Goal: Task Accomplishment & Management: Manage account settings

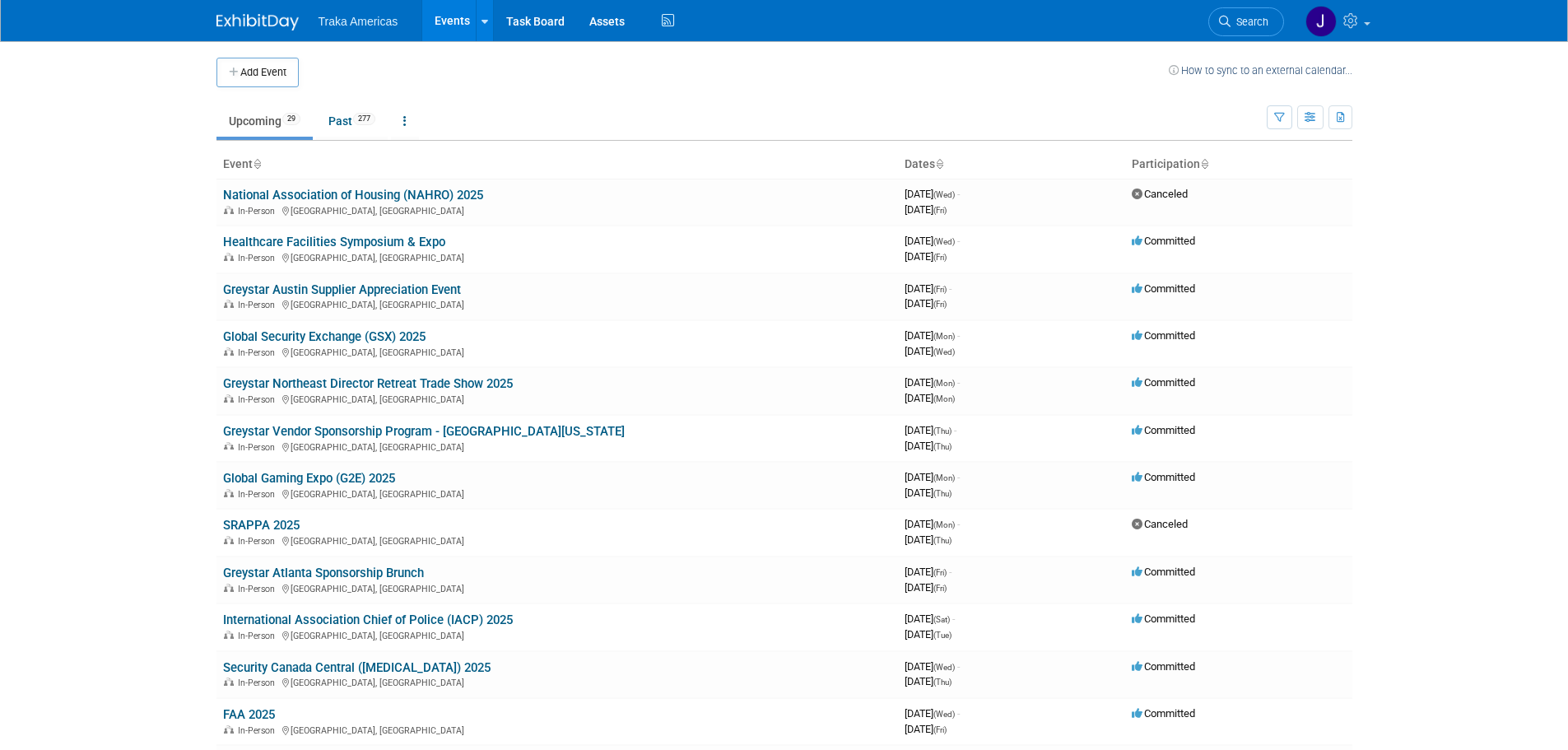
click at [329, 476] on link "Global Gaming Expo (G2E) 2025" at bounding box center [309, 478] width 172 height 15
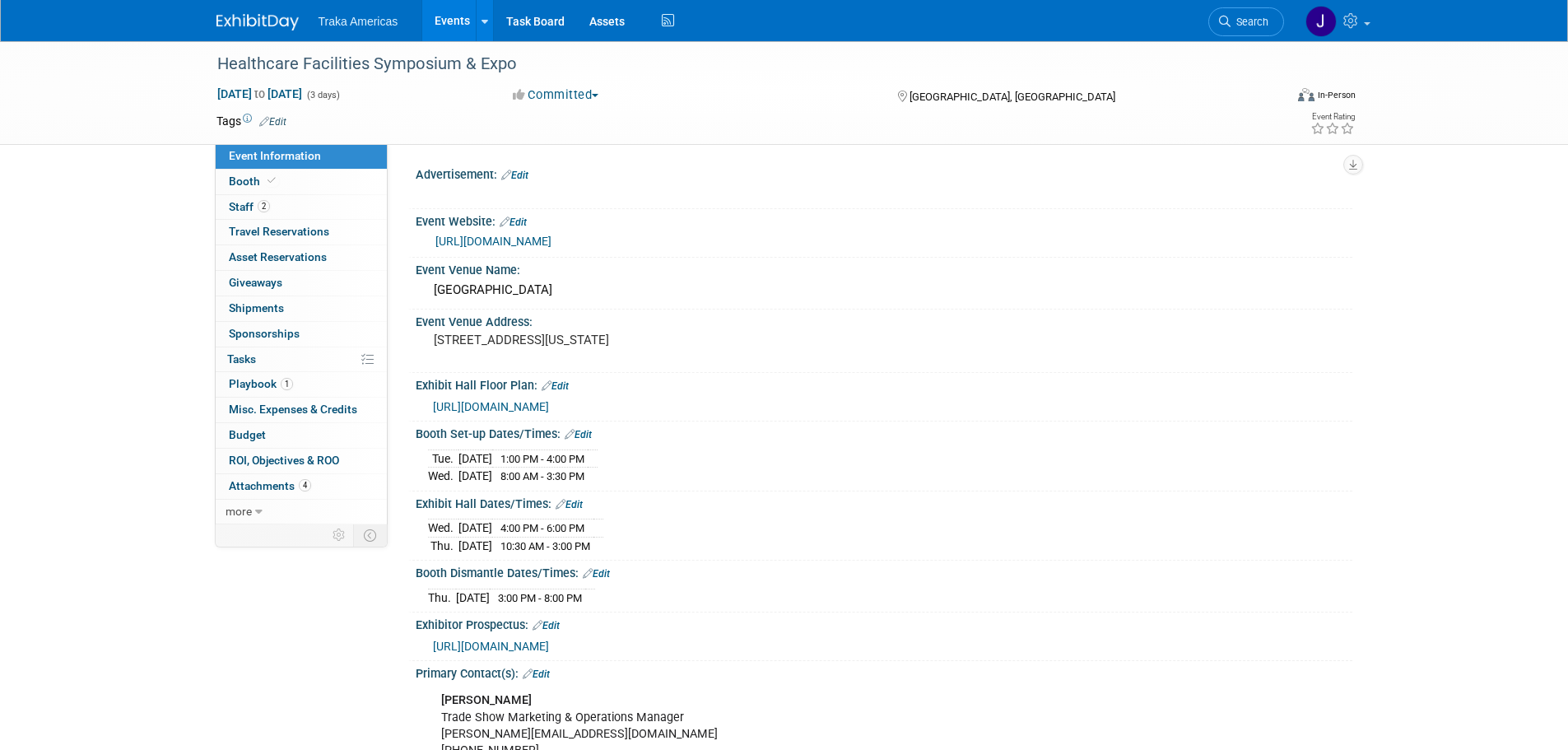
select select "Regional"
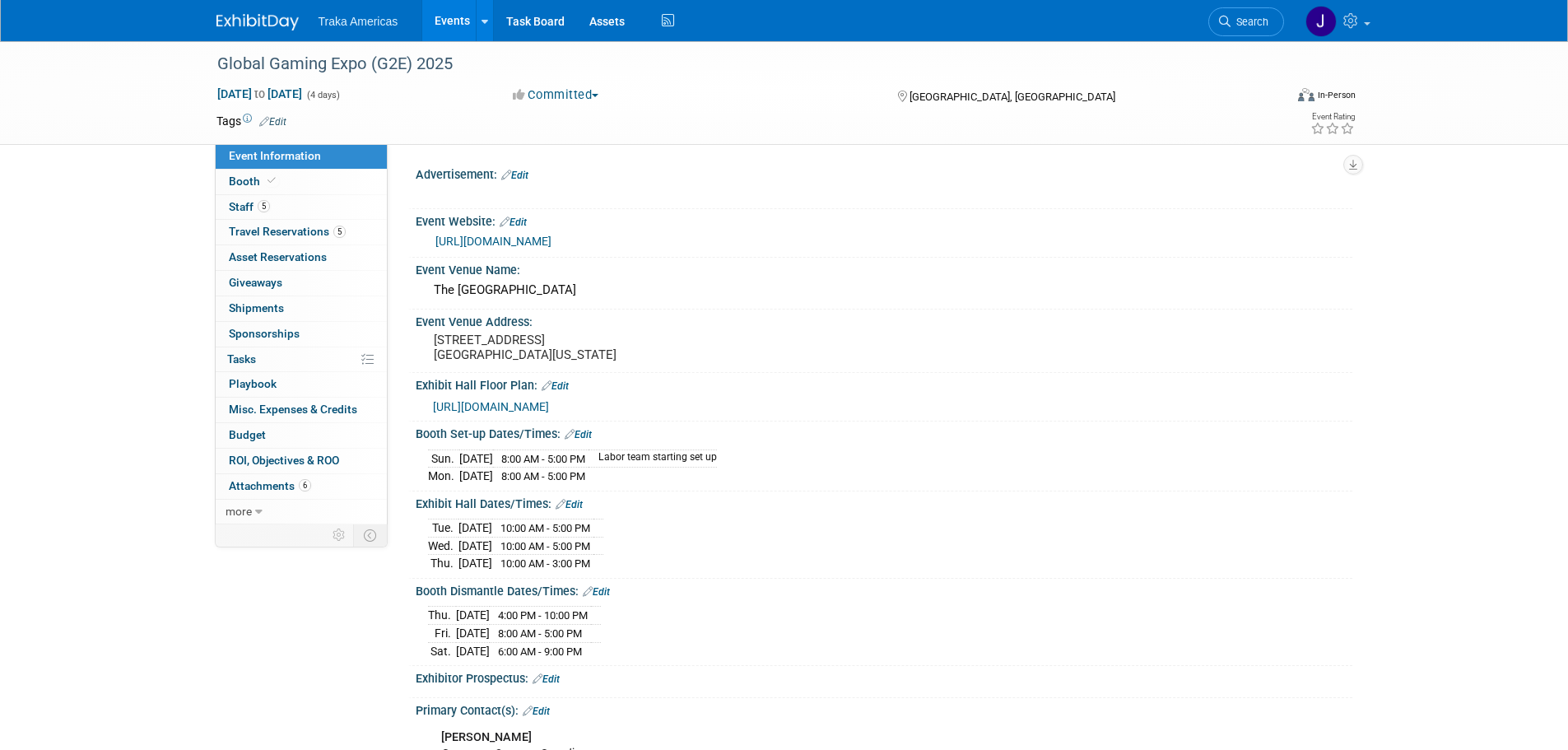
select select "National"
click at [321, 229] on span "Travel Reservations 5" at bounding box center [287, 230] width 117 height 13
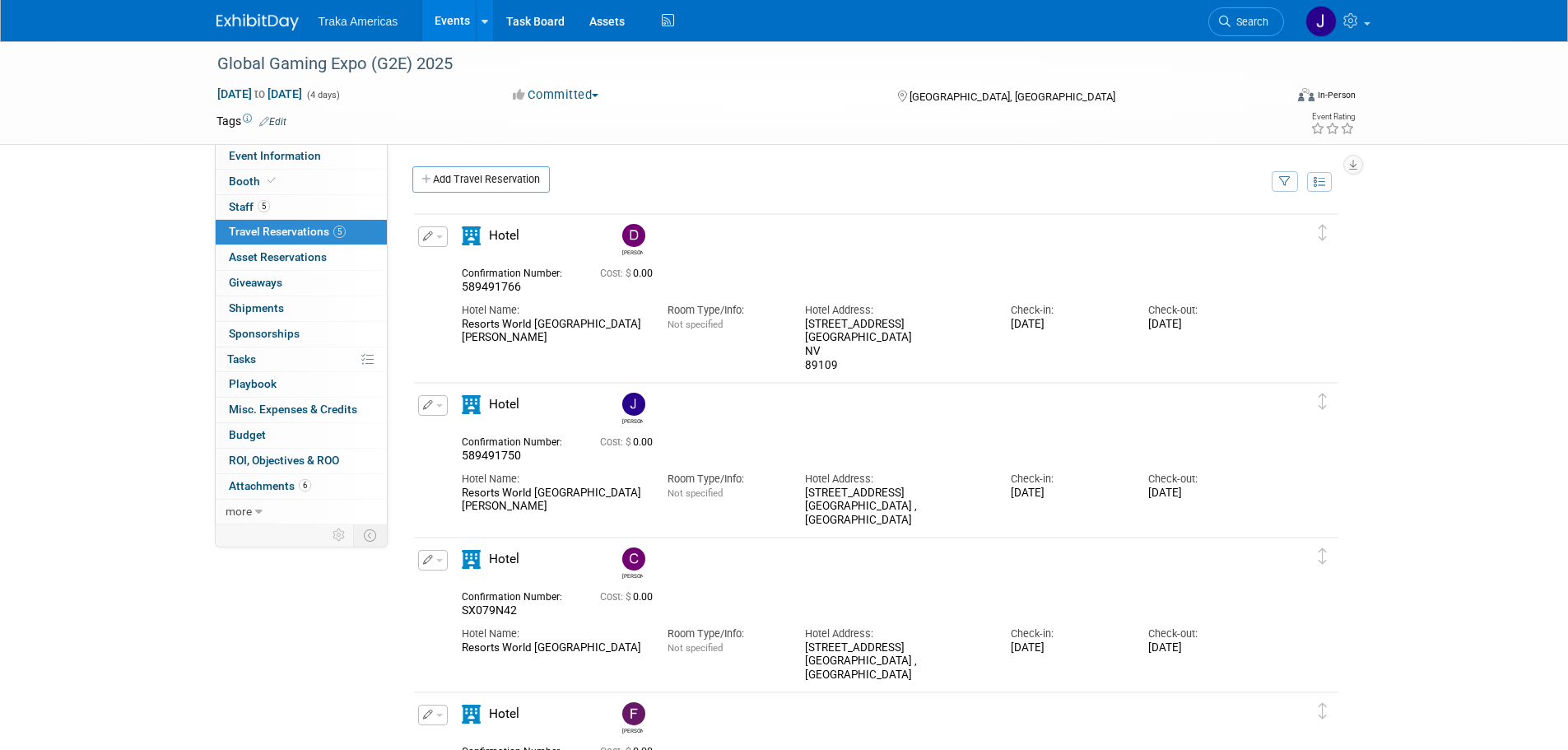
click at [273, 35] on div "Traka Americas Events Add Event Bulk Upload Events Shareable Event Boards Recen…" at bounding box center [784, 20] width 1136 height 41
click at [275, 26] on img at bounding box center [258, 21] width 82 height 16
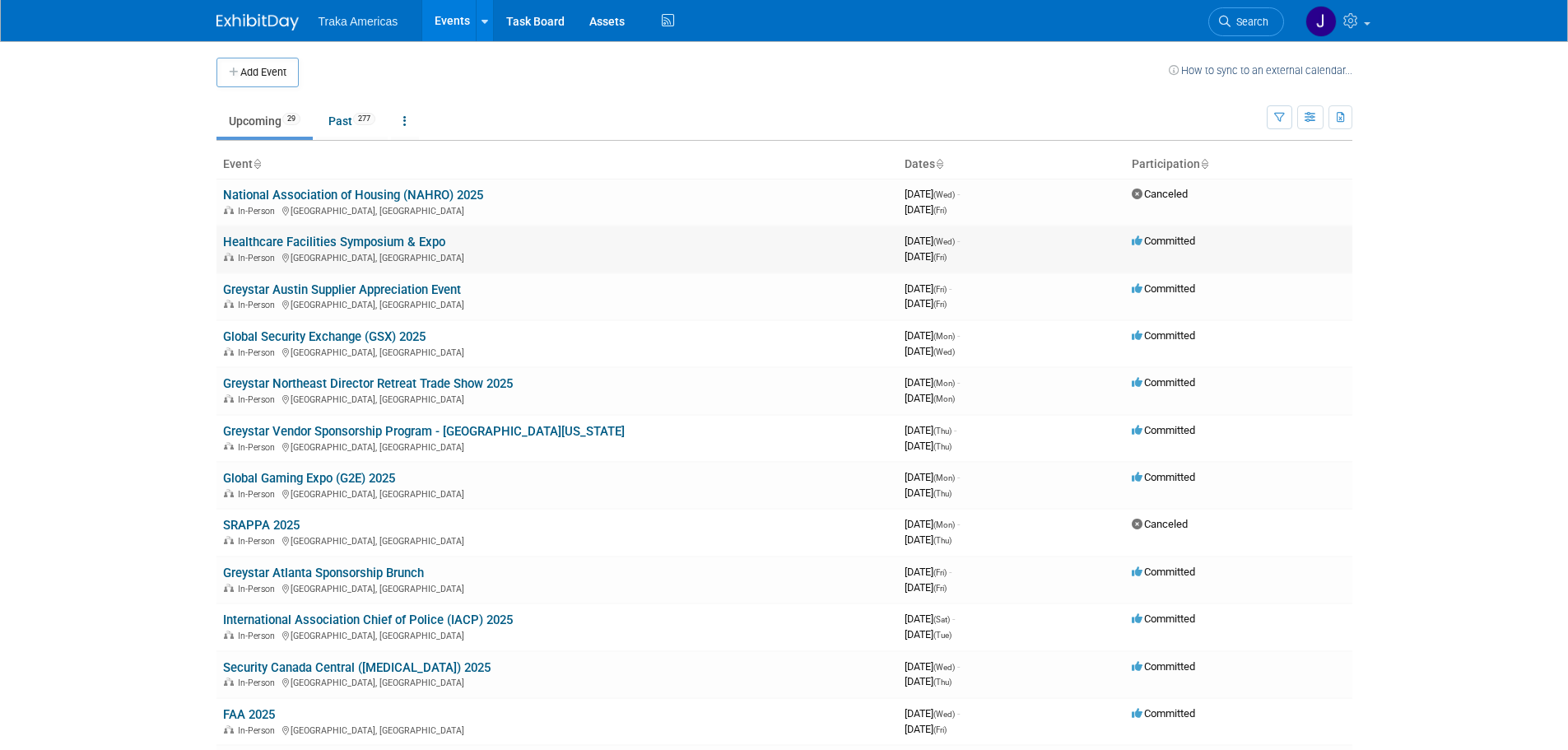
click at [301, 240] on link "Healthcare Facilities Symposium & Expo" at bounding box center [334, 241] width 222 height 15
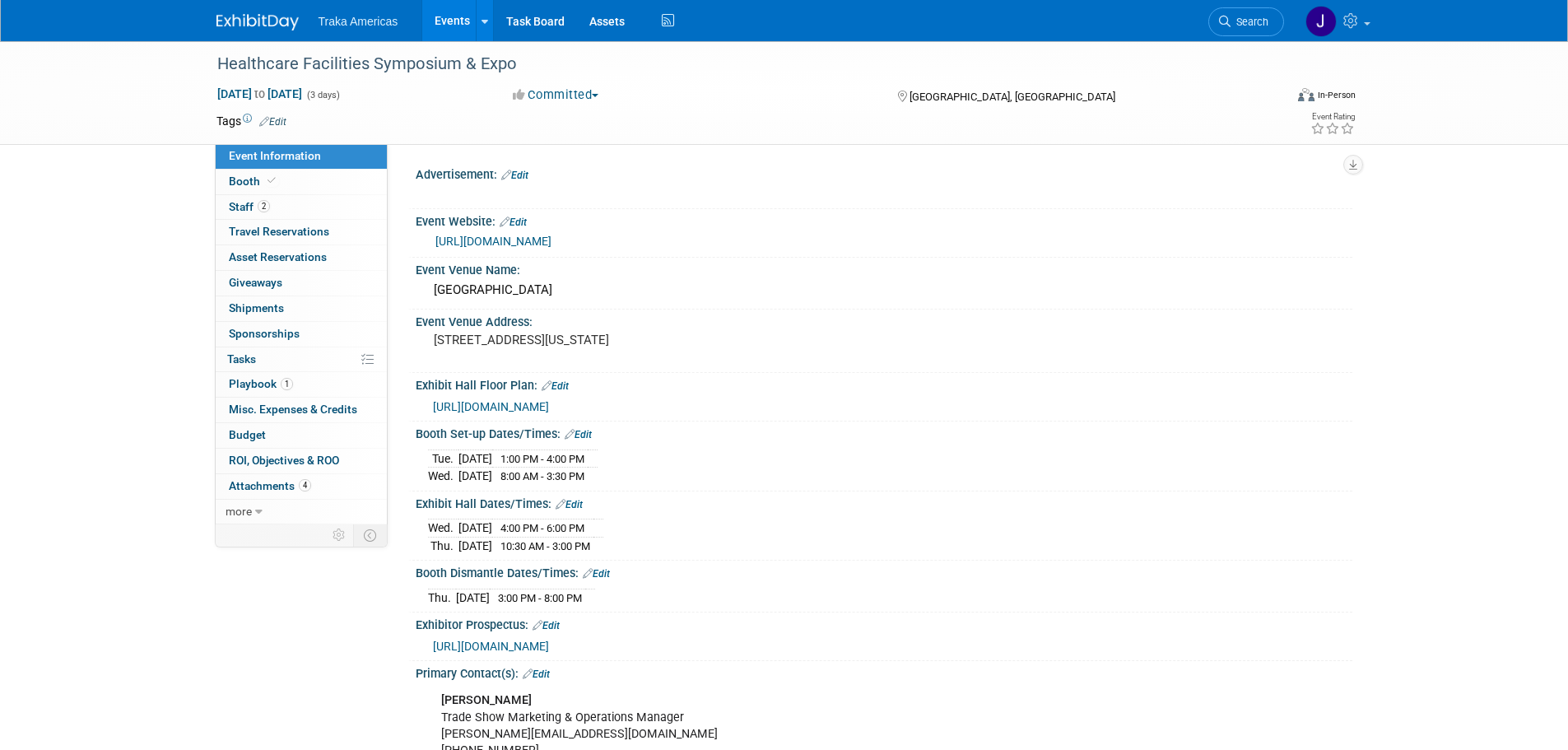
select select "Regional"
drag, startPoint x: 289, startPoint y: 178, endPoint x: 302, endPoint y: 189, distance: 17.0
click at [290, 178] on link "Booth" at bounding box center [301, 182] width 172 height 25
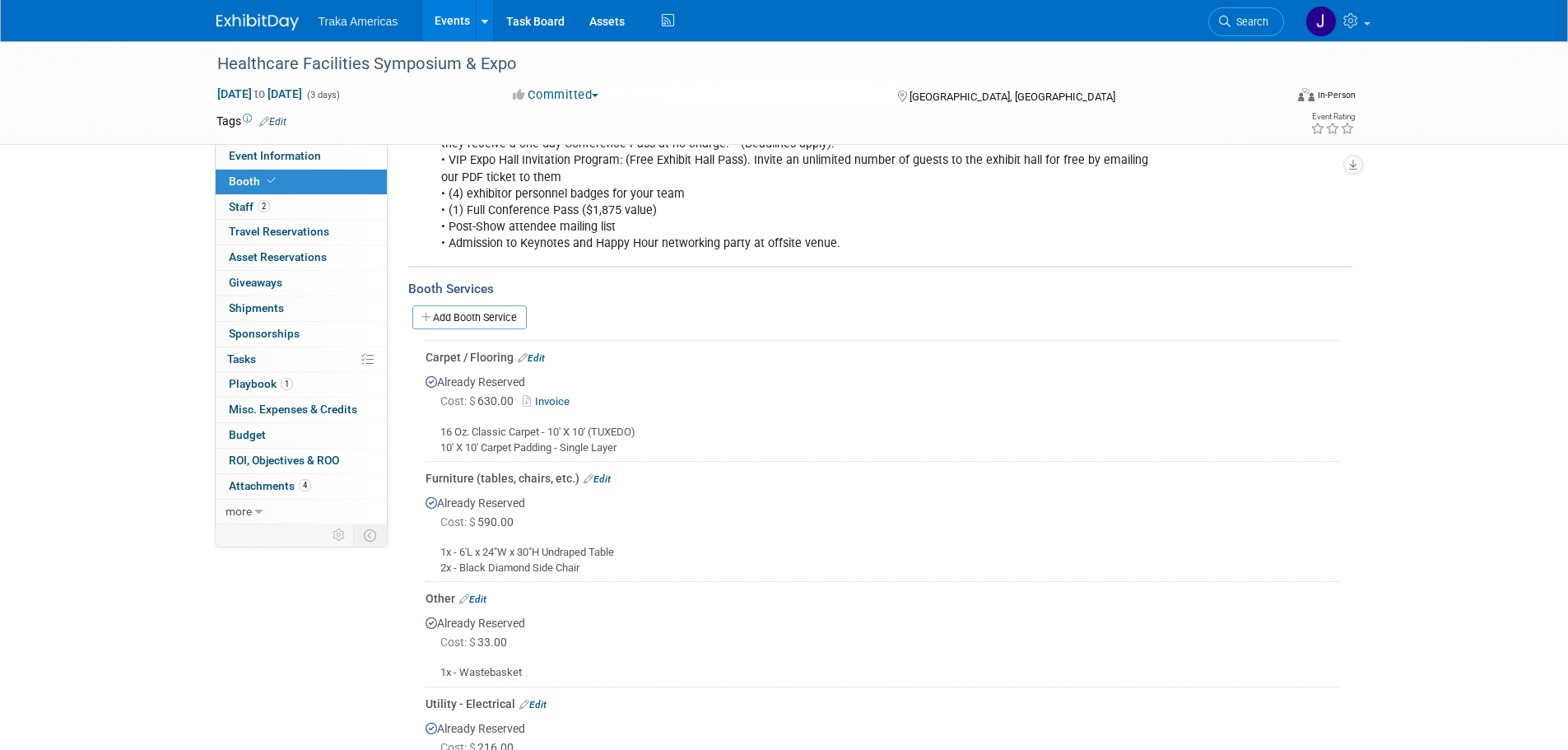
scroll to position [494, 0]
click at [475, 307] on link "Add Booth Service" at bounding box center [469, 318] width 114 height 24
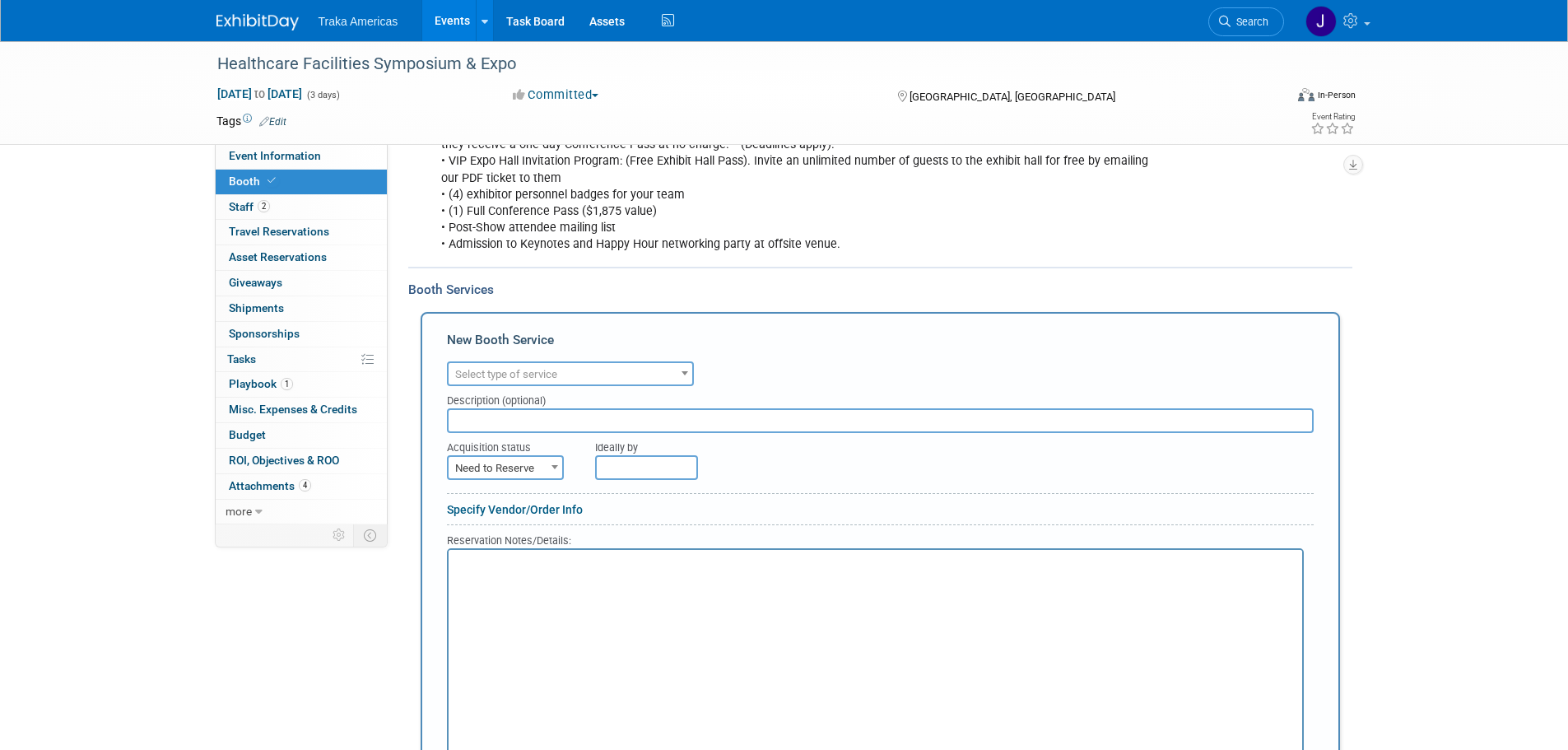
scroll to position [0, 0]
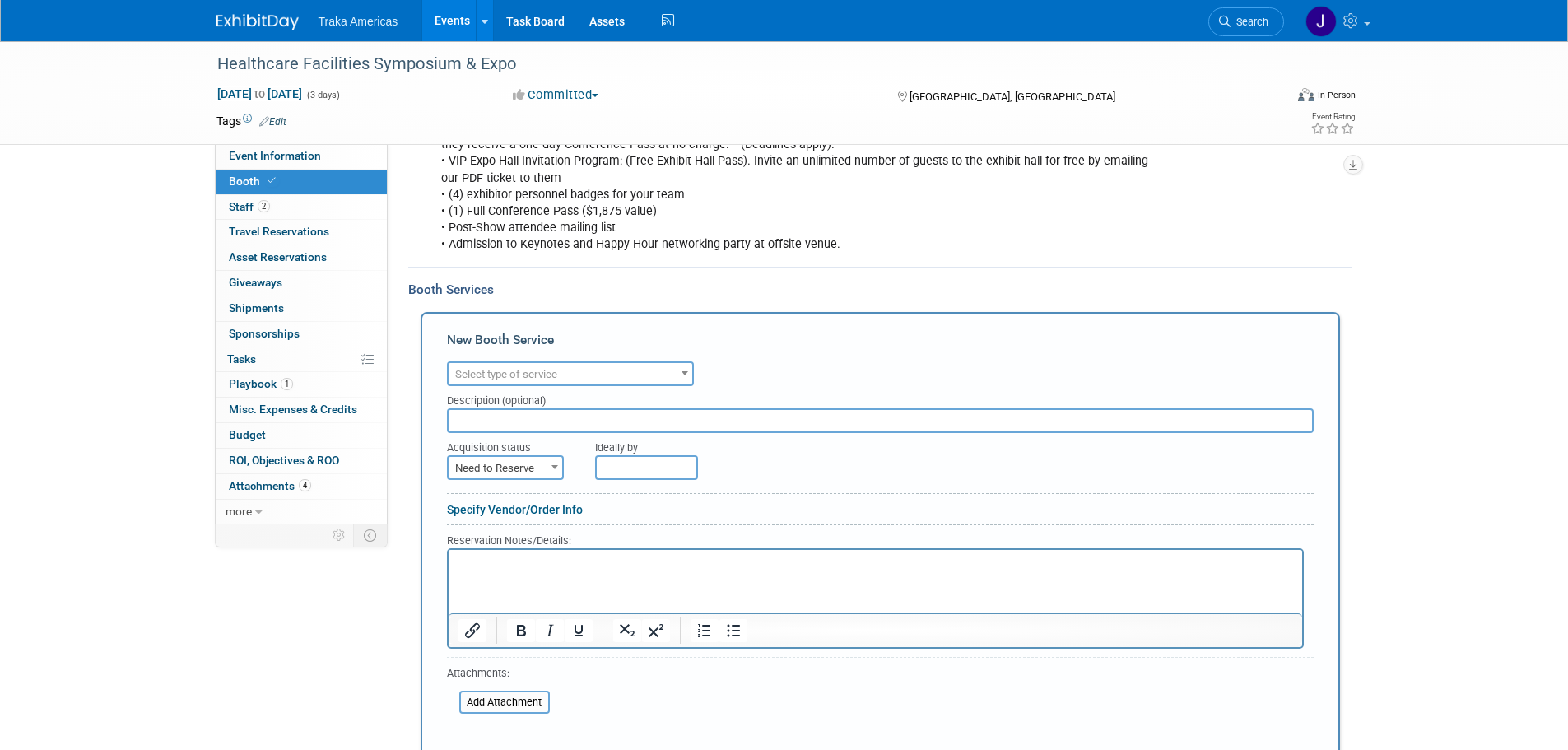
click at [520, 377] on span "Select type of service" at bounding box center [506, 374] width 102 height 12
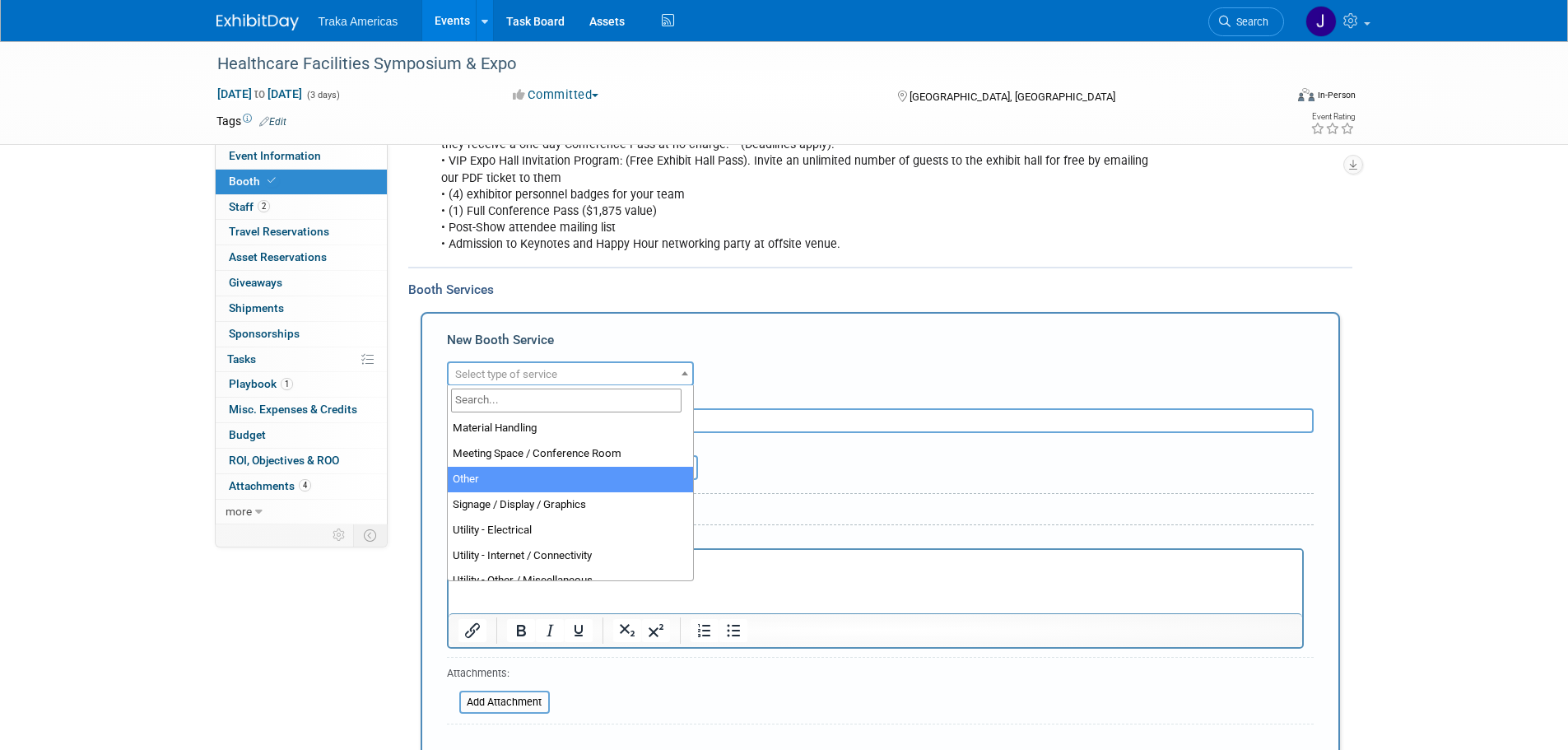
scroll to position [411, 0]
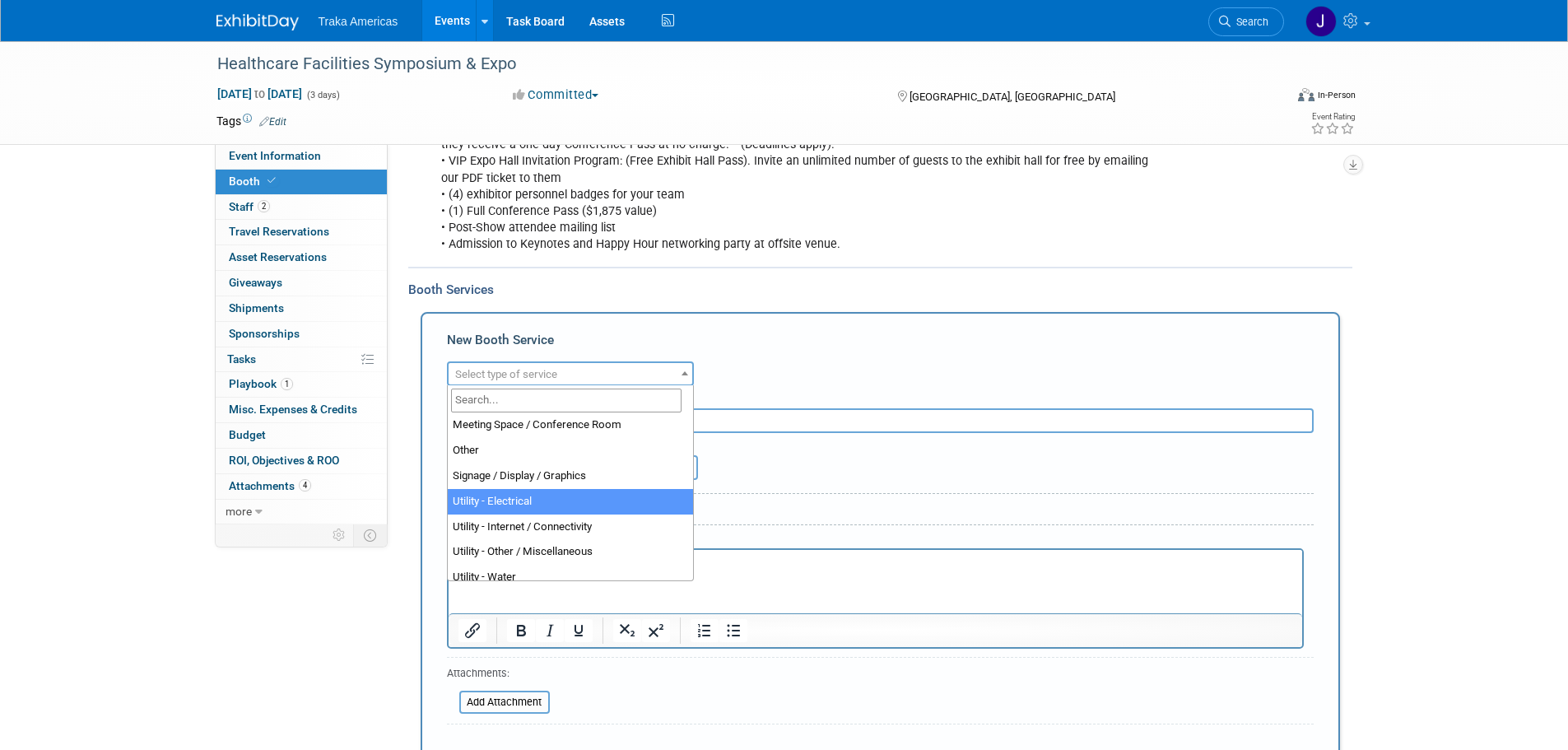
select select "8"
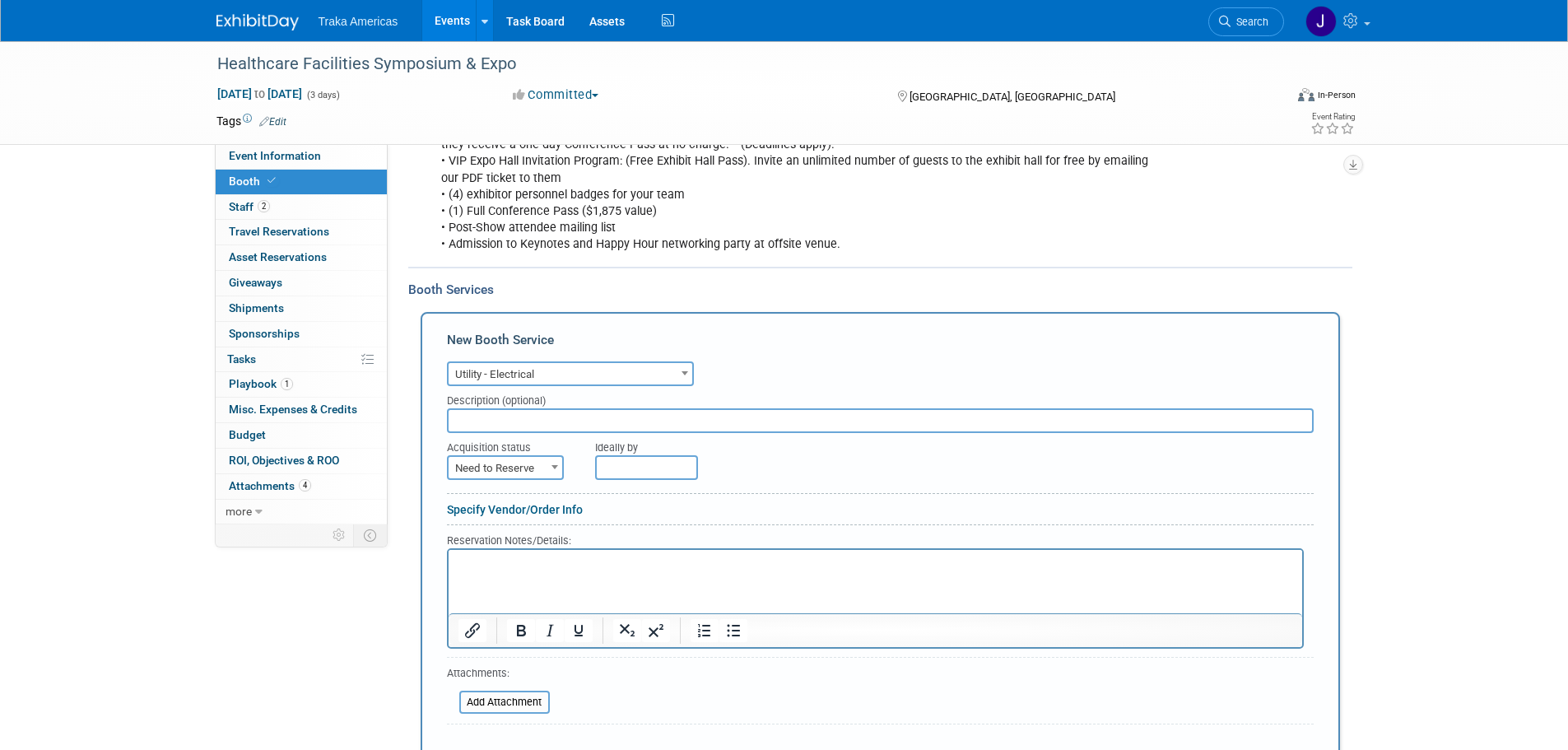
click at [551, 474] on span at bounding box center [554, 466] width 16 height 21
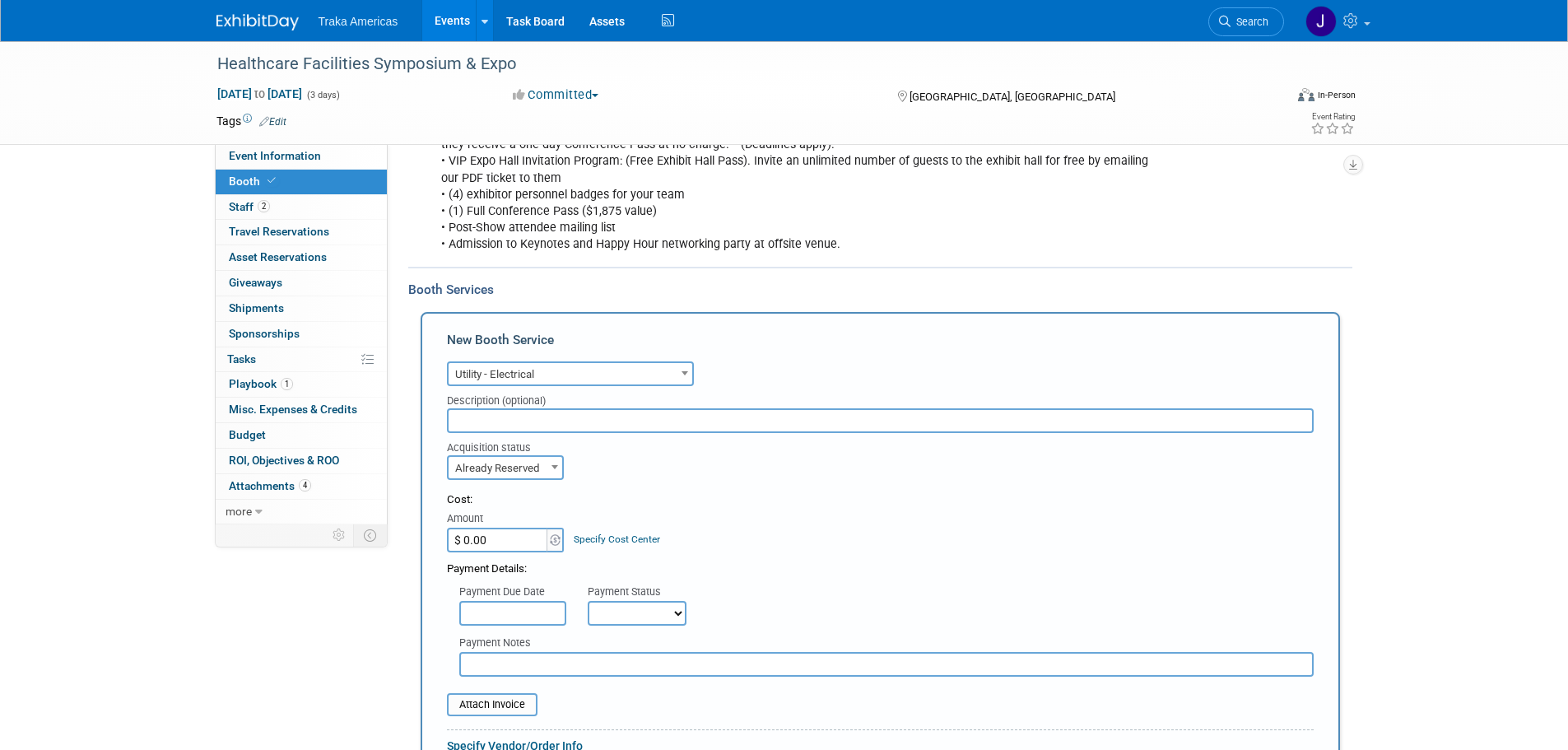
select select "2"
click at [516, 532] on input "$ 0.00" at bounding box center [498, 539] width 103 height 25
type input "$ 38.10"
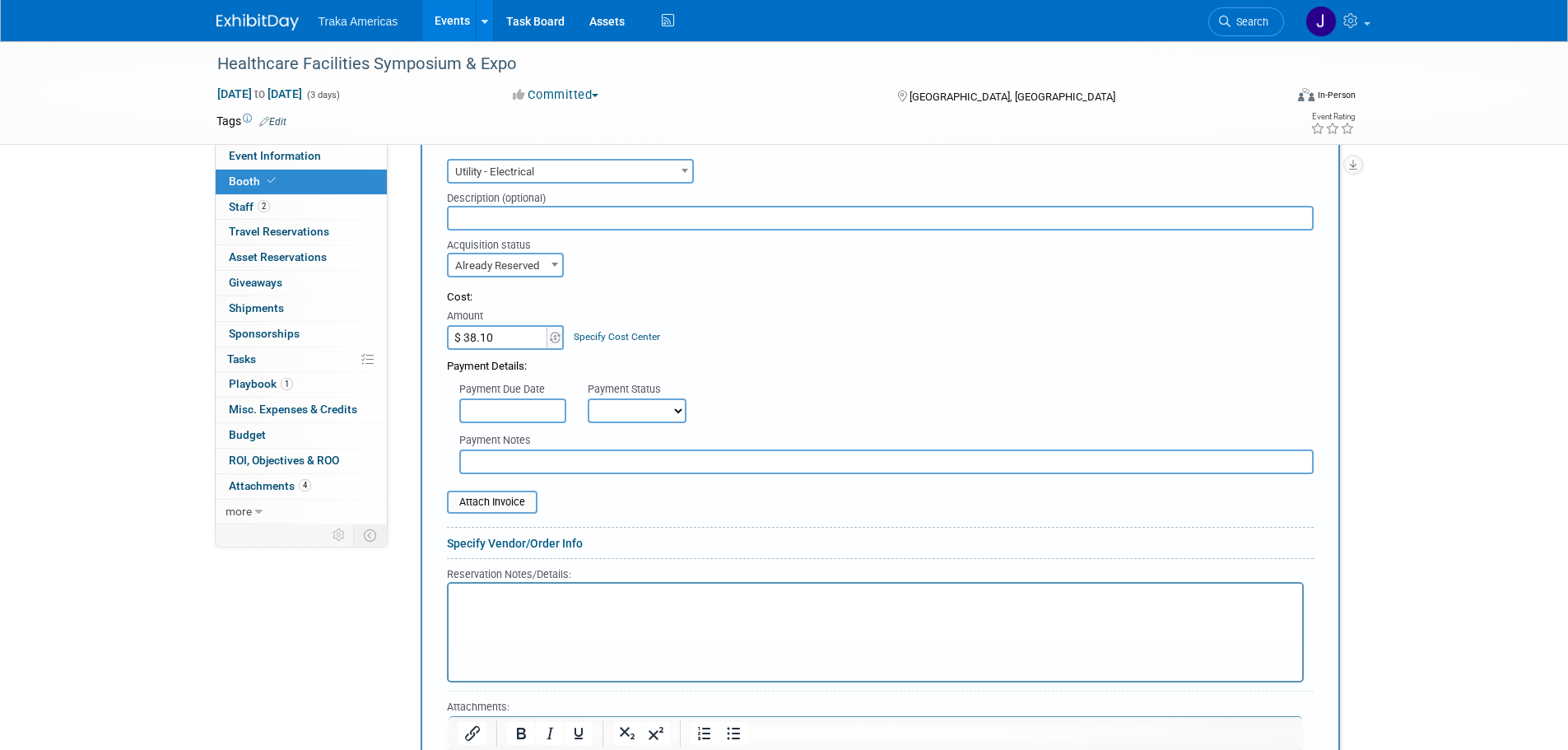
scroll to position [741, 0]
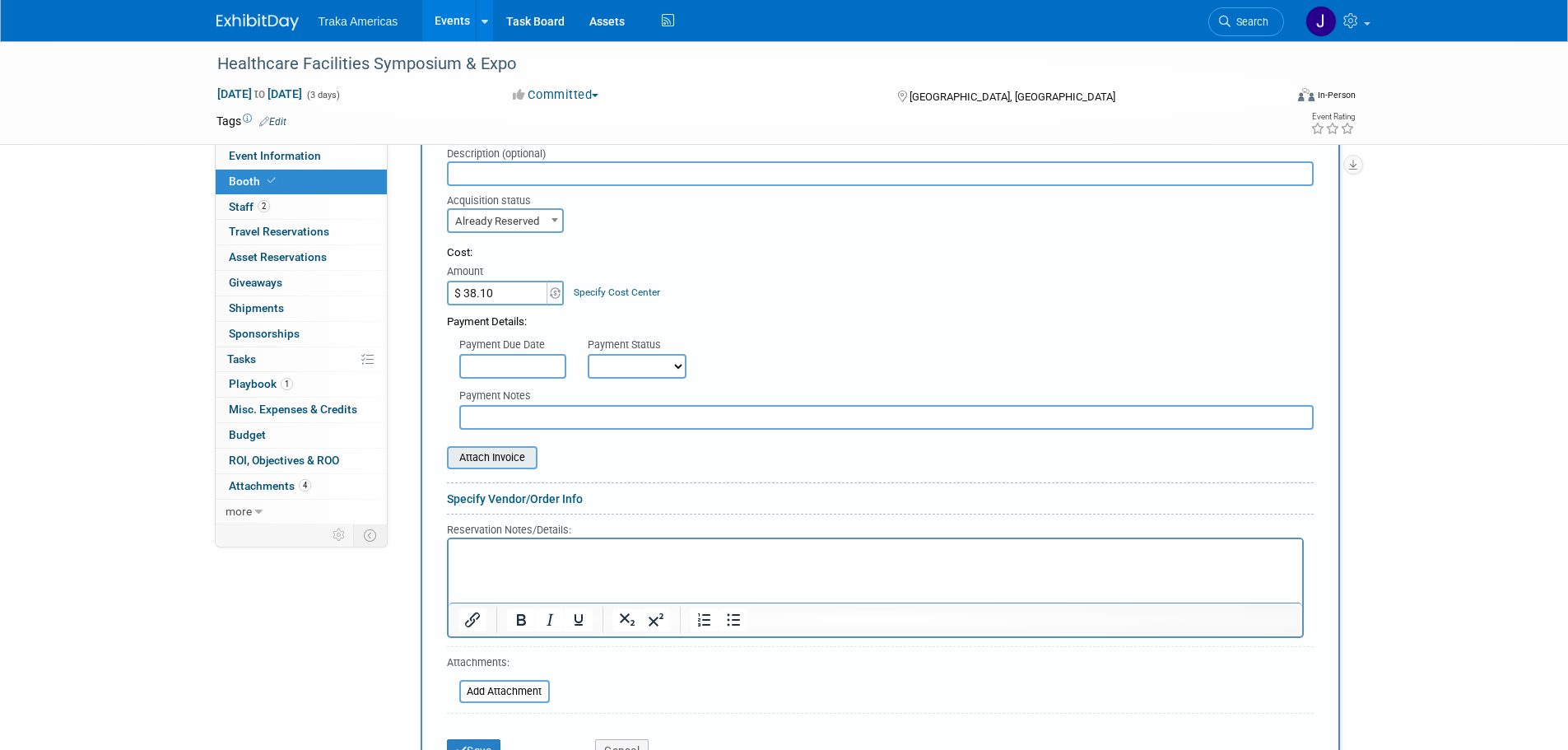
click at [516, 458] on input "file" at bounding box center [438, 457] width 196 height 20
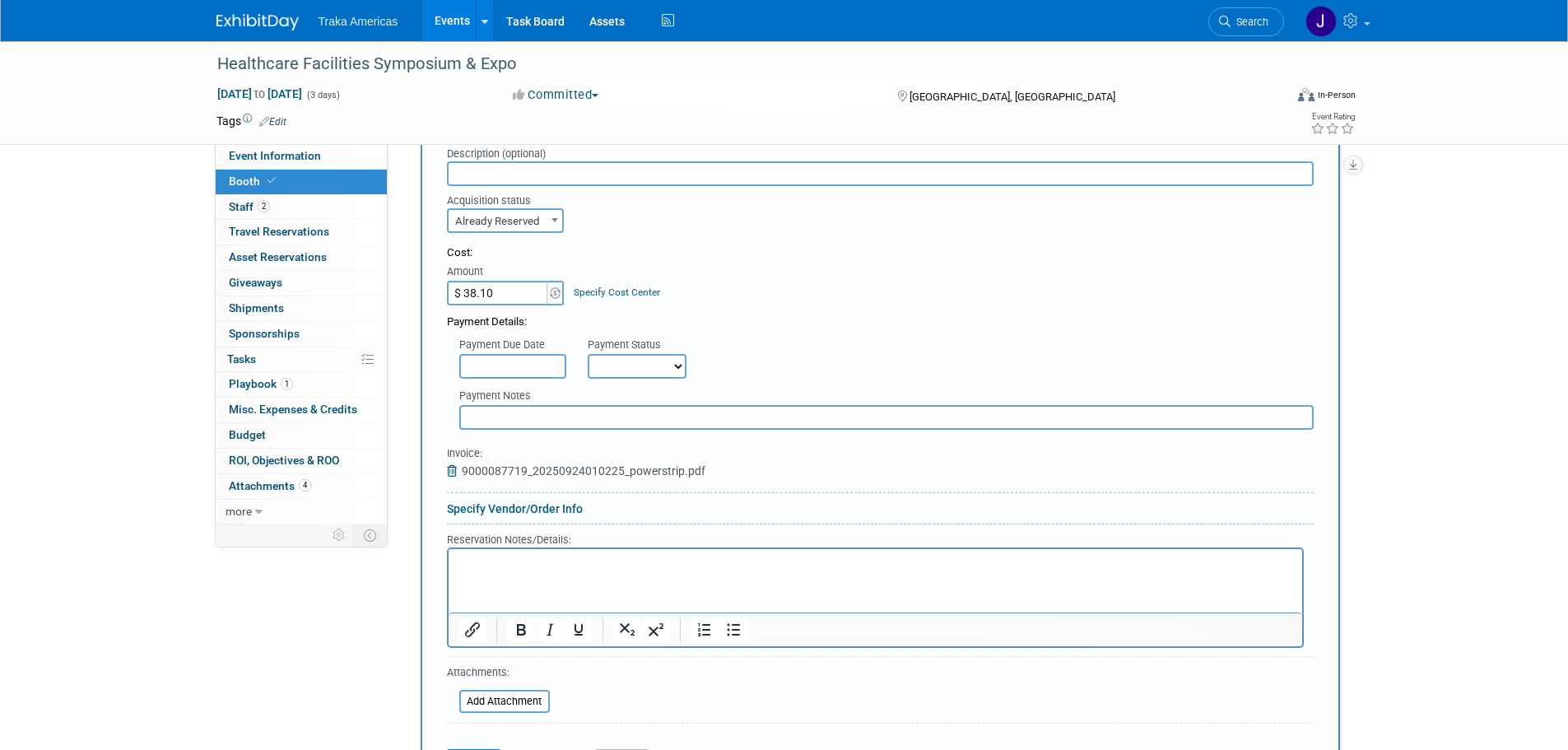
click at [532, 568] on p "Rich Text Area. Press ALT-0 for help." at bounding box center [875, 562] width 835 height 15
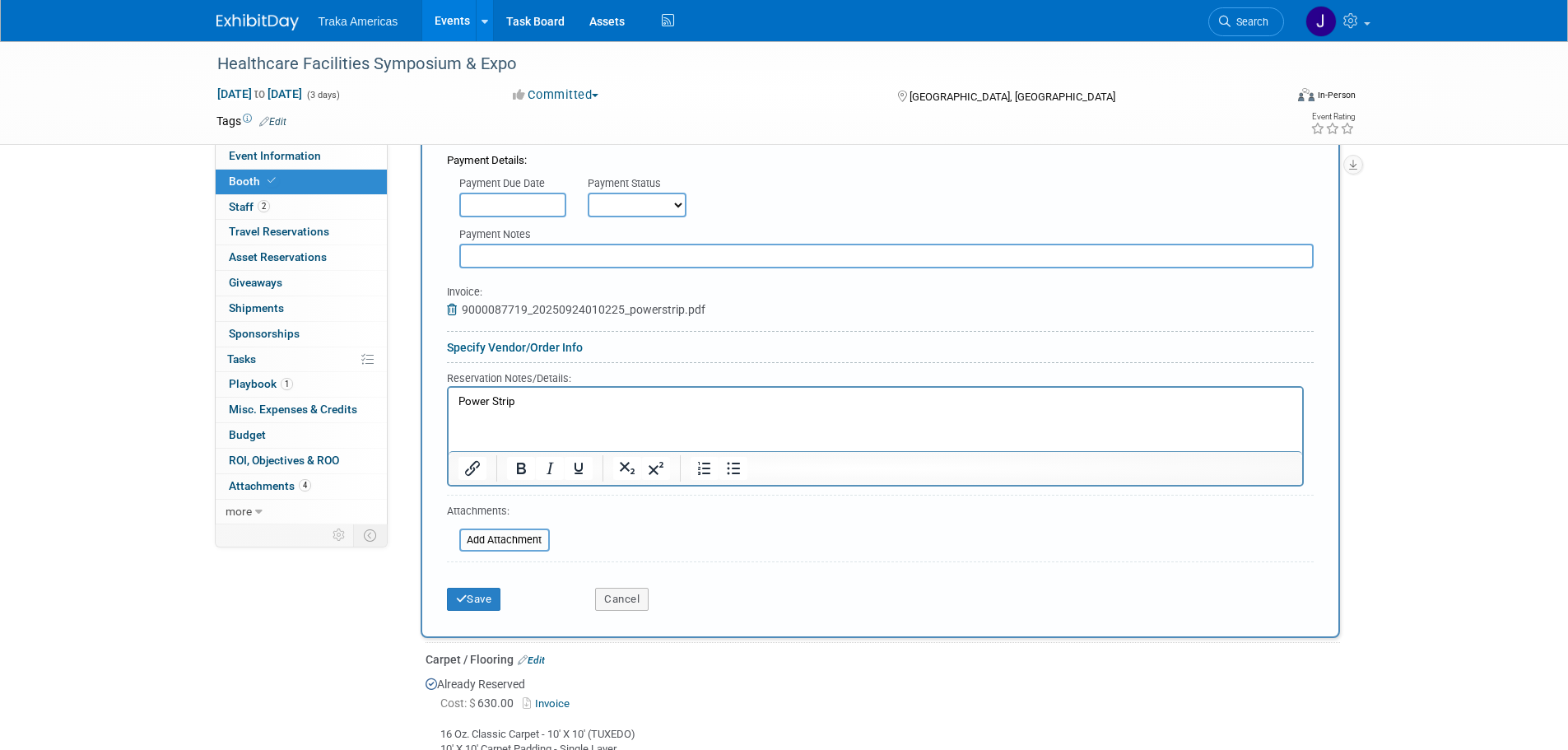
scroll to position [905, 0]
click at [465, 595] on icon "submit" at bounding box center [462, 596] width 12 height 11
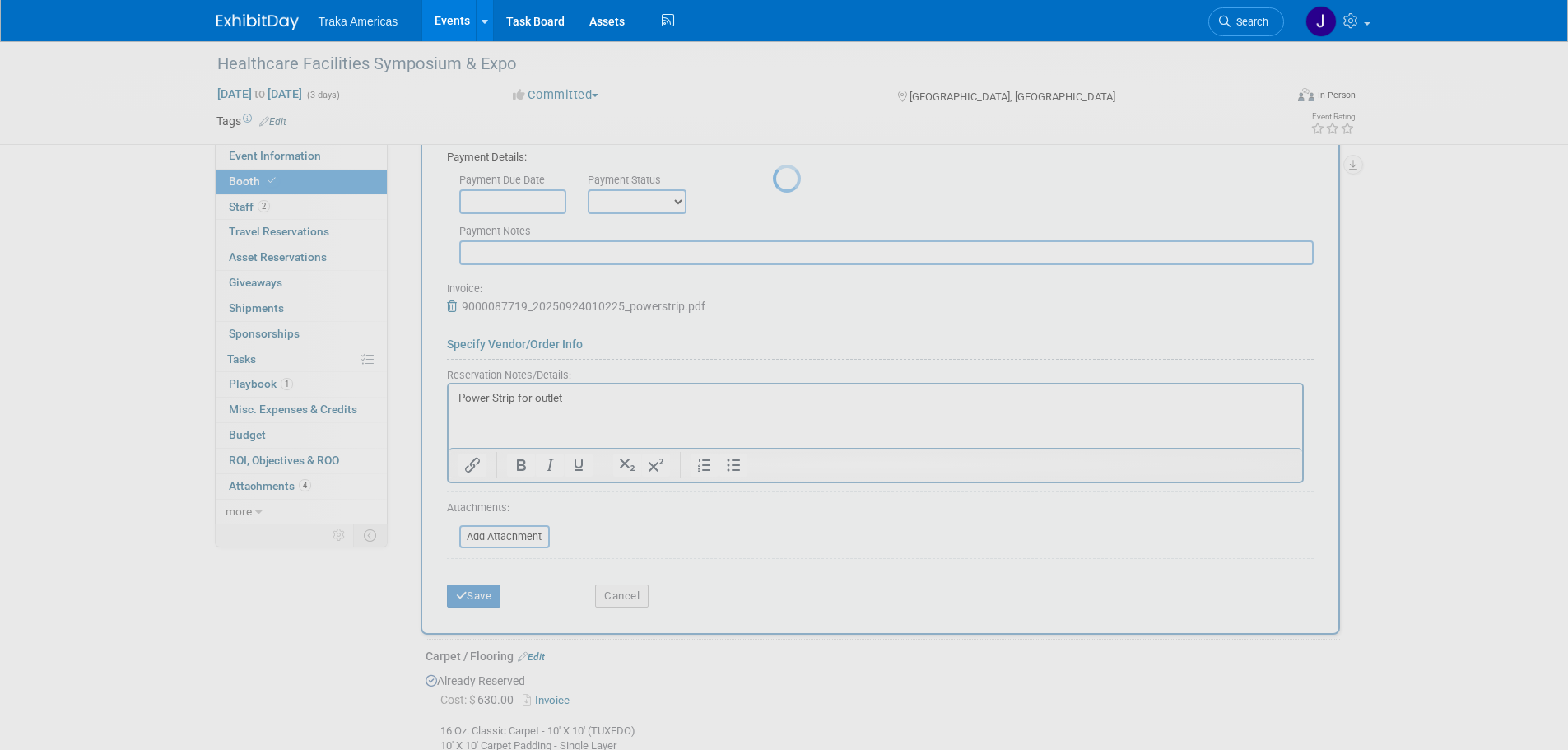
scroll to position [1043, 0]
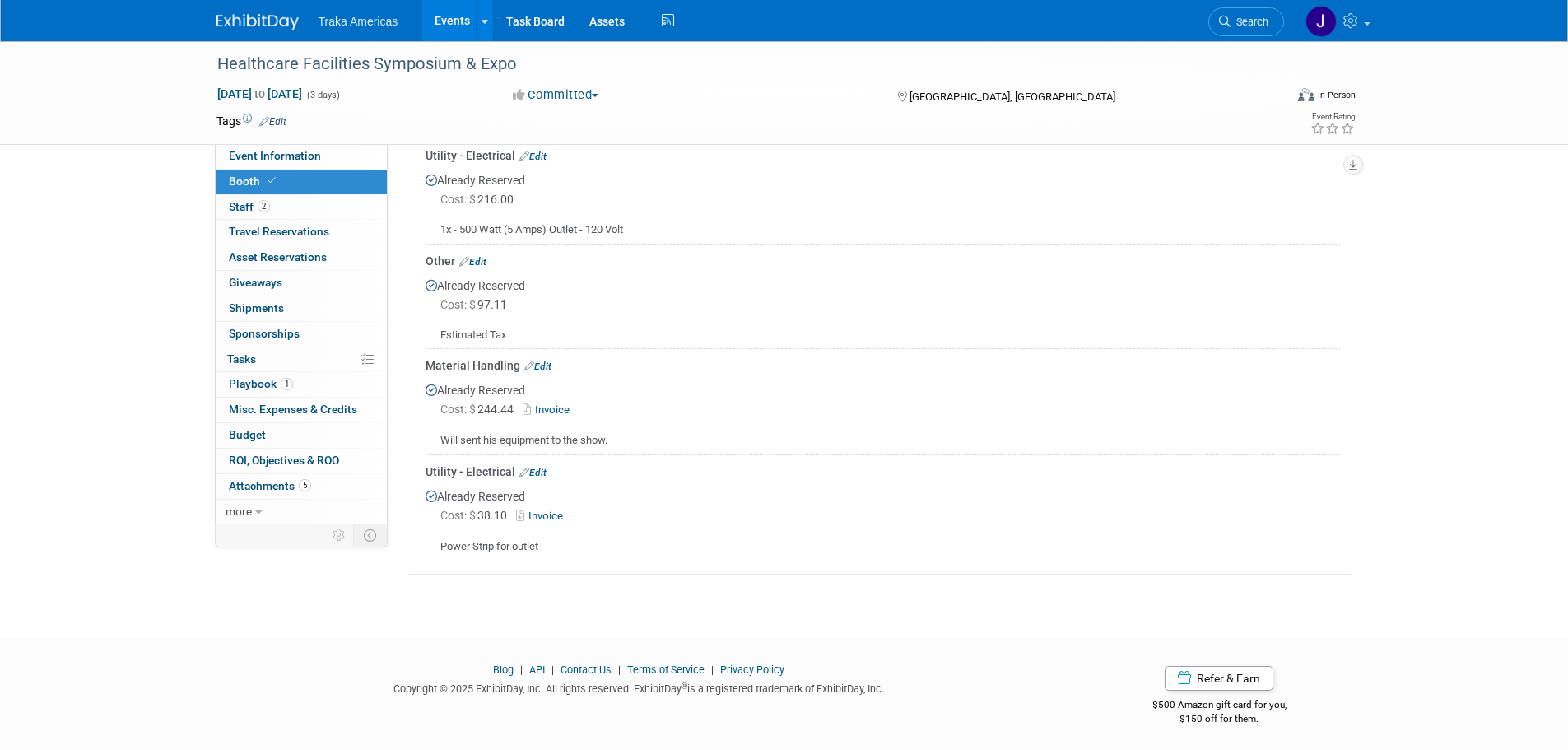
click at [264, 28] on img at bounding box center [258, 21] width 82 height 16
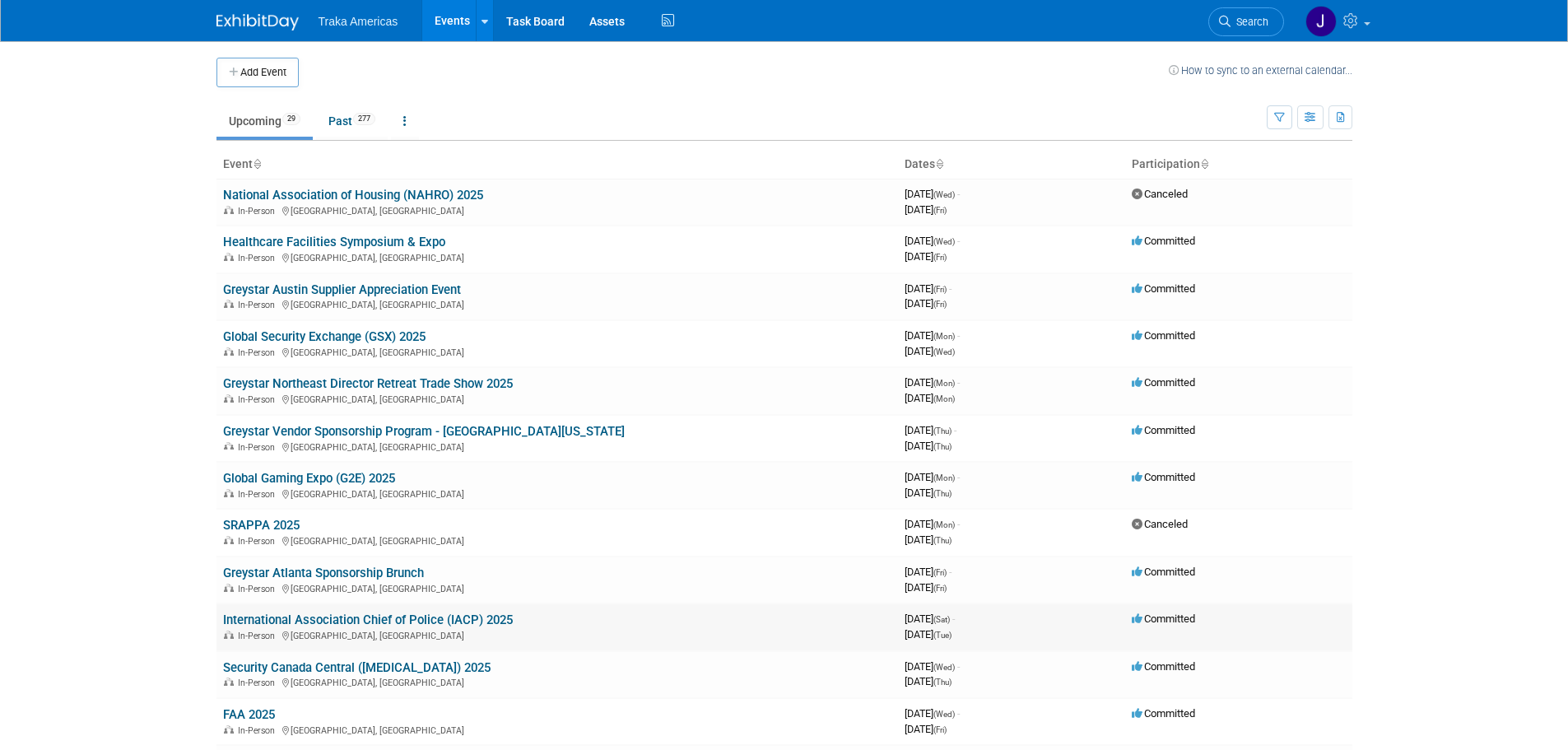
click at [361, 619] on link "International Association Chief of Police (IACP) 2025" at bounding box center [368, 619] width 290 height 15
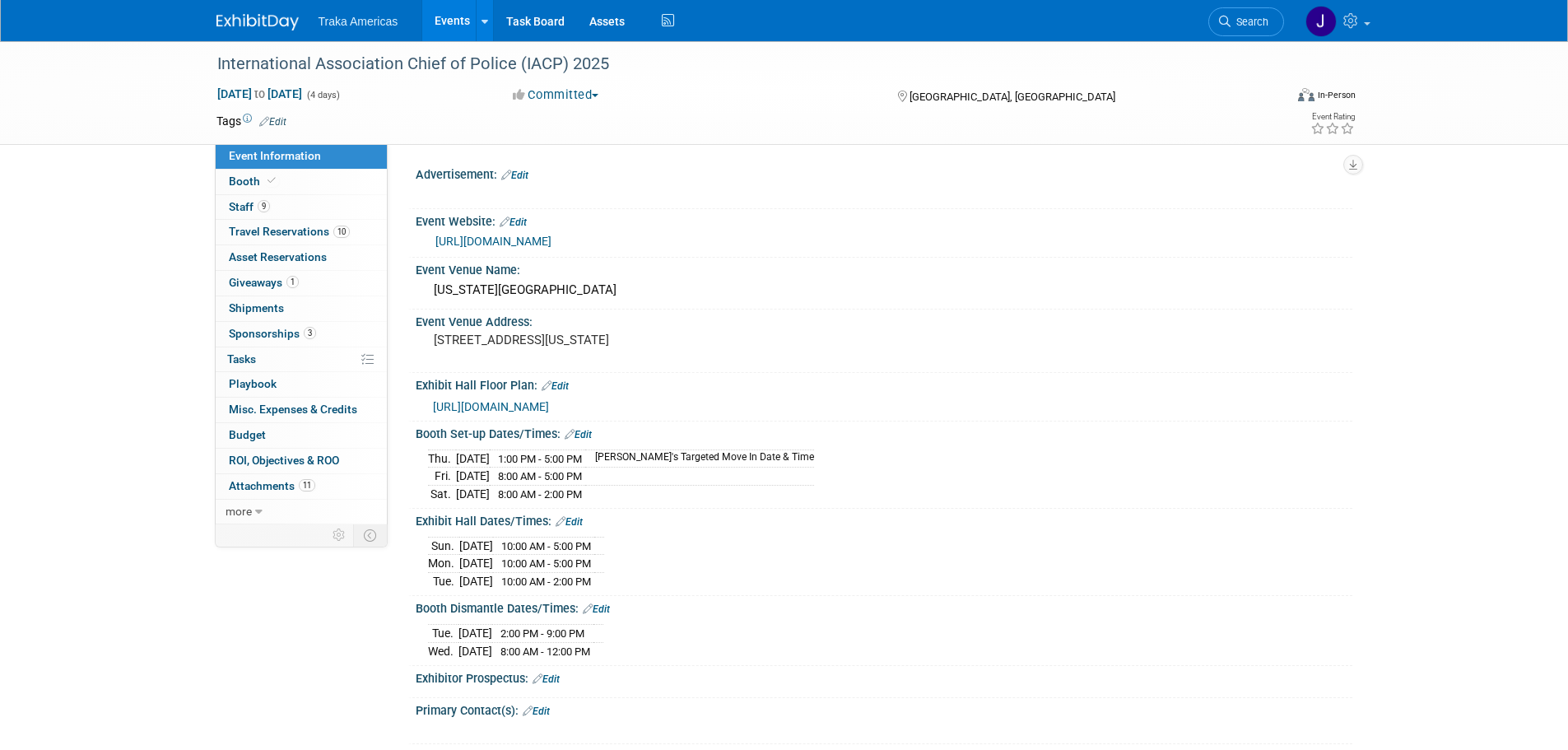
select select "National"
click at [311, 230] on span "Travel Reservations 10" at bounding box center [289, 230] width 121 height 13
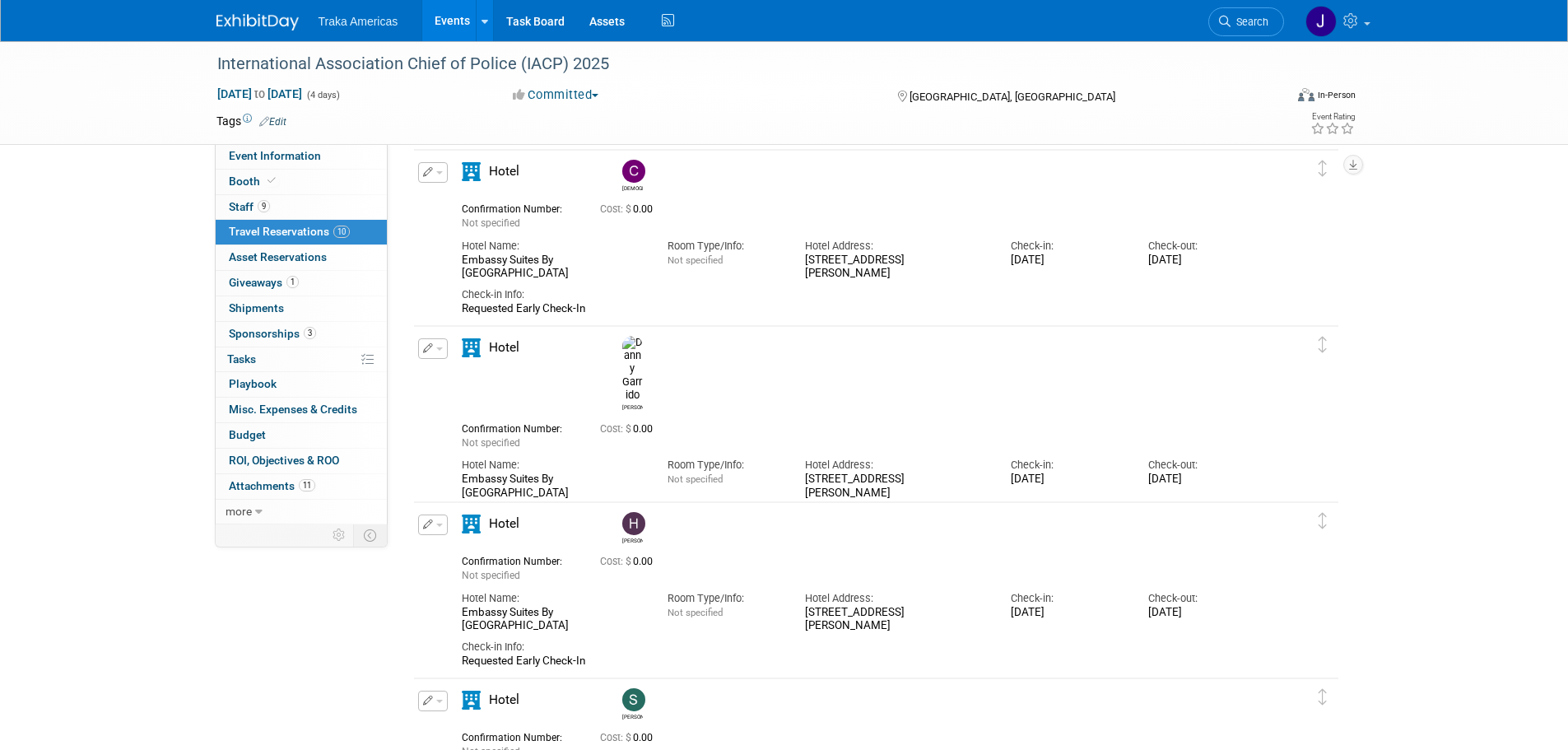
scroll to position [1683, 0]
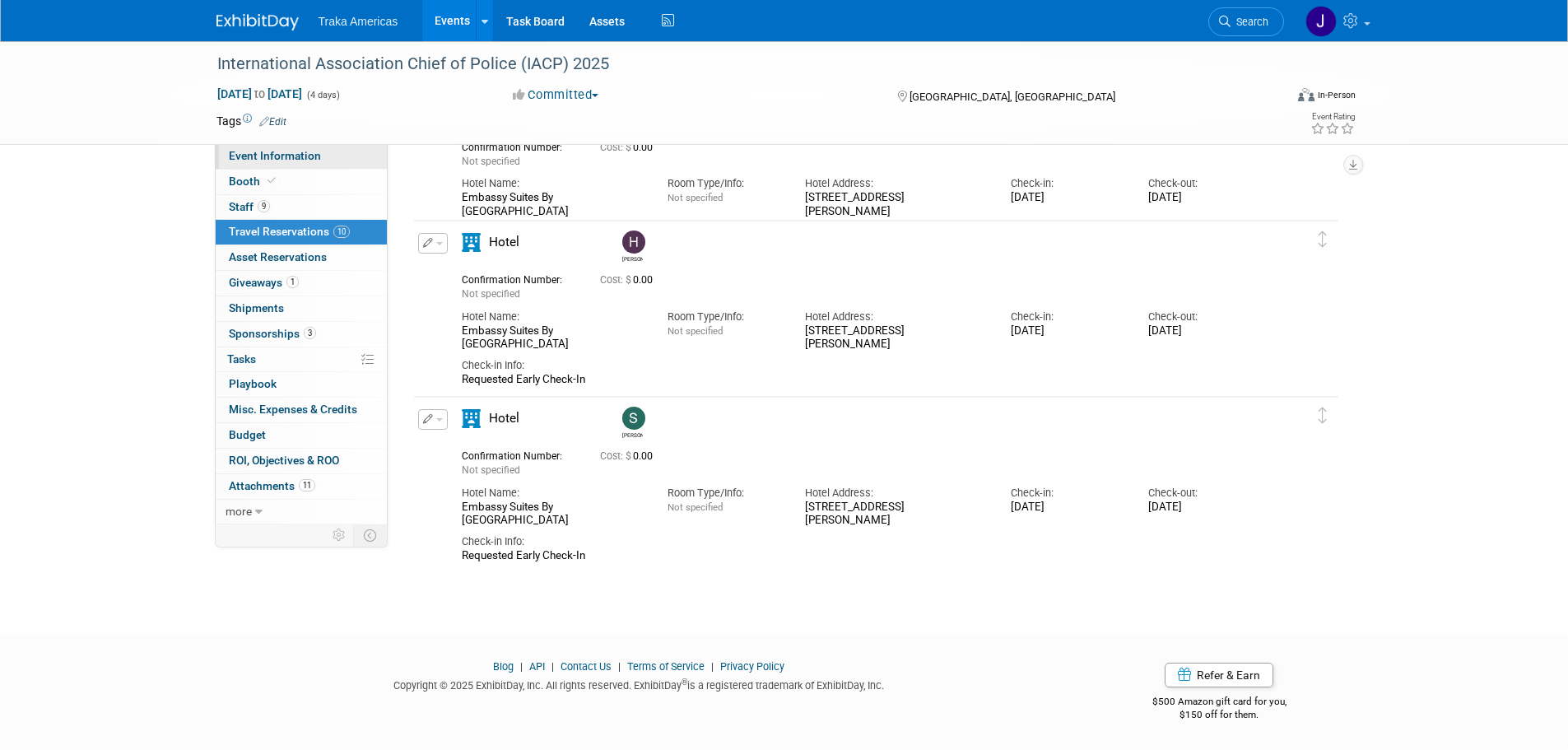
click at [291, 166] on link "Event Information" at bounding box center [301, 156] width 172 height 25
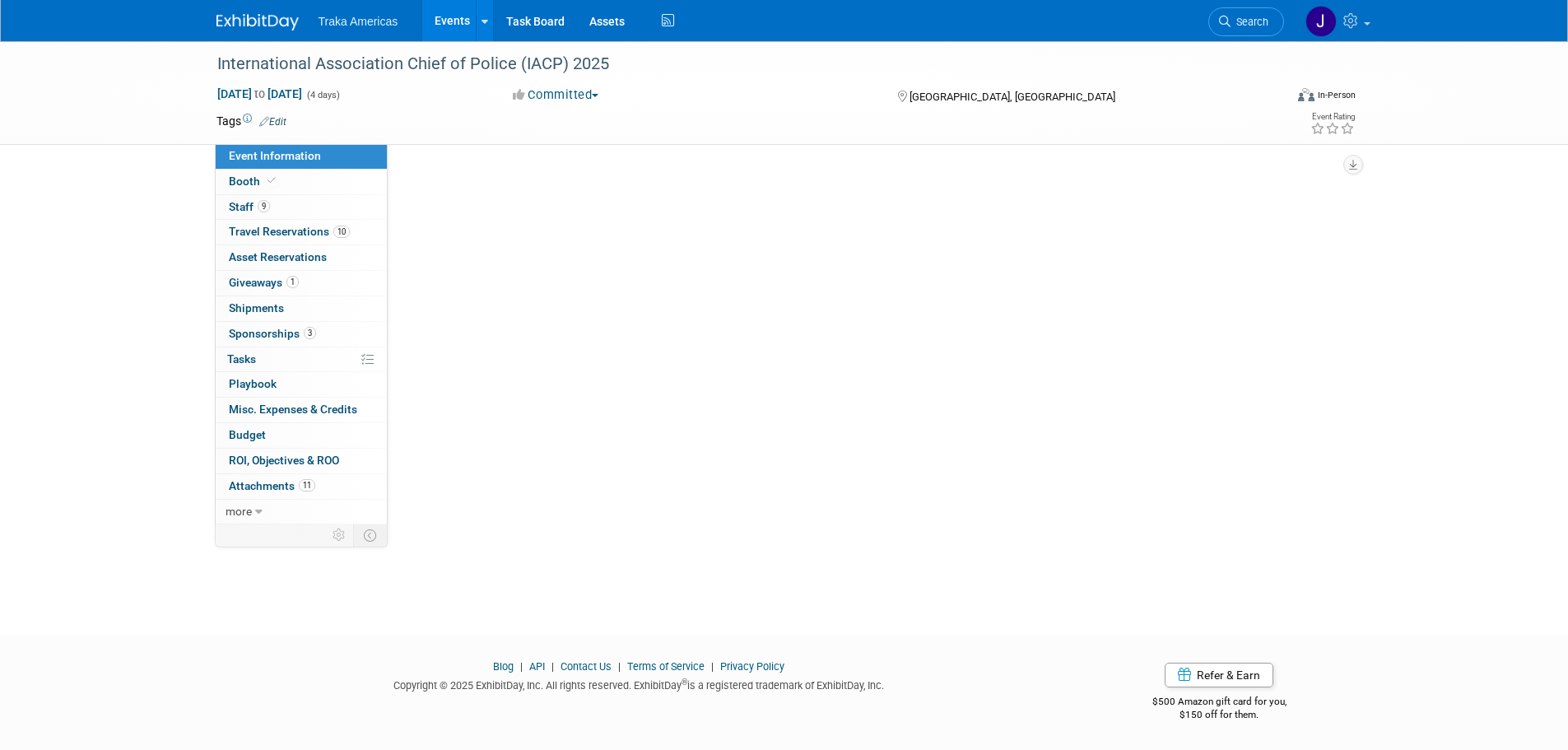
scroll to position [0, 0]
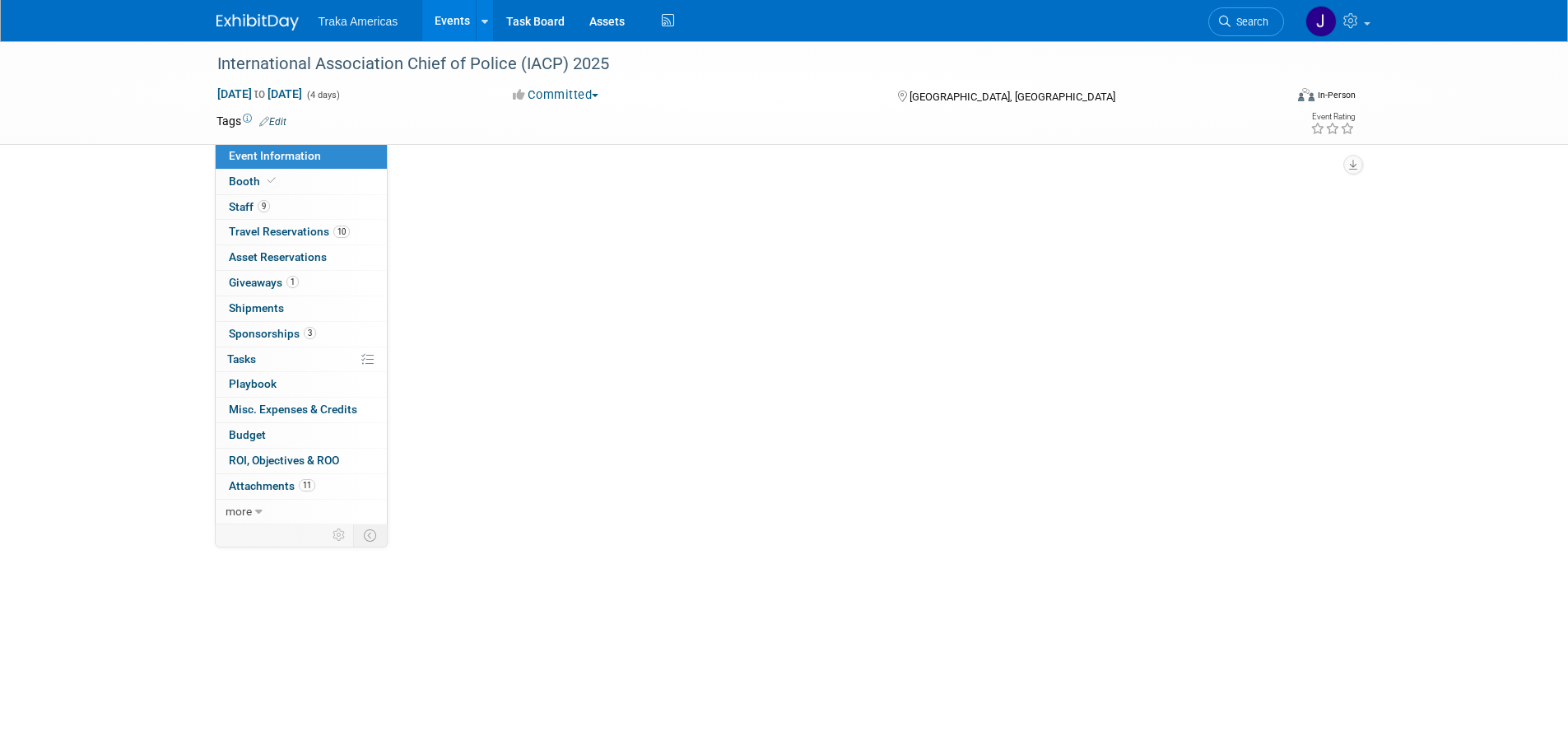
select select "National"
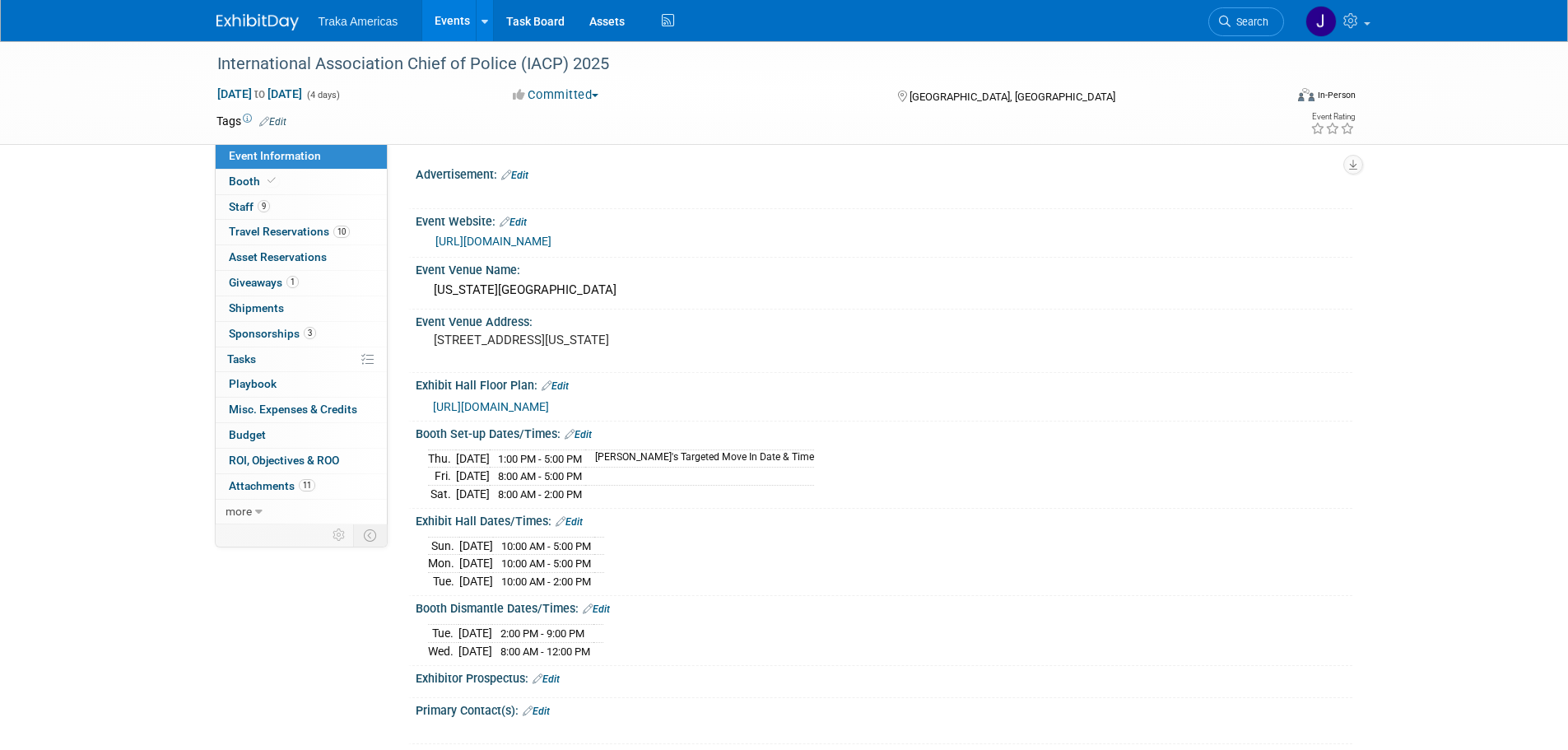
click at [249, 20] on img at bounding box center [258, 21] width 82 height 16
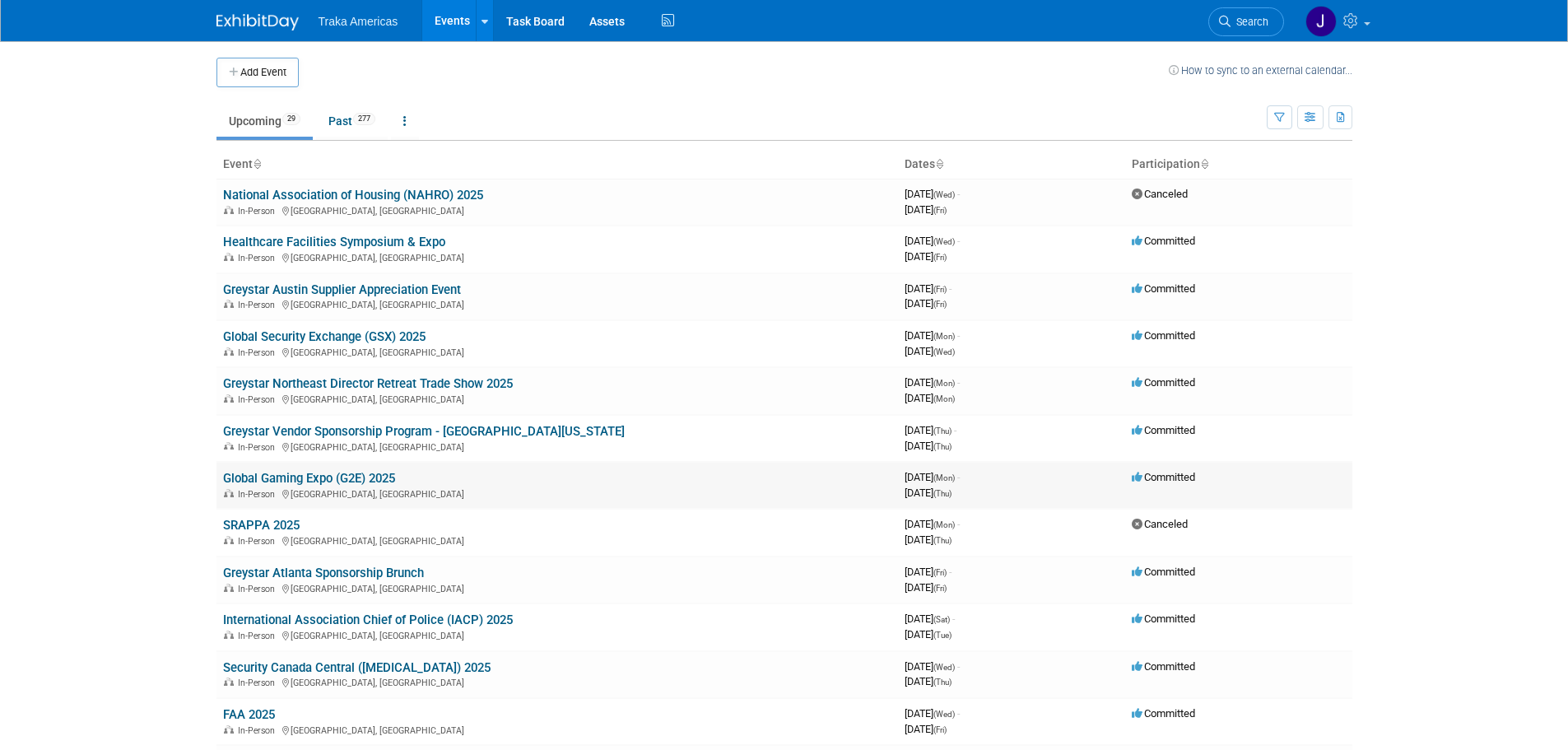
click at [335, 480] on link "Global Gaming Expo (G2E) 2025" at bounding box center [309, 478] width 172 height 15
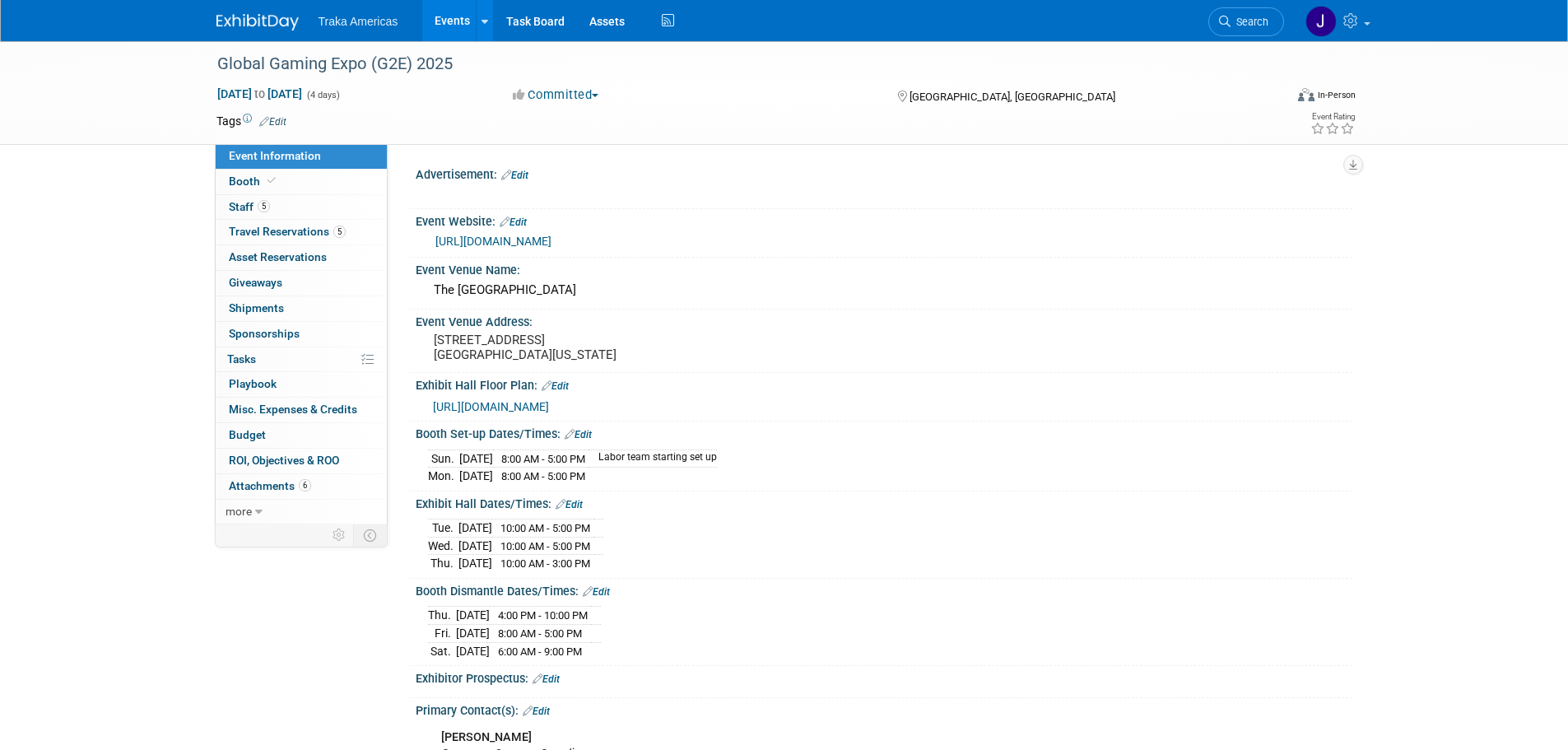
select select "National"
click at [276, 177] on span at bounding box center [271, 180] width 15 height 12
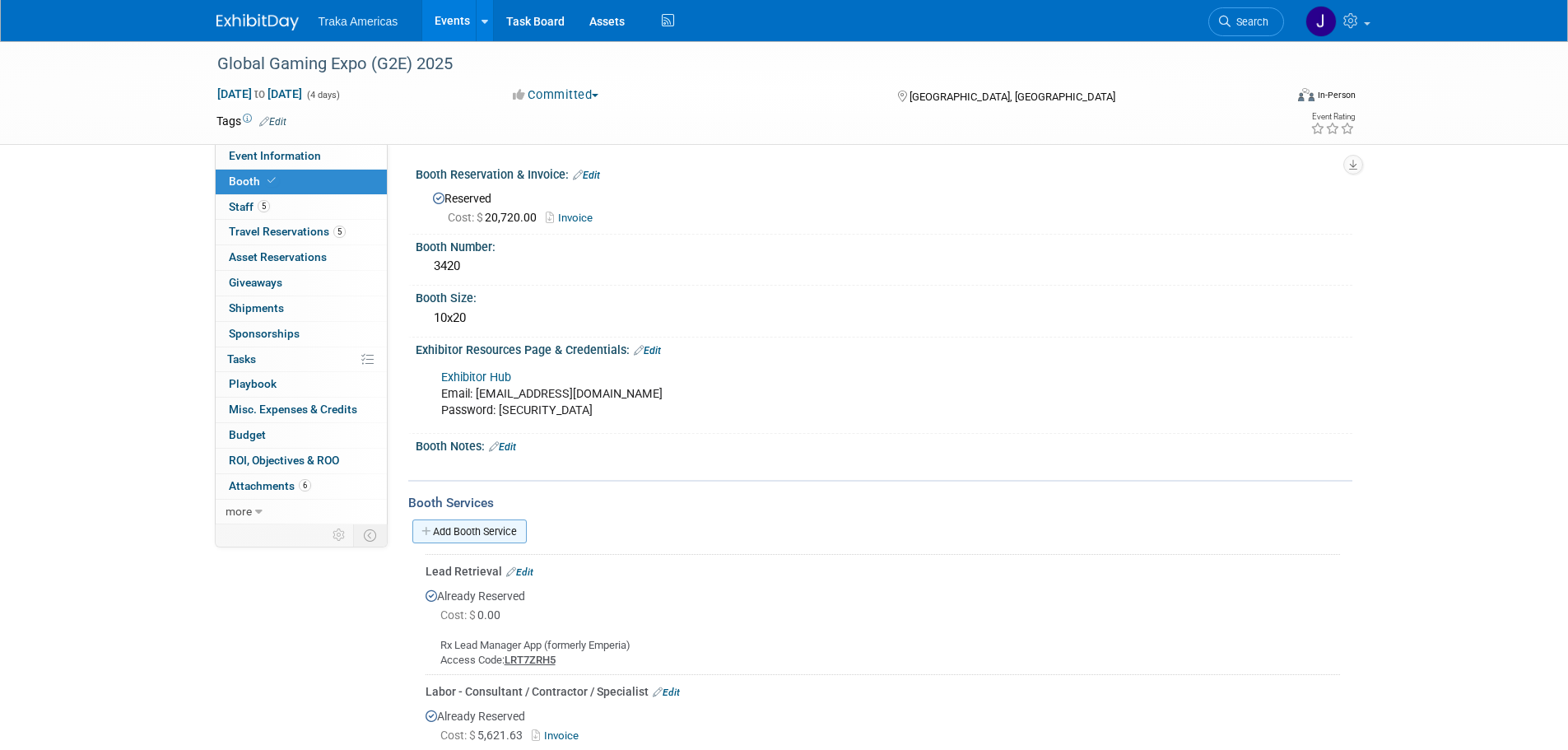
click at [492, 522] on link "Add Booth Service" at bounding box center [469, 532] width 114 height 24
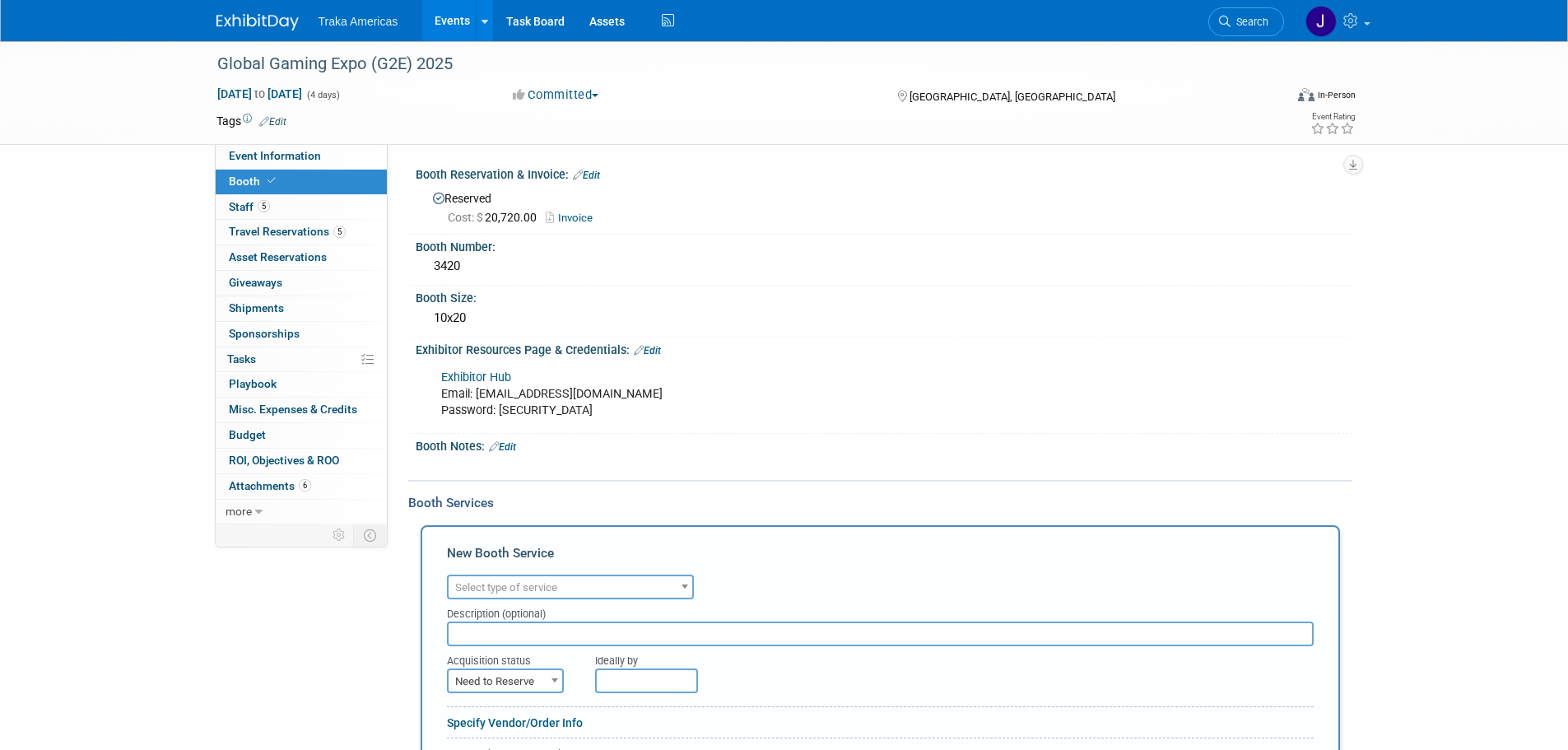
click at [589, 578] on span "Select type of service" at bounding box center [571, 587] width 244 height 23
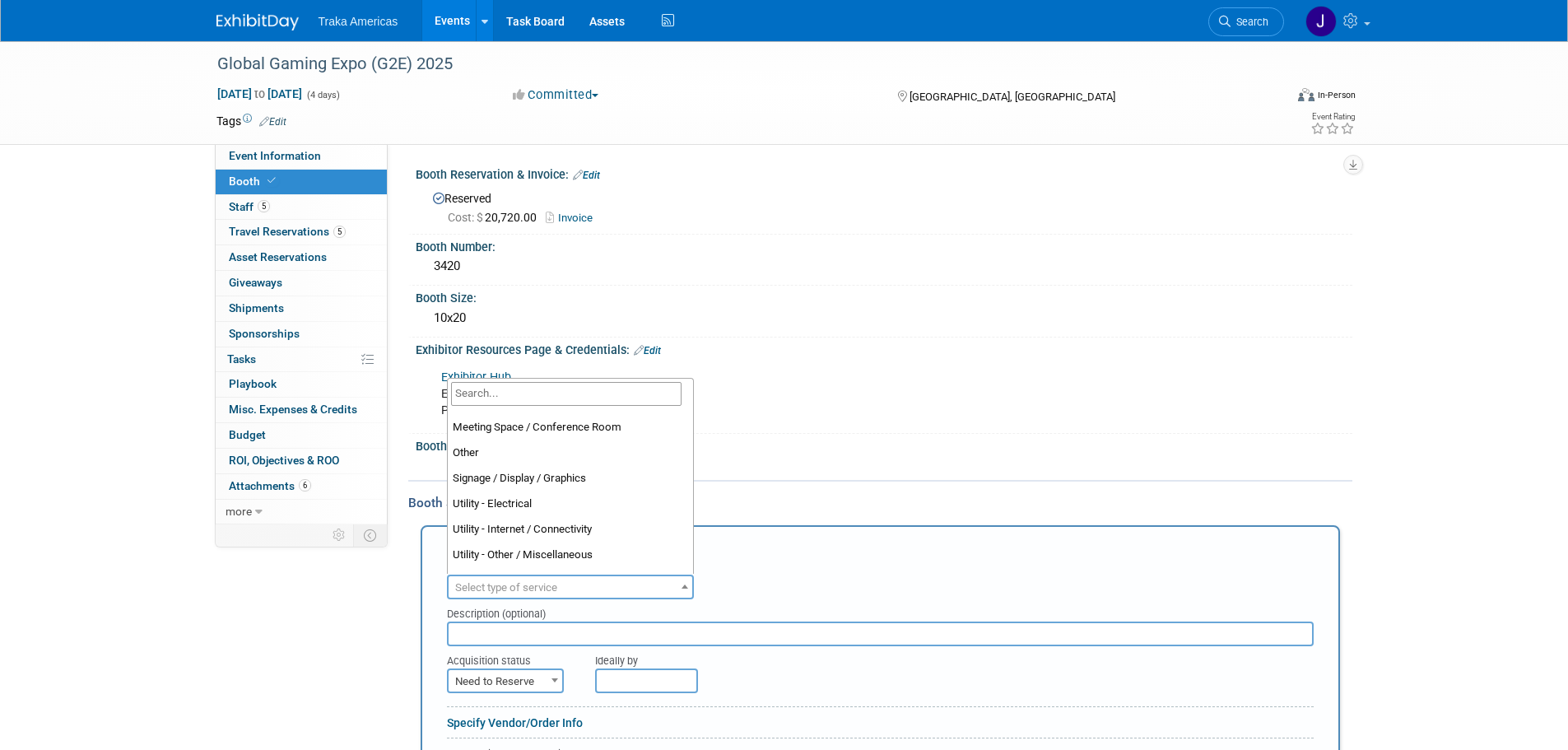
scroll to position [411, 0]
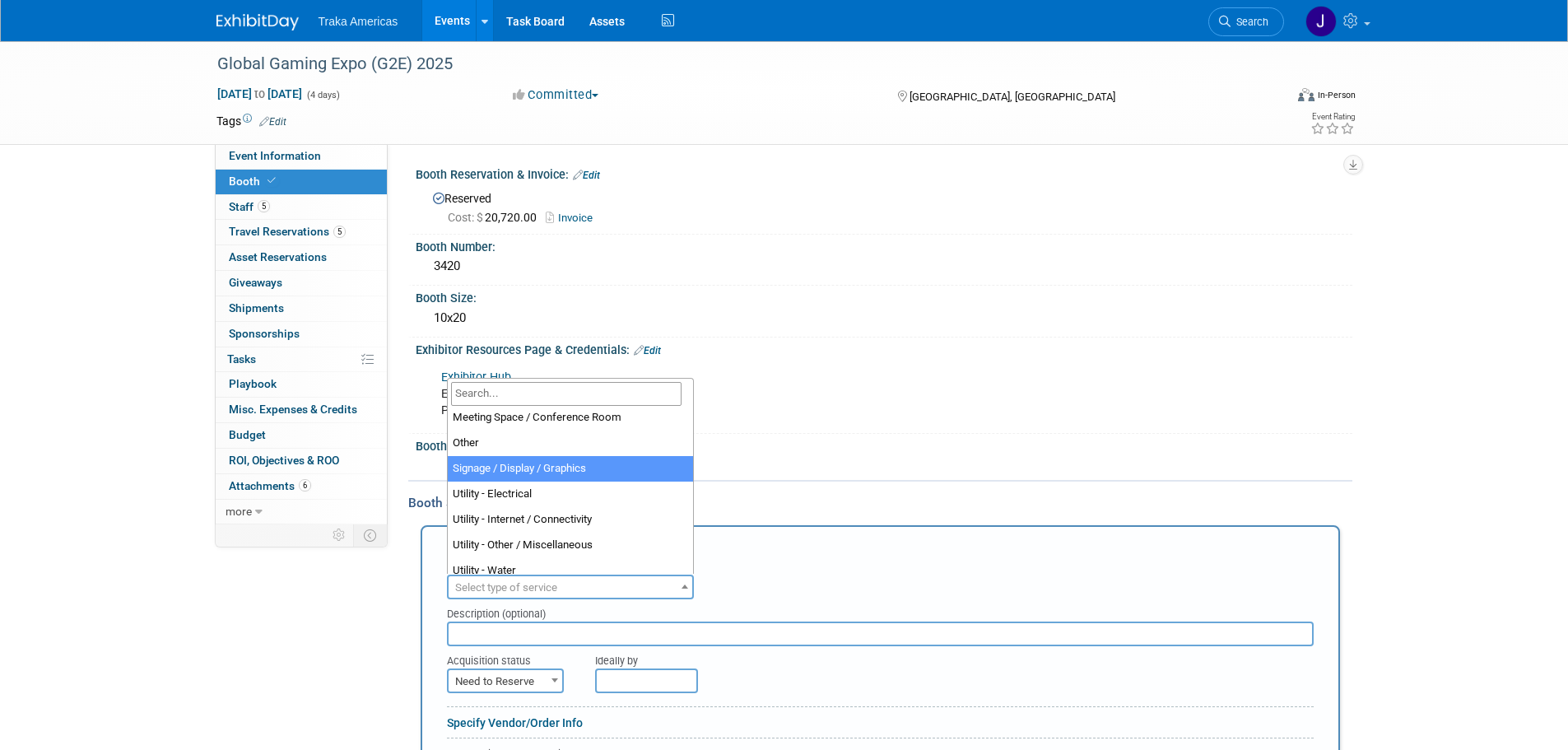
select select "3"
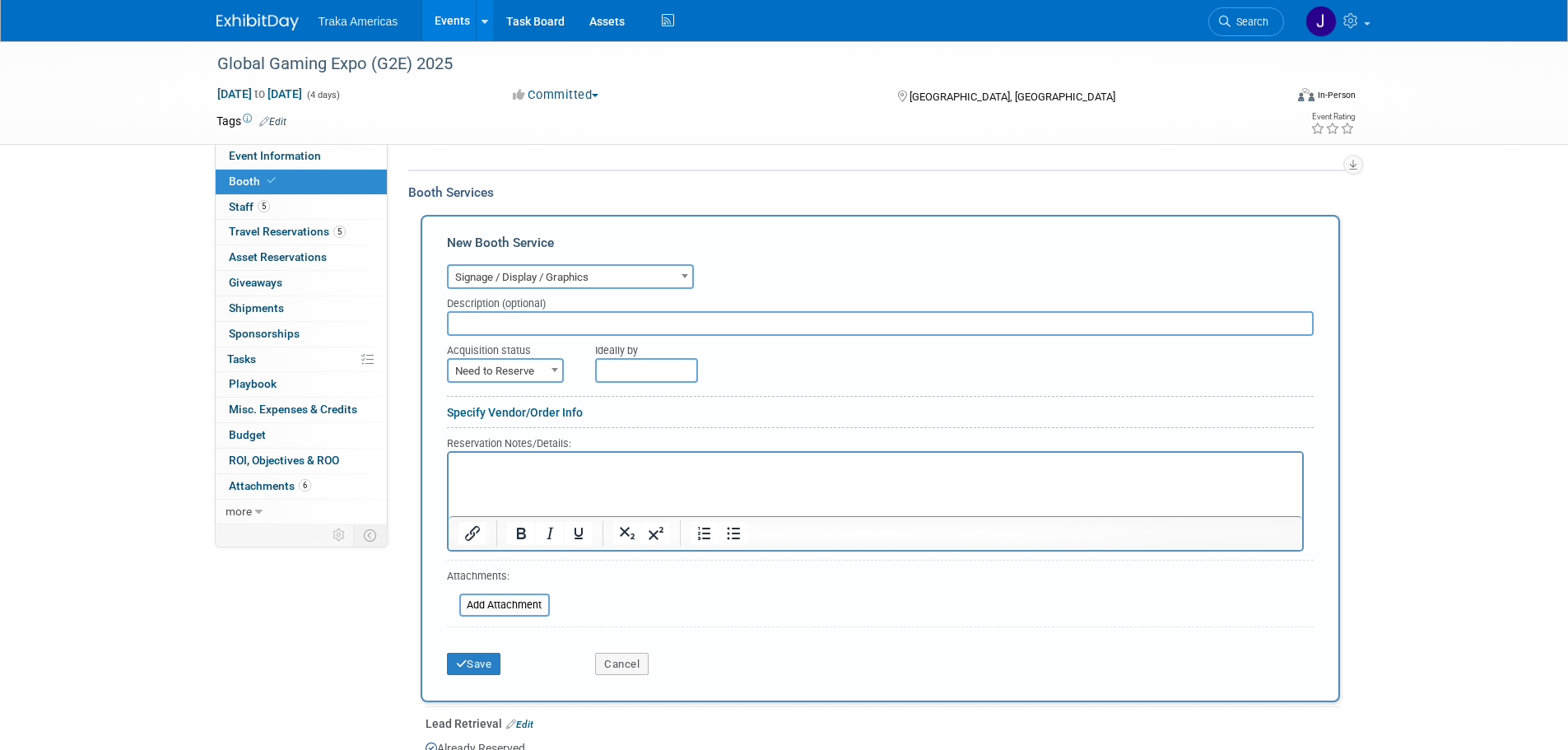
scroll to position [329, 0]
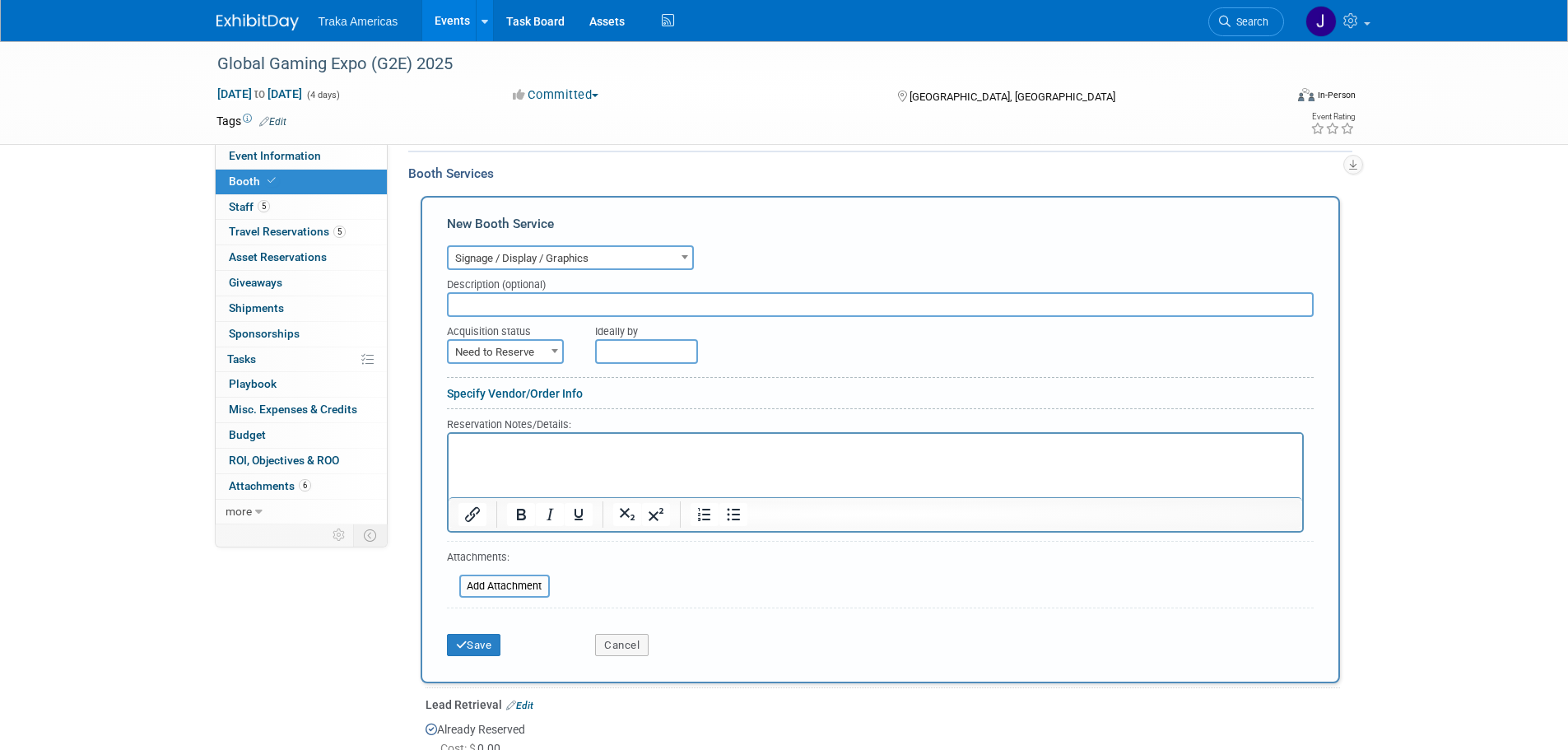
click at [533, 345] on span "Need to Reserve" at bounding box center [505, 352] width 114 height 23
select select "2"
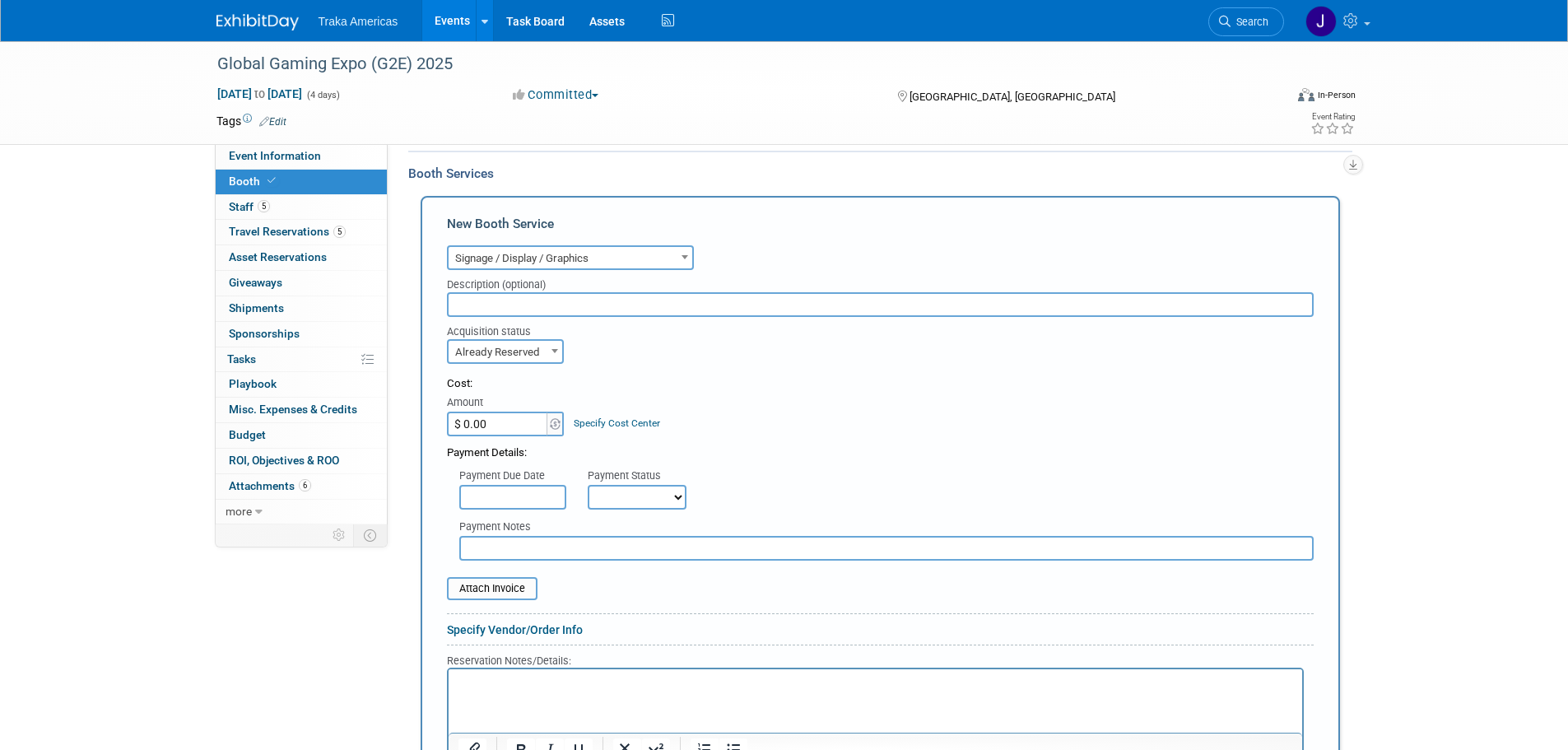
click at [513, 424] on input "$ 0.00" at bounding box center [498, 423] width 103 height 25
type input "$ 79.88"
click at [515, 584] on input "file" at bounding box center [438, 588] width 196 height 20
click at [525, 695] on p "Rich Text Area. Press ALT-0 for help." at bounding box center [875, 693] width 835 height 15
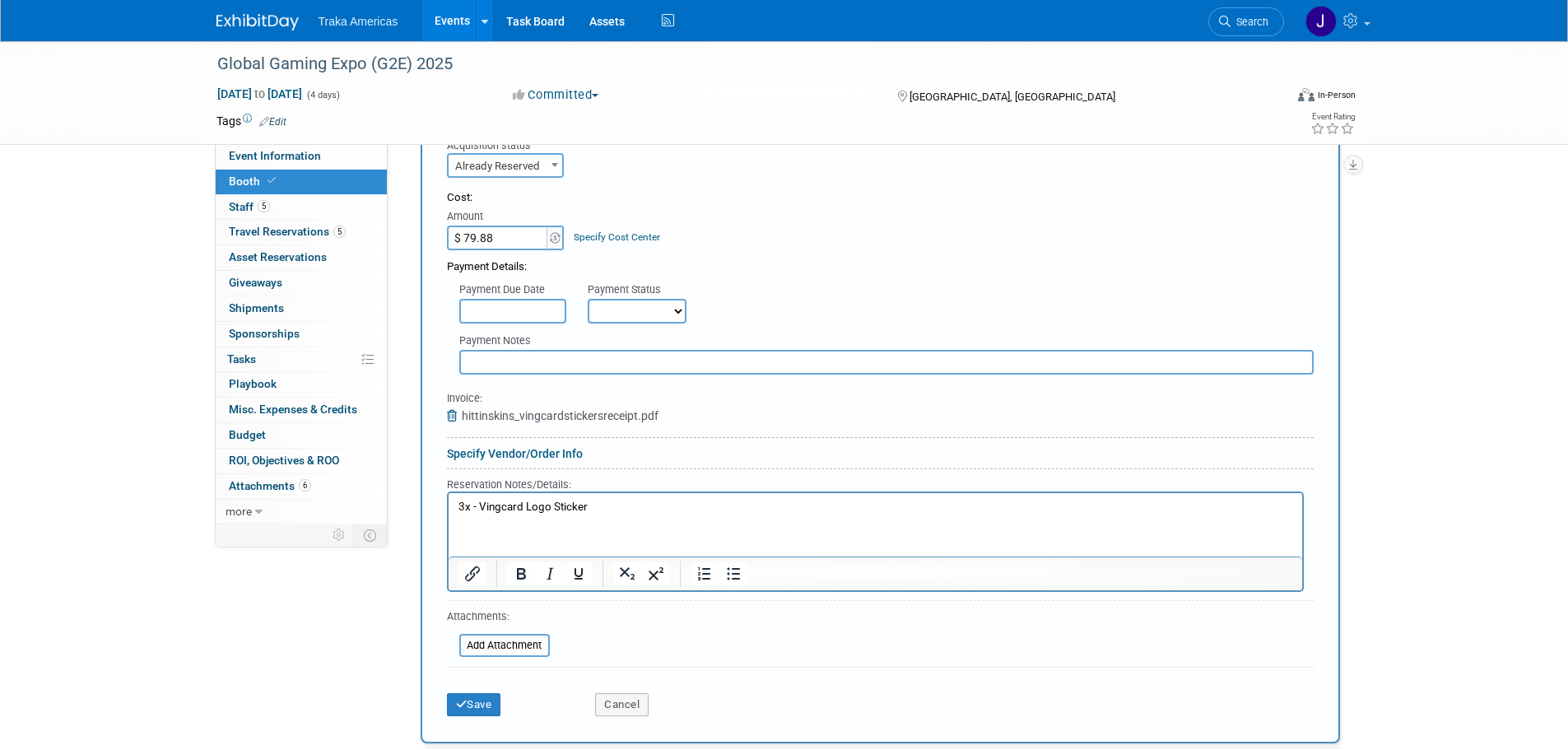
scroll to position [576, 0]
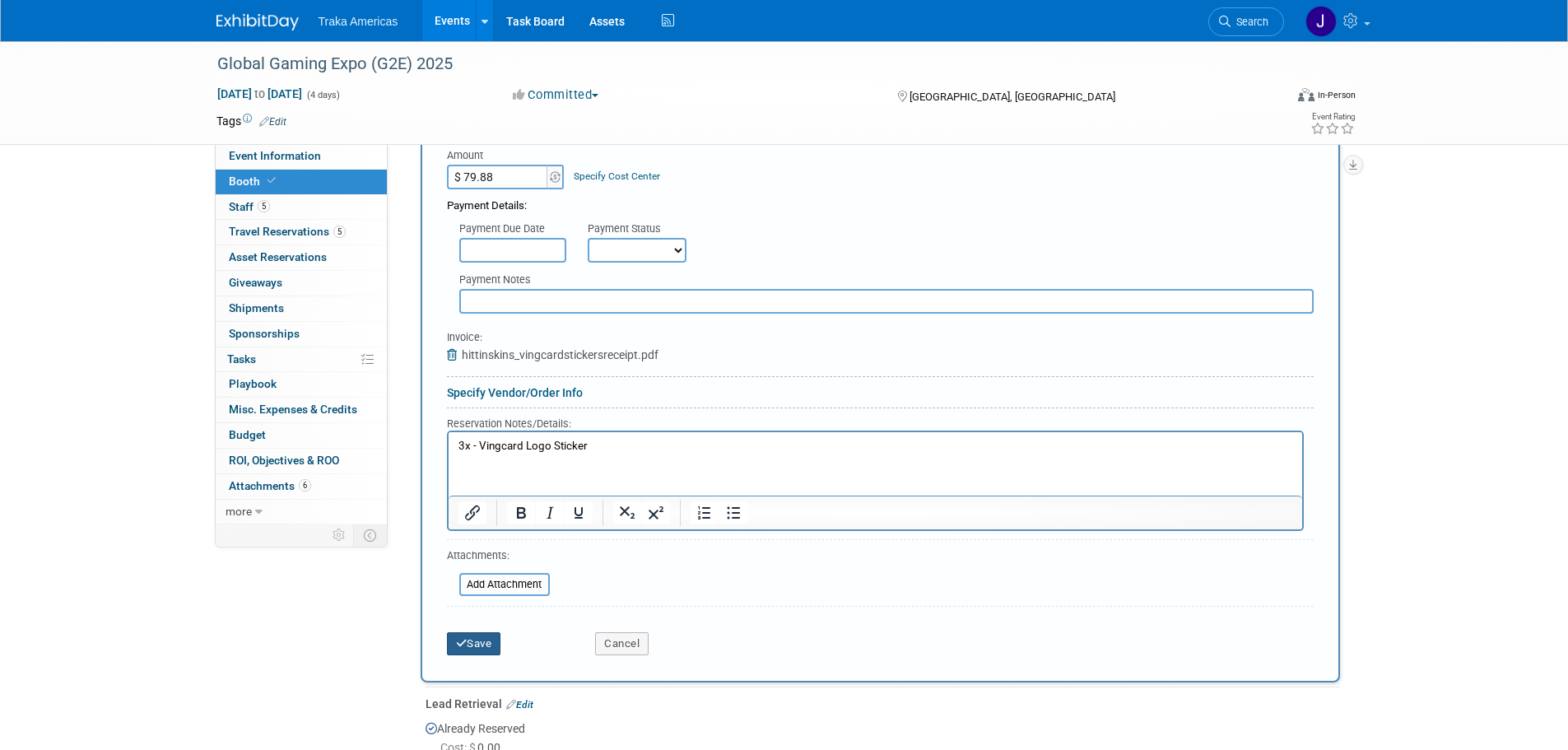
click at [459, 638] on icon "submit" at bounding box center [462, 643] width 12 height 11
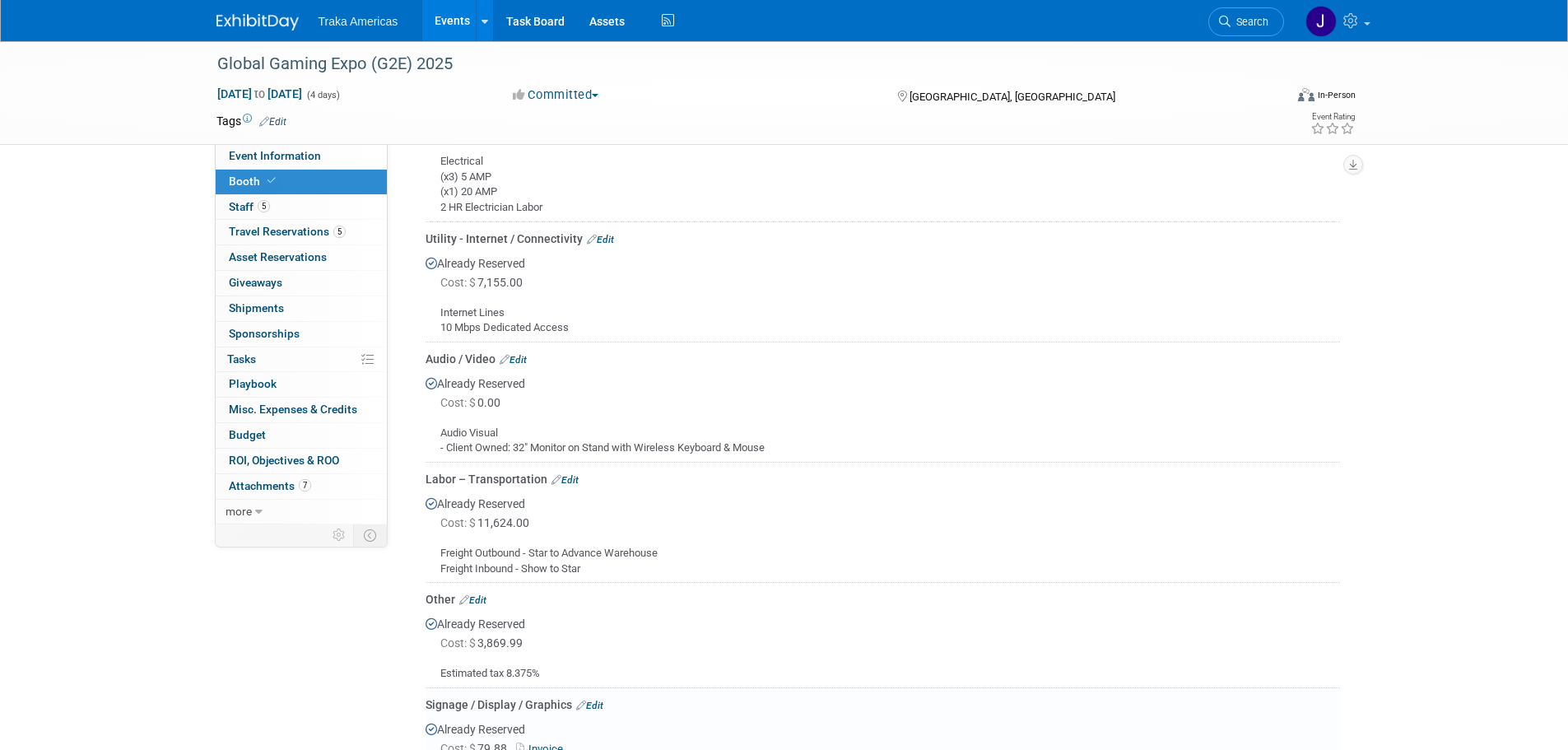
scroll to position [1613, 0]
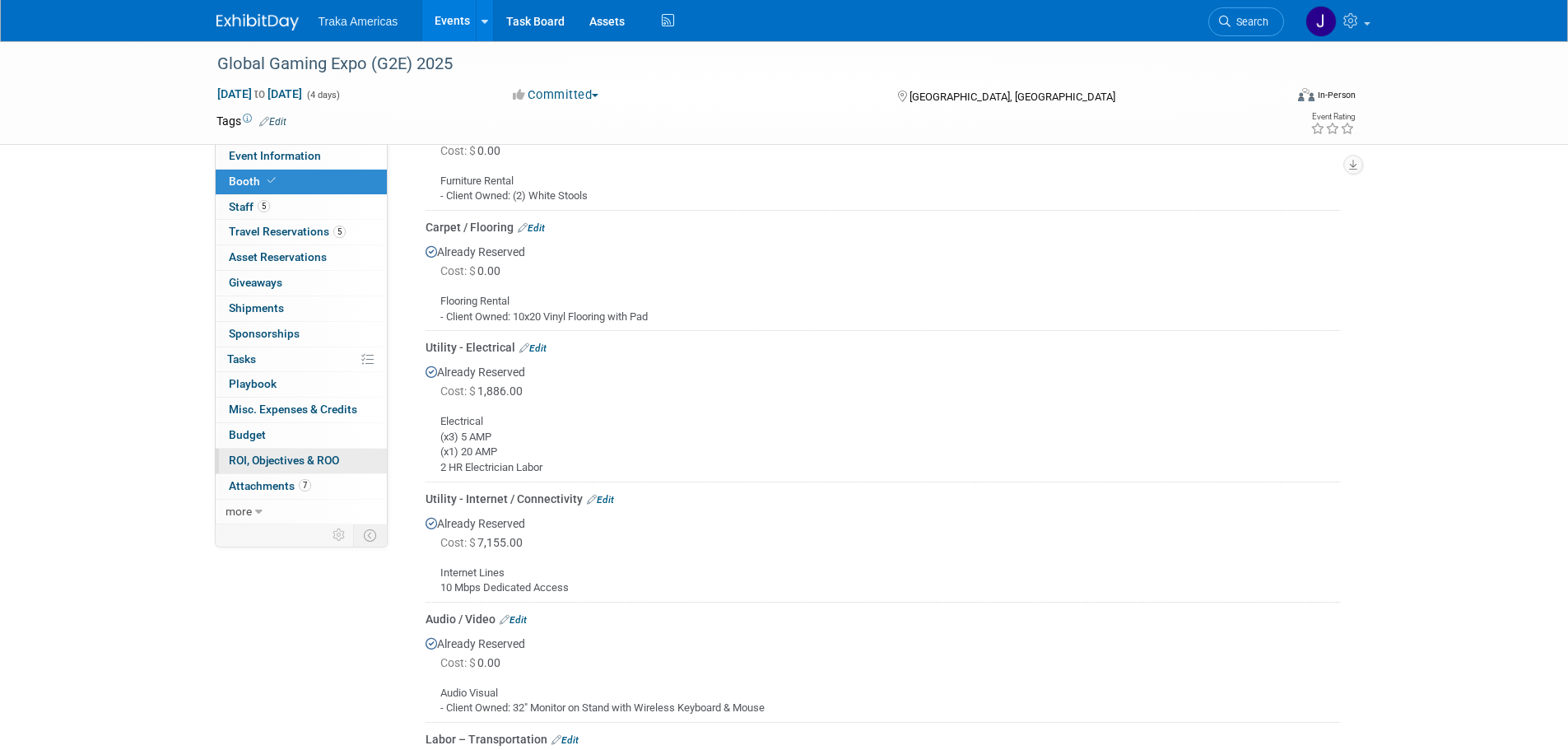
click at [251, 462] on span "ROI, Objectives & ROO 0" at bounding box center [283, 459] width 110 height 13
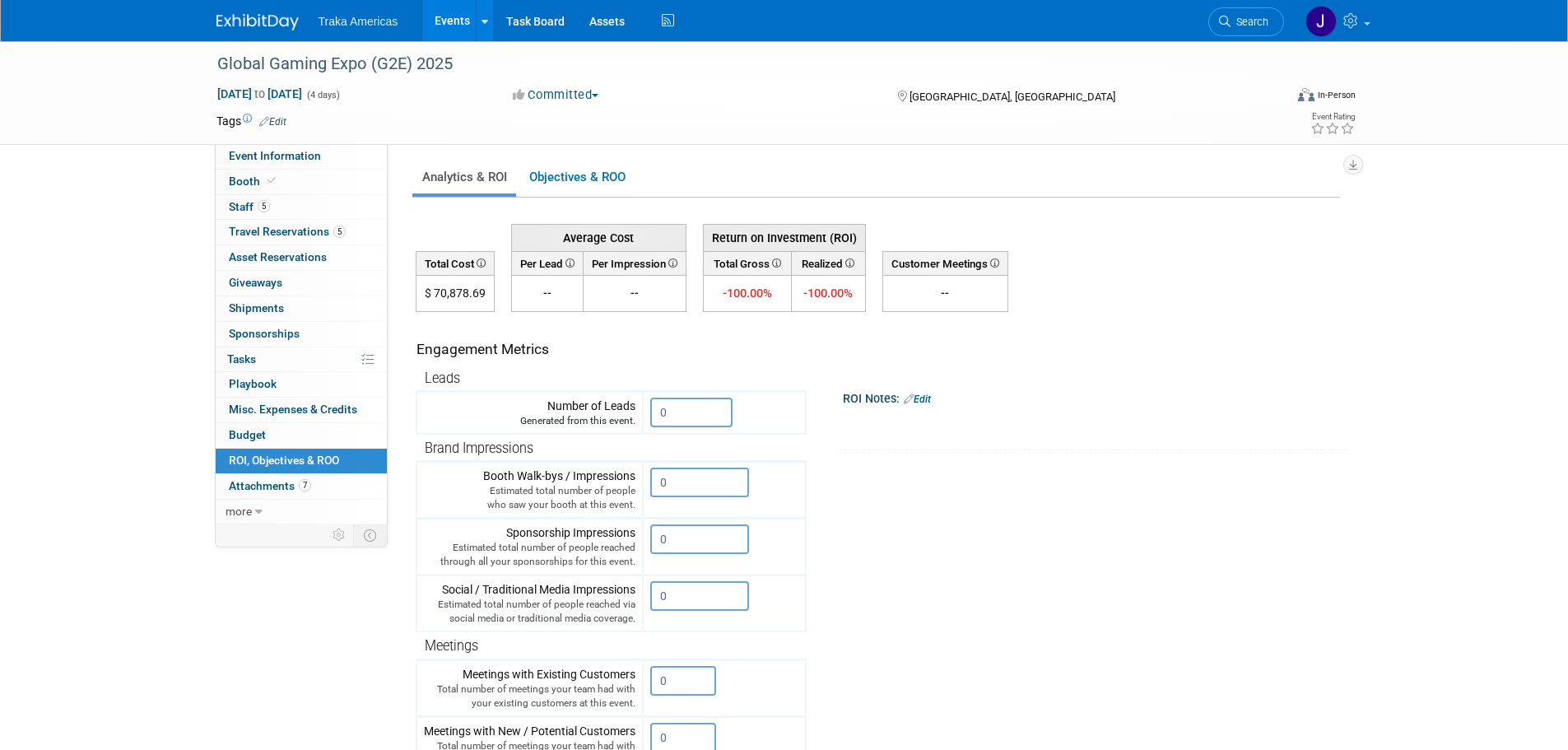
drag, startPoint x: 264, startPoint y: 23, endPoint x: 289, endPoint y: 46, distance: 34.0
click at [264, 23] on img at bounding box center [258, 21] width 82 height 16
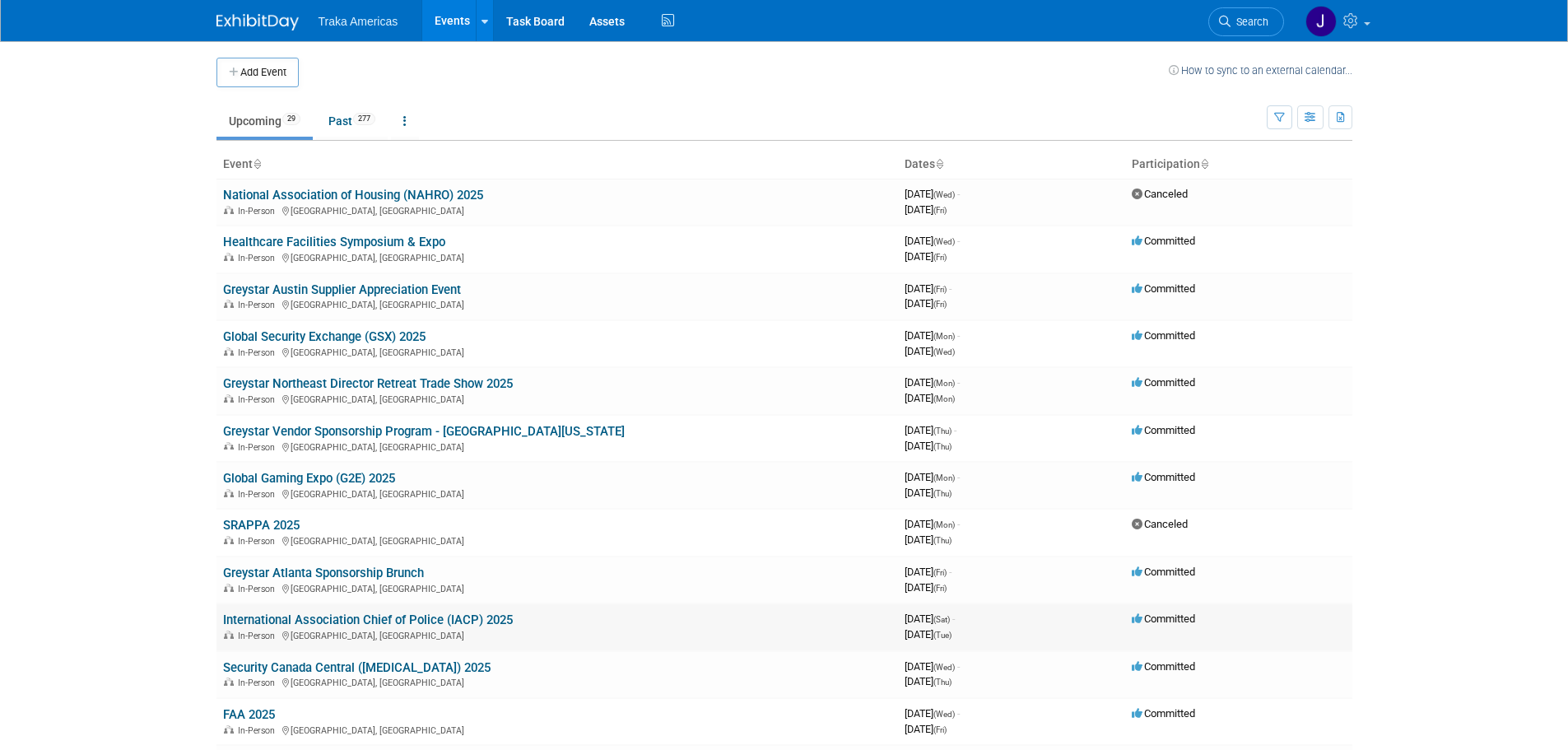
click at [353, 621] on link "International Association Chief of Police (IACP) 2025" at bounding box center [368, 619] width 290 height 15
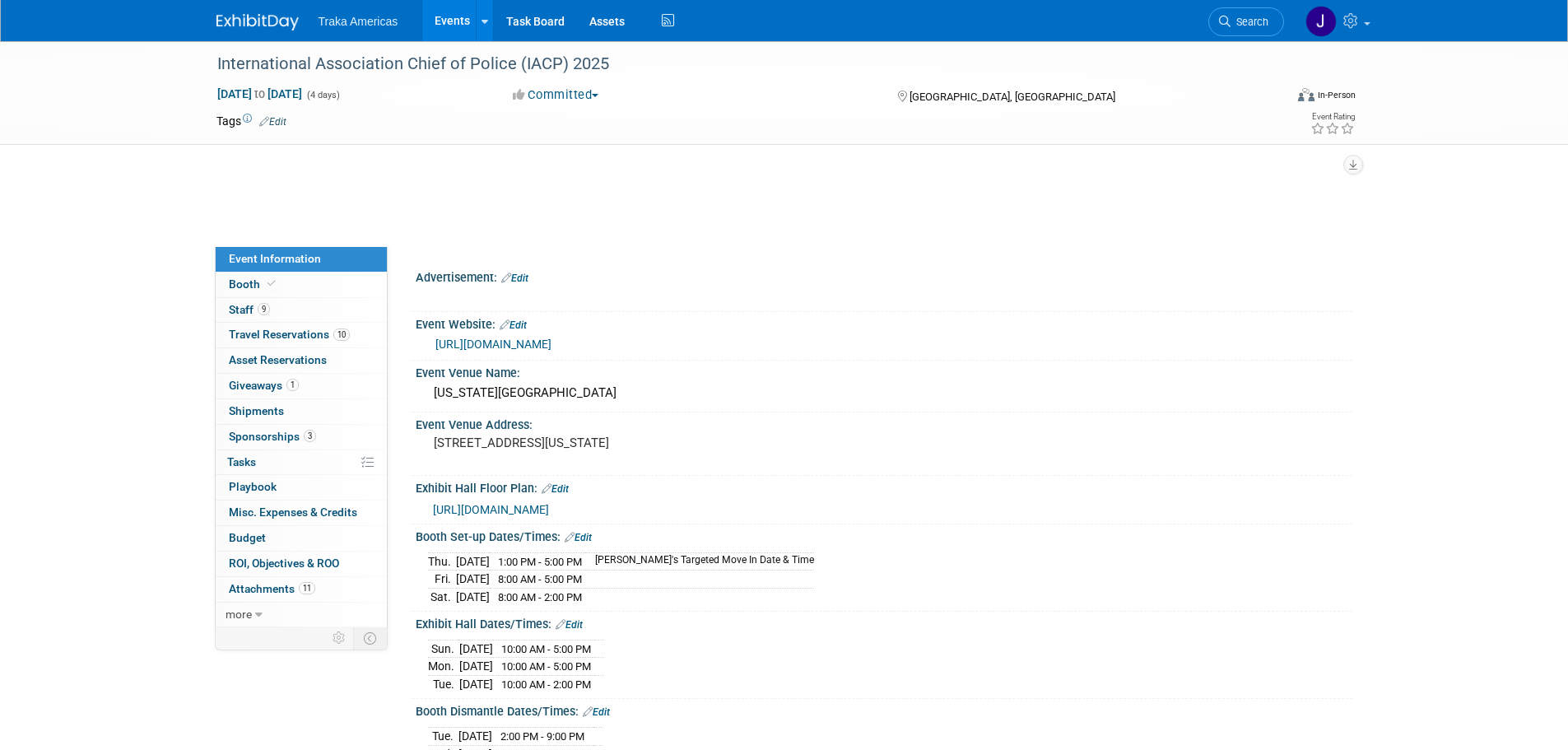
select select "National"
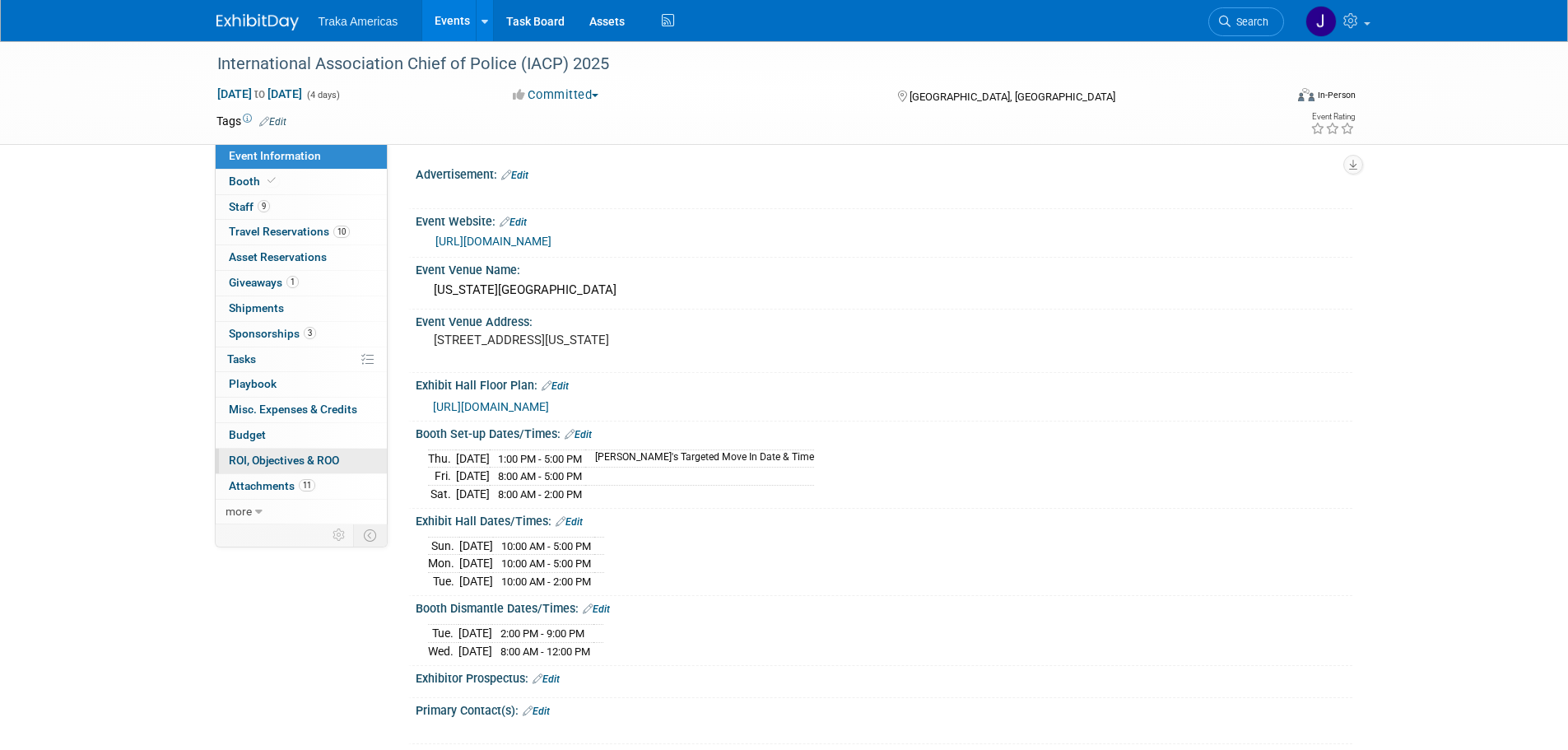
click at [315, 462] on span "ROI, Objectives & ROO 0" at bounding box center [283, 459] width 110 height 13
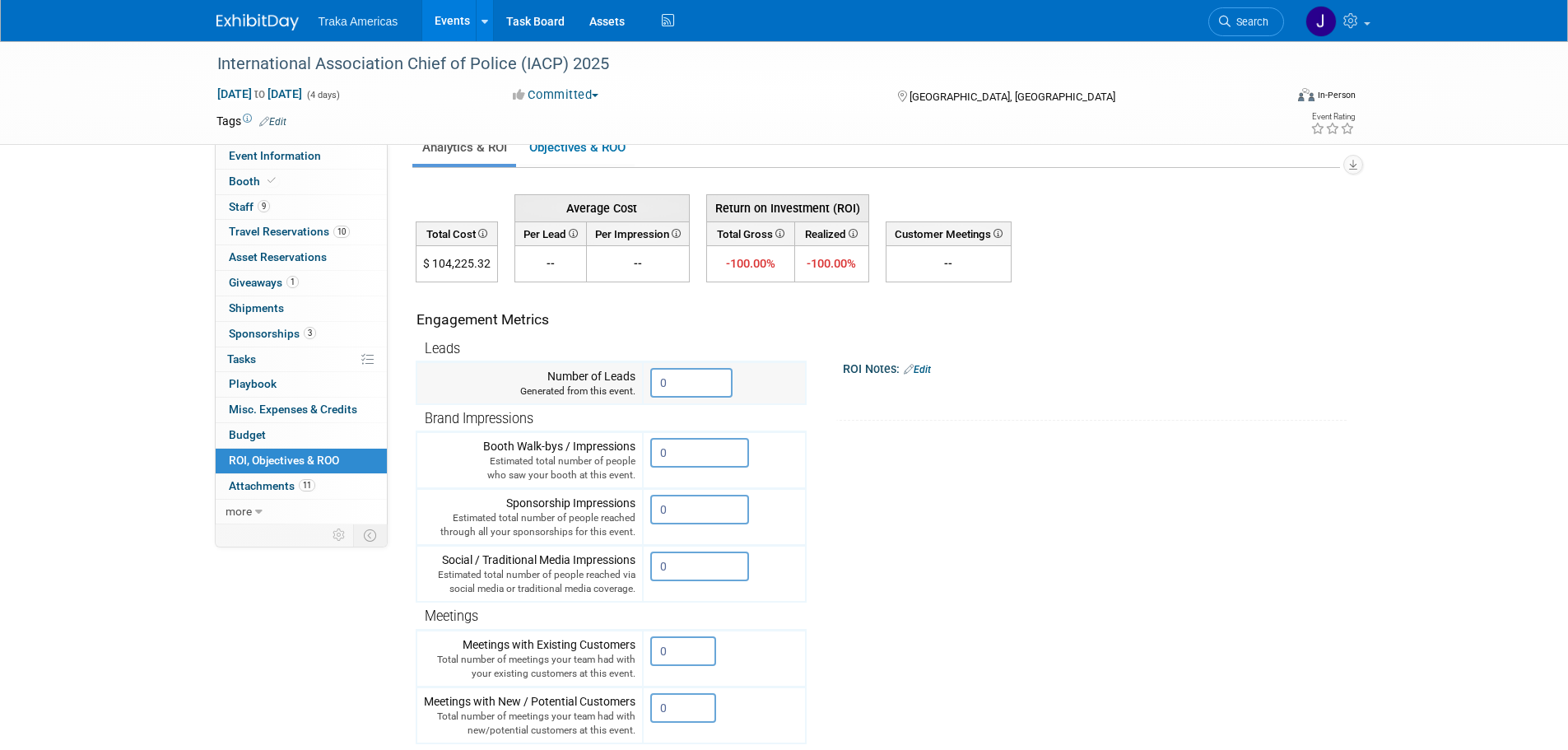
scroll to position [33, 0]
click at [251, 334] on span "Sponsorships 3" at bounding box center [272, 333] width 87 height 13
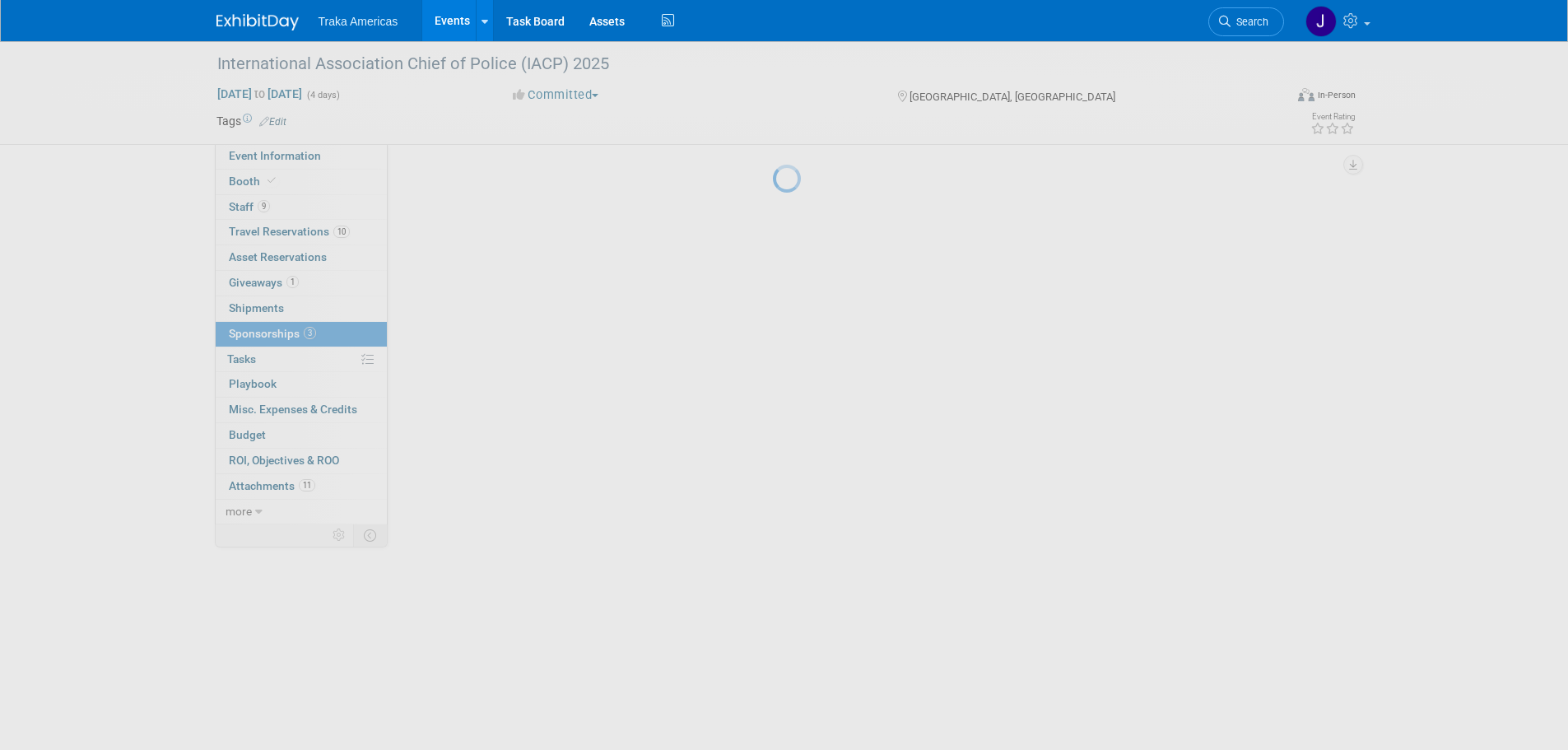
scroll to position [0, 0]
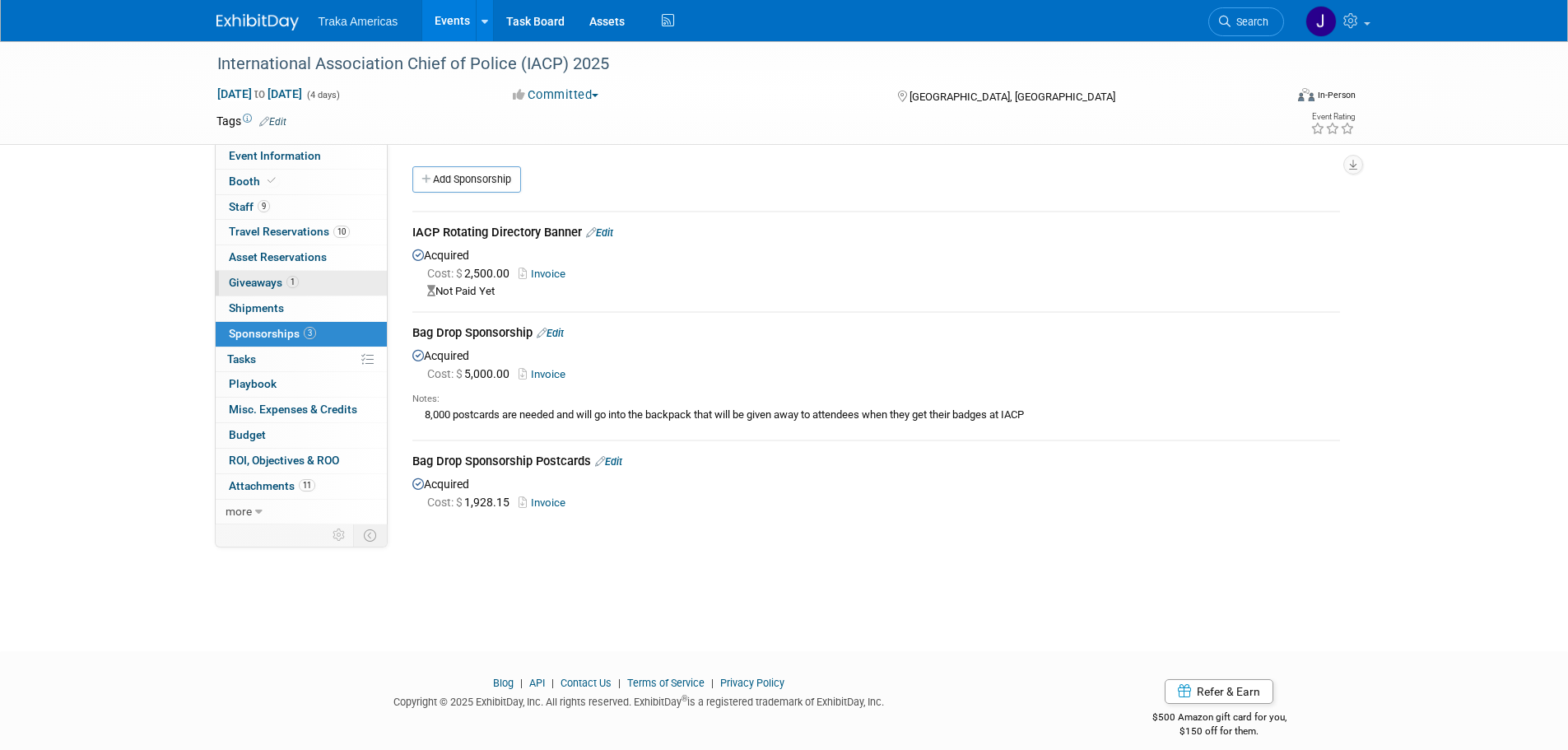
click at [323, 281] on link "1 Giveaways 1" at bounding box center [301, 282] width 172 height 25
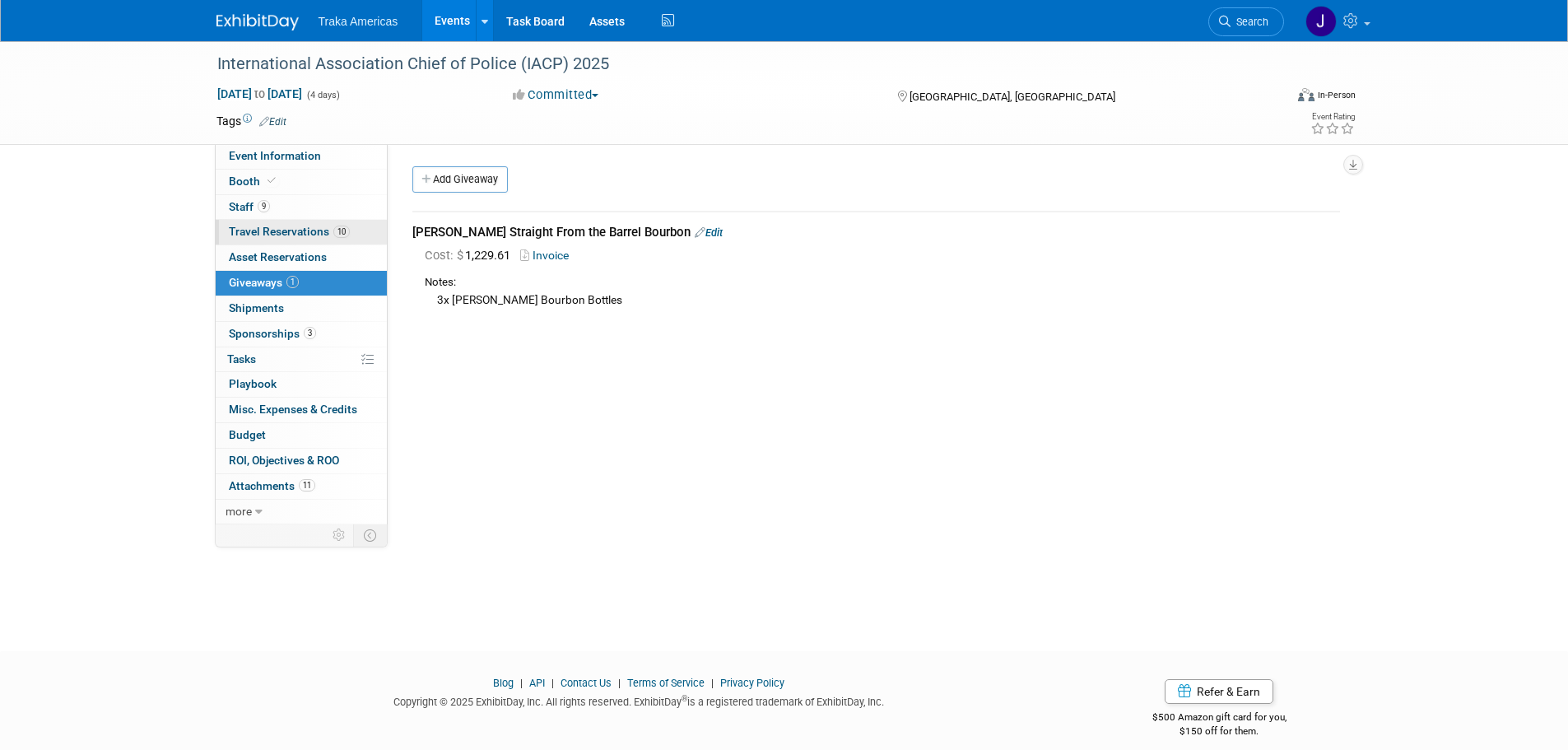
click at [339, 233] on span "10" at bounding box center [341, 231] width 16 height 12
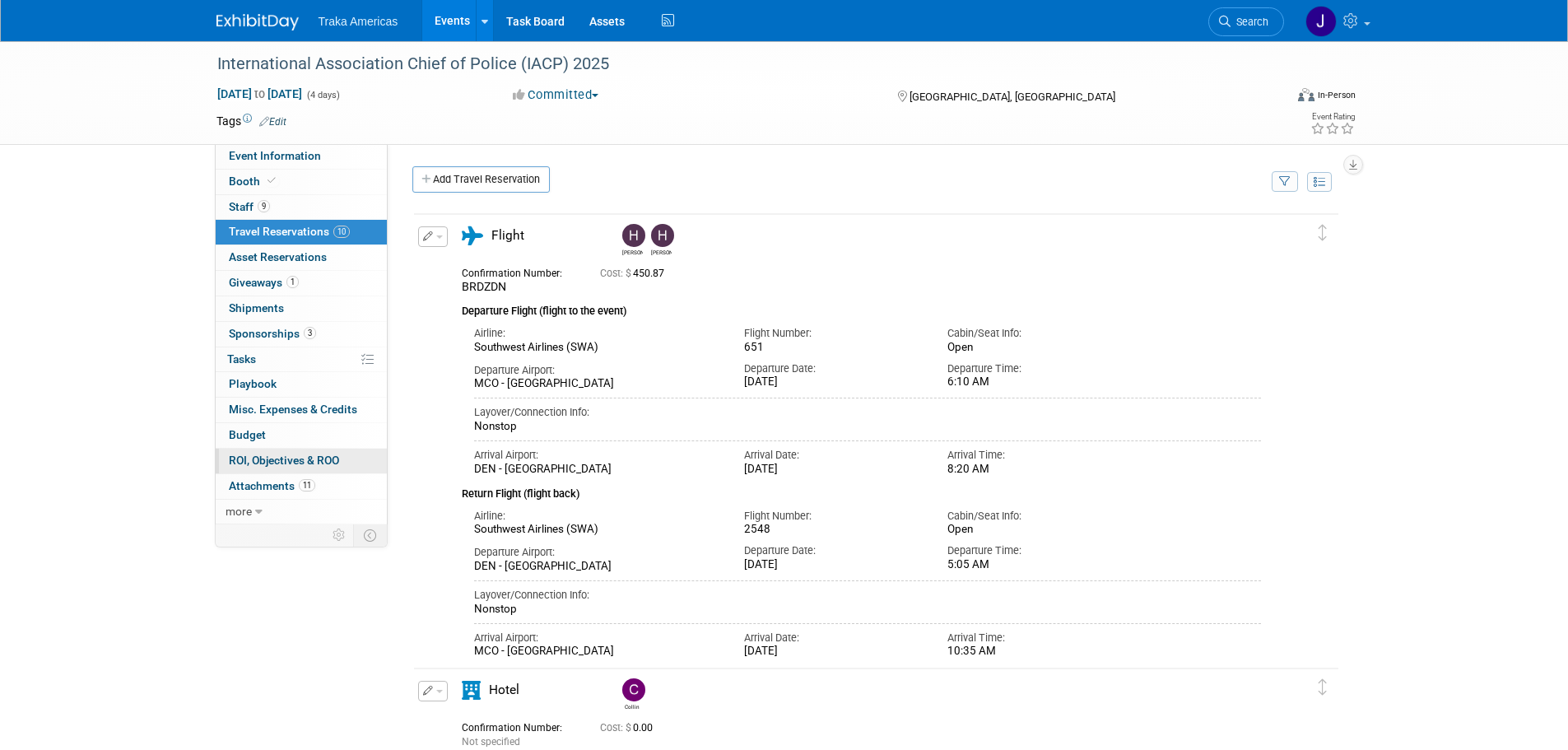
click at [342, 453] on link "0 ROI, Objectives & ROO 0" at bounding box center [301, 461] width 172 height 25
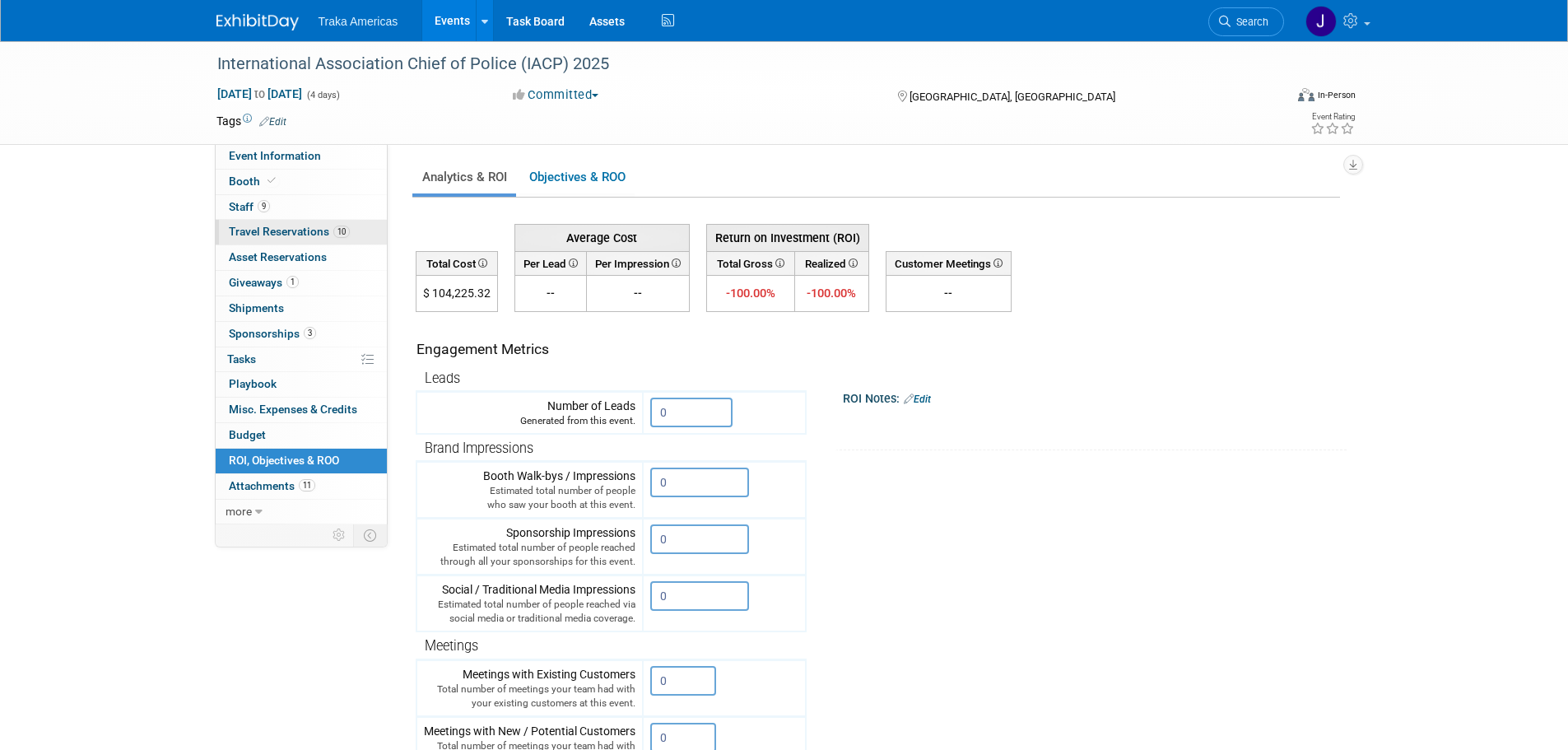
click at [307, 230] on span "Travel Reservations 10" at bounding box center [289, 230] width 121 height 13
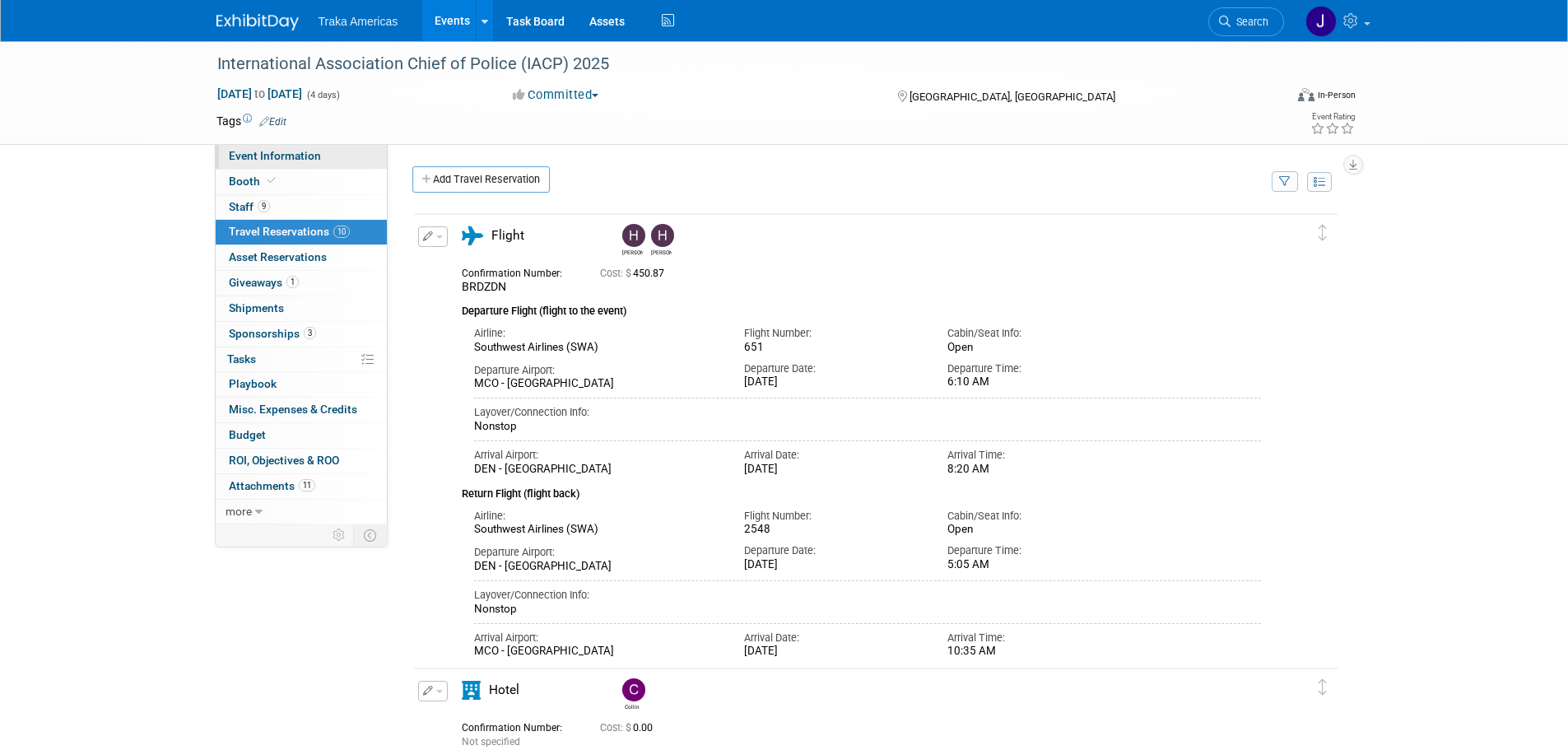
click at [296, 148] on link "Event Information" at bounding box center [301, 156] width 172 height 25
select select "National"
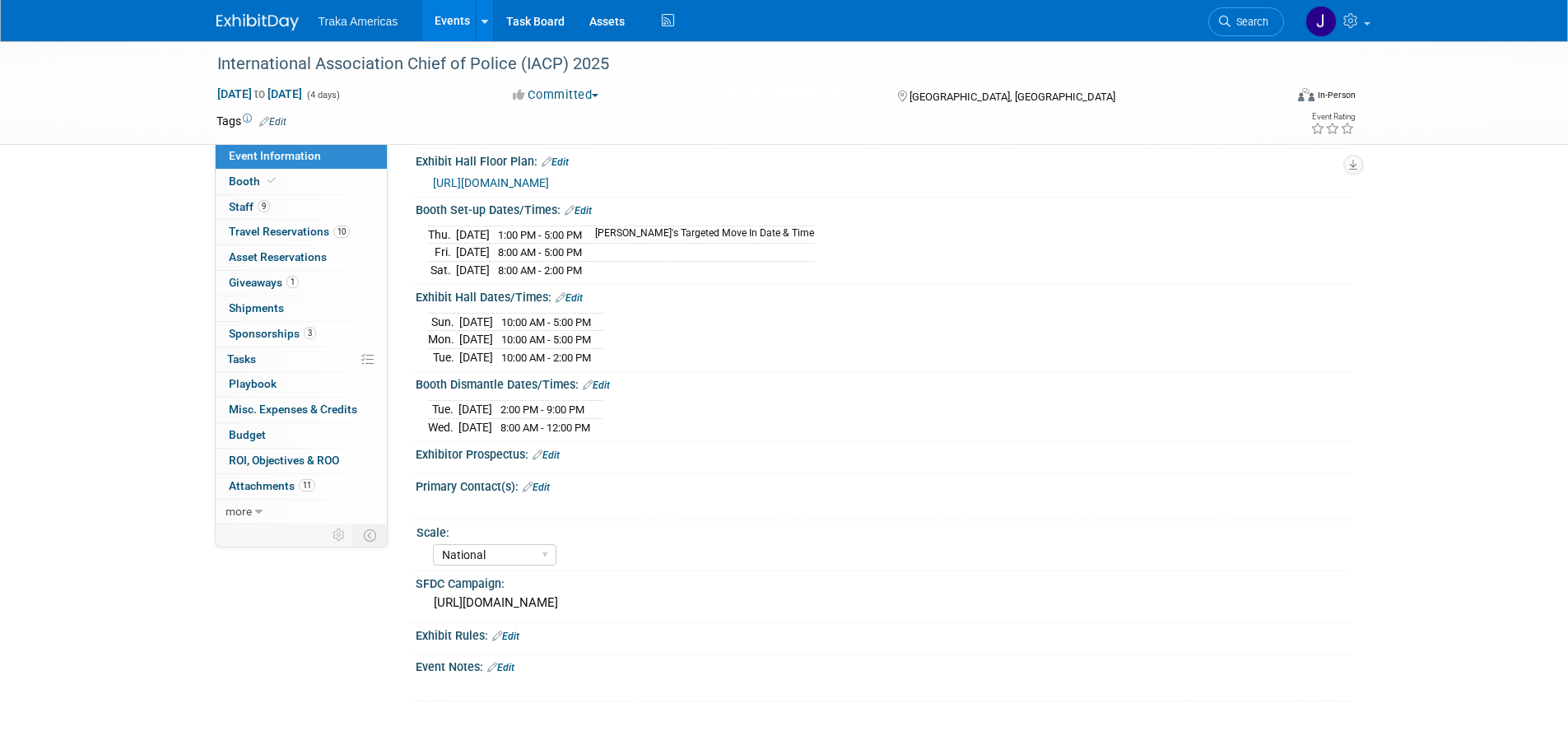
scroll to position [363, 0]
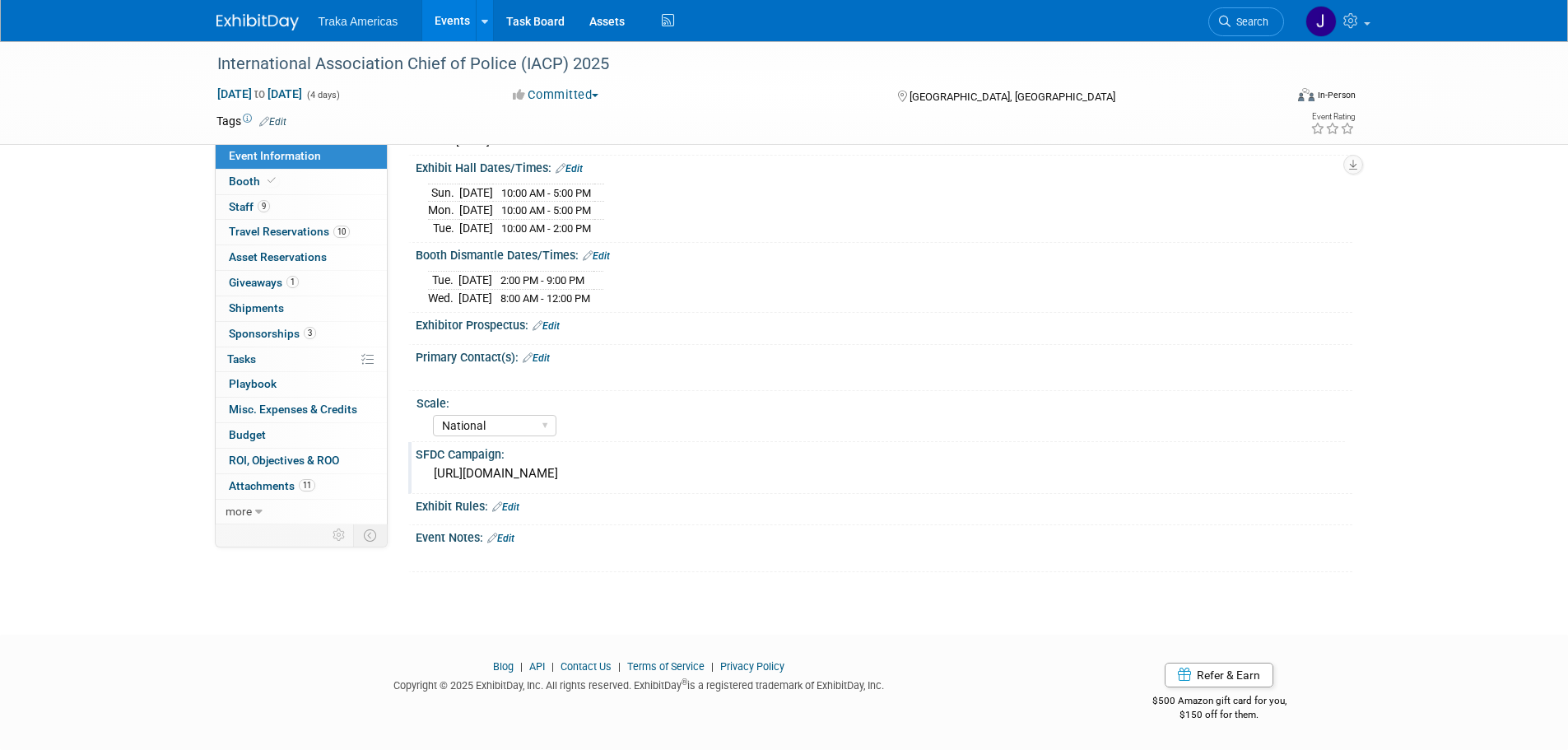
click at [606, 472] on div "https://traka.lightning.force.com/lightning/r/Campaign/701VT00000DvrjKYAR/view" at bounding box center [884, 474] width 912 height 26
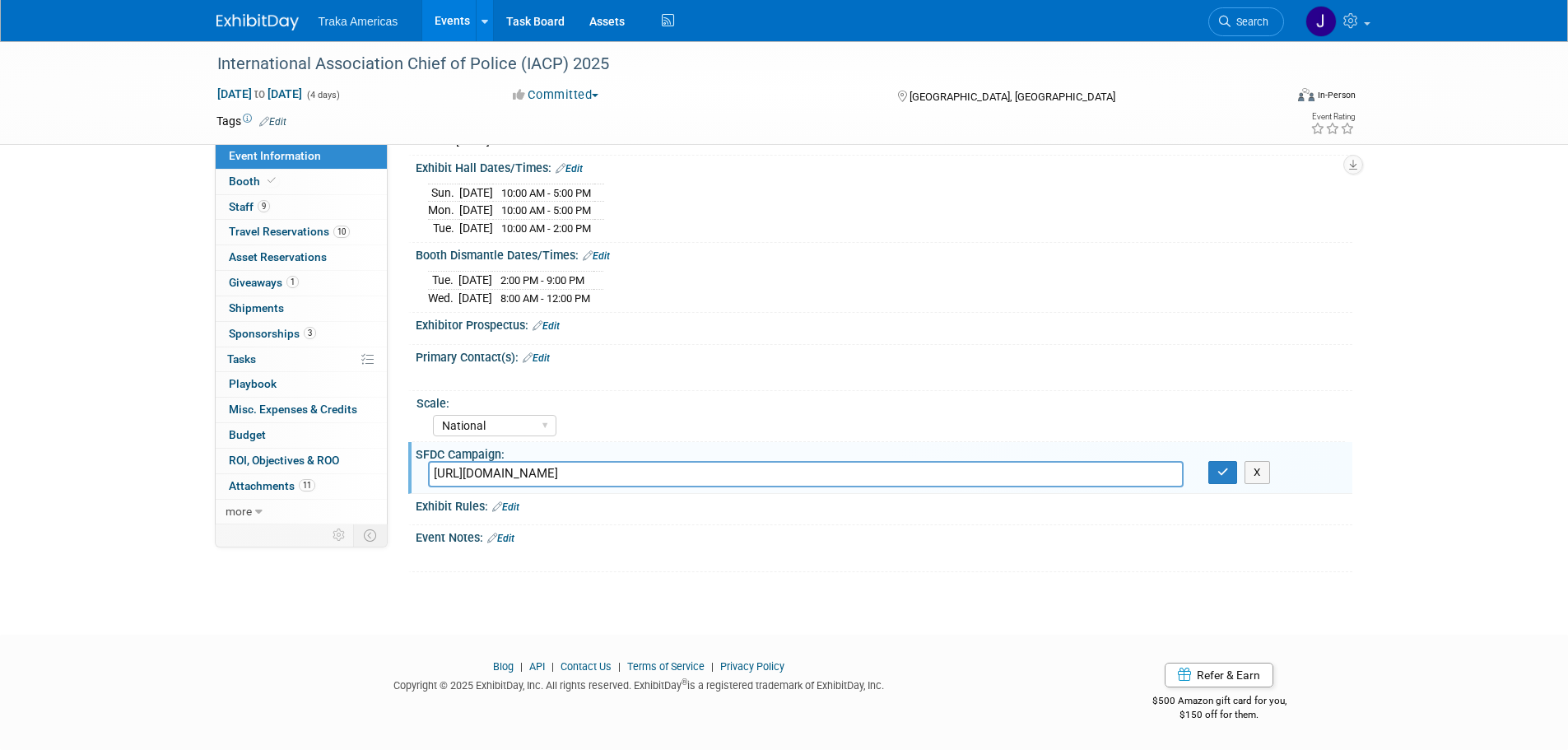
click at [606, 472] on input "https://traka.lightning.force.com/lightning/r/Campaign/701VT00000DvrjKYAR/view" at bounding box center [806, 474] width 755 height 26
click at [1226, 480] on button "button" at bounding box center [1223, 472] width 30 height 23
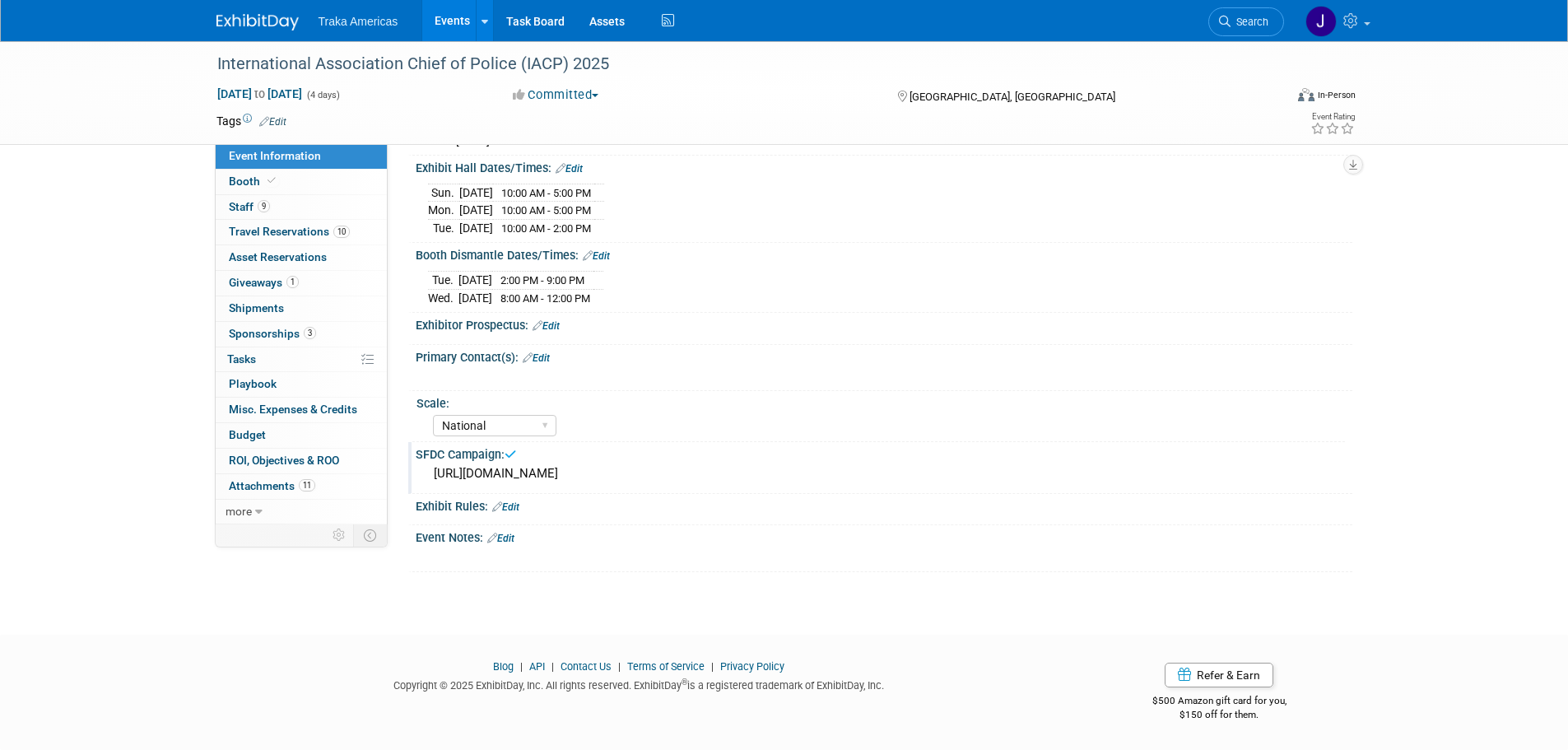
click at [267, 12] on link at bounding box center [268, 14] width 102 height 13
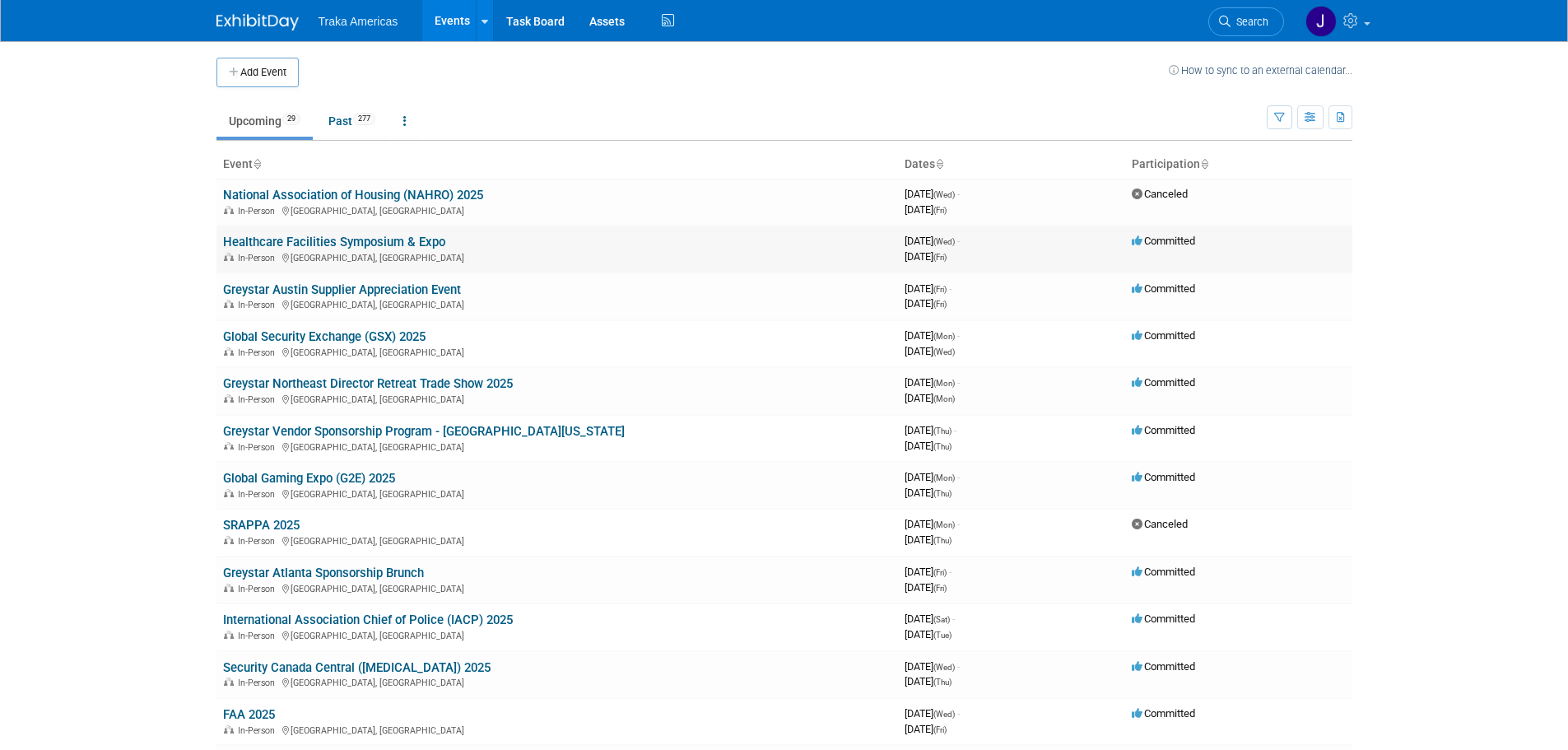
click at [388, 246] on link "Healthcare Facilities Symposium & Expo" at bounding box center [334, 241] width 222 height 15
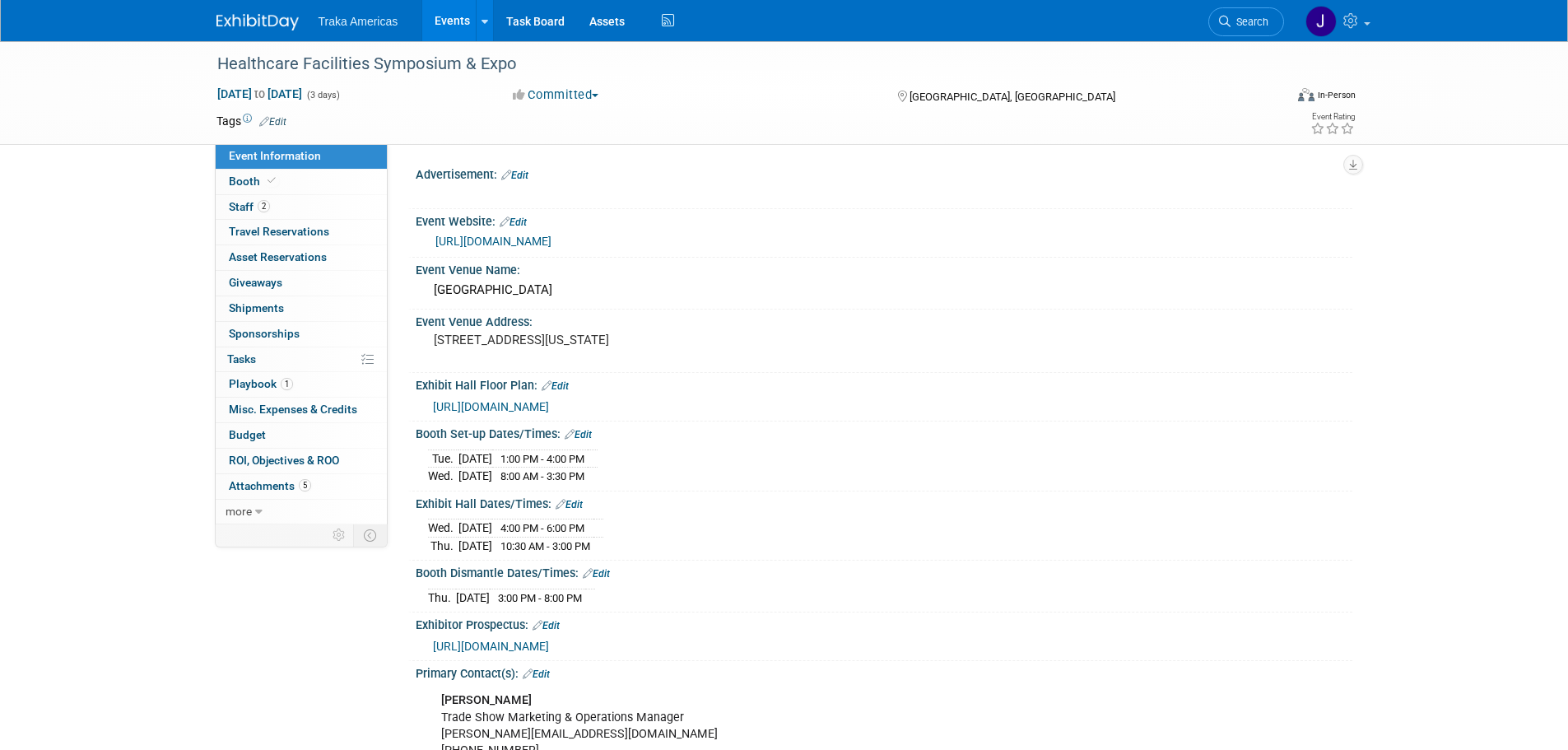
select select "Regional"
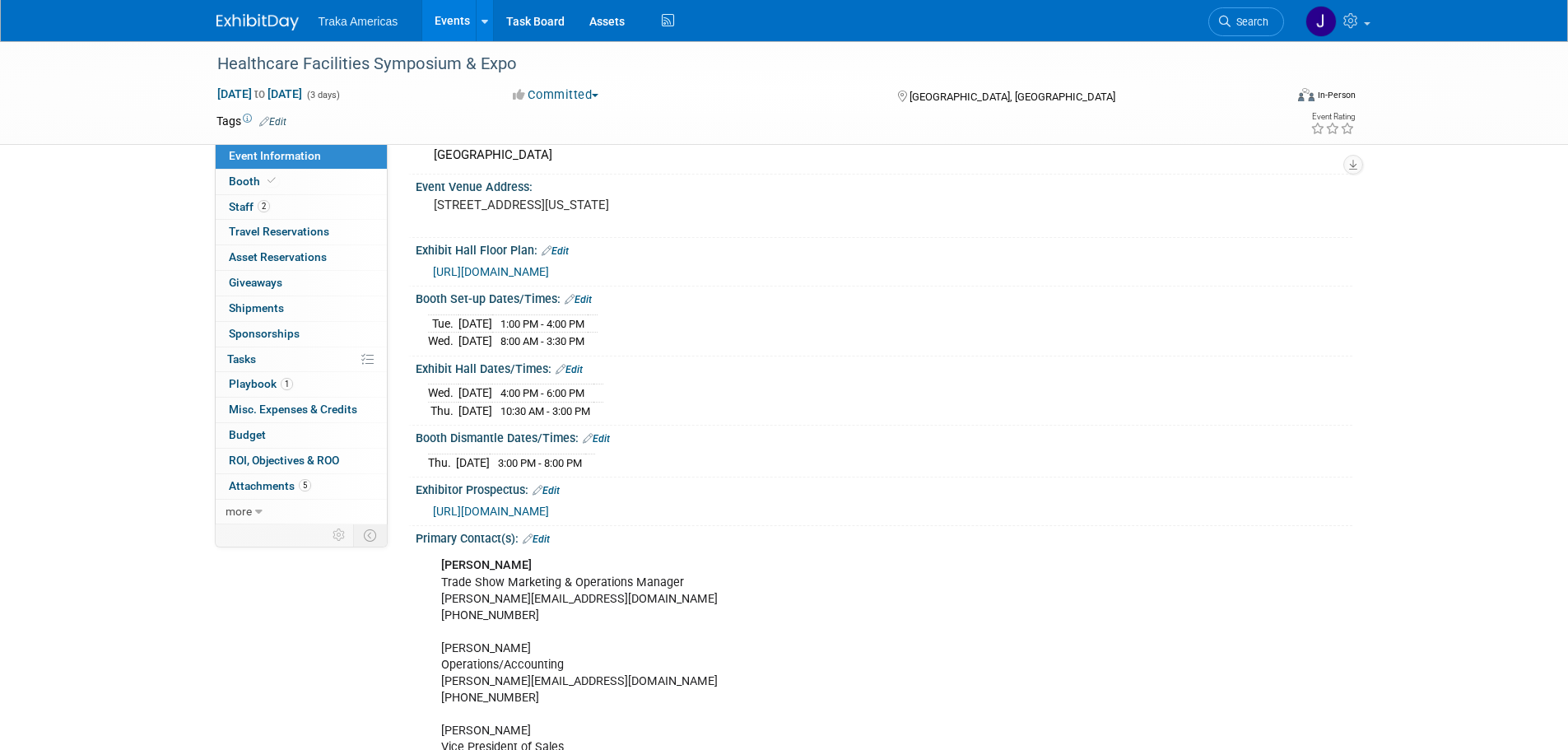
scroll to position [165, 0]
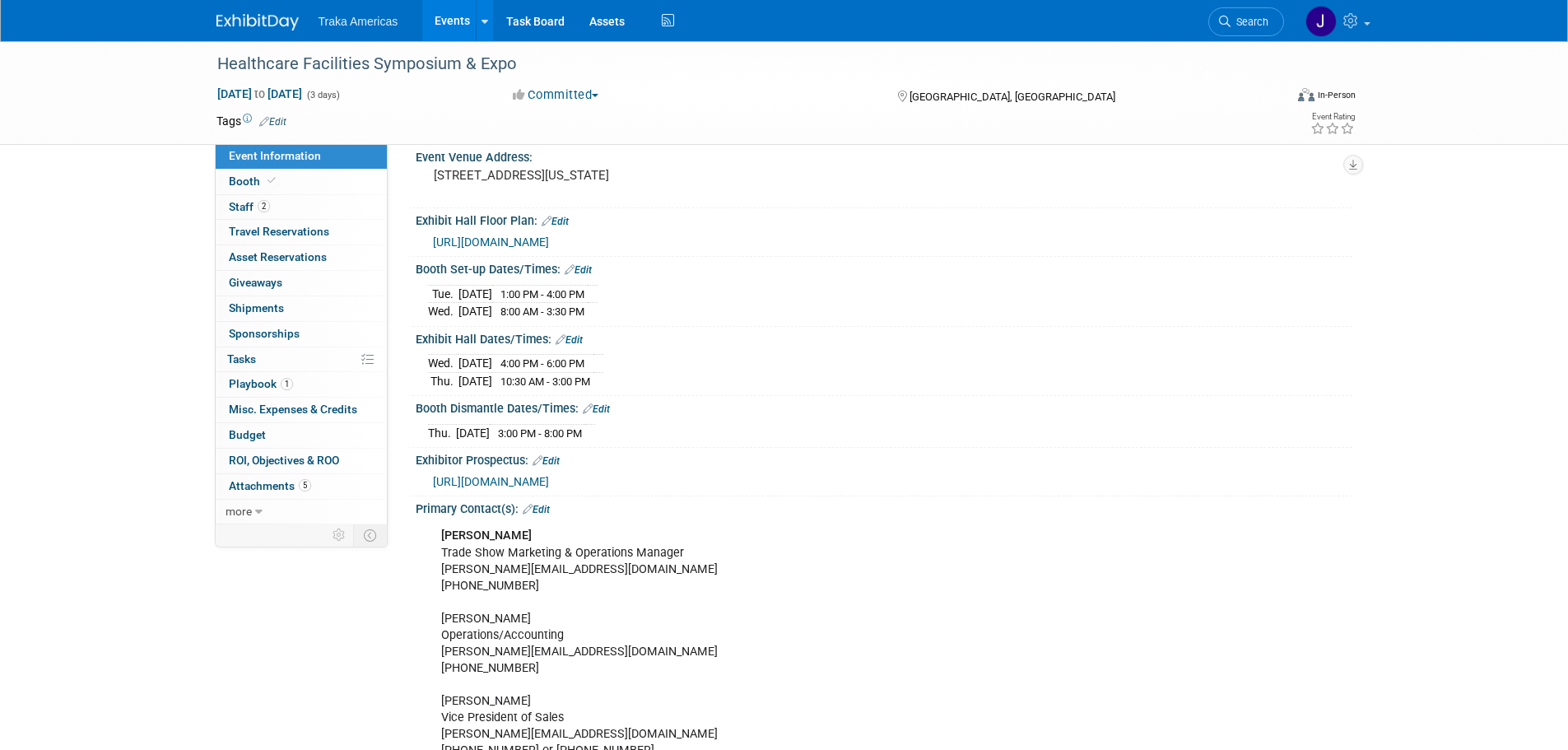
click at [258, 16] on img at bounding box center [258, 21] width 82 height 16
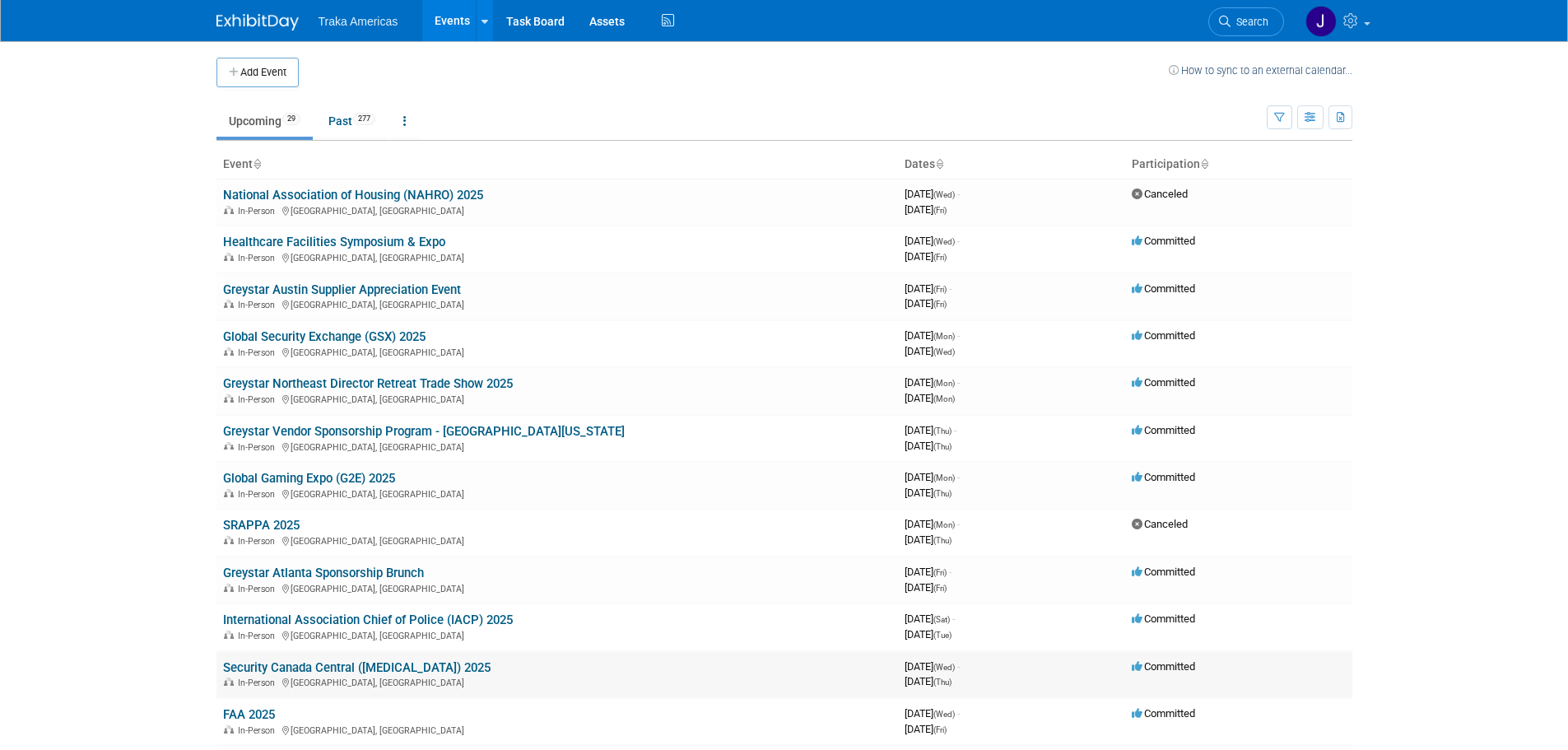
click at [312, 670] on link "Security Canada Central ([MEDICAL_DATA]) 2025" at bounding box center [356, 667] width 267 height 15
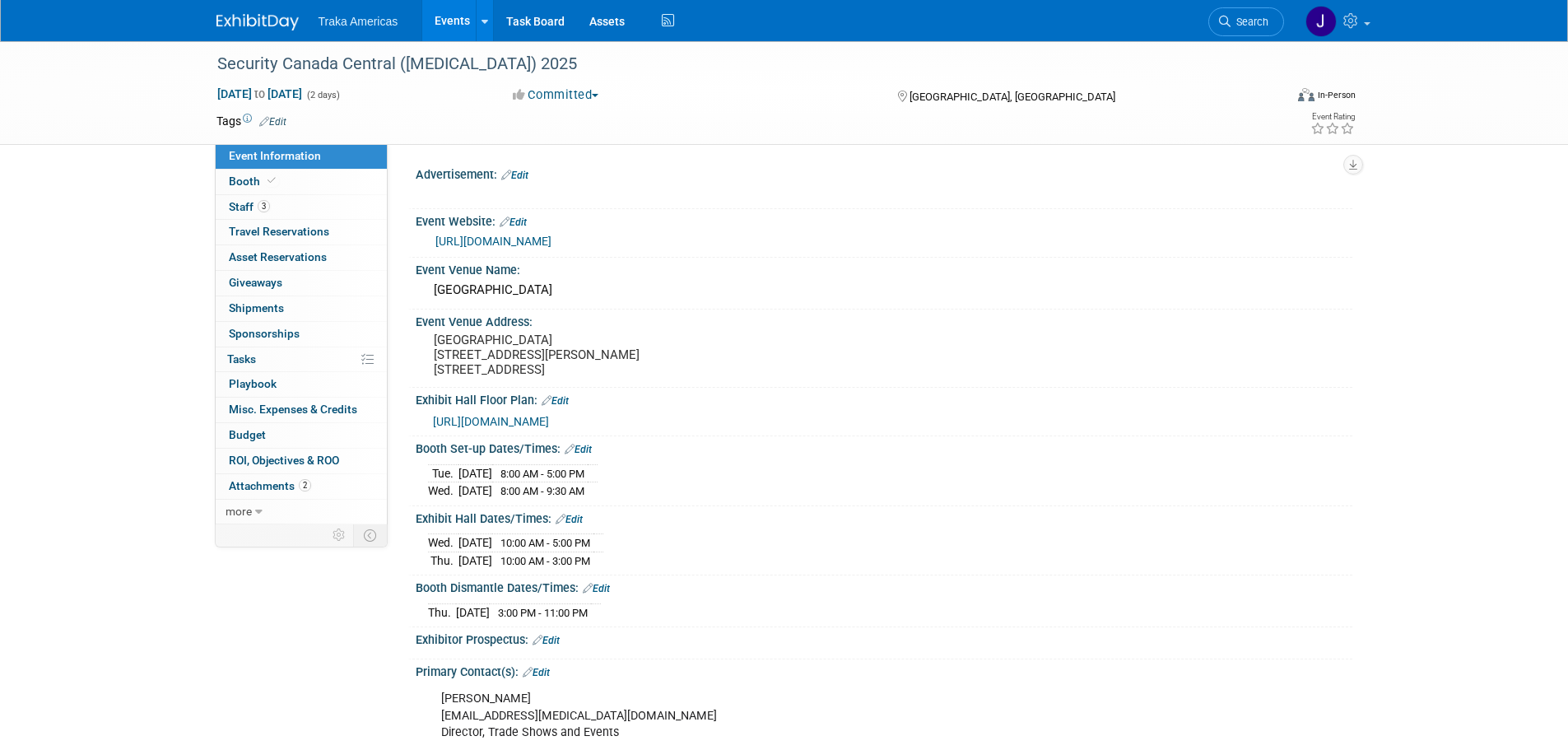
select select "National"
click at [347, 178] on link "Booth" at bounding box center [301, 182] width 172 height 25
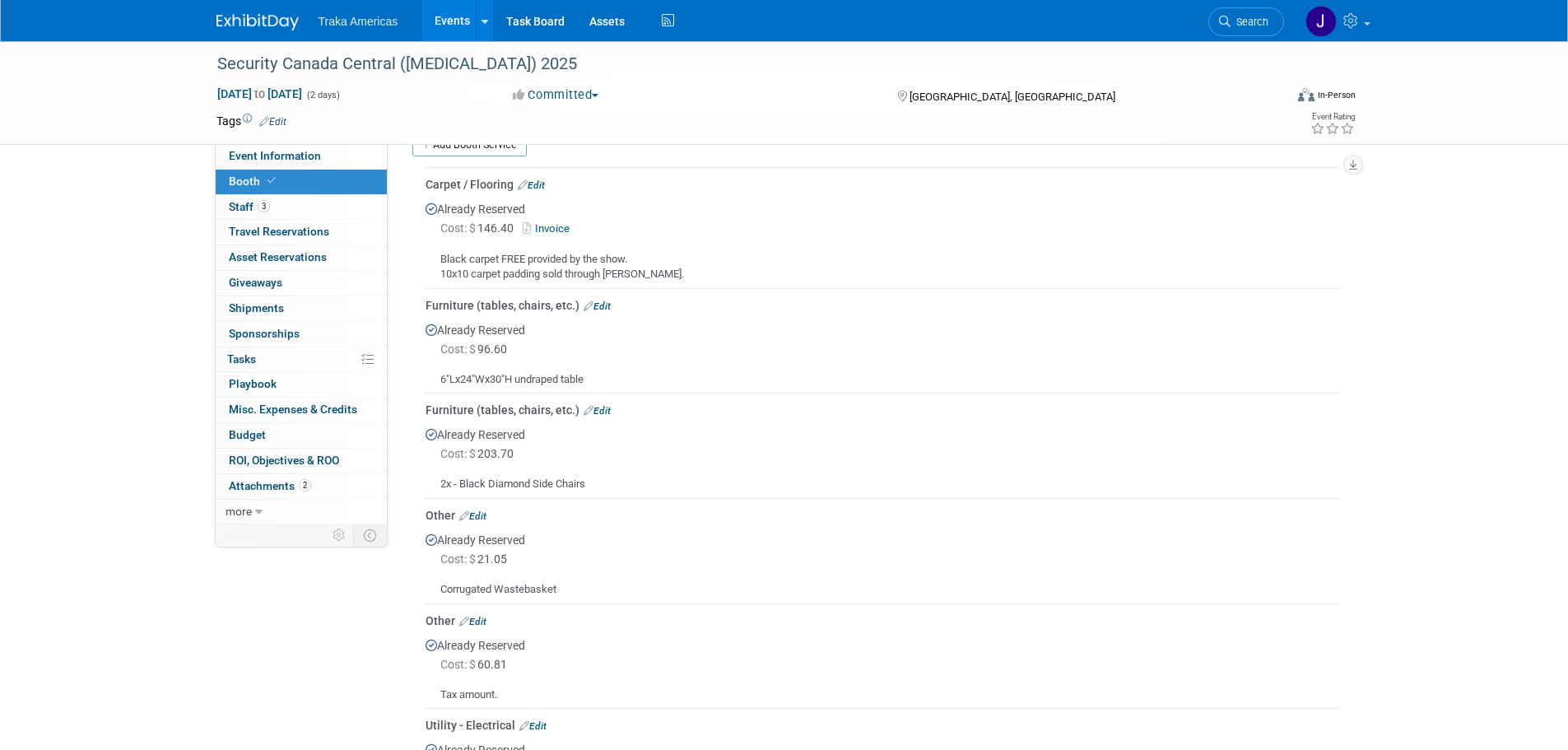
scroll to position [329, 0]
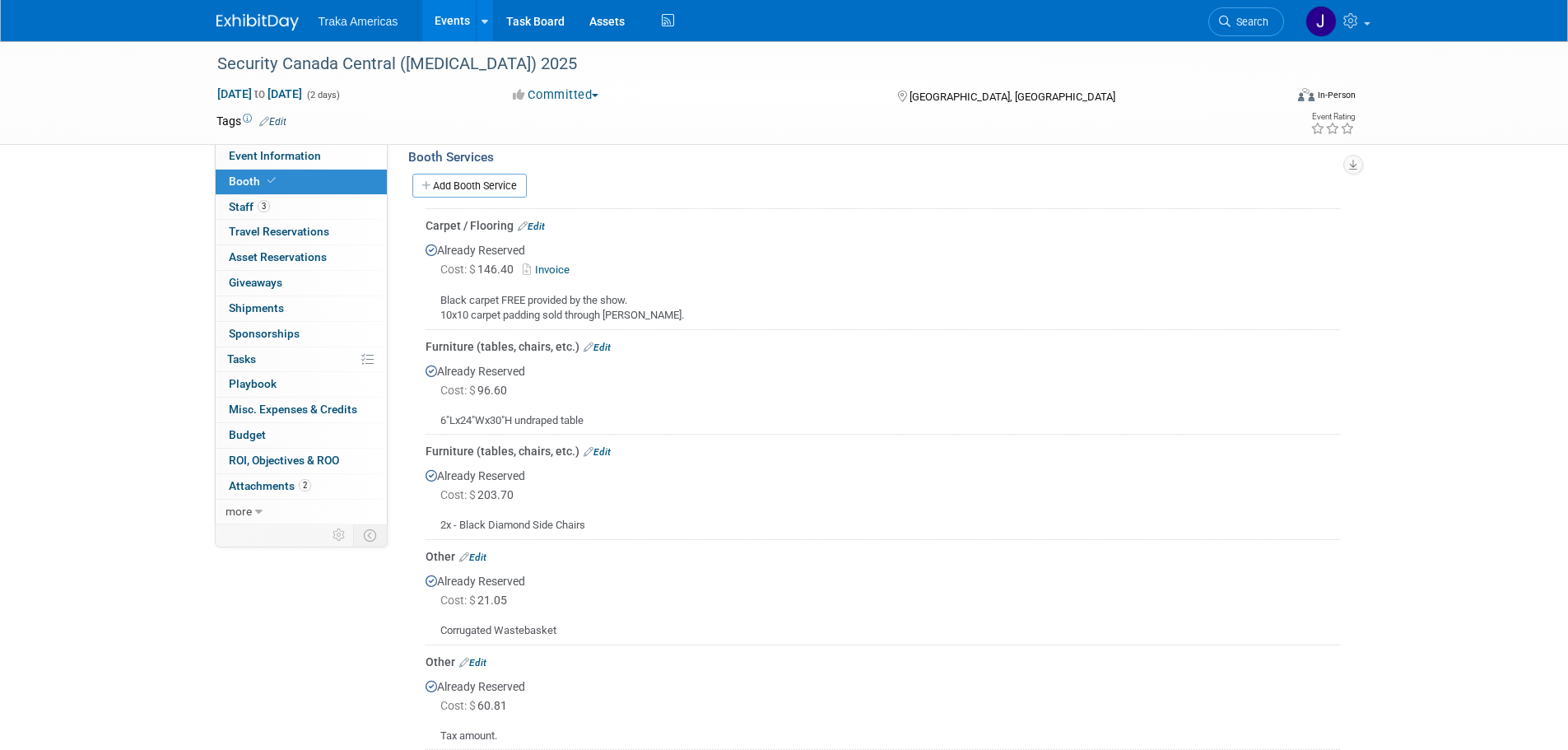
click at [557, 264] on link "Invoice" at bounding box center [549, 270] width 54 height 12
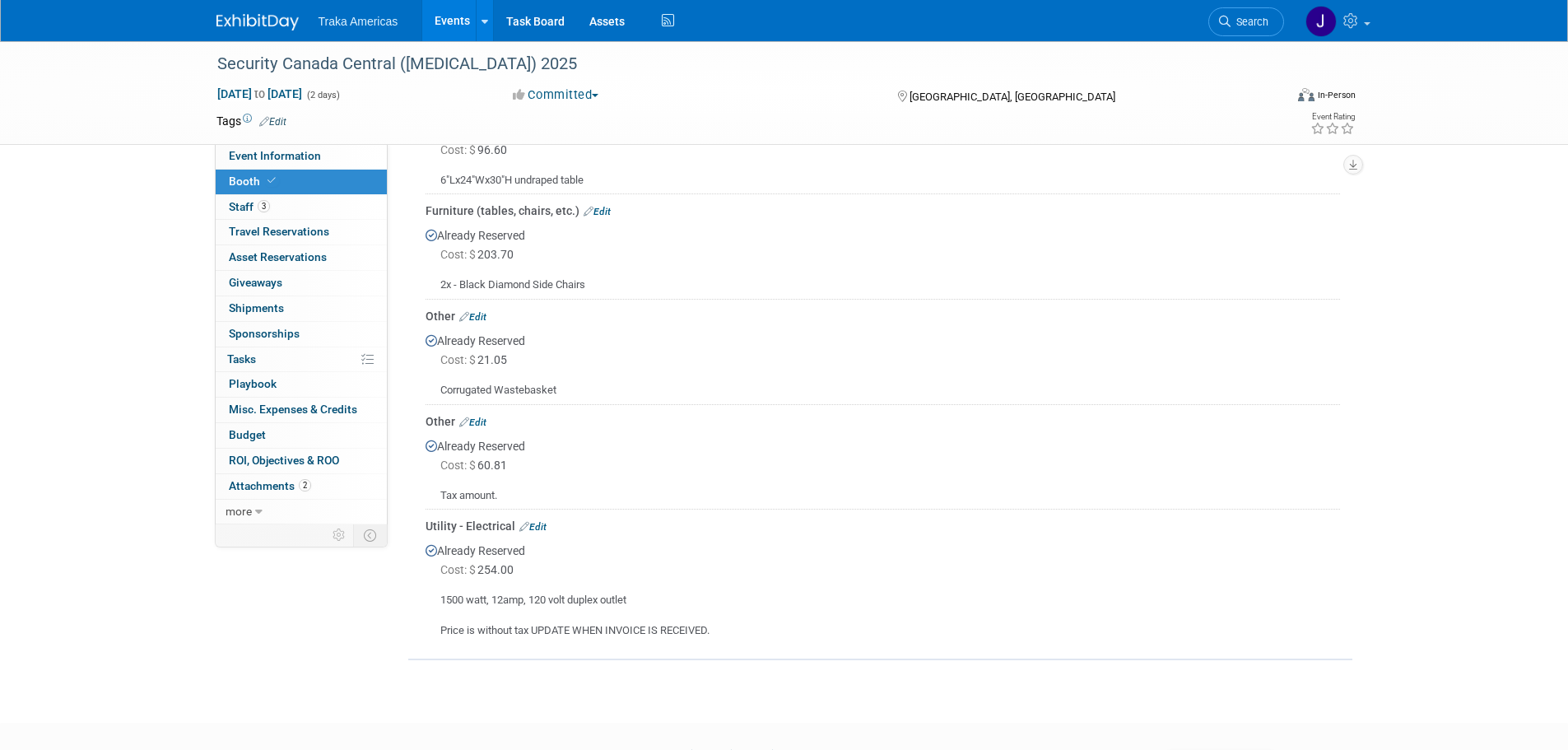
scroll to position [576, 0]
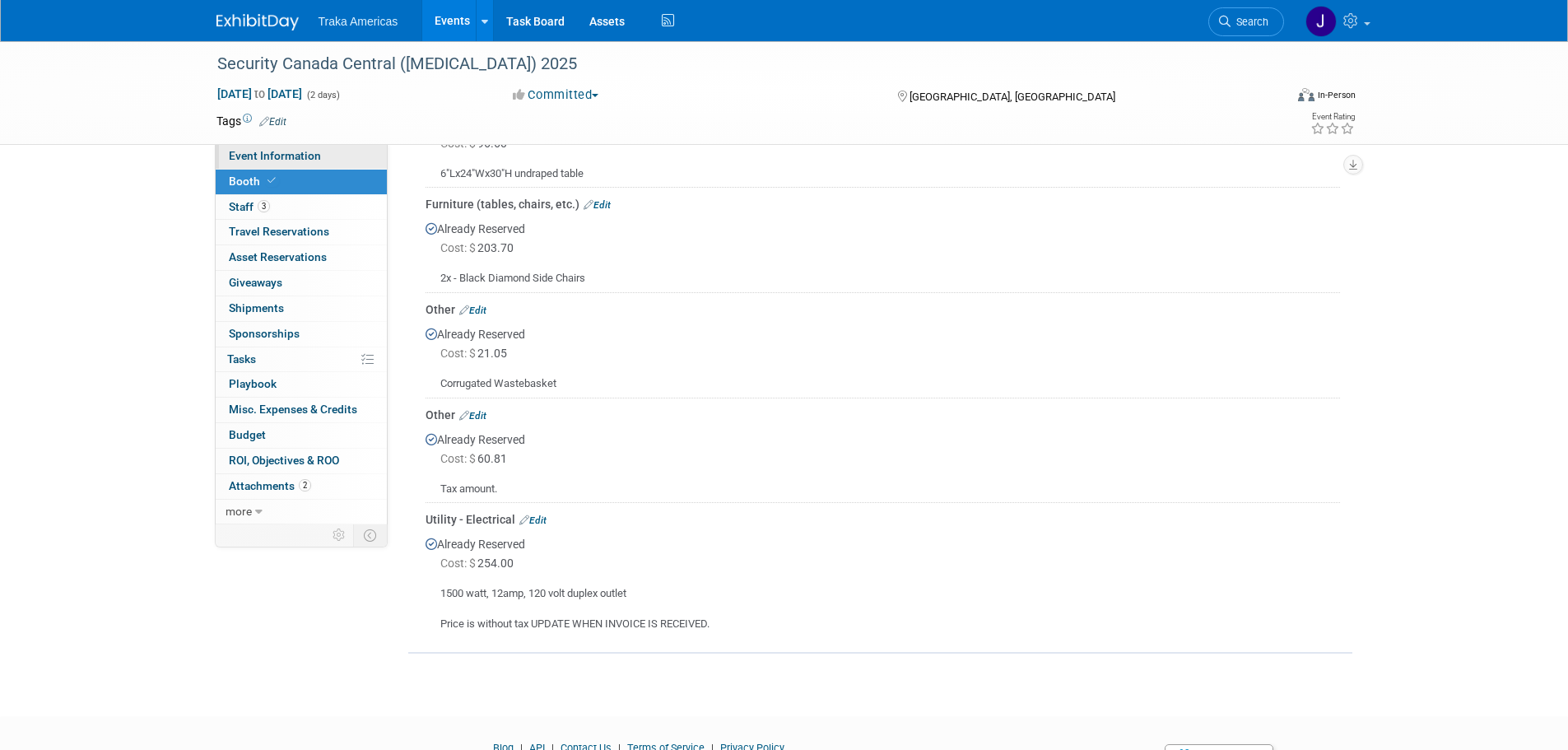
click at [324, 154] on link "Event Information" at bounding box center [301, 156] width 172 height 25
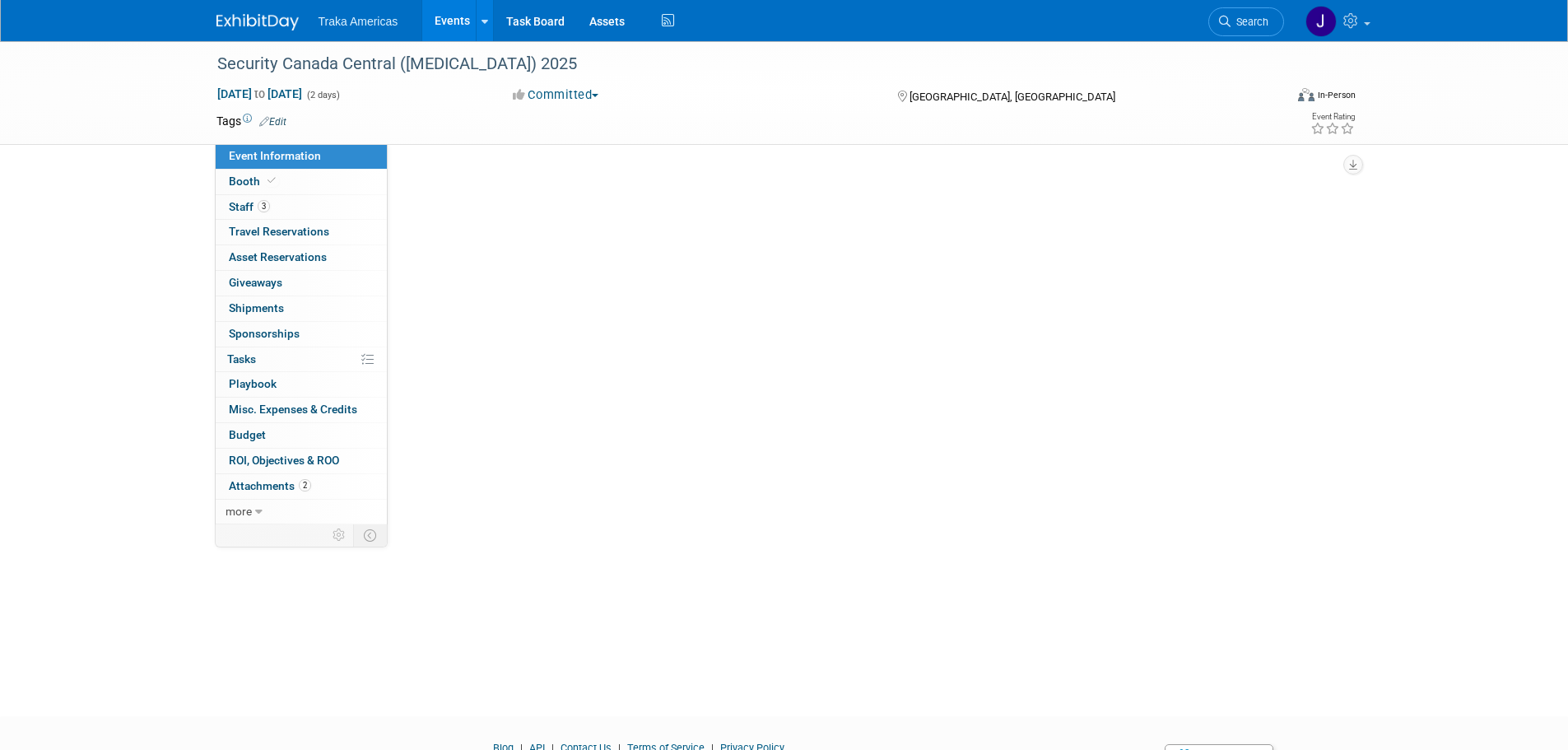
scroll to position [0, 0]
select select "National"
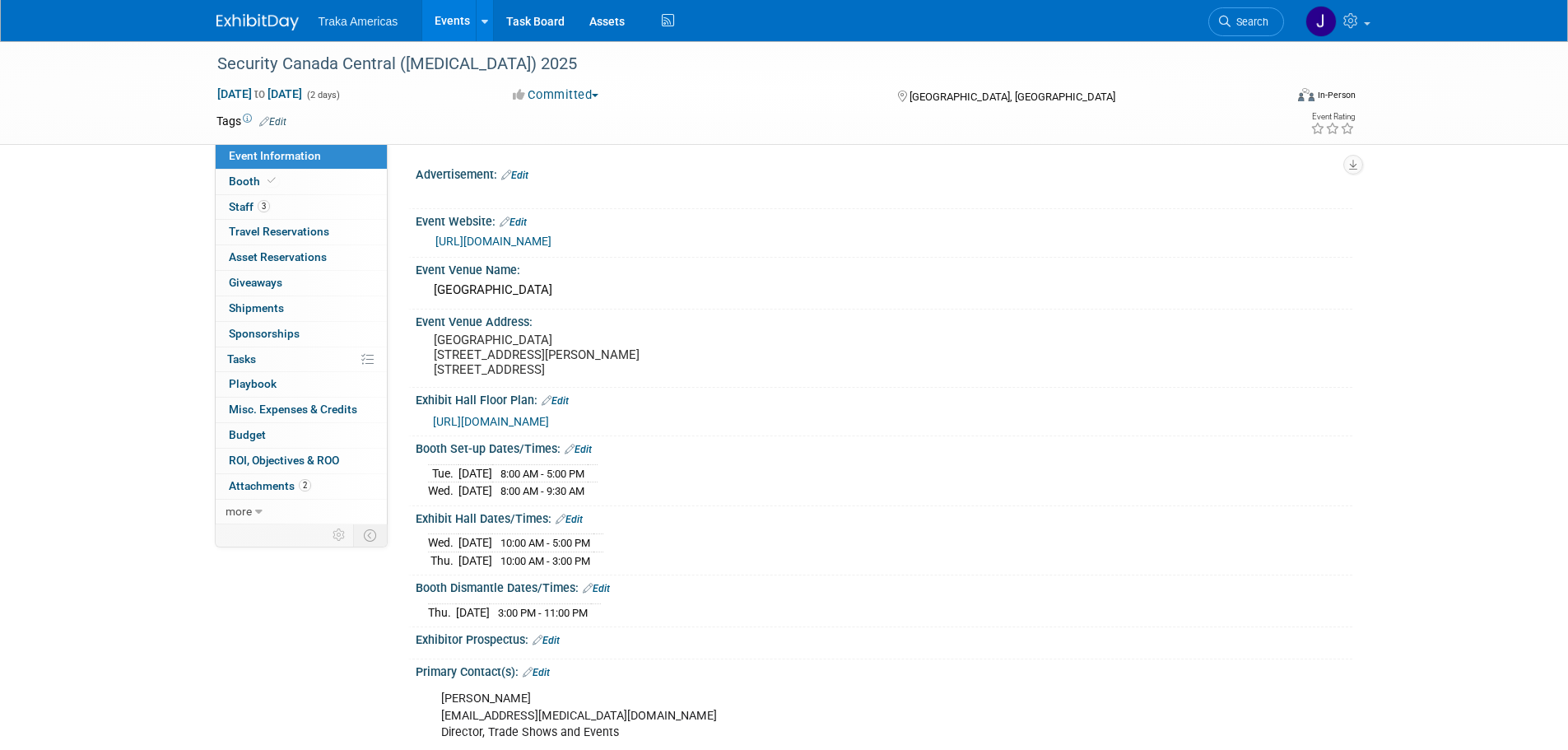
click at [548, 235] on link "https://securitycanada.com/exhibit/central/" at bounding box center [493, 241] width 116 height 13
click at [273, 185] on icon at bounding box center [271, 180] width 9 height 9
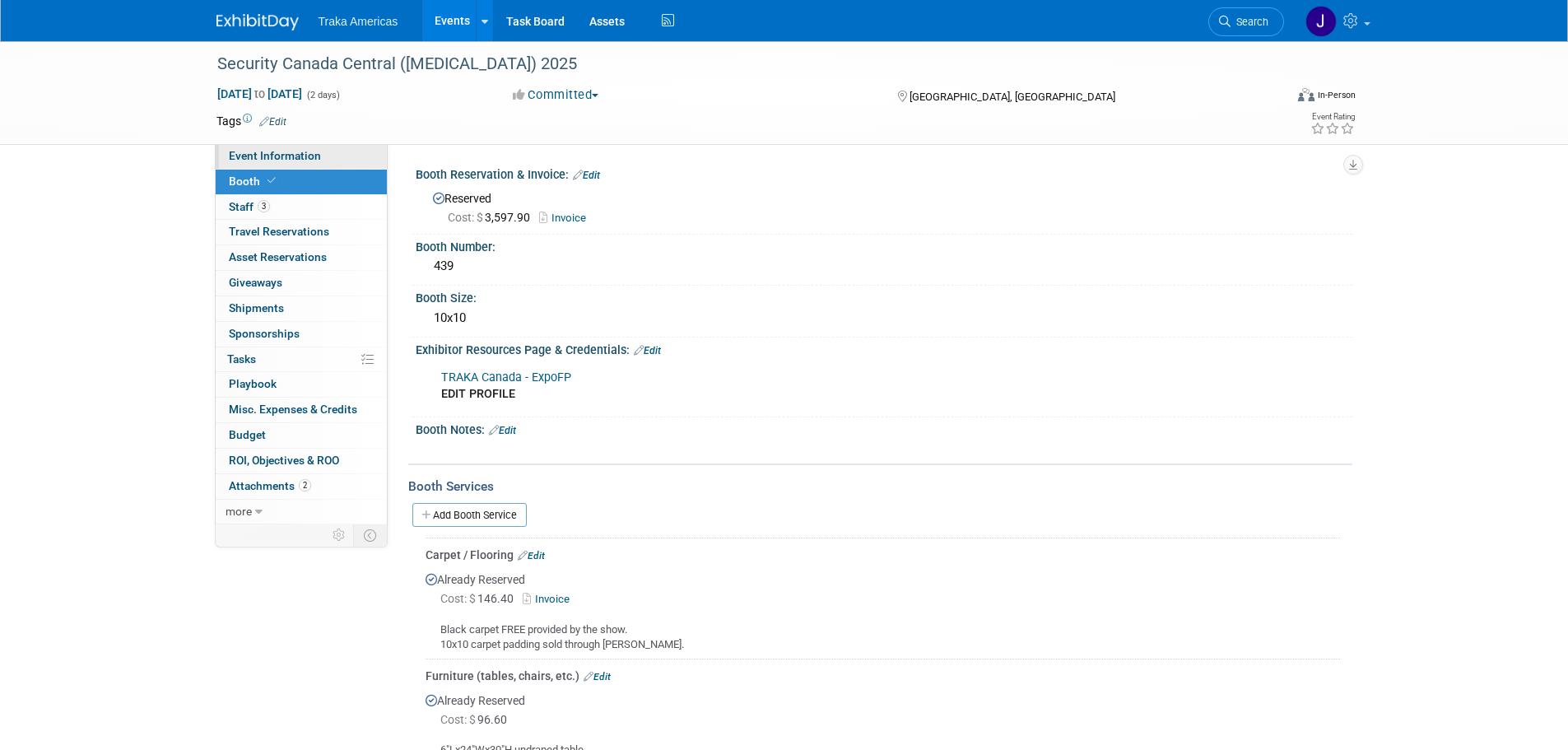
click at [275, 166] on link "Event Information" at bounding box center [301, 156] width 172 height 25
select select "National"
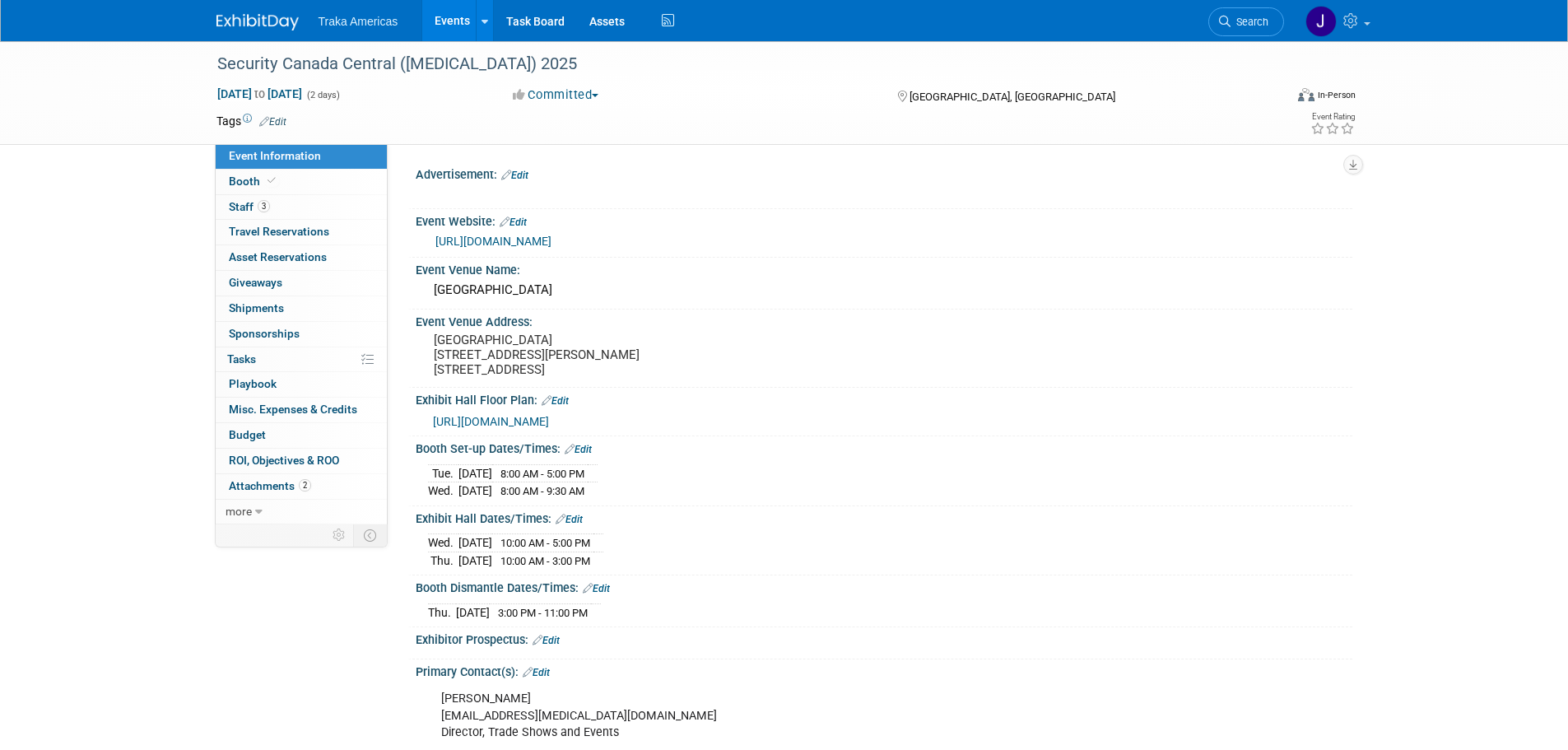
click at [223, 9] on link at bounding box center [268, 14] width 102 height 13
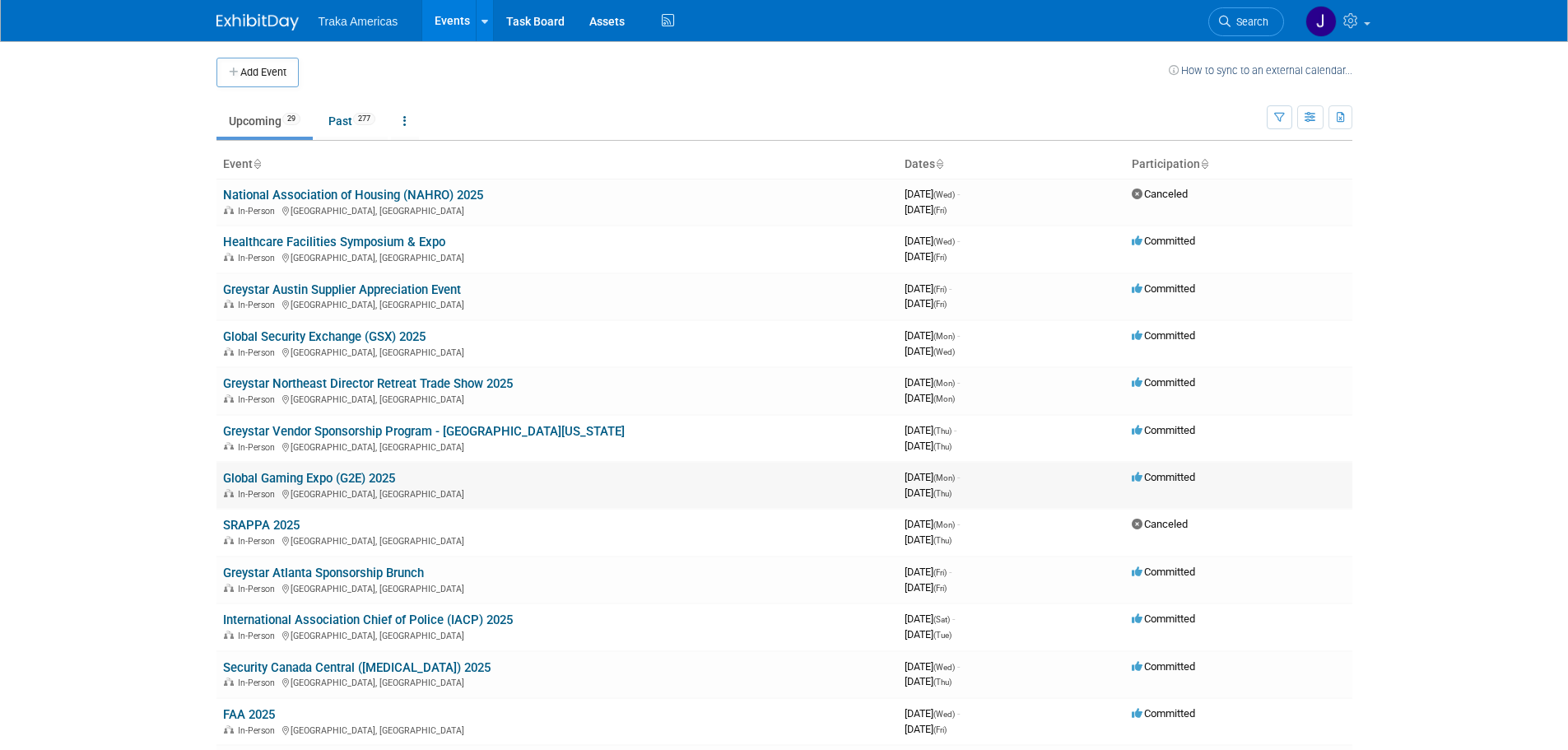
click at [291, 478] on link "Global Gaming Expo (G2E) 2025" at bounding box center [309, 478] width 172 height 15
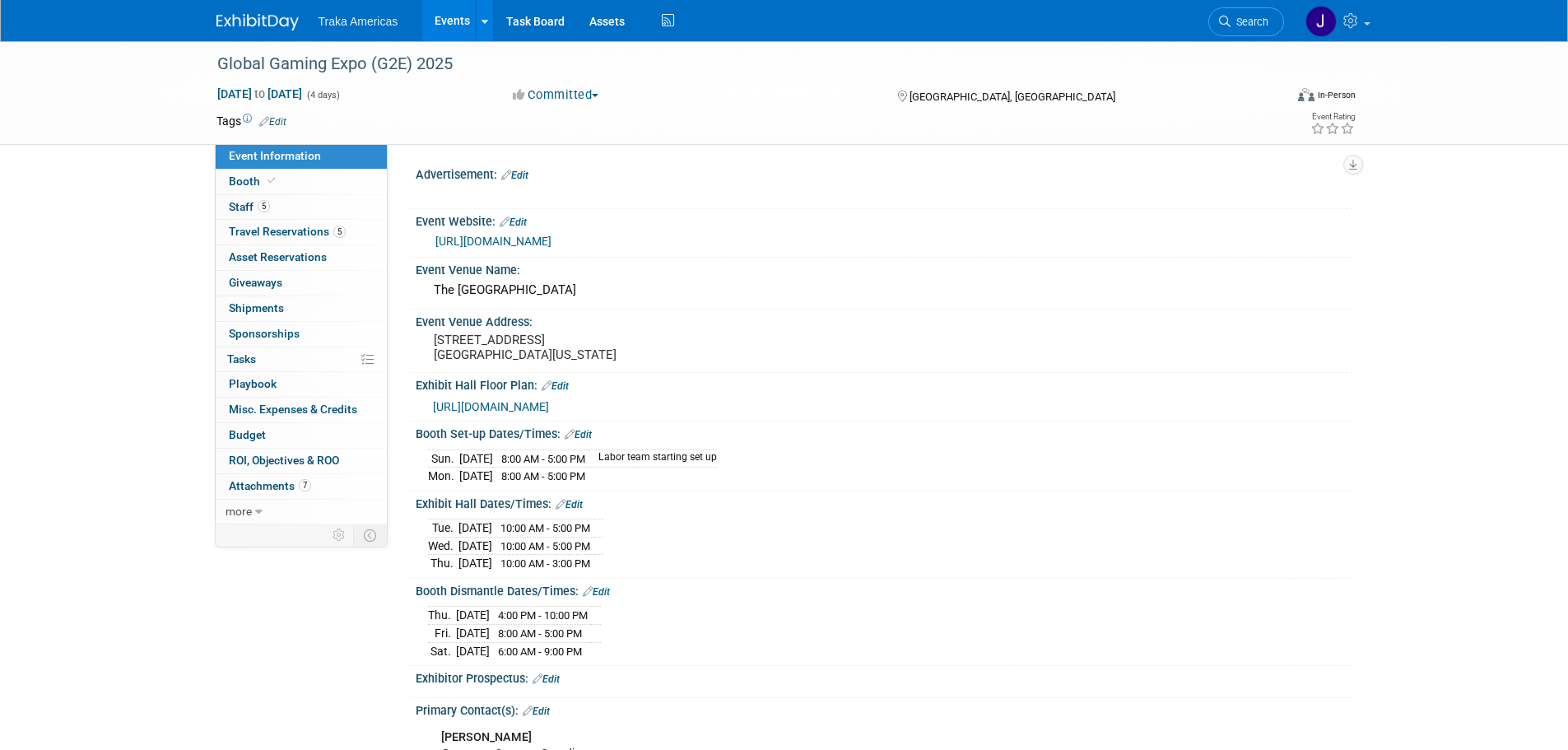
select select "National"
click at [267, 177] on icon at bounding box center [271, 180] width 9 height 9
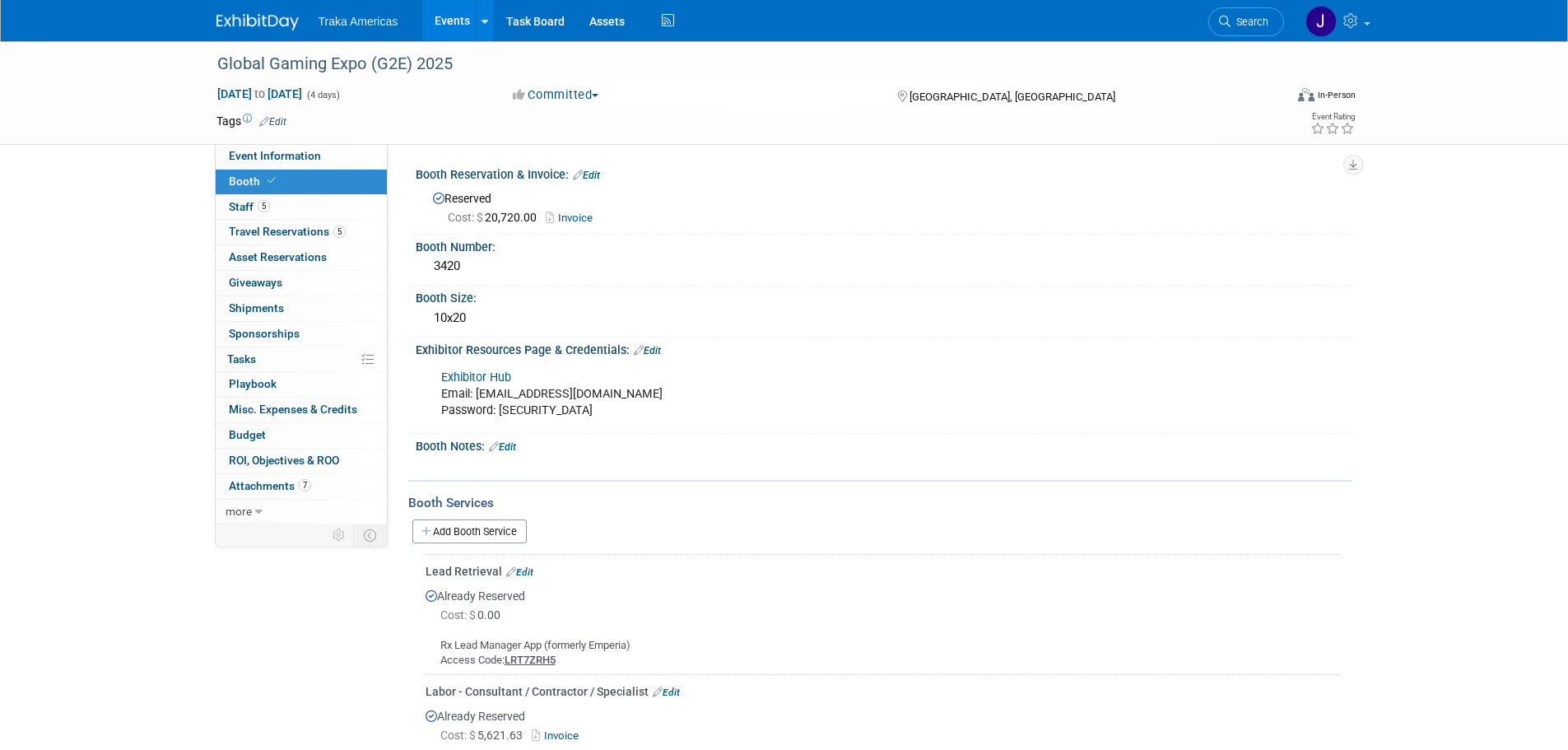
click at [581, 214] on link "Invoice" at bounding box center [573, 218] width 55 height 12
click at [249, 158] on span "Event Information" at bounding box center [275, 155] width 92 height 13
select select "National"
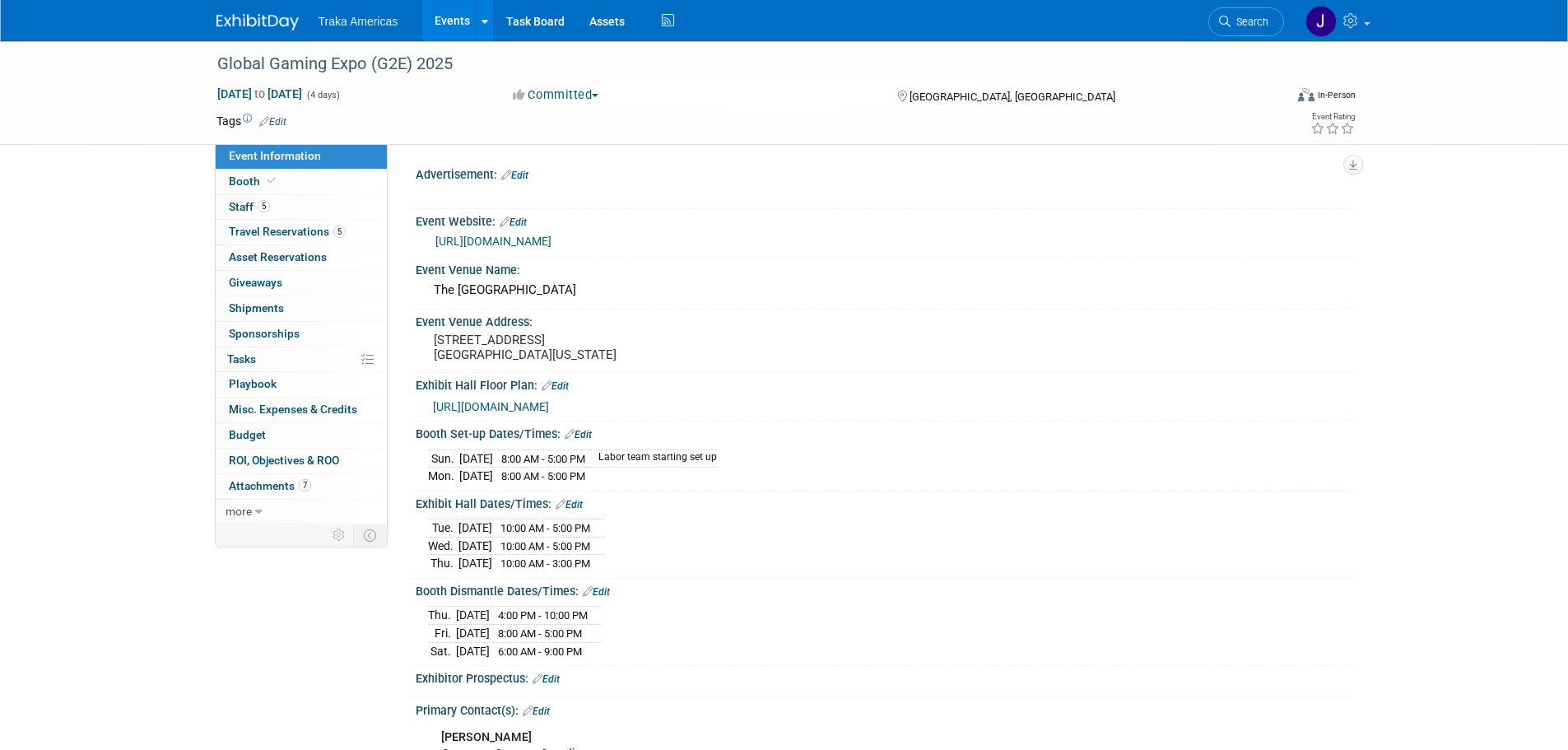
click at [237, 16] on img at bounding box center [258, 21] width 82 height 16
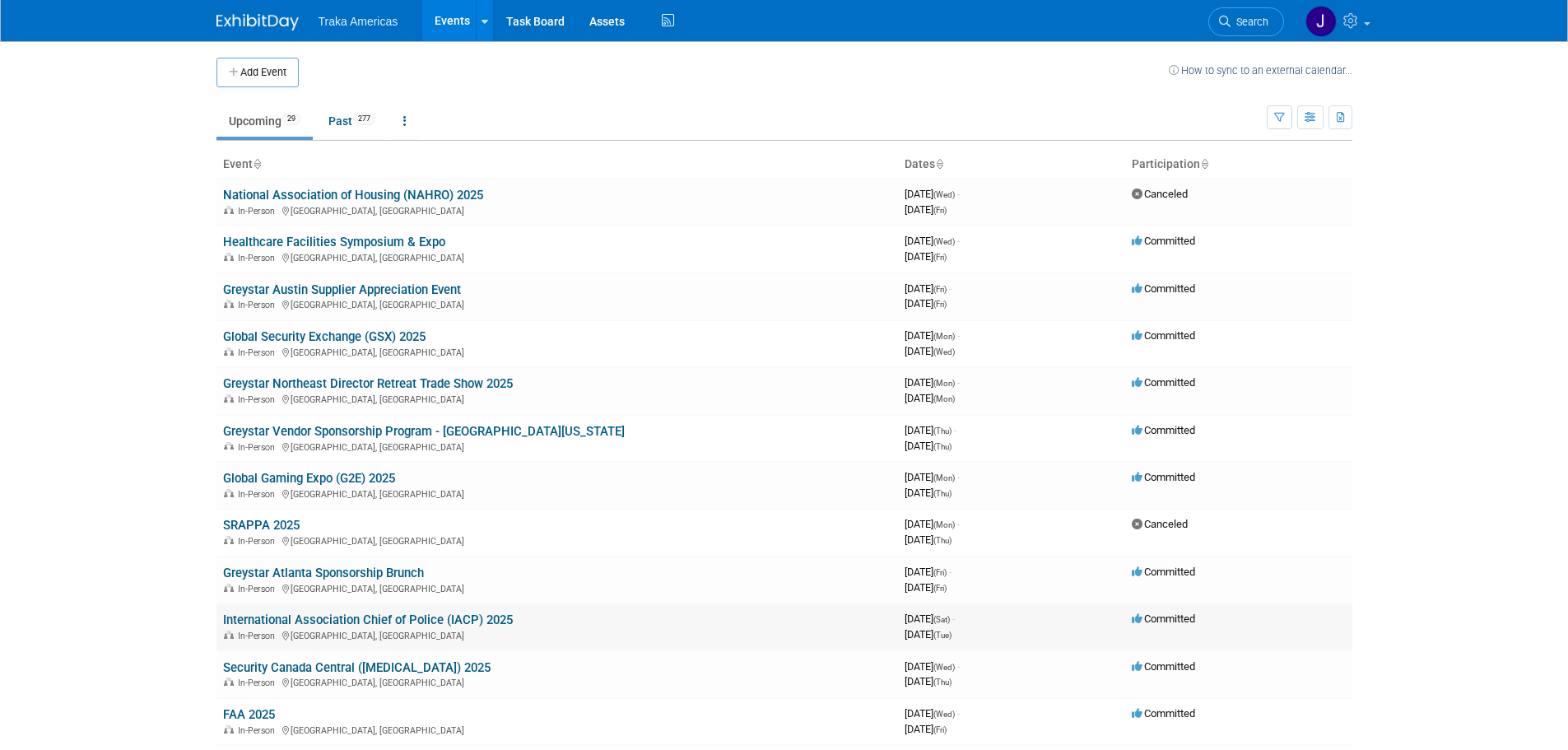
click at [374, 619] on link "International Association Chief of Police (IACP) 2025" at bounding box center [368, 619] width 290 height 15
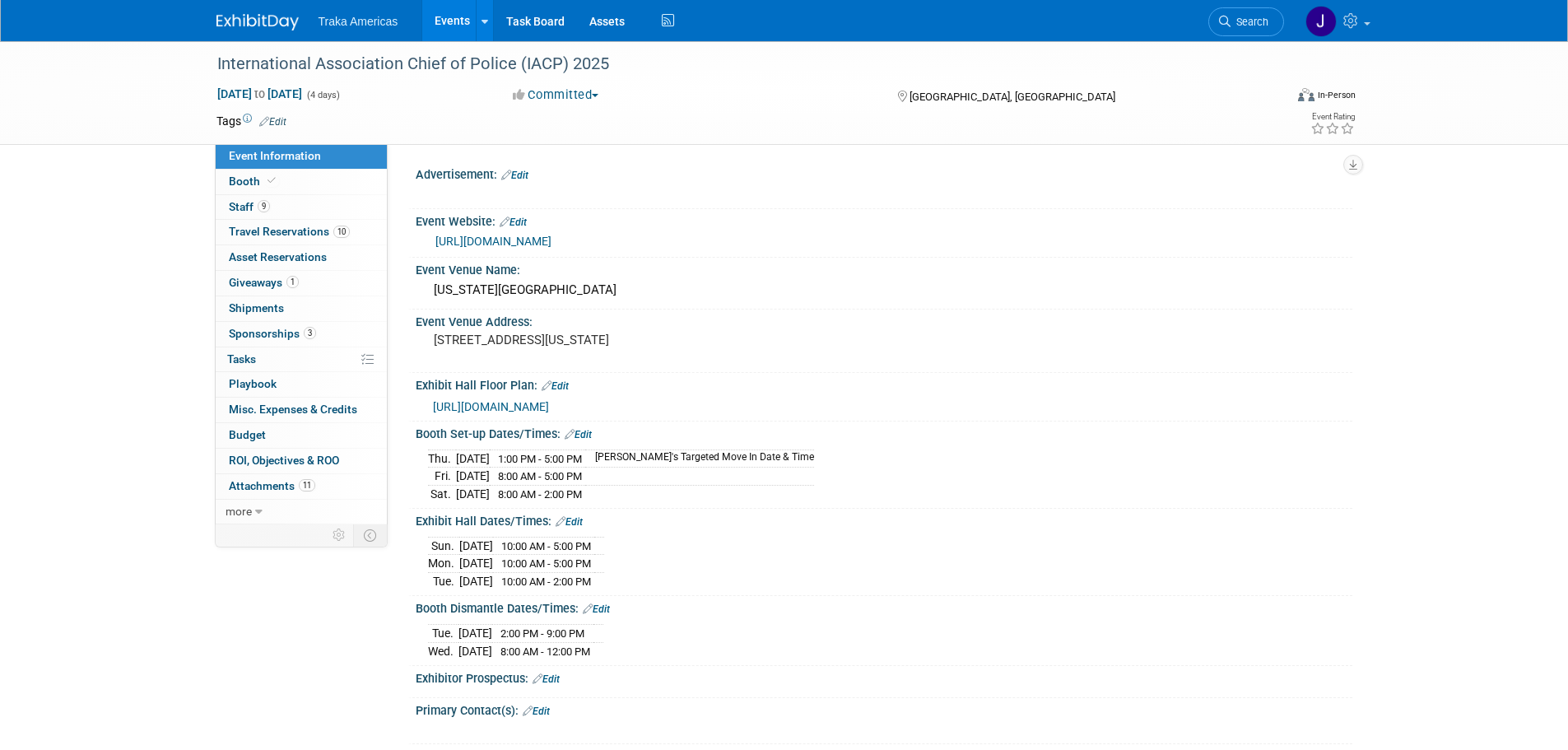
select select "National"
click at [224, 11] on div at bounding box center [268, 15] width 102 height 31
click at [224, 15] on img at bounding box center [258, 21] width 82 height 16
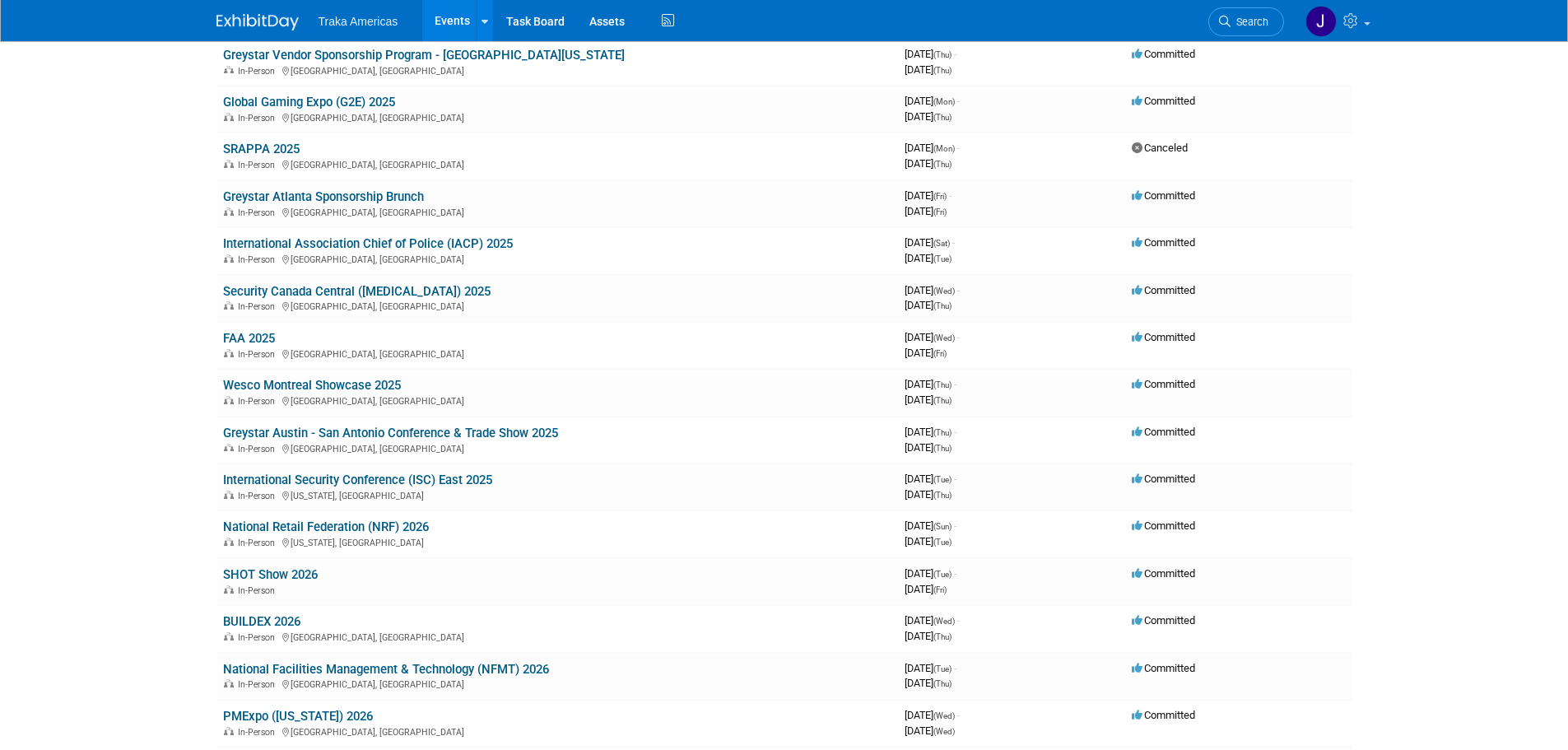
scroll to position [411, 0]
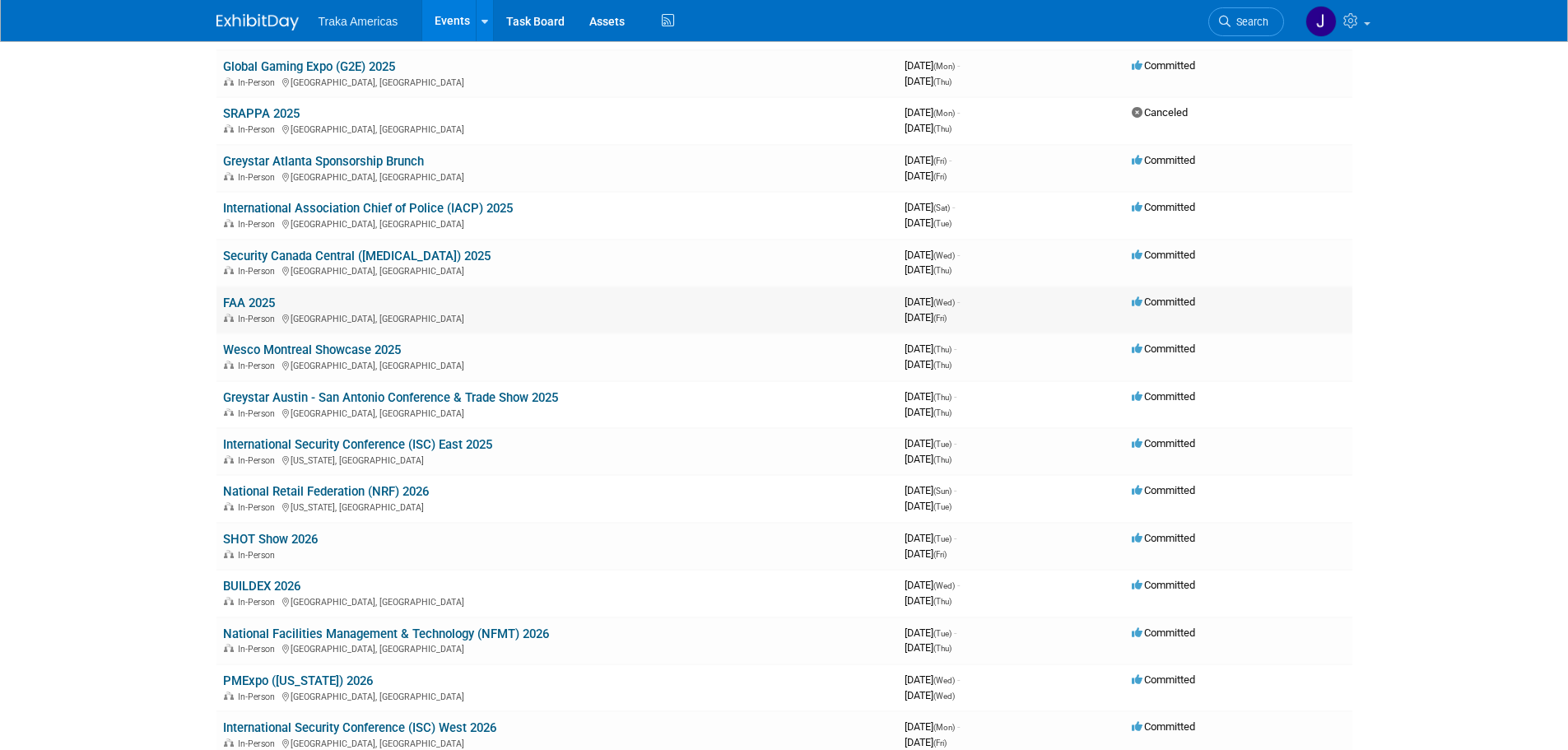
click at [267, 304] on link "FAA 2025" at bounding box center [248, 302] width 52 height 15
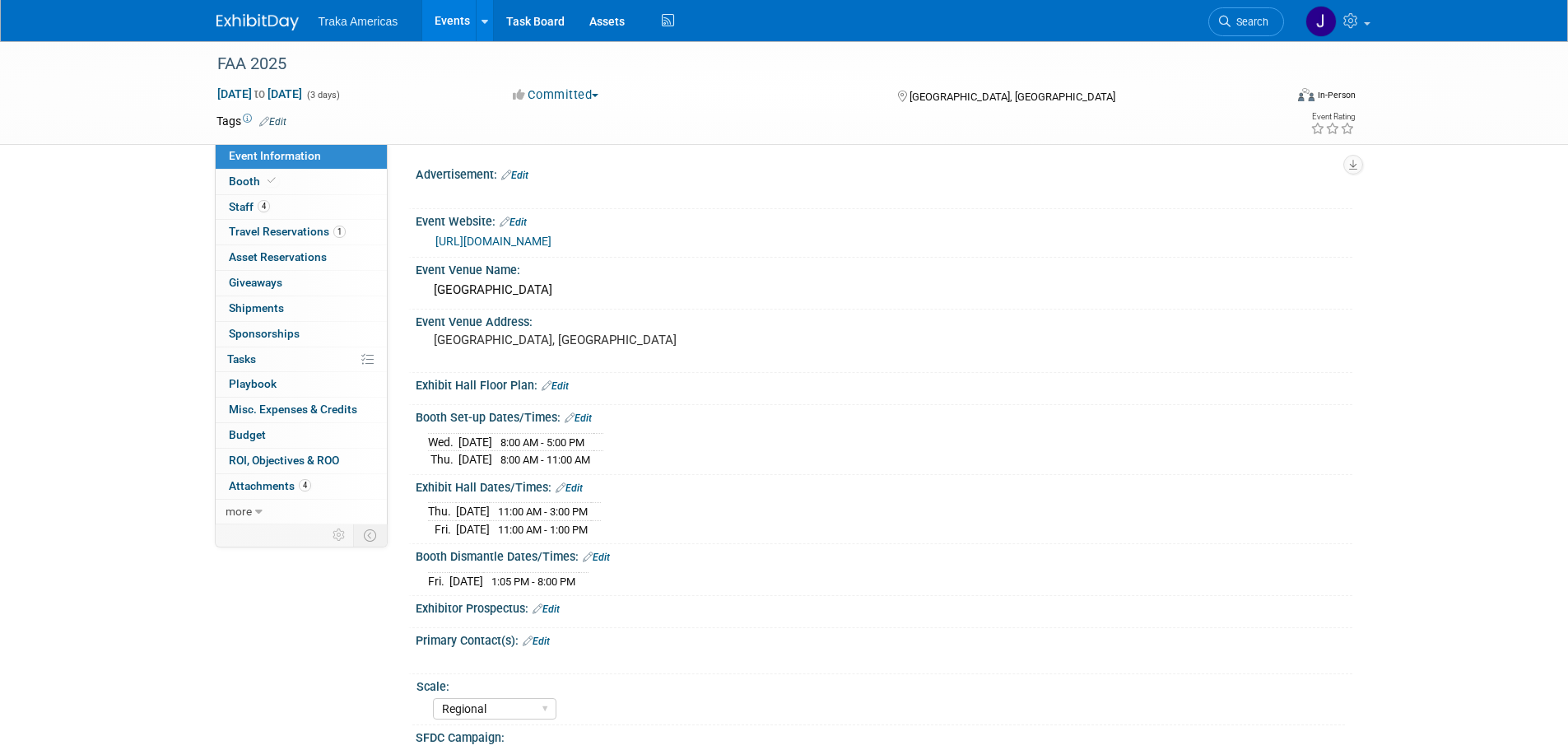
select select "Regional"
click at [327, 184] on link "Booth" at bounding box center [301, 182] width 172 height 25
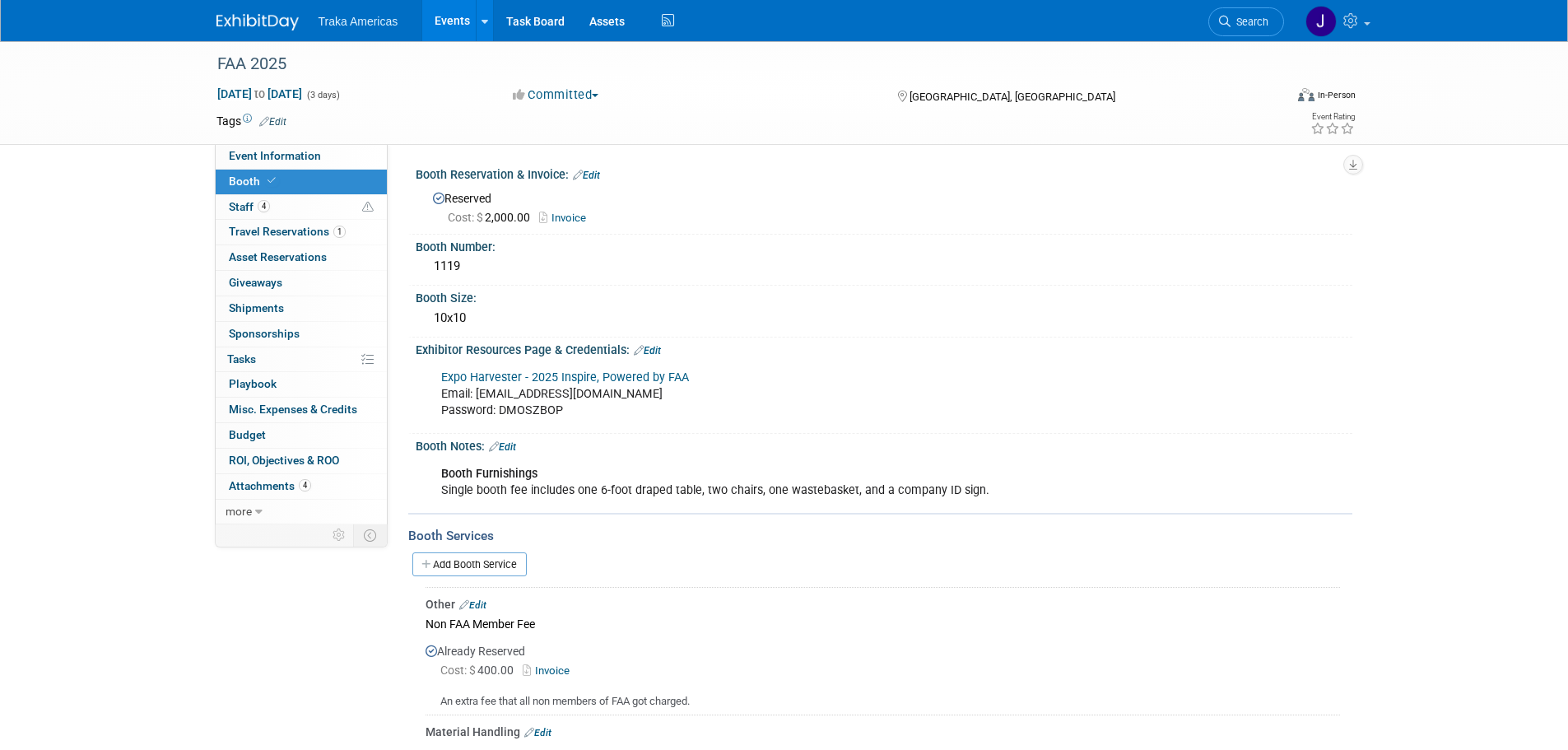
click at [574, 217] on link "Invoice" at bounding box center [567, 218] width 55 height 12
click at [312, 154] on span "Event Information" at bounding box center [275, 155] width 92 height 13
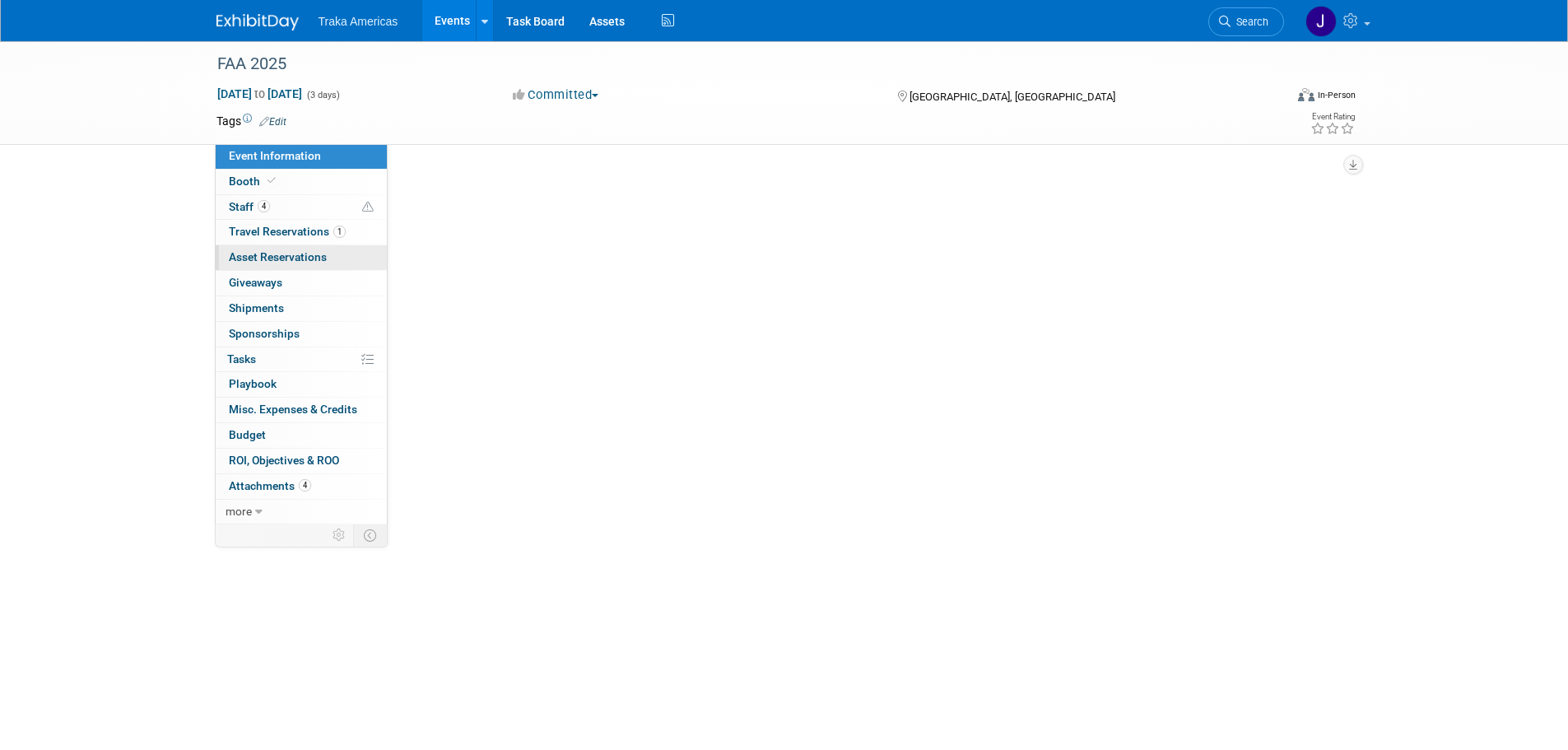
select select "Regional"
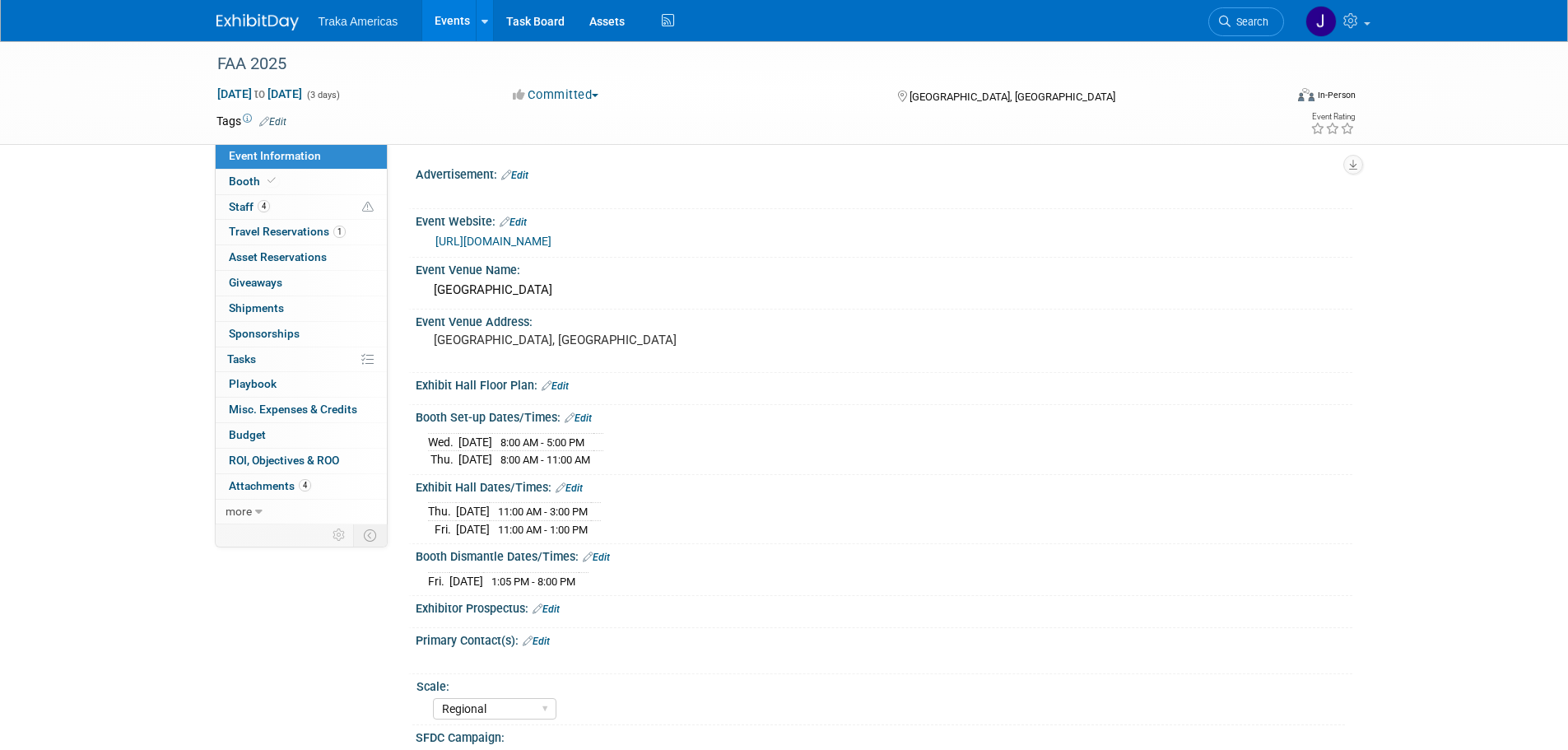
click at [498, 241] on link "[URL][DOMAIN_NAME]" at bounding box center [493, 241] width 116 height 13
click at [520, 217] on link "Edit" at bounding box center [513, 223] width 27 height 12
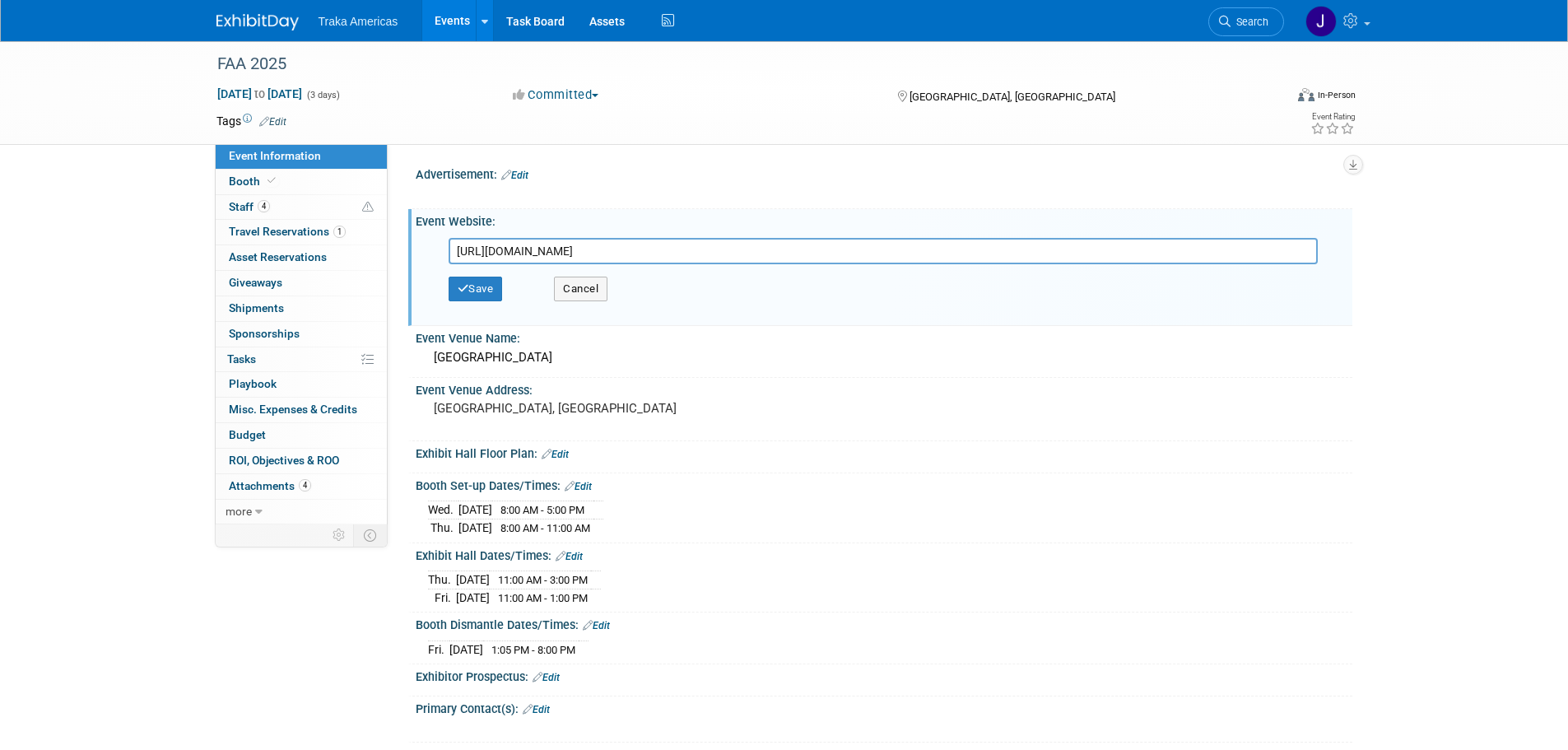
drag, startPoint x: 596, startPoint y: 252, endPoint x: 390, endPoint y: 259, distance: 206.1
click at [390, 259] on div "Advertisement: Edit X" at bounding box center [870, 334] width 965 height 381
type input "[URL][DOMAIN_NAME]"
click at [463, 288] on icon "button" at bounding box center [463, 288] width 12 height 11
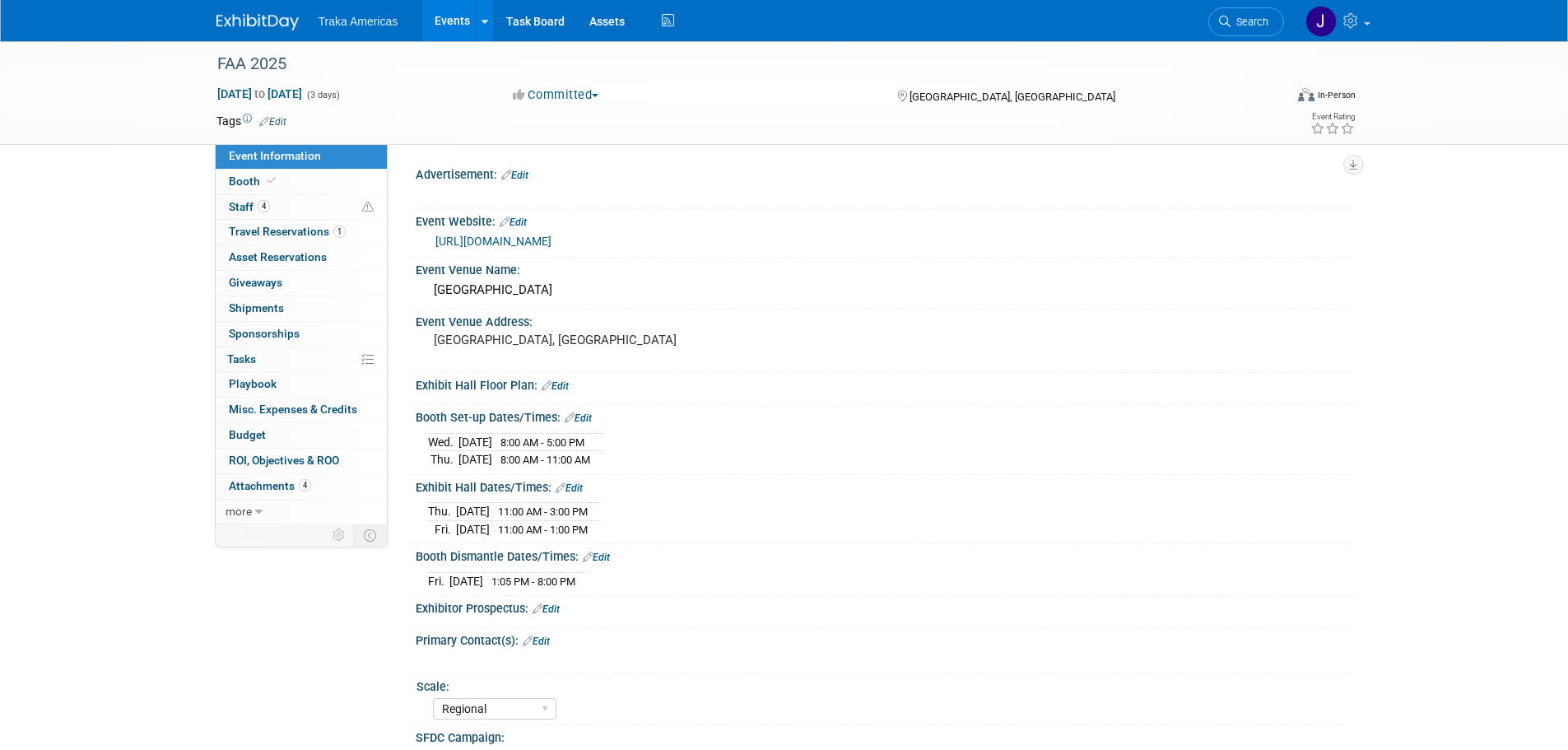
click at [556, 382] on link "Edit" at bounding box center [556, 387] width 27 height 12
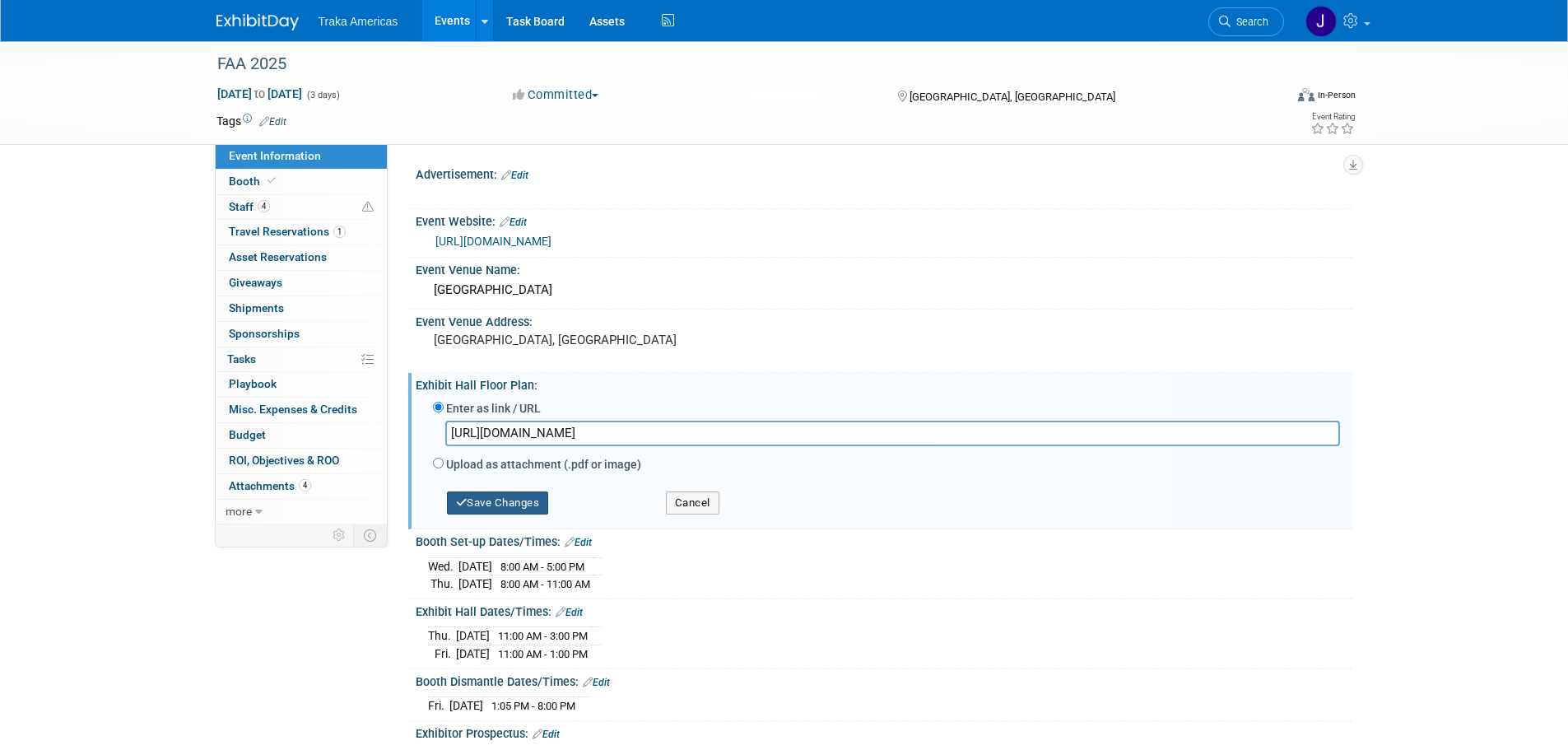
type input "https://www.conferenceharvester.com/floorplan/v2/index.asp?EventKey=FVKRNDXF"
click at [503, 499] on button "Save Changes" at bounding box center [498, 503] width 102 height 23
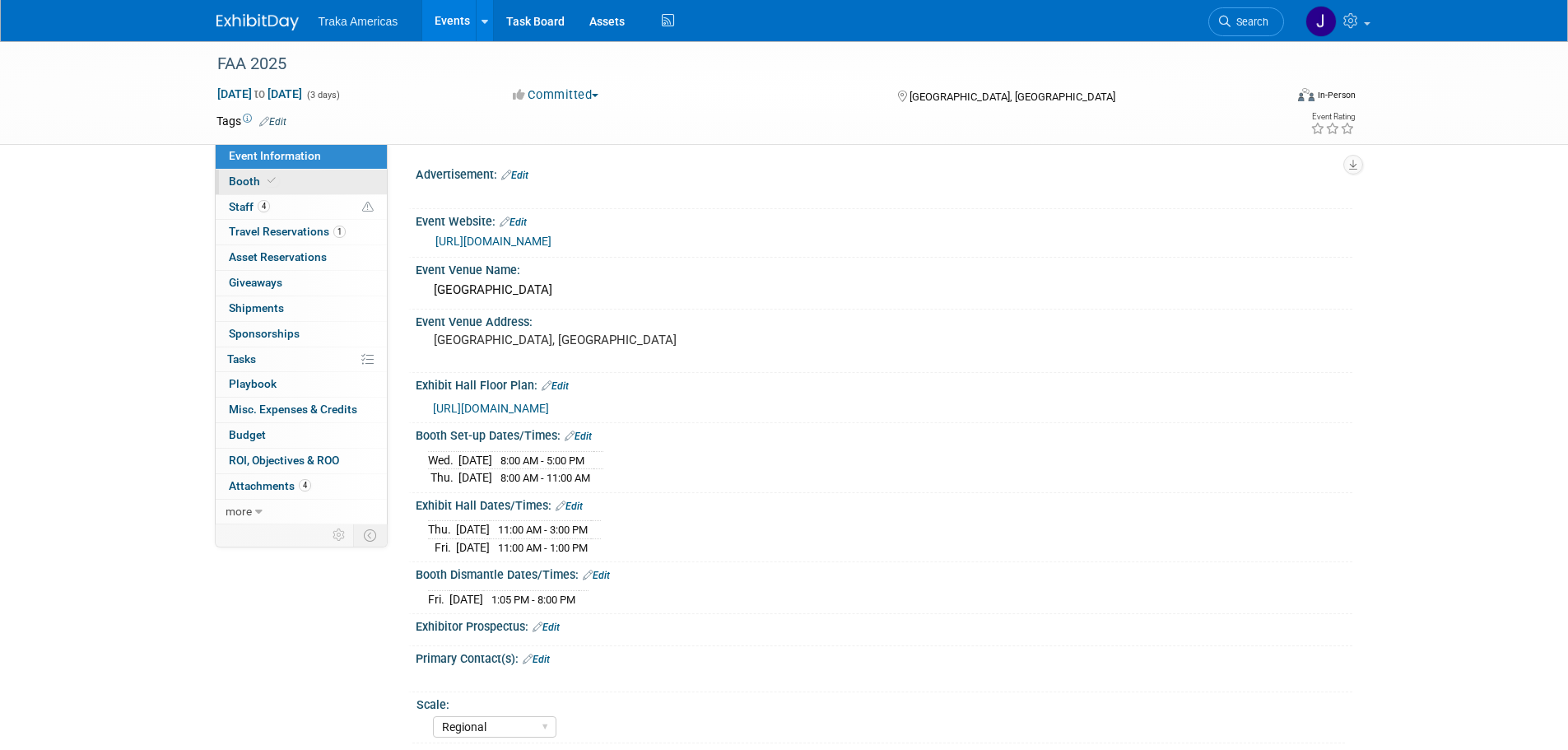
click at [353, 172] on link "Booth" at bounding box center [301, 182] width 172 height 25
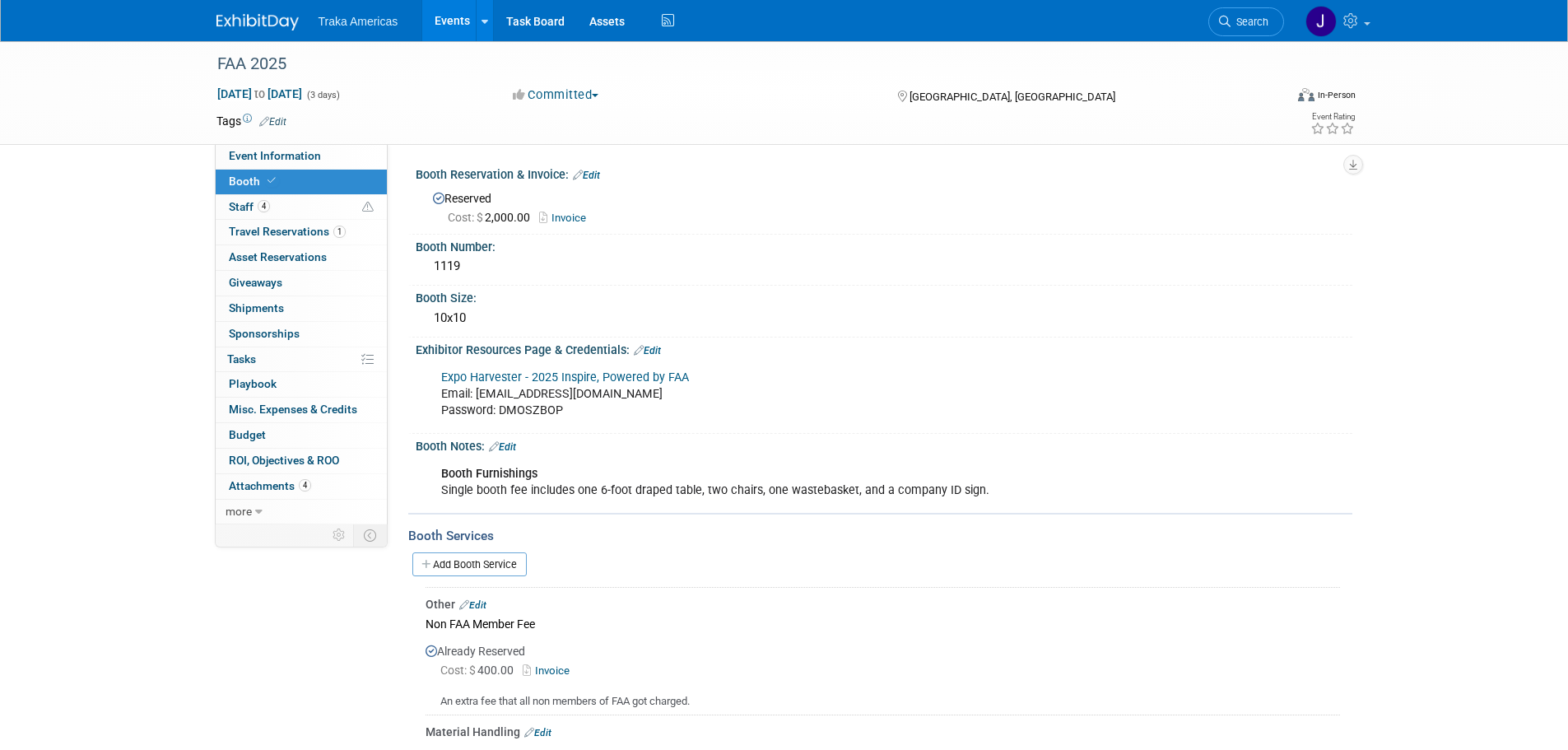
click at [514, 446] on link "Edit" at bounding box center [503, 447] width 27 height 12
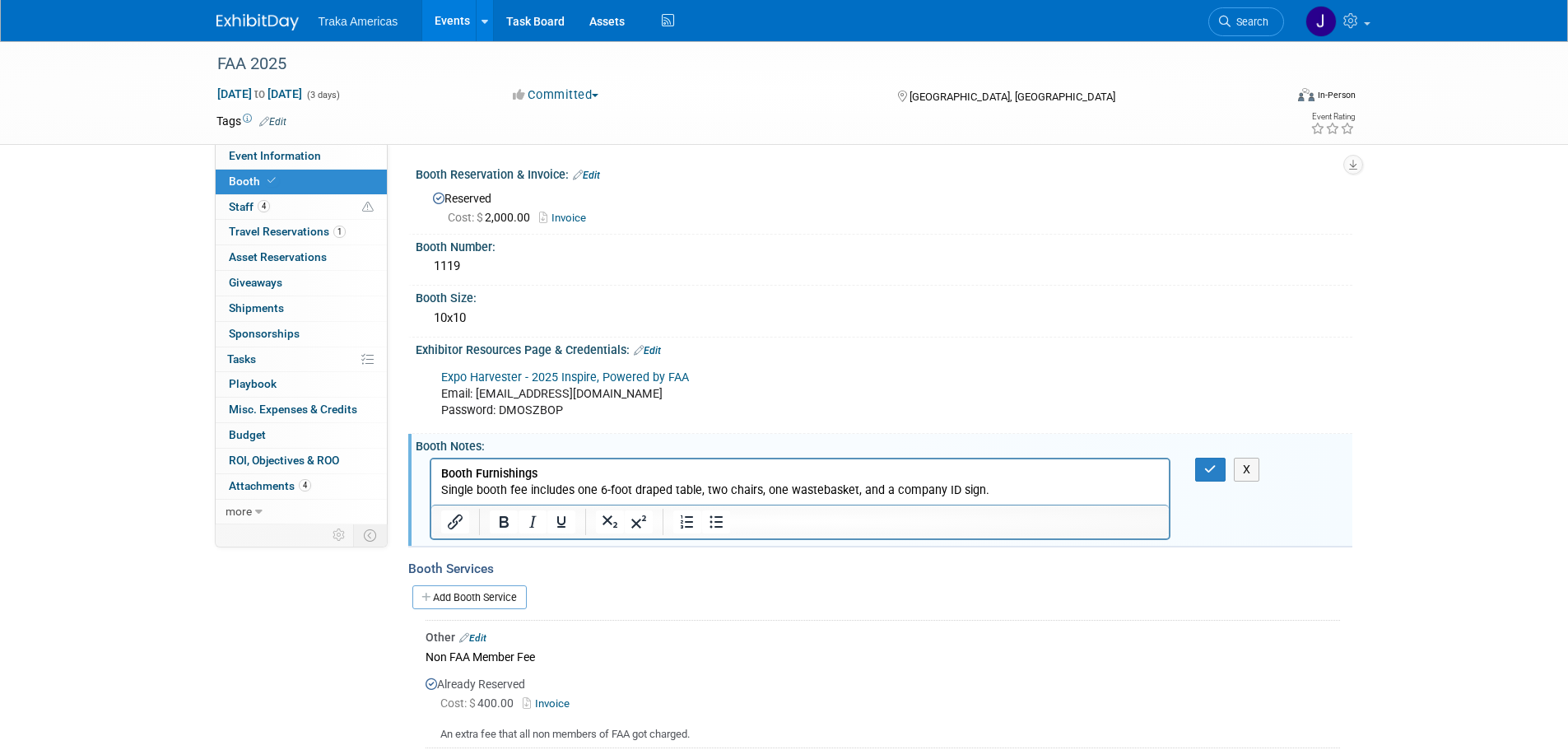
click at [855, 490] on p "Booth Furnishings Single booth fee includes one 6-foot draped table, two chairs…" at bounding box center [800, 481] width 720 height 33
click at [1213, 469] on icon "button" at bounding box center [1210, 469] width 12 height 12
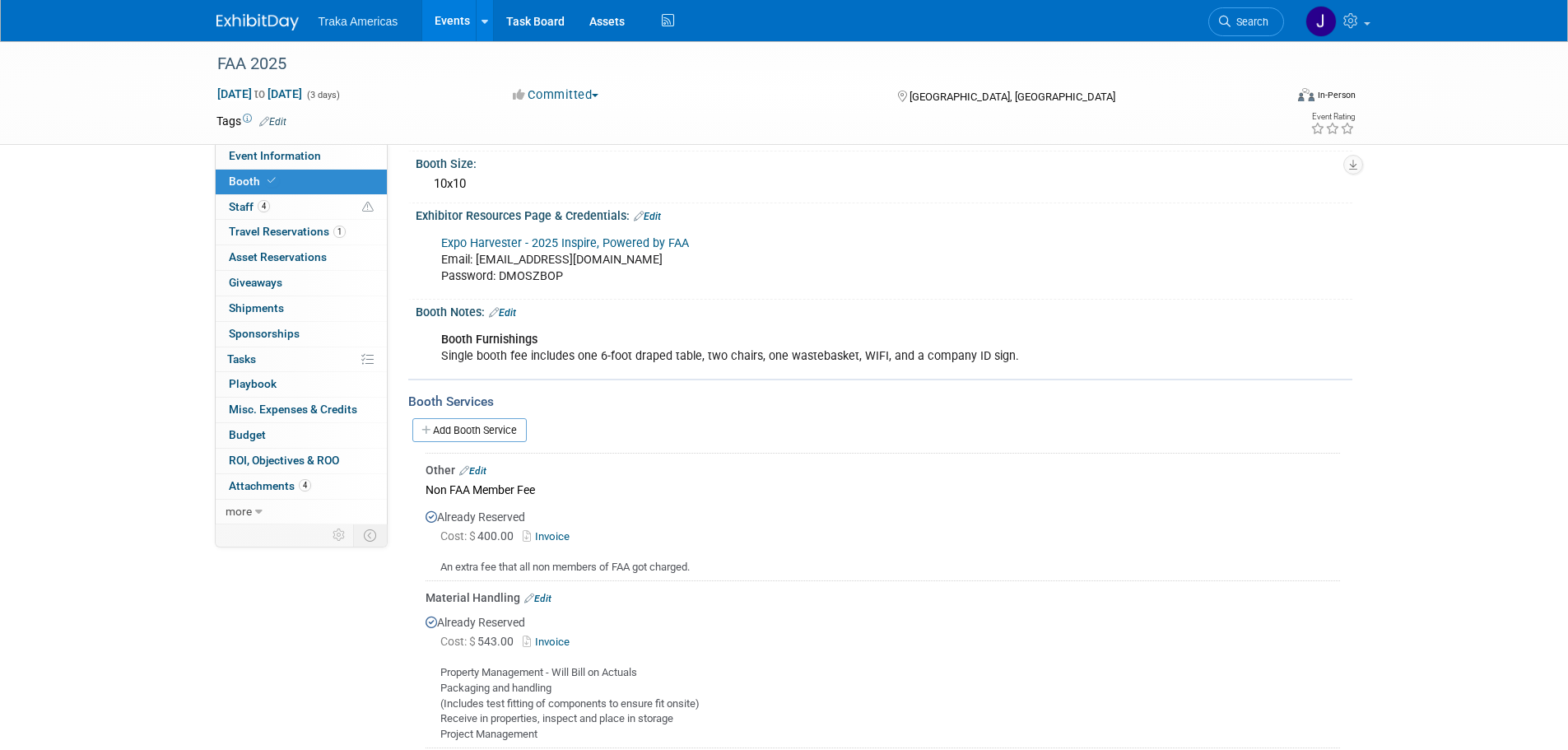
scroll to position [82, 0]
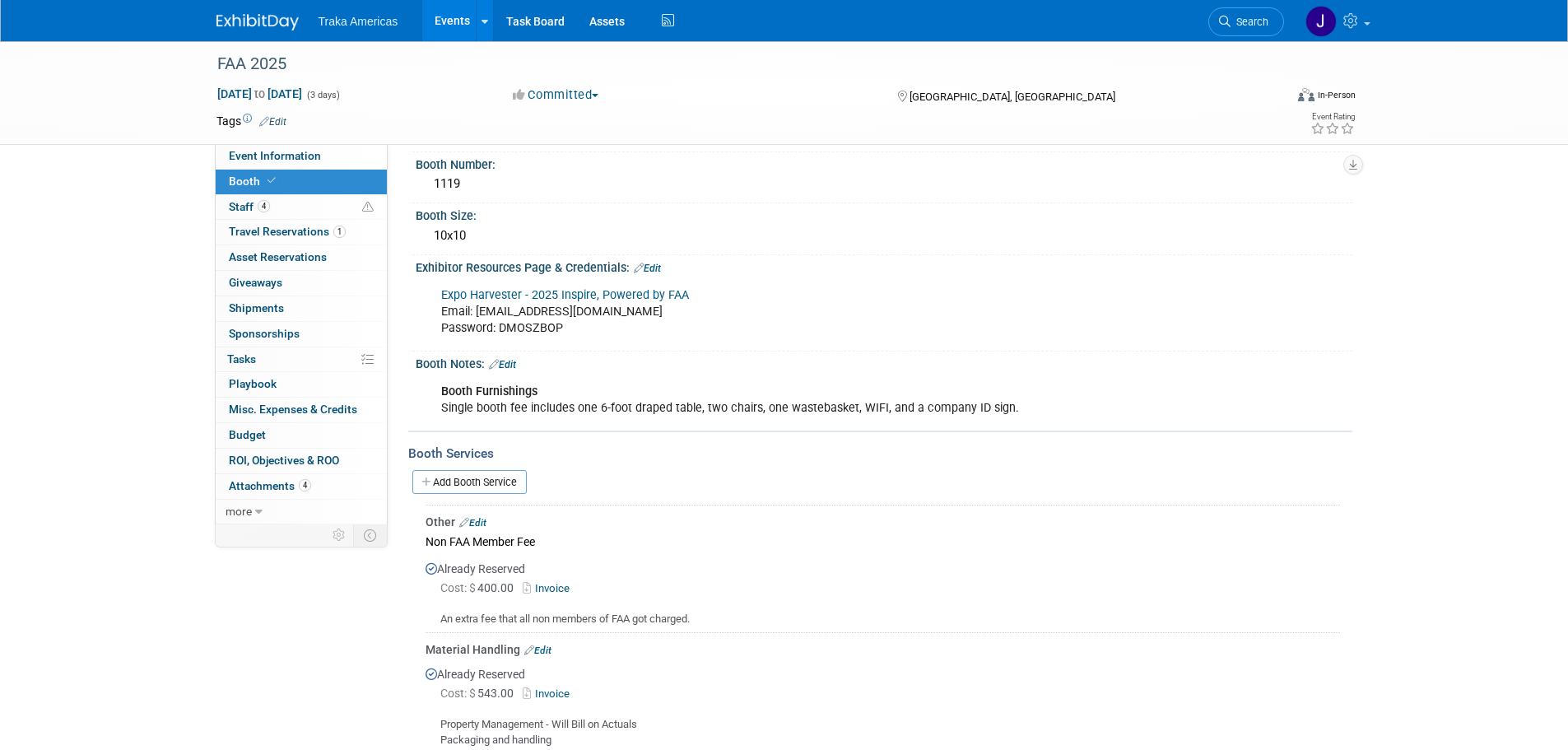
click at [514, 363] on link "Edit" at bounding box center [503, 365] width 27 height 12
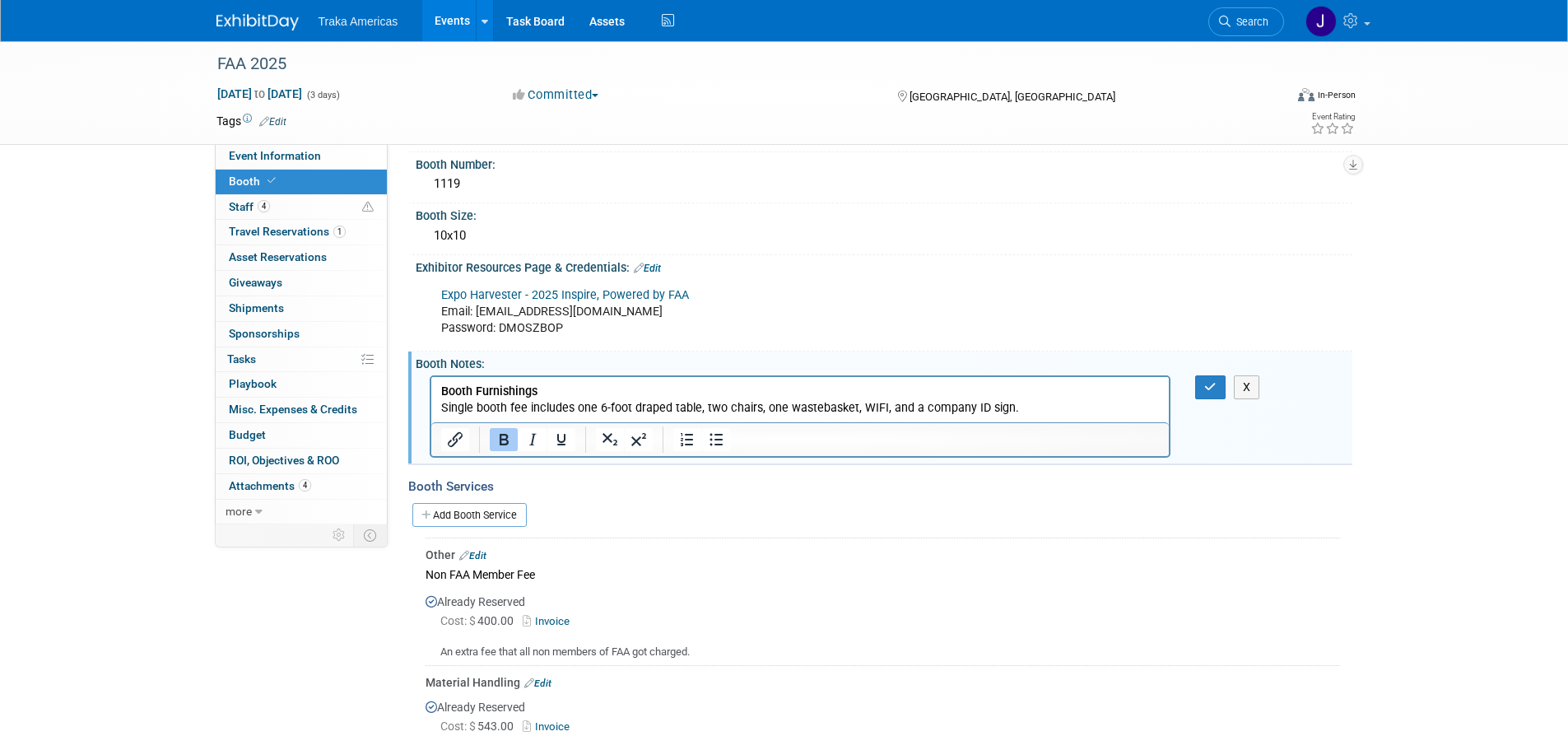
scroll to position [0, 0]
drag, startPoint x: 1042, startPoint y: 410, endPoint x: 1500, endPoint y: 803, distance: 603.5
click at [1042, 410] on p "Booth Furnishings Single booth fee includes one 6-foot draped table, two chairs…" at bounding box center [800, 399] width 720 height 33
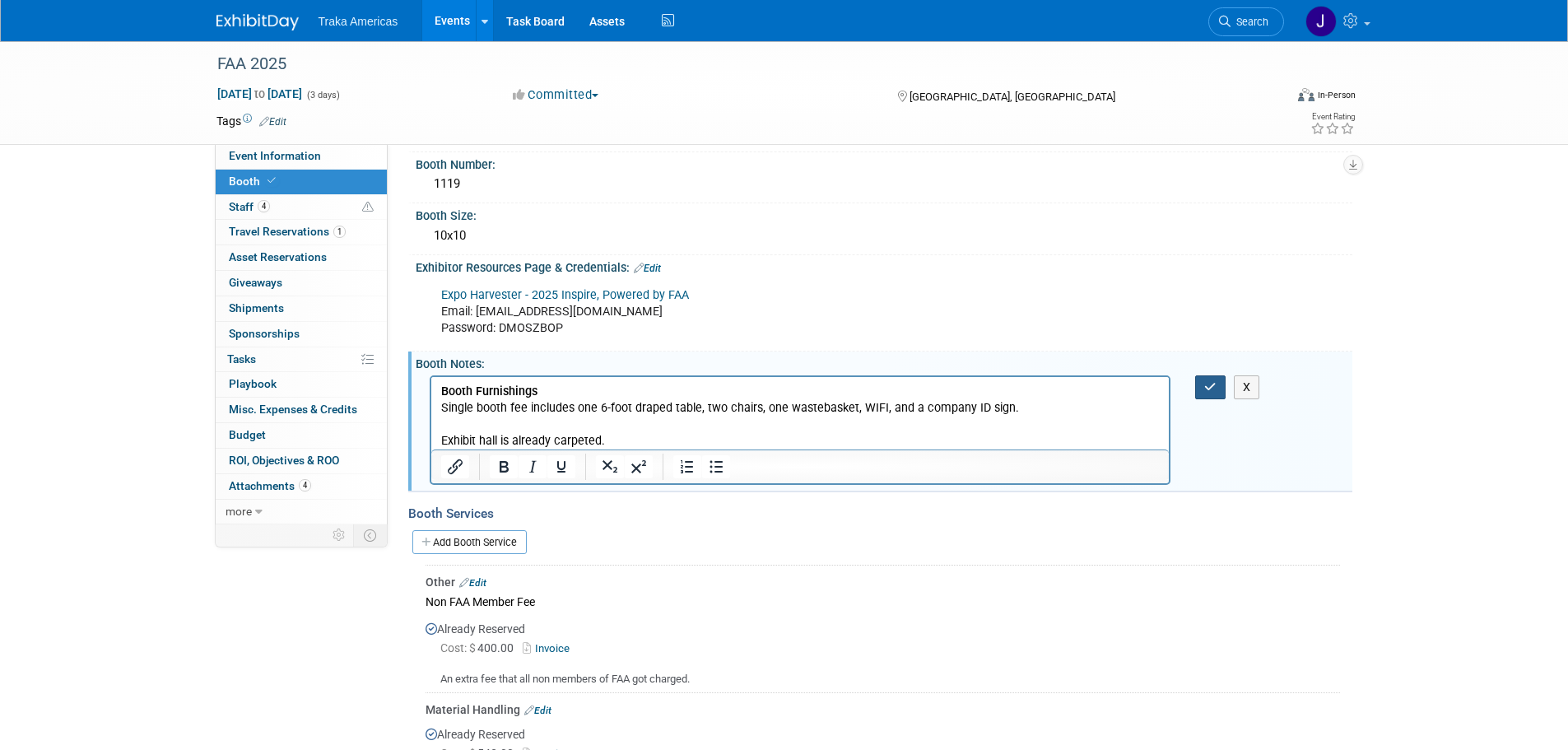
click at [1220, 382] on button "button" at bounding box center [1211, 387] width 31 height 24
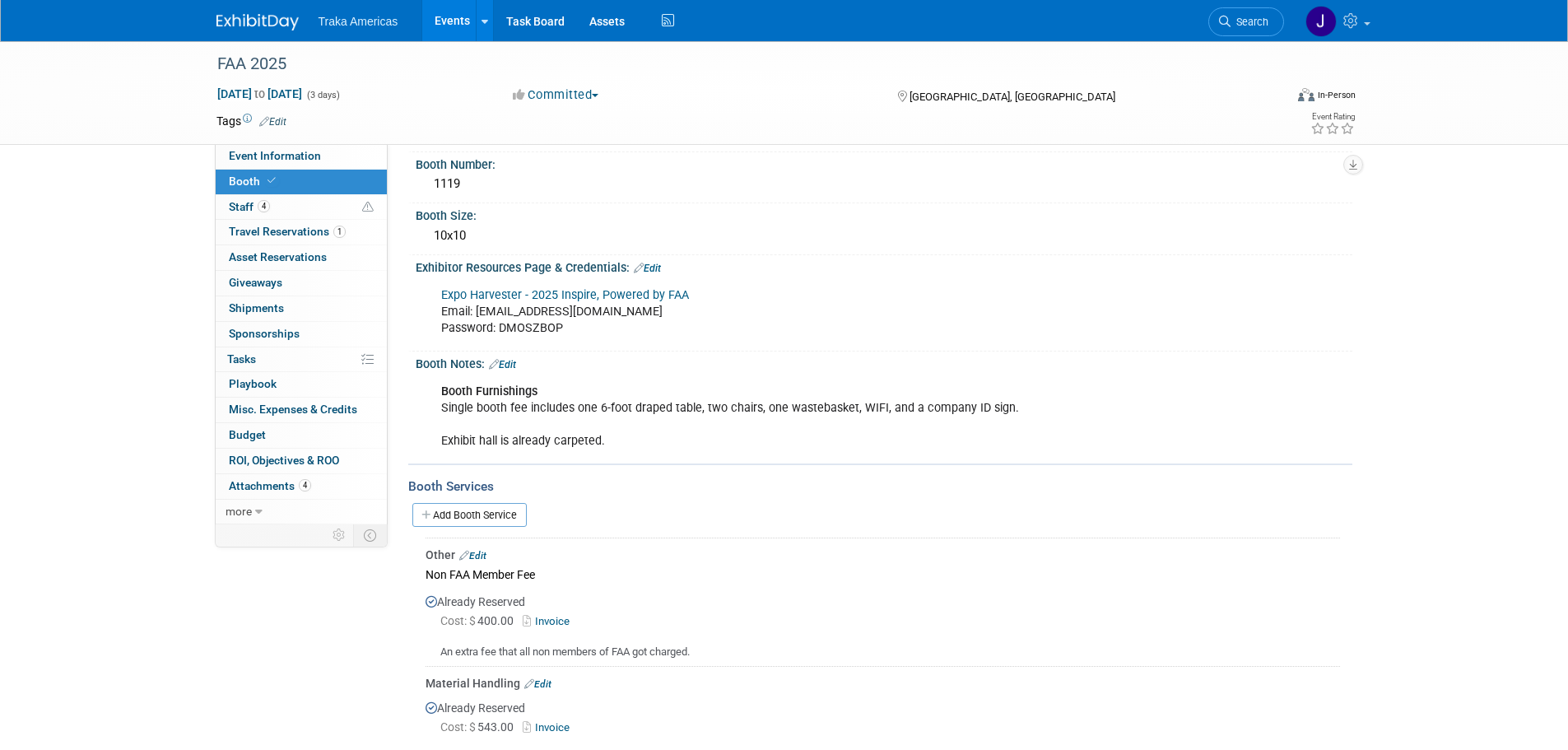
click at [237, 20] on img at bounding box center [258, 21] width 82 height 16
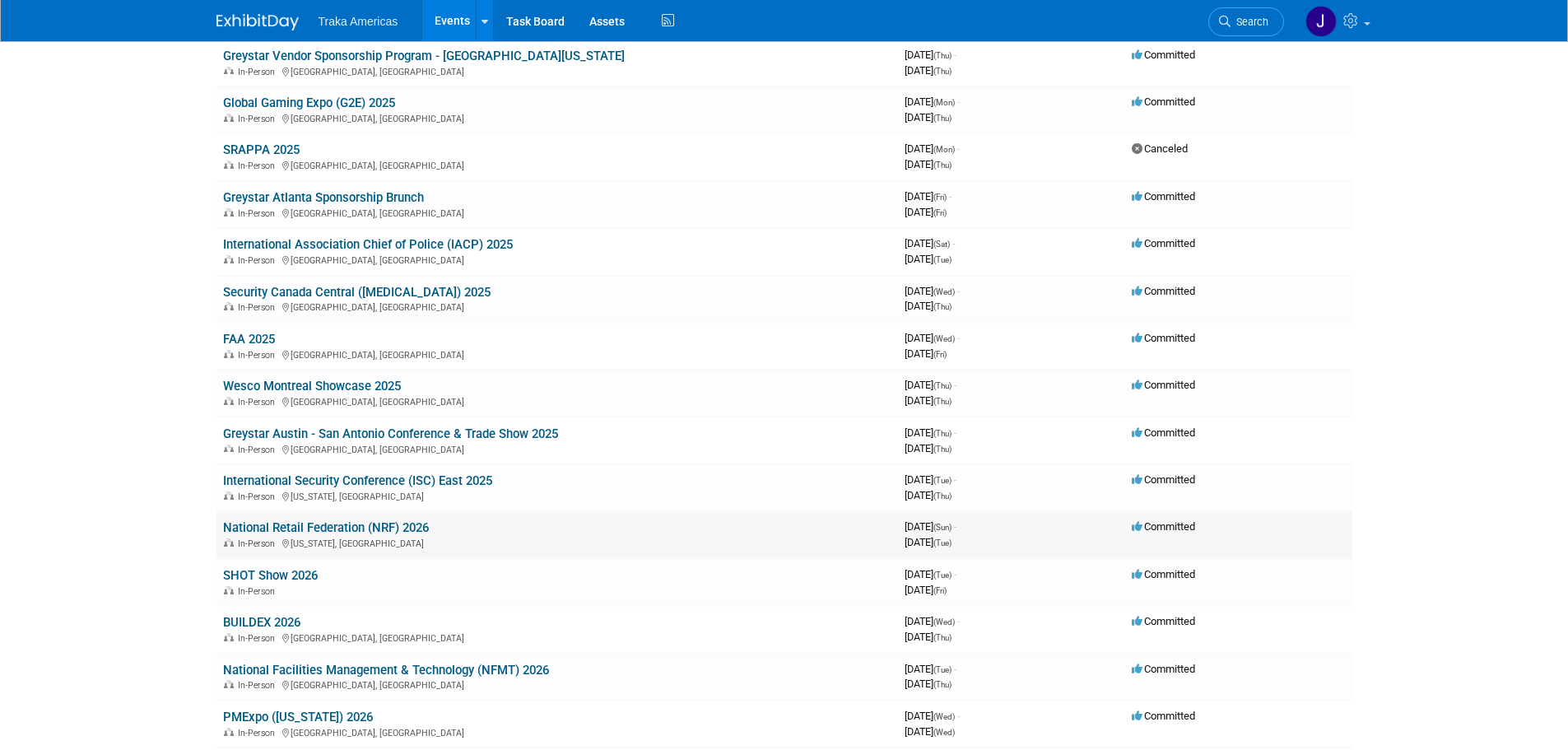
scroll to position [411, 0]
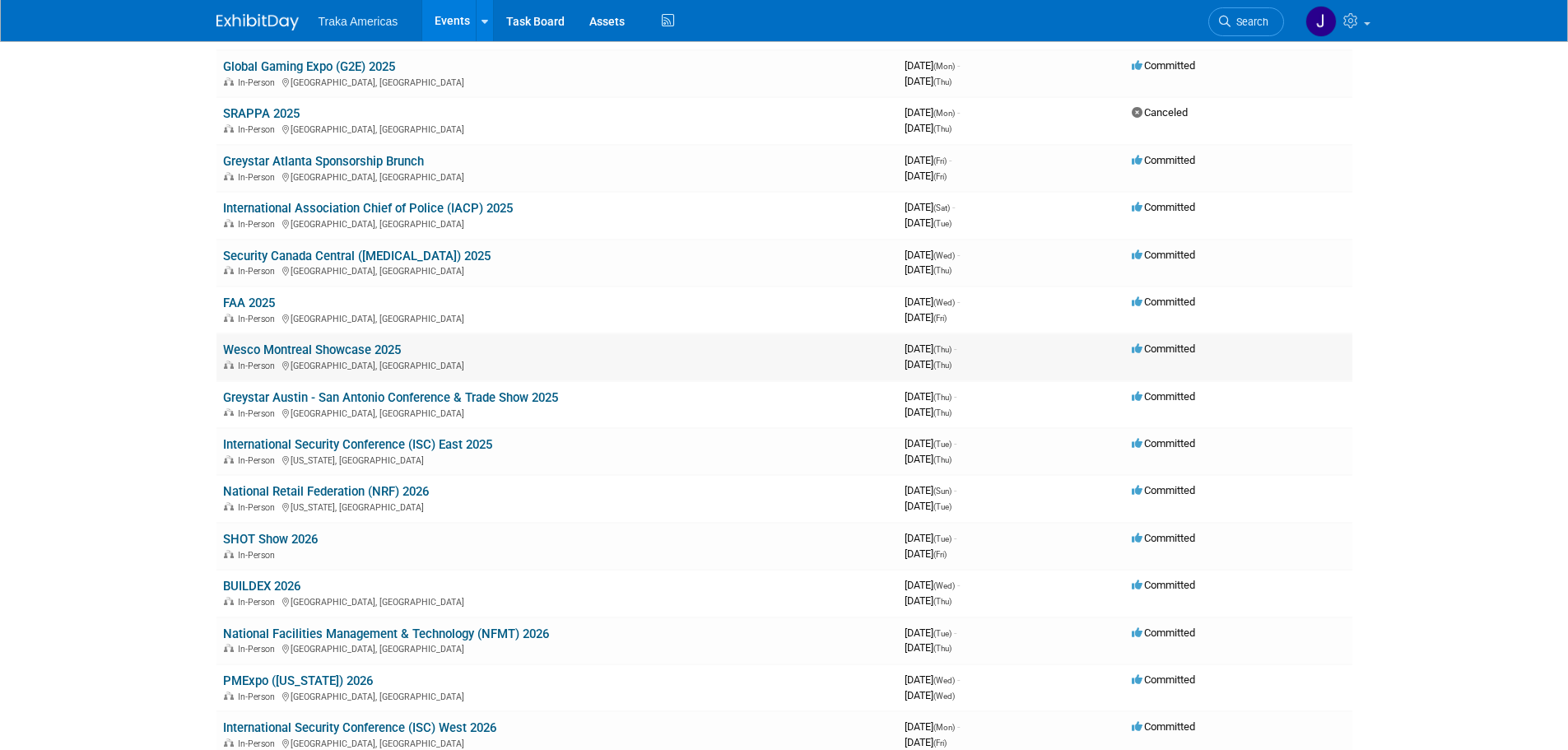
click at [367, 346] on link "Wesco Montreal Showcase 2025" at bounding box center [312, 349] width 178 height 15
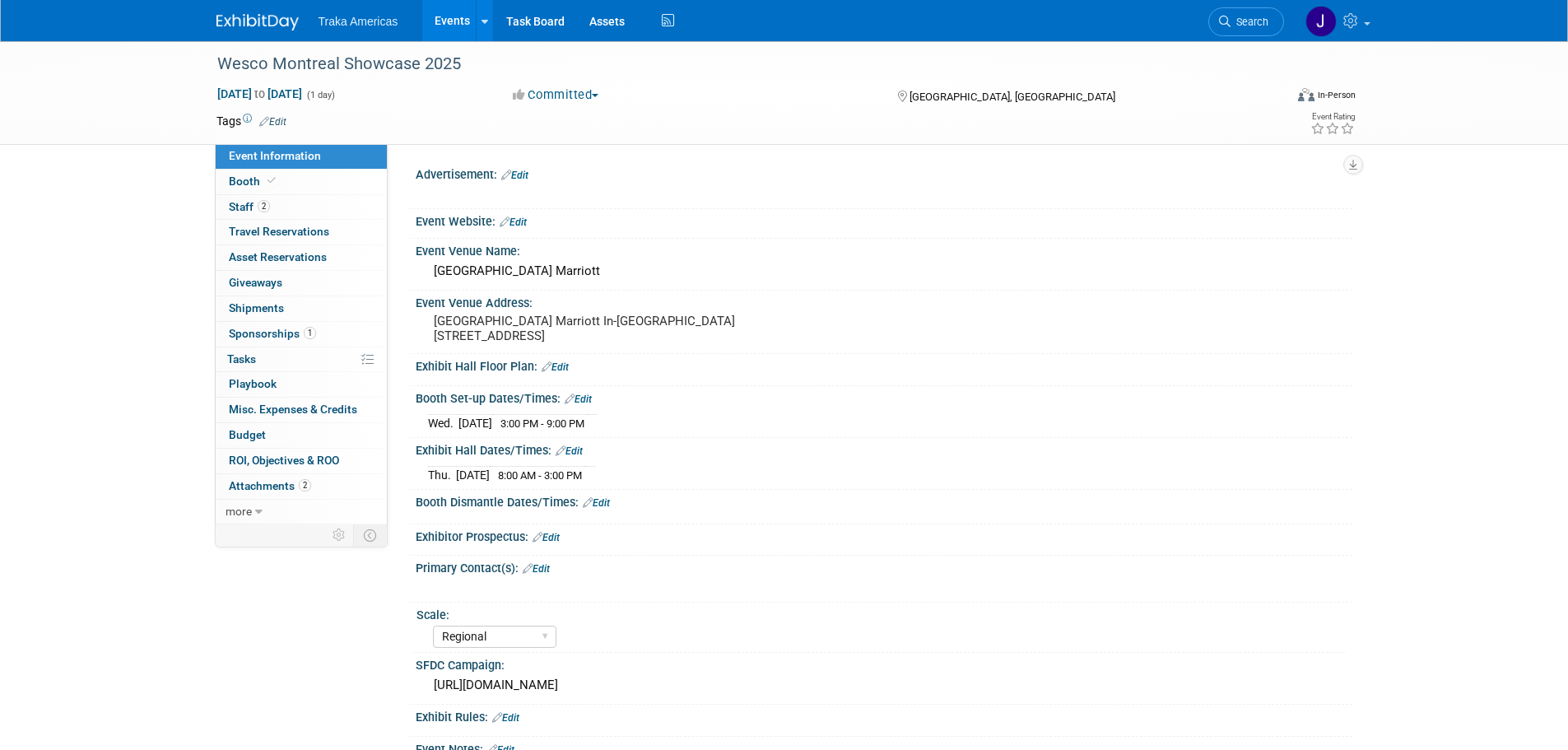
select select "Regional"
click at [283, 486] on span "Attachments 2" at bounding box center [270, 485] width 82 height 13
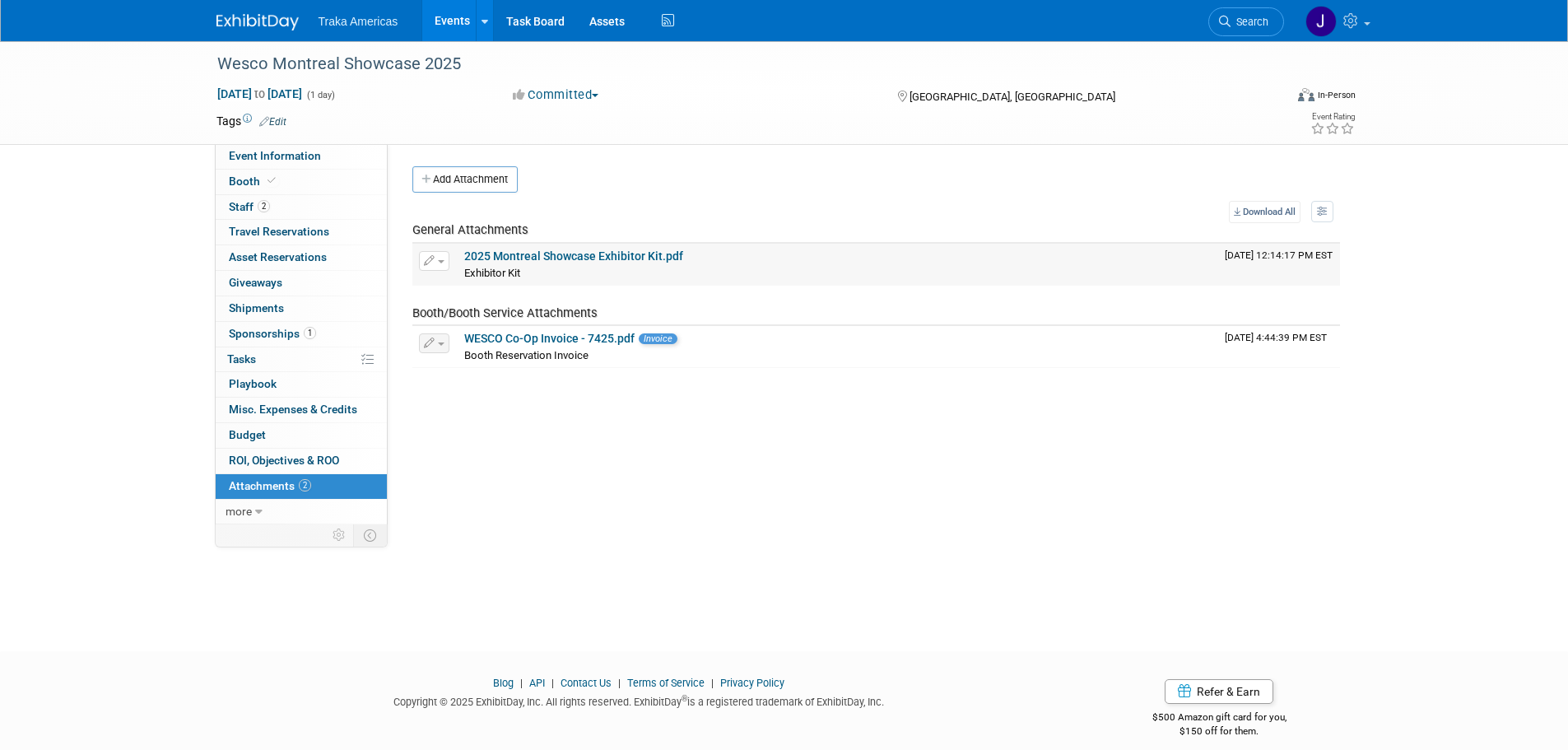
click at [543, 258] on link "2025 Montreal Showcase Exhibitor Kit.pdf" at bounding box center [574, 255] width 219 height 13
click at [276, 23] on img at bounding box center [258, 21] width 82 height 16
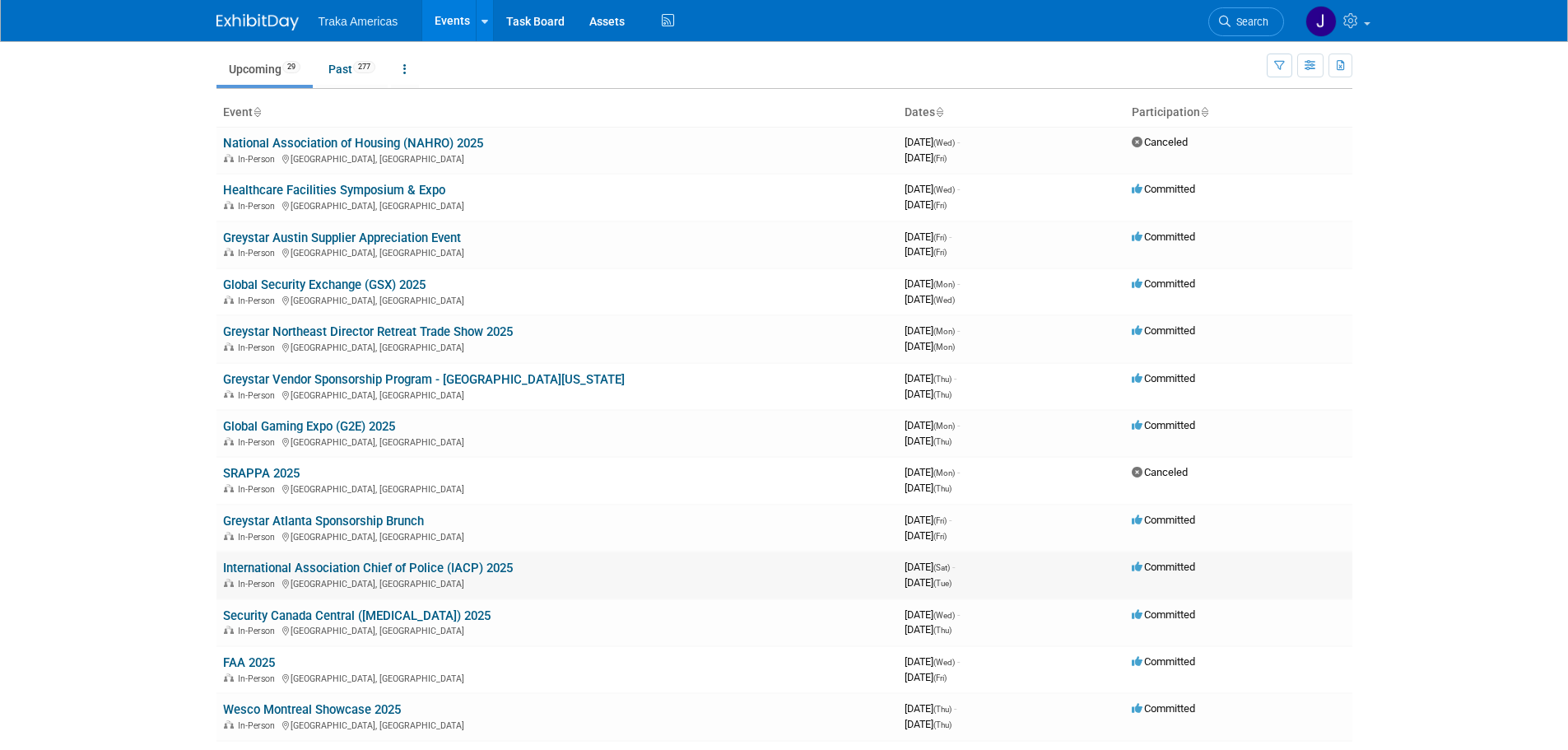
scroll to position [247, 0]
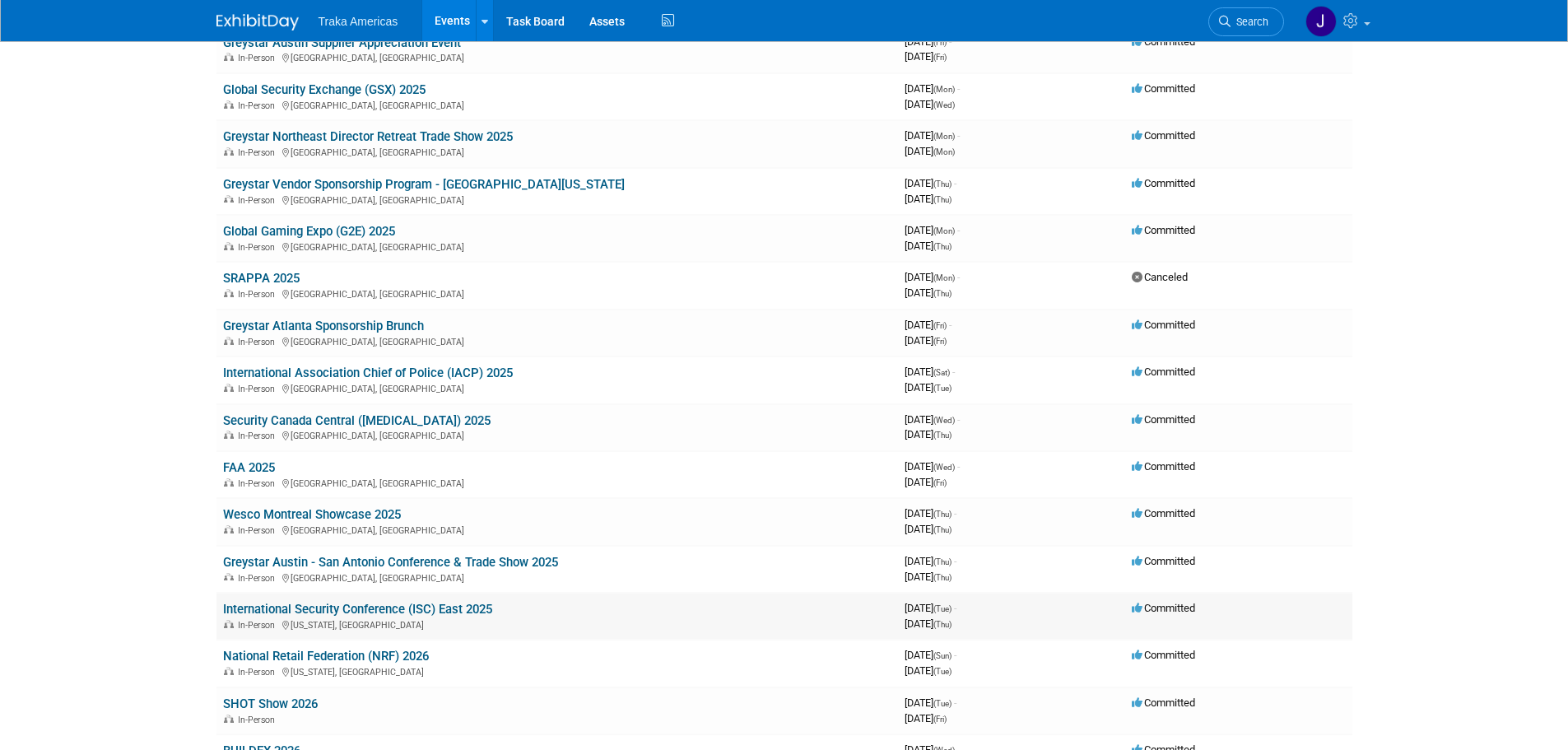
click at [378, 611] on link "International Security Conference (ISC) East 2025" at bounding box center [357, 608] width 269 height 15
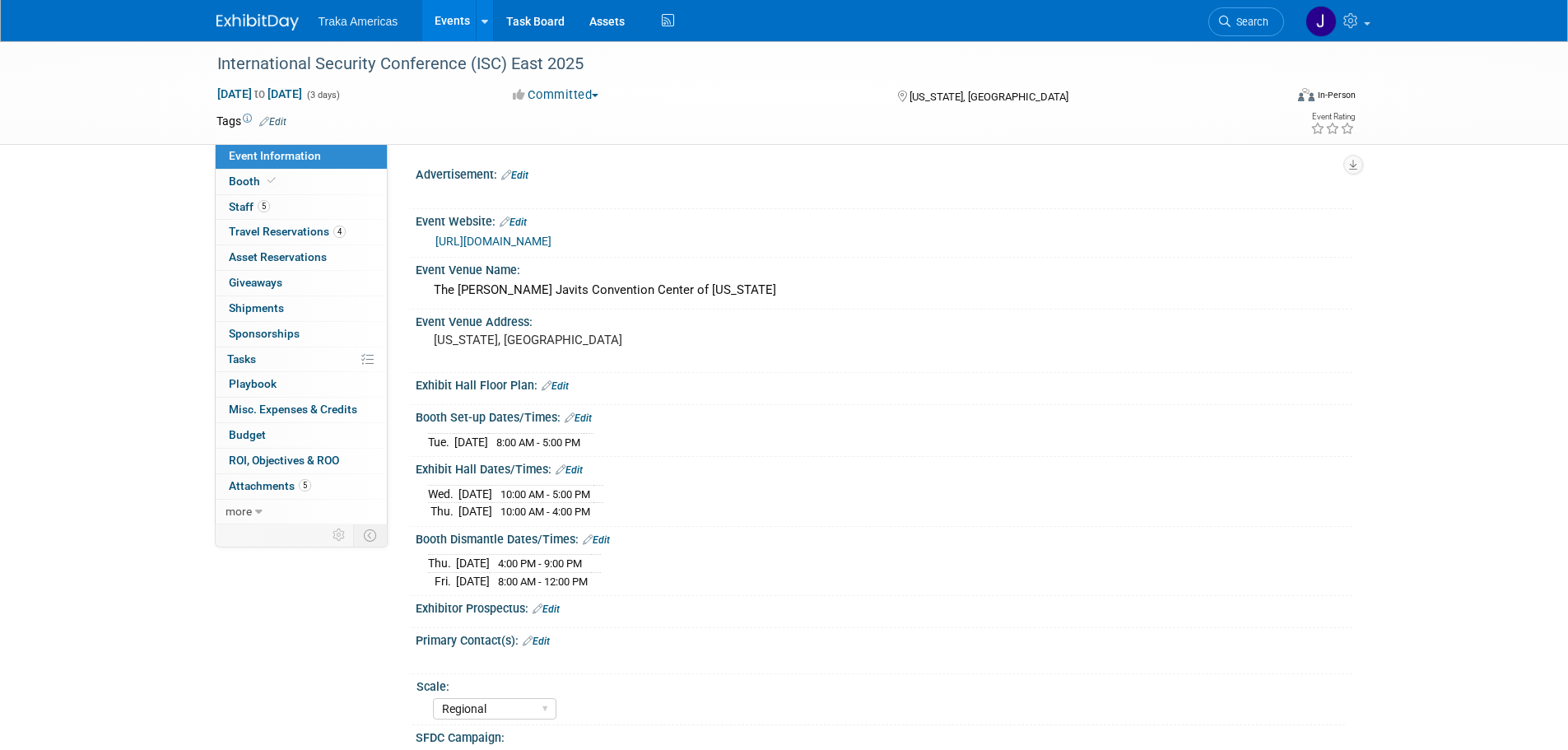
select select "Regional"
click at [265, 178] on span at bounding box center [271, 180] width 15 height 12
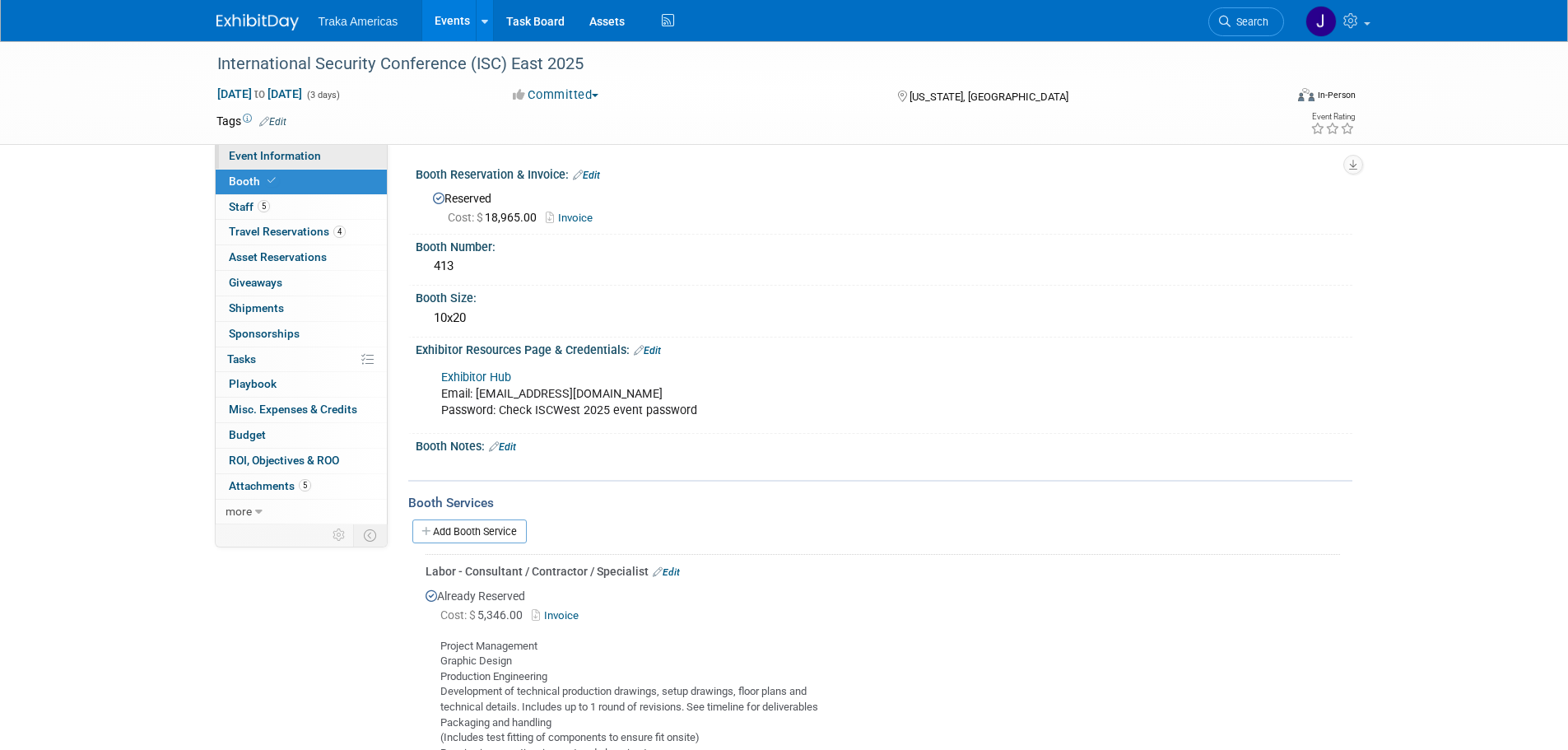
click at [313, 150] on span "Event Information" at bounding box center [275, 155] width 92 height 13
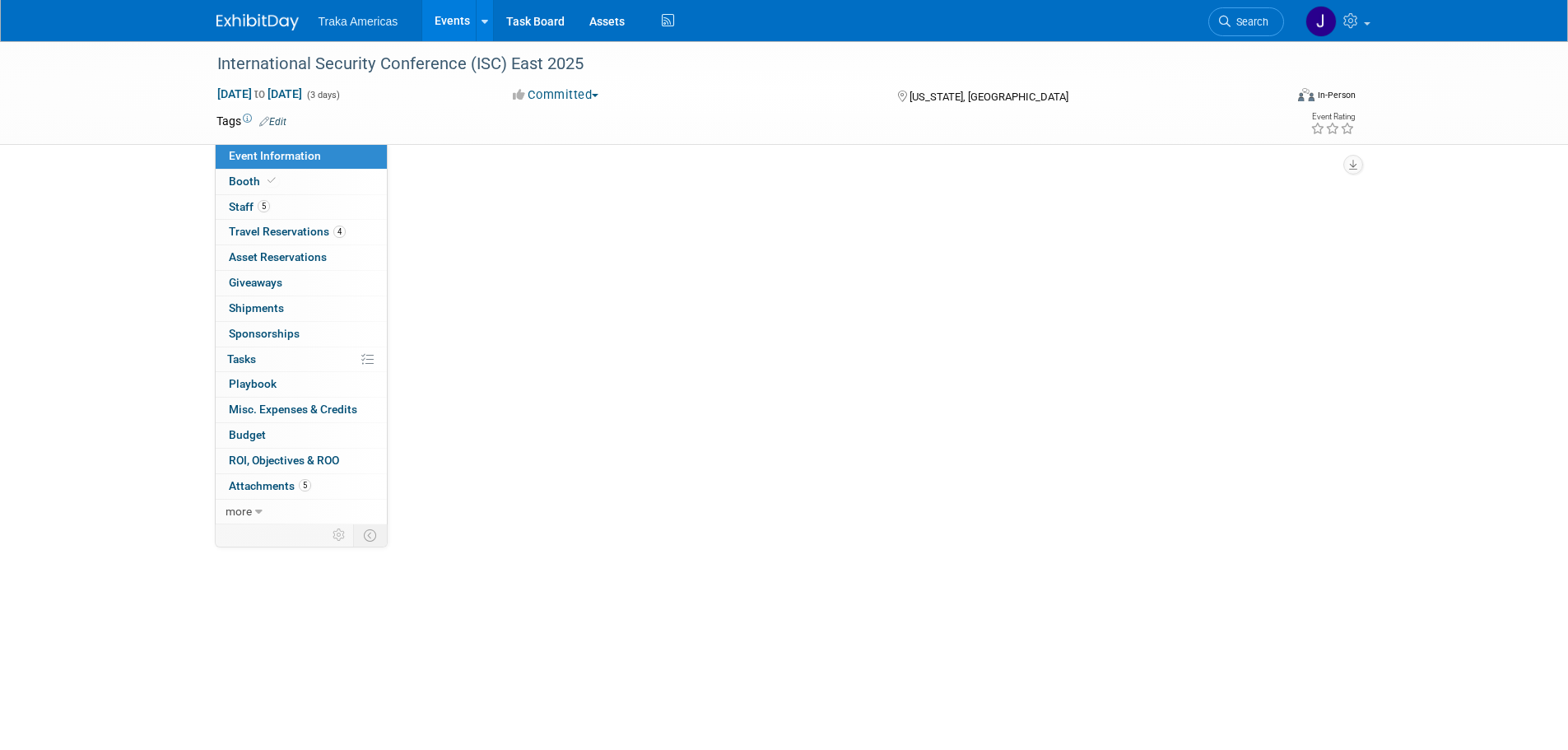
select select "Regional"
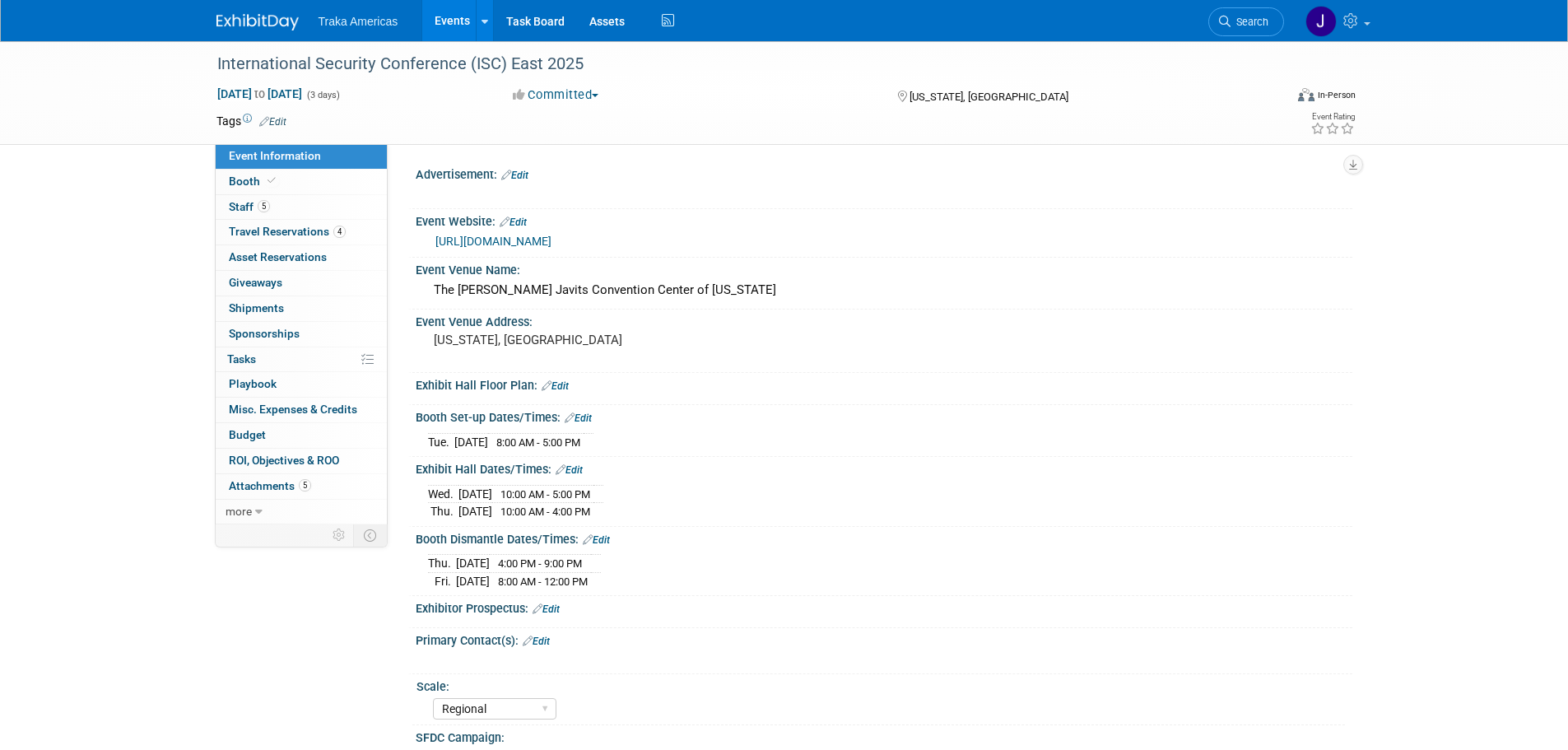
click at [242, 18] on img at bounding box center [258, 21] width 82 height 16
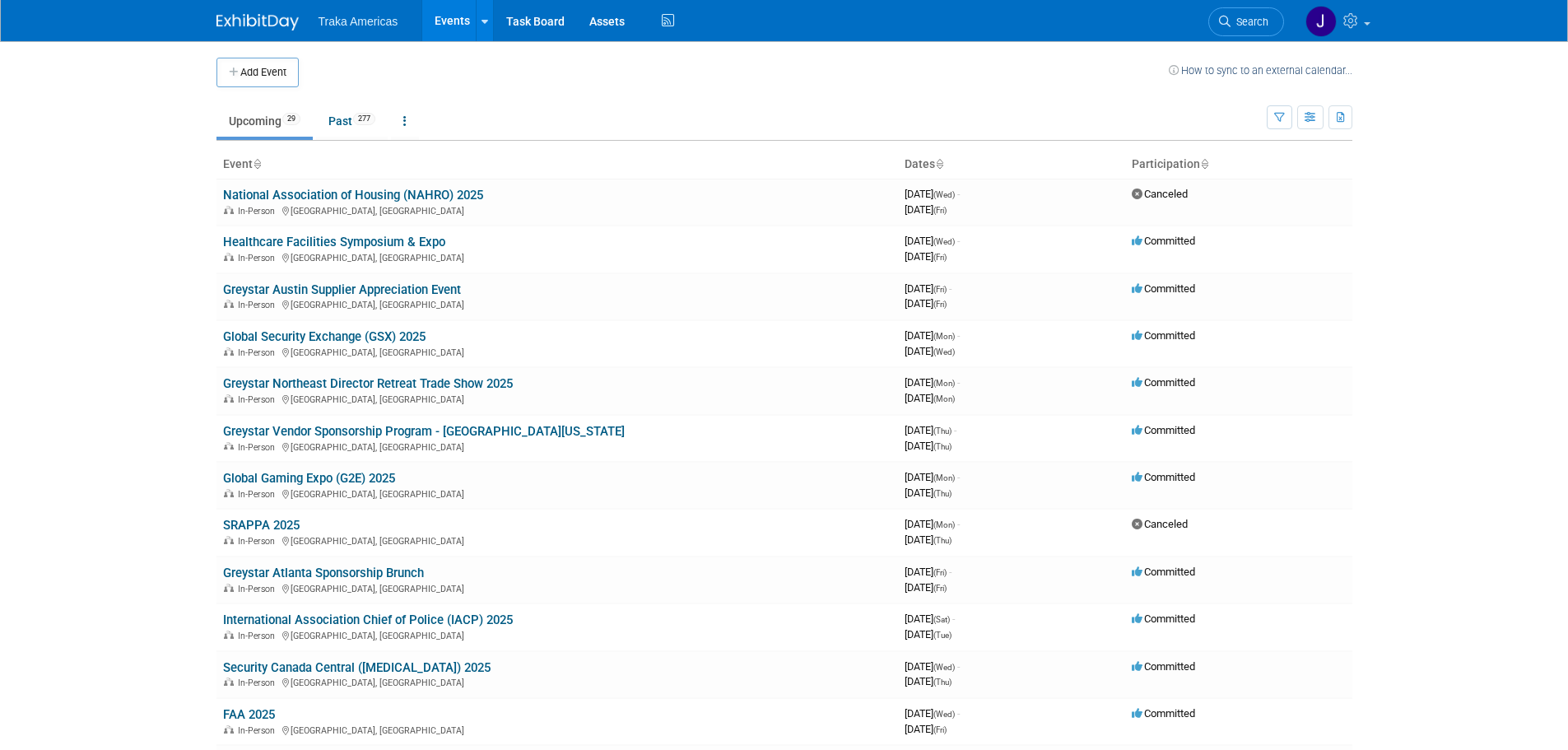
click at [158, 505] on body "Traka Americas Events Add Event Bulk Upload Events Shareable Event Boards Recen…" at bounding box center [784, 375] width 1568 height 750
click at [337, 659] on td "Security Canada Central (CANASA) 2025 In-Person Toronto, Canada" at bounding box center [557, 674] width 682 height 47
click at [343, 668] on link "Security Canada Central ([MEDICAL_DATA]) 2025" at bounding box center [356, 667] width 267 height 15
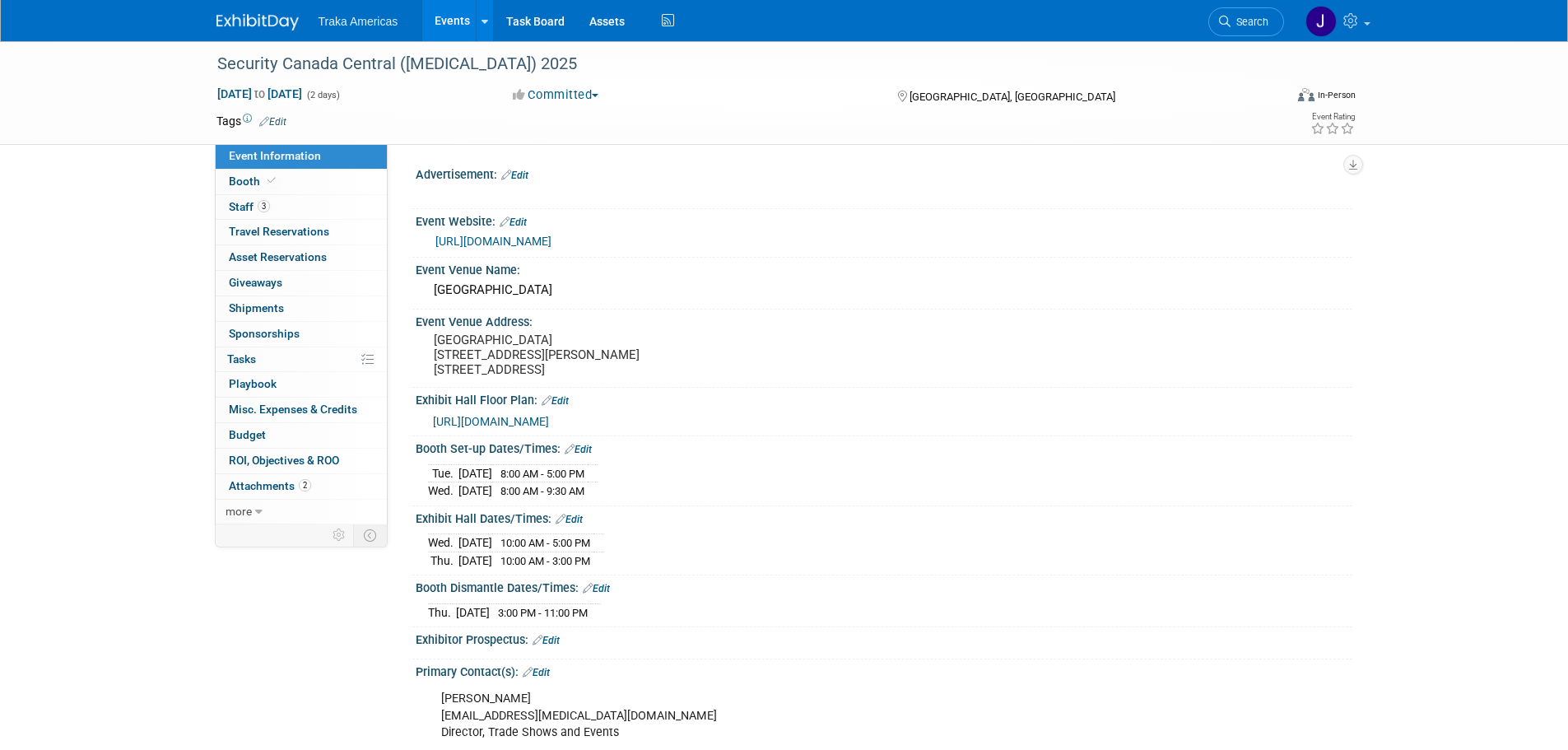
select select "National"
click at [541, 243] on link "[URL][DOMAIN_NAME]" at bounding box center [493, 241] width 116 height 13
click at [269, 23] on img at bounding box center [258, 21] width 82 height 16
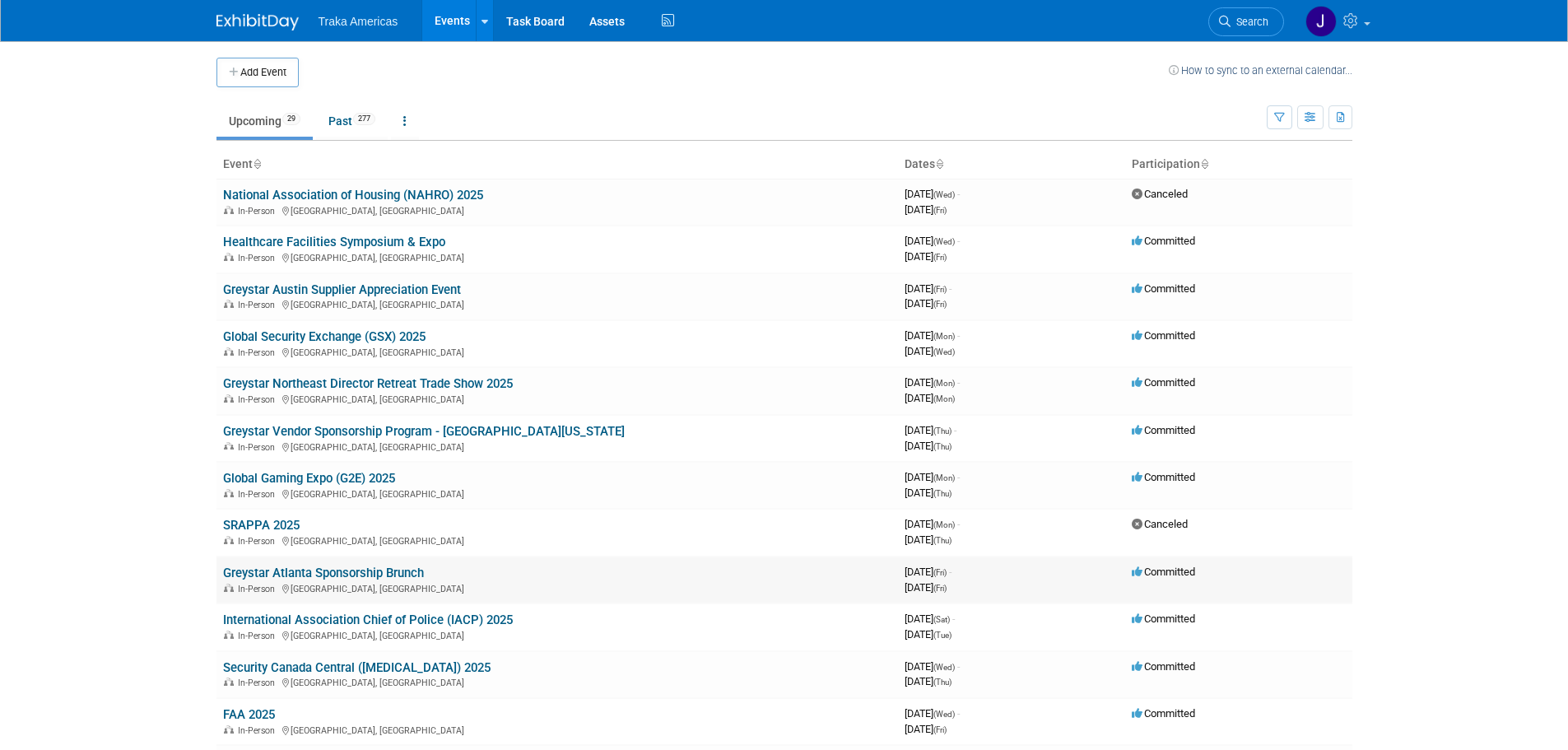
scroll to position [411, 0]
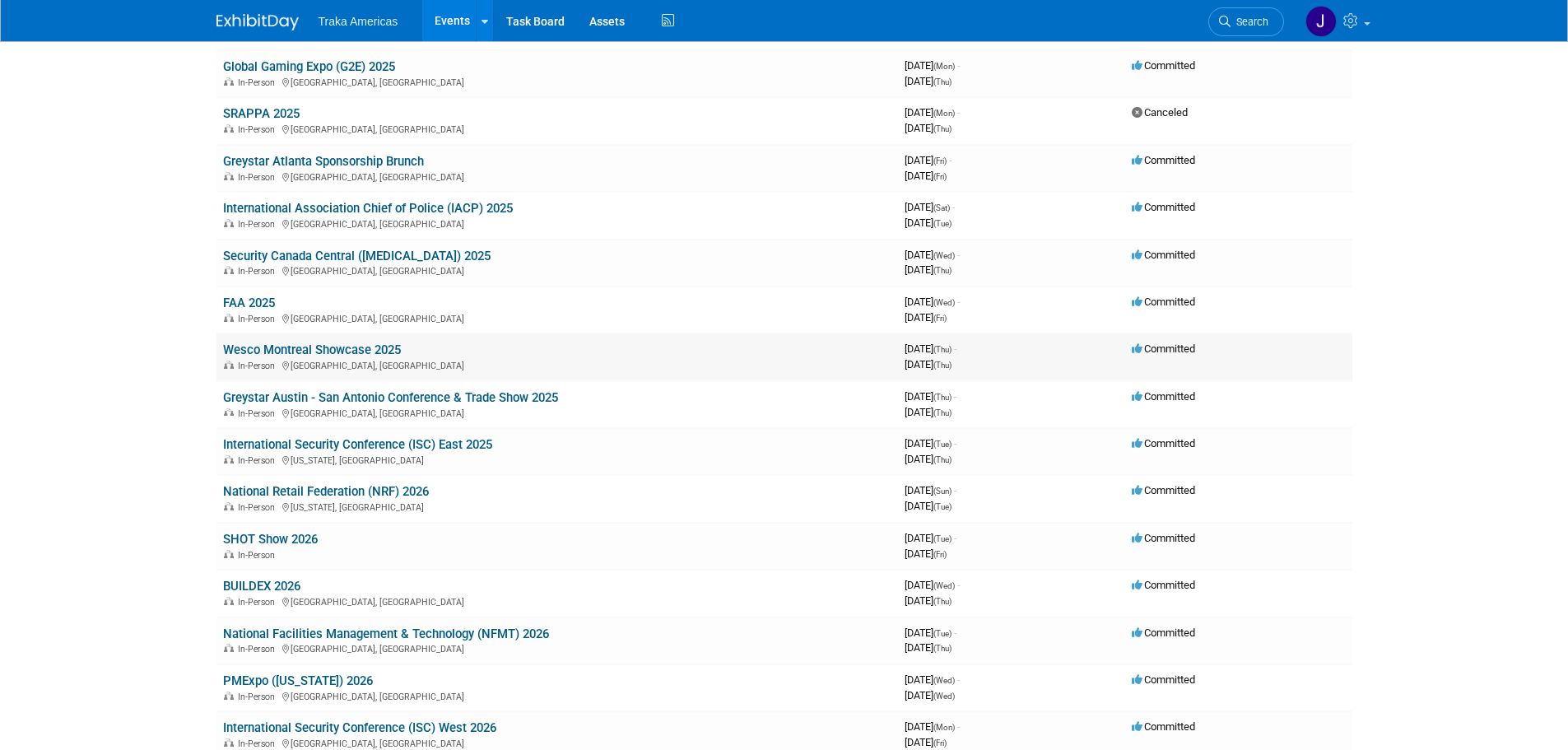
click at [330, 352] on link "Wesco Montreal Showcase 2025" at bounding box center [312, 349] width 178 height 15
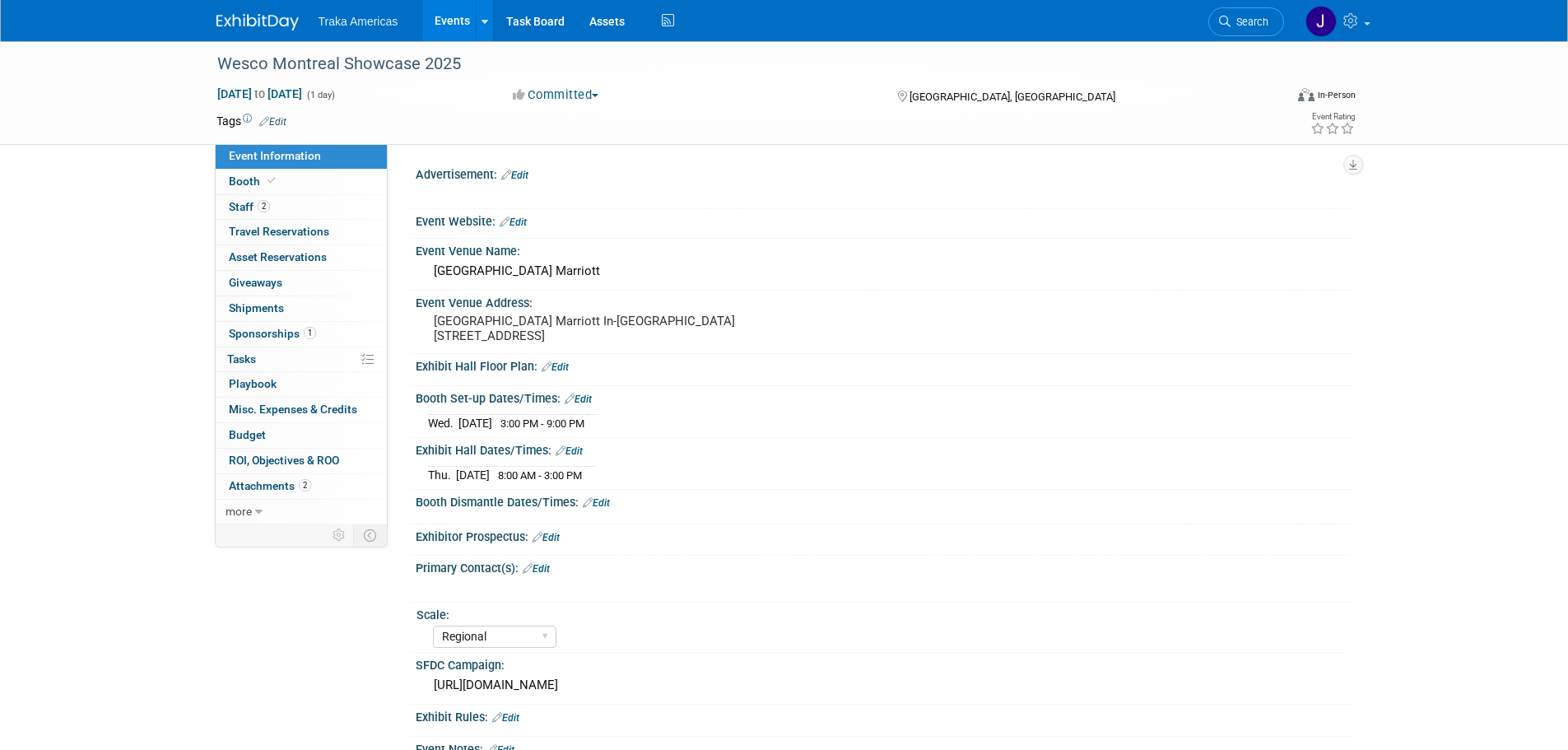
select select "Regional"
click at [291, 486] on span "Attachments 2" at bounding box center [270, 485] width 82 height 13
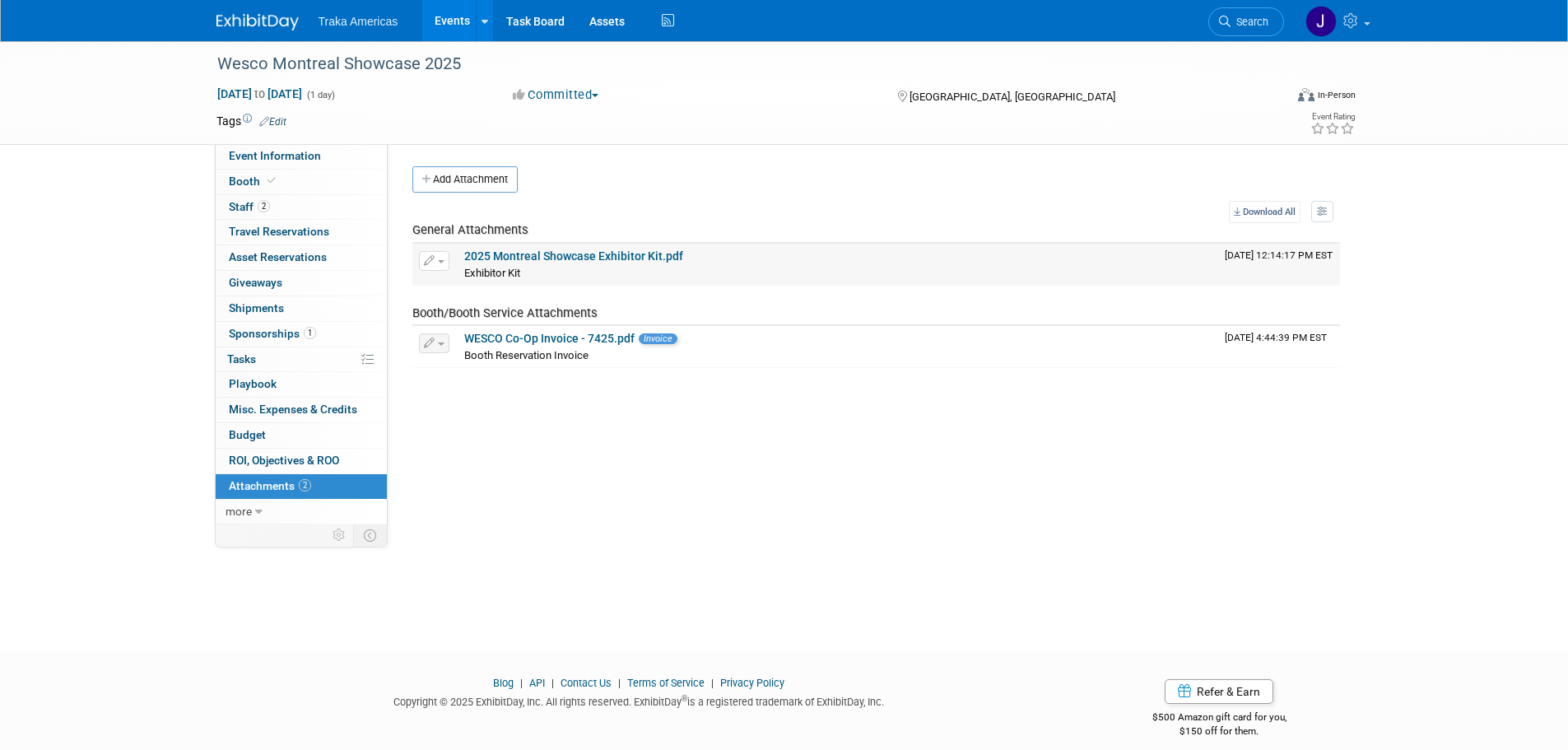
click at [544, 261] on link "2025 Montreal Showcase Exhibitor Kit.pdf" at bounding box center [574, 255] width 219 height 13
click at [264, 185] on span "Booth" at bounding box center [254, 180] width 50 height 13
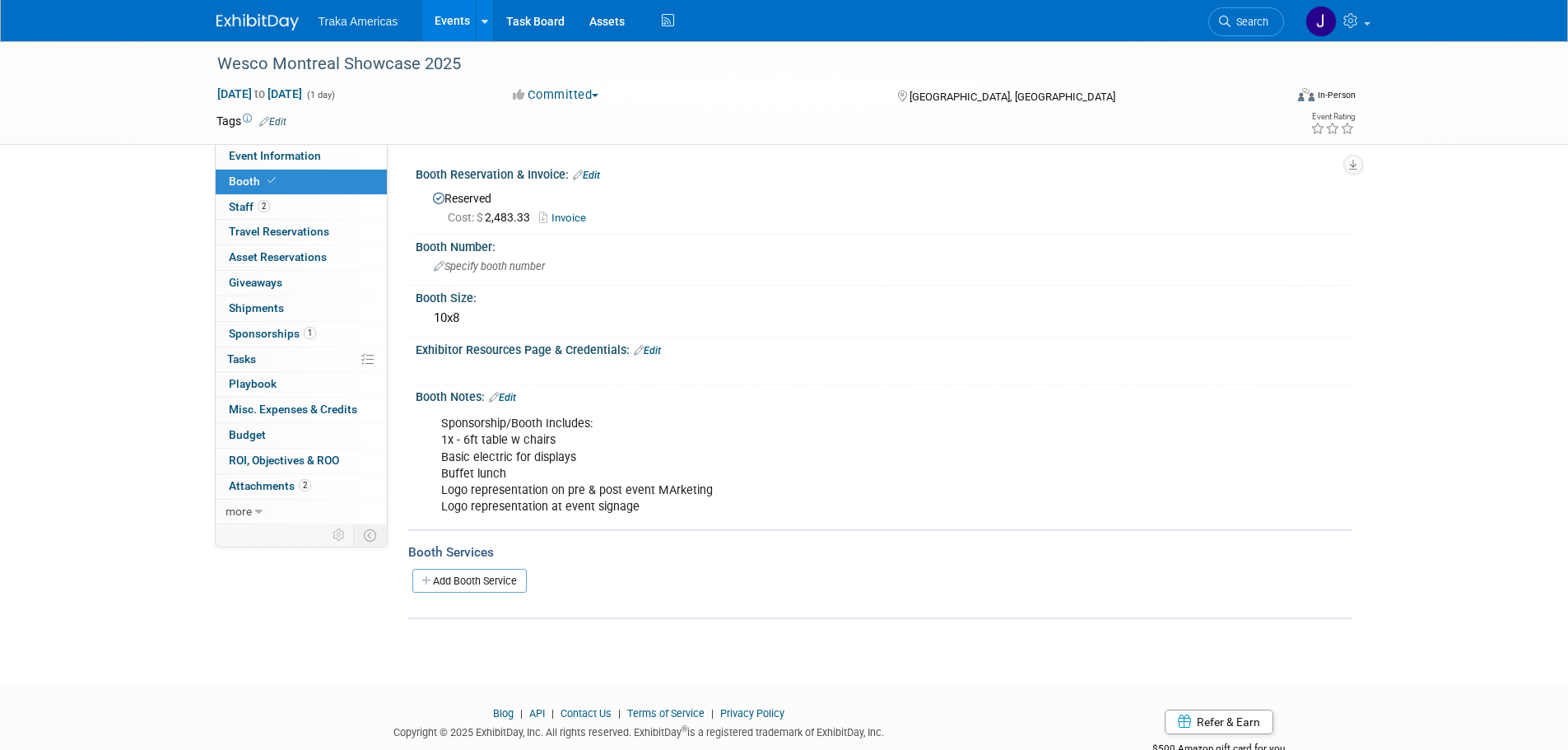
scroll to position [46, 0]
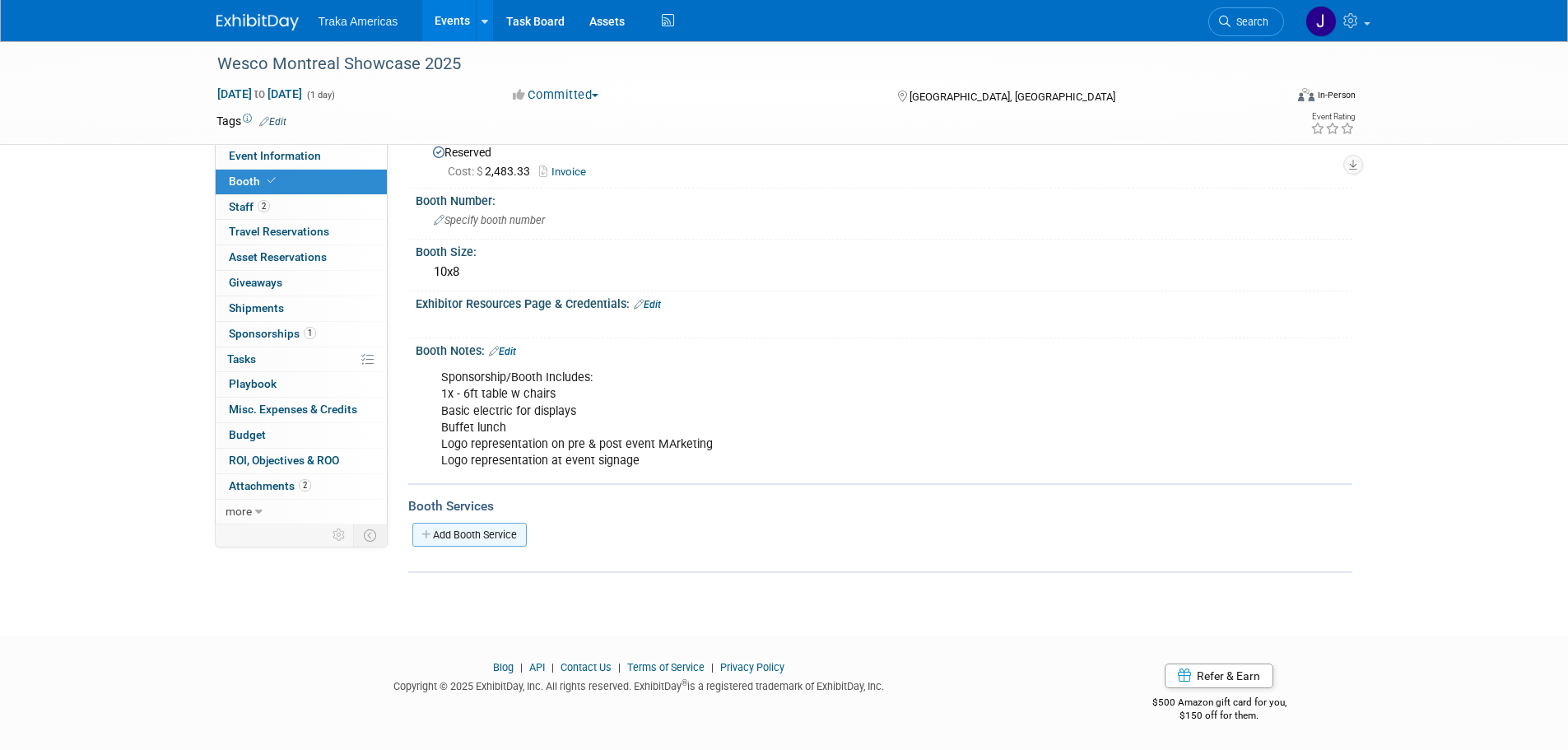
click at [481, 526] on link "Add Booth Service" at bounding box center [469, 534] width 114 height 24
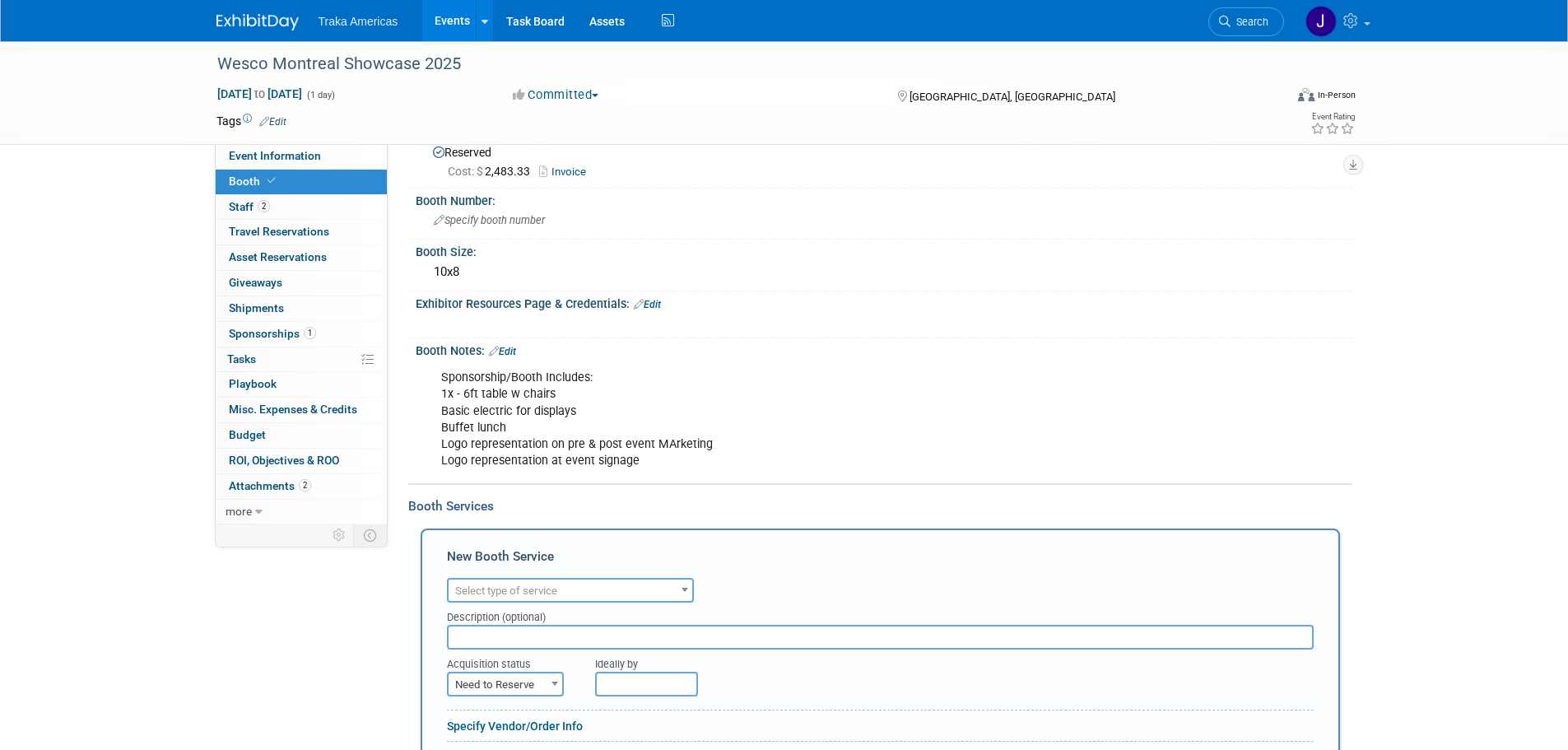
scroll to position [0, 0]
click at [625, 585] on span "Select type of service" at bounding box center [571, 590] width 244 height 23
click at [800, 406] on div "Sponsorship/Booth Includes: 1x - 6ft table w chairs Basic electric for displays…" at bounding box center [800, 418] width 742 height 115
click at [608, 589] on span "Select type of service" at bounding box center [571, 590] width 244 height 23
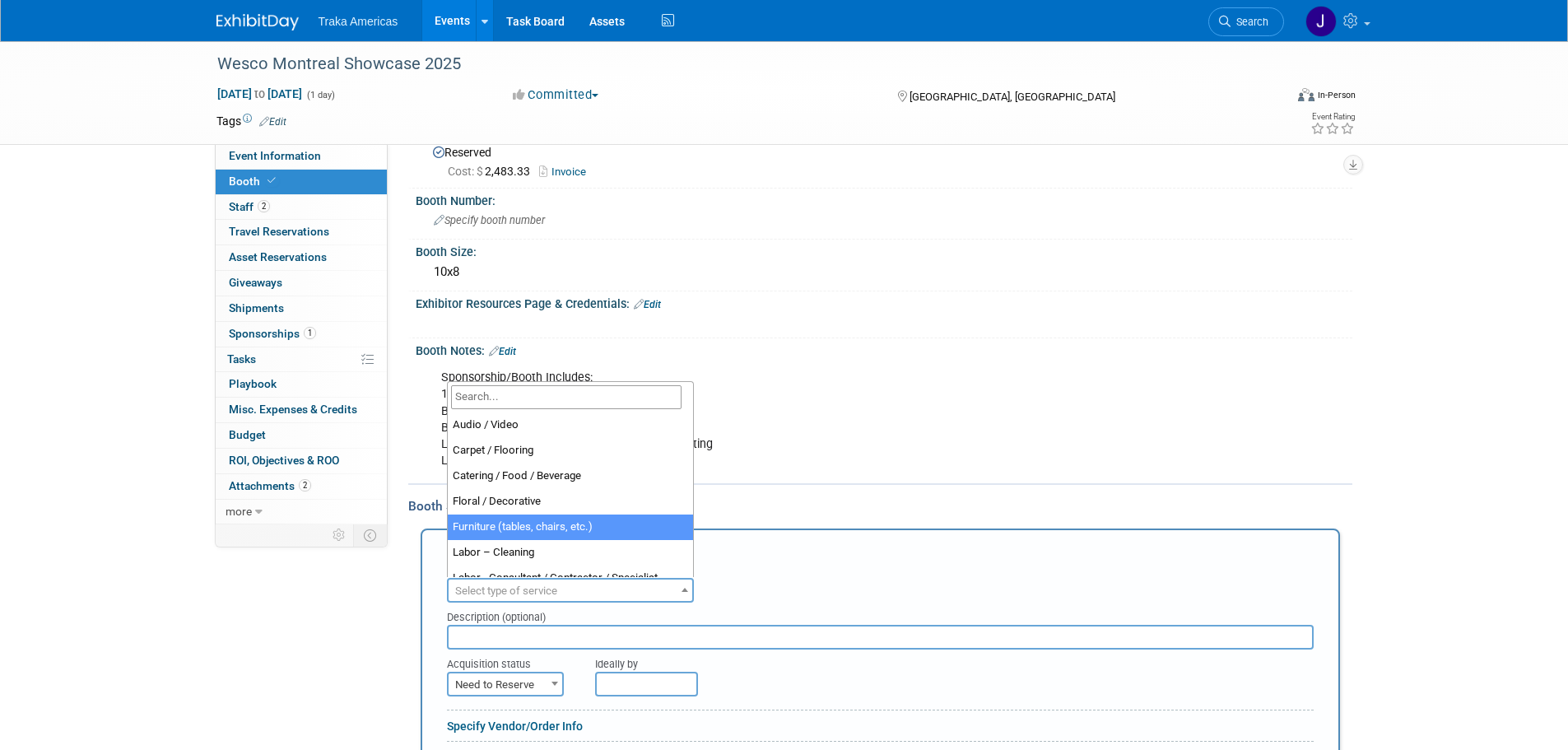
select select "6"
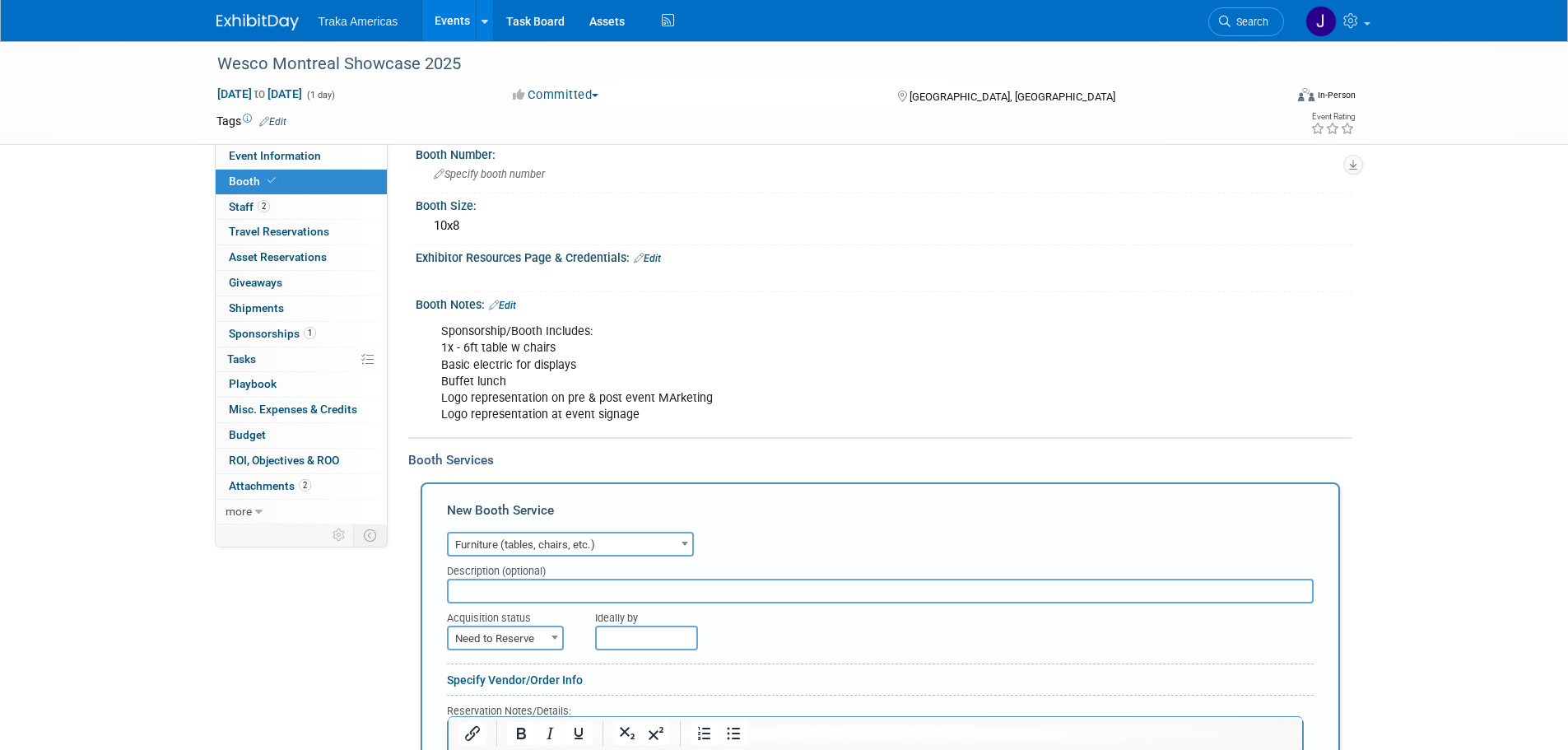
scroll to position [211, 0]
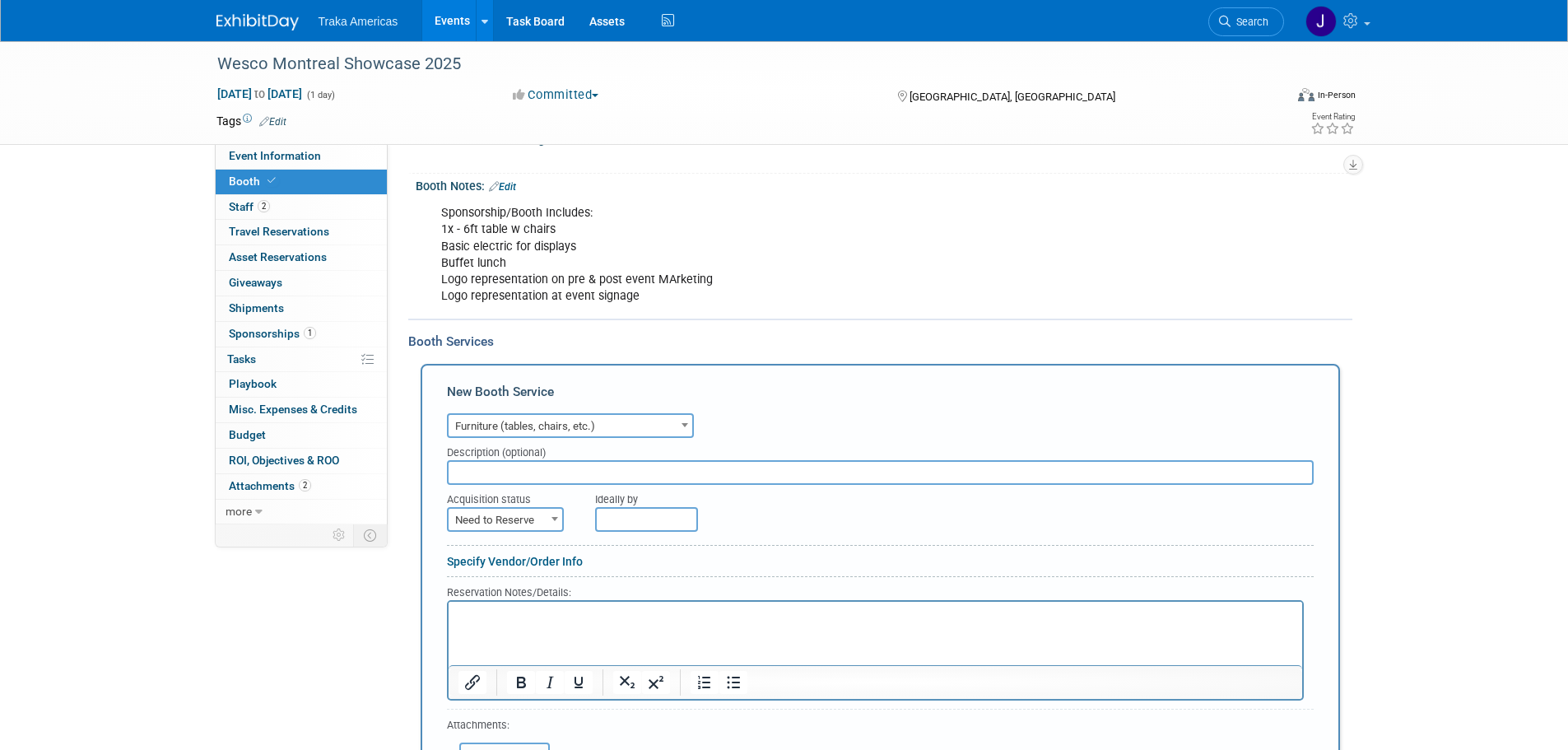
click at [540, 511] on span "Need to Reserve" at bounding box center [505, 520] width 114 height 23
select select "2"
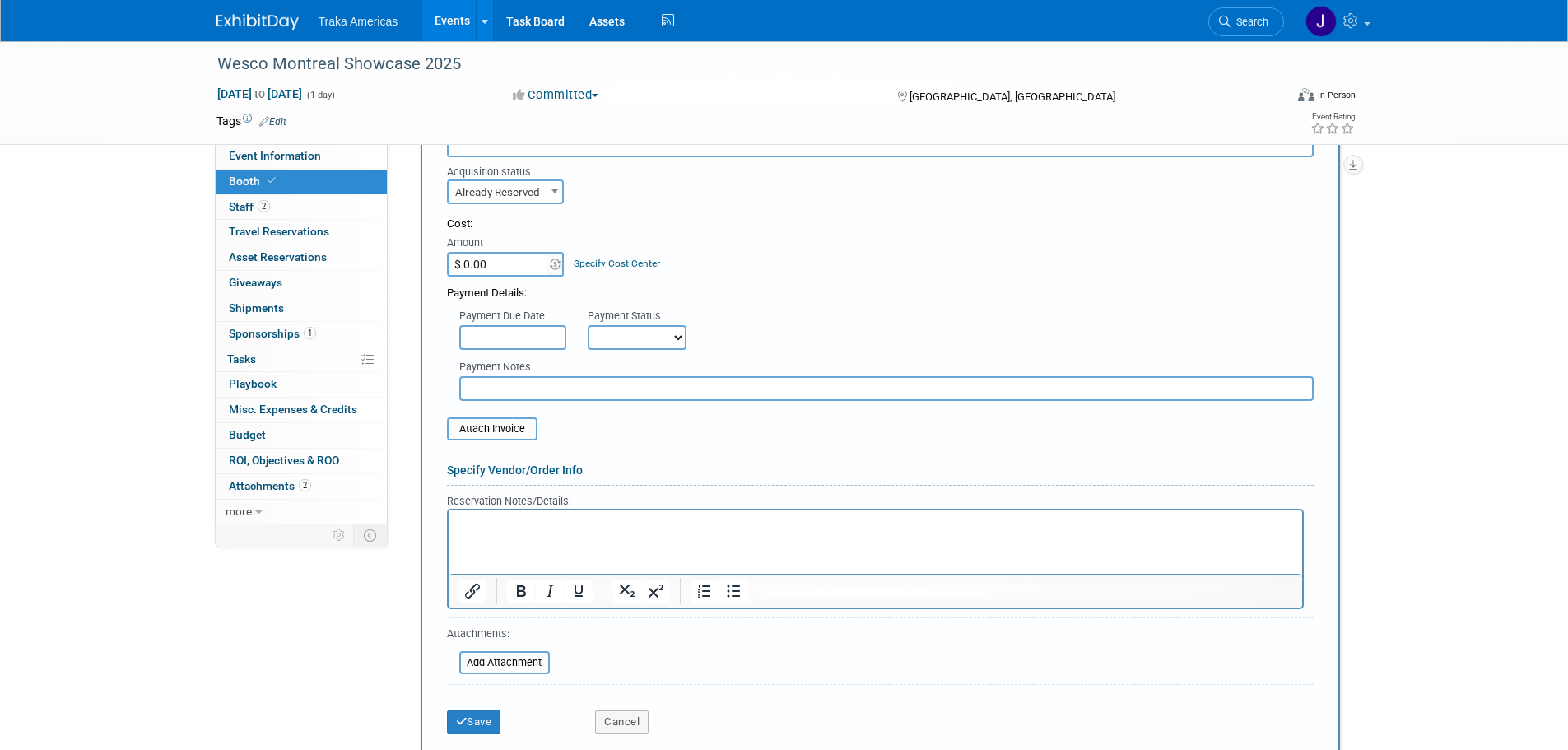
scroll to position [540, 0]
click at [532, 528] on p "Rich Text Area. Press ALT-0 for help." at bounding box center [875, 522] width 835 height 15
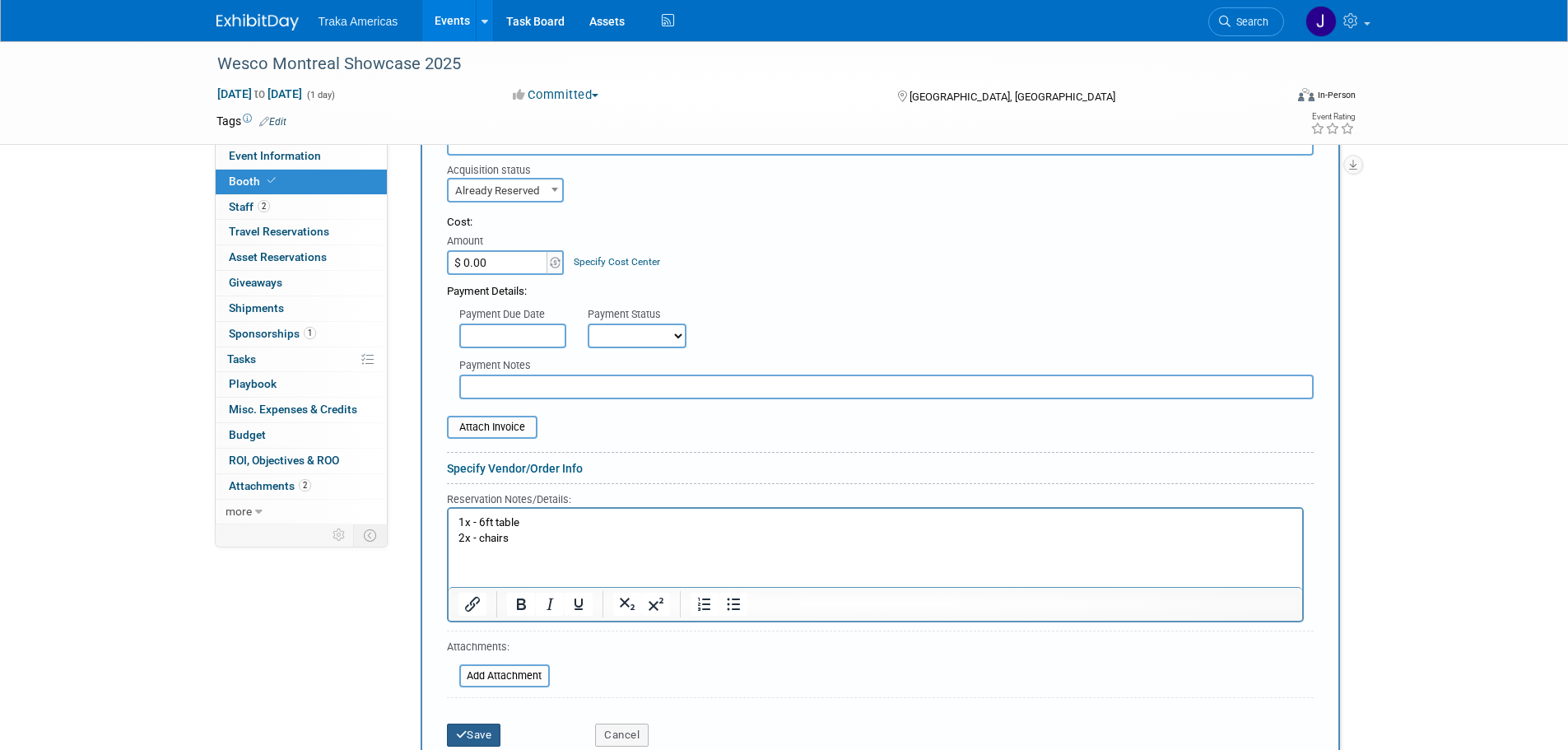
click at [494, 730] on button "Save" at bounding box center [475, 735] width 55 height 23
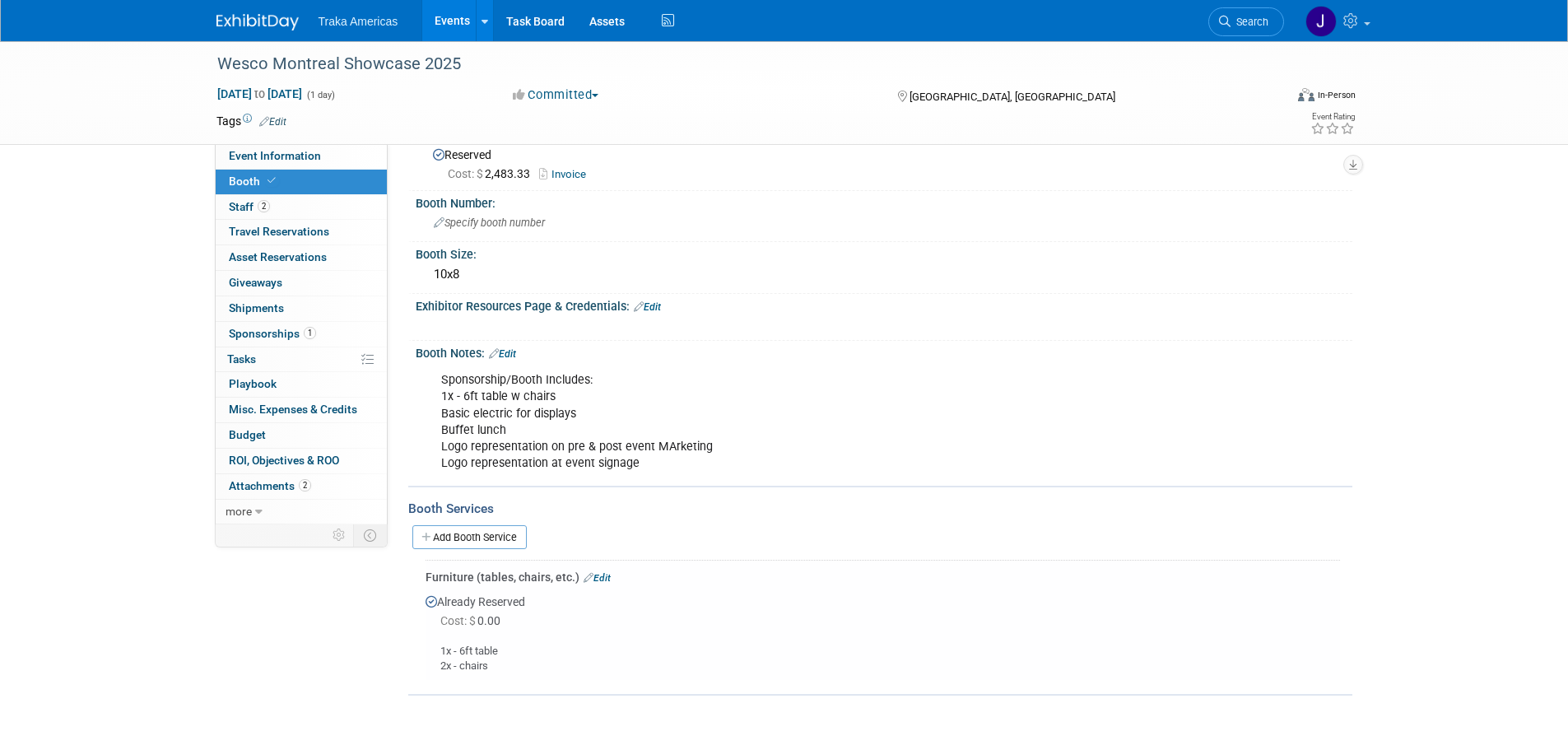
scroll to position [84, 0]
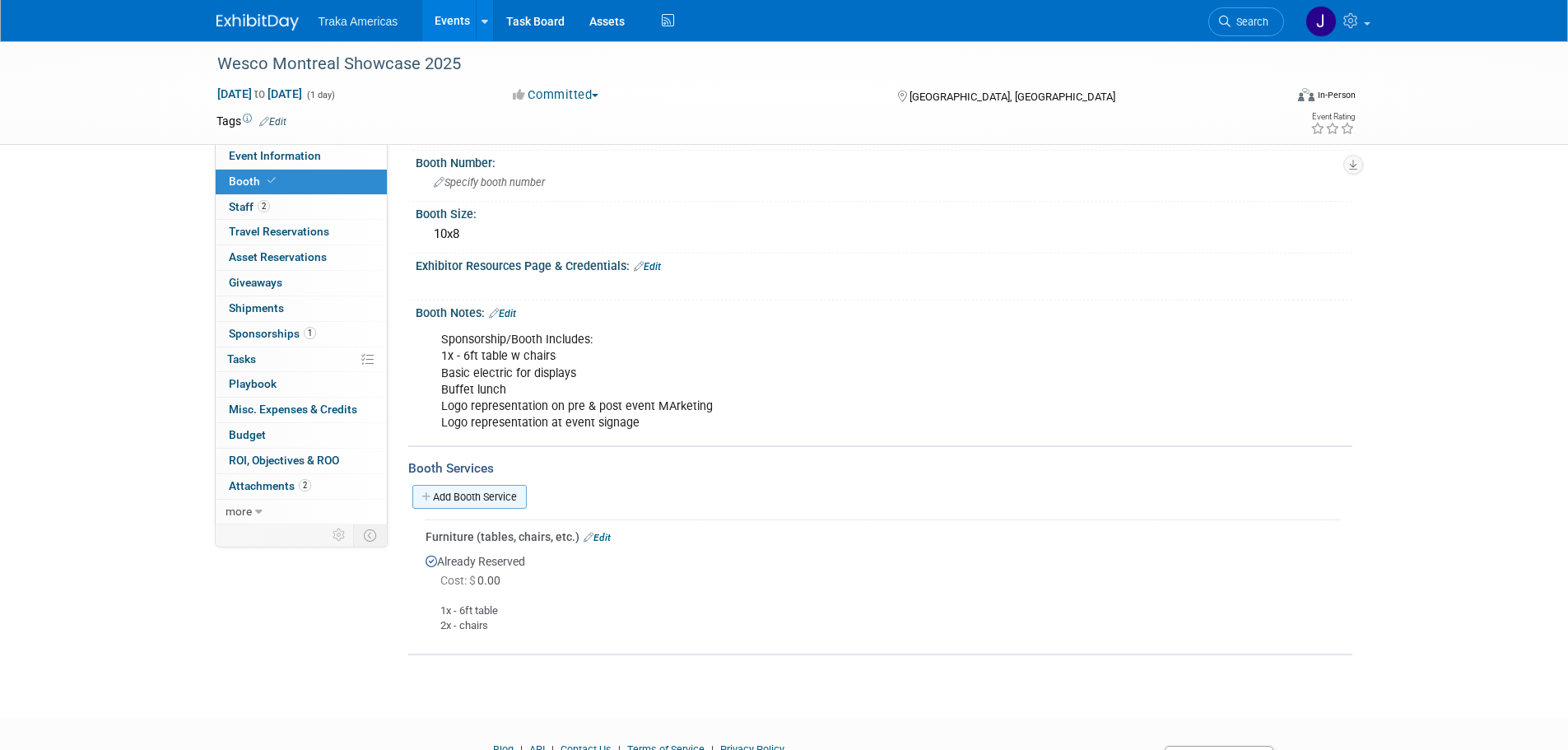
click at [507, 495] on link "Add Booth Service" at bounding box center [469, 497] width 114 height 24
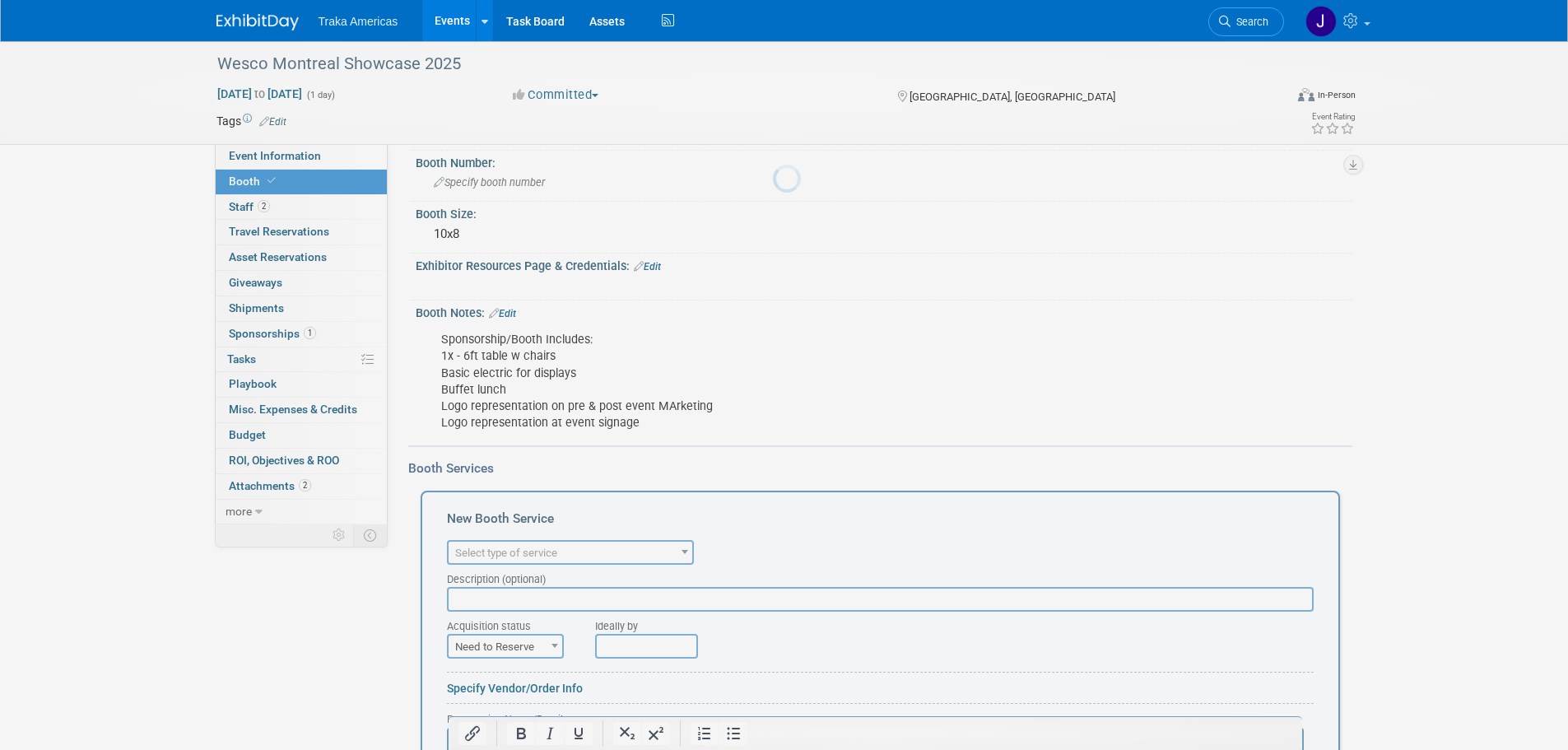
scroll to position [0, 0]
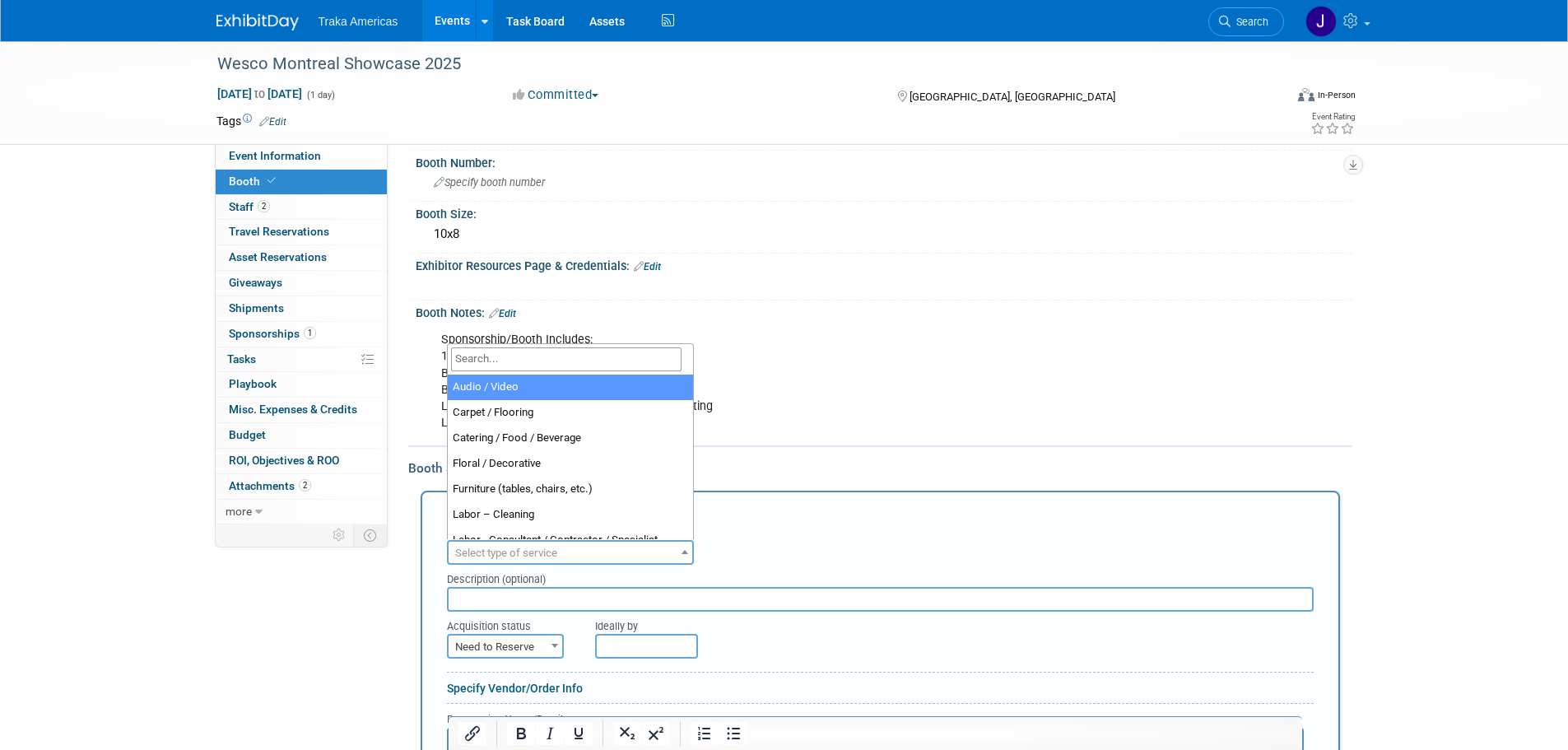
click at [548, 554] on span "Select type of service" at bounding box center [506, 552] width 102 height 12
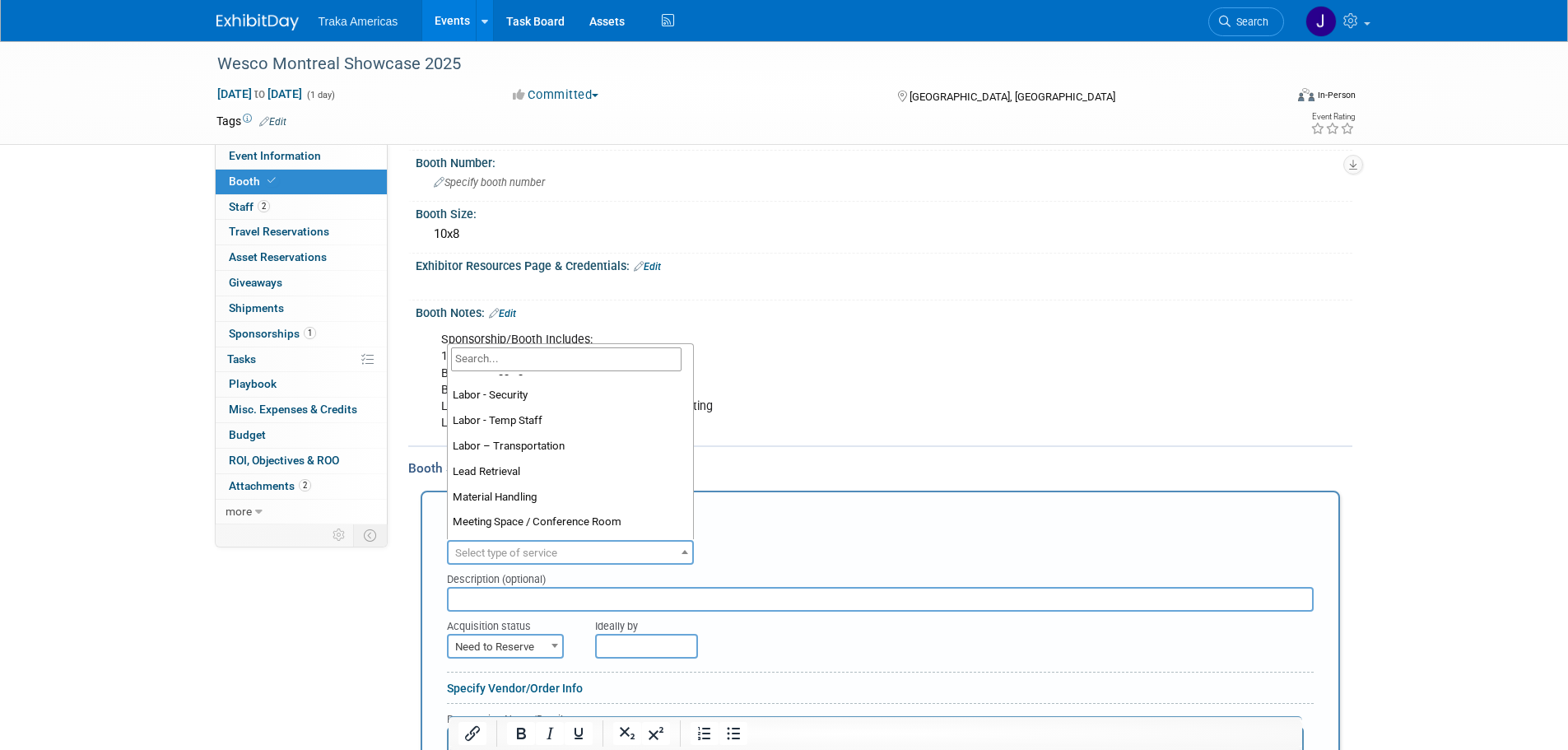
scroll to position [422, 0]
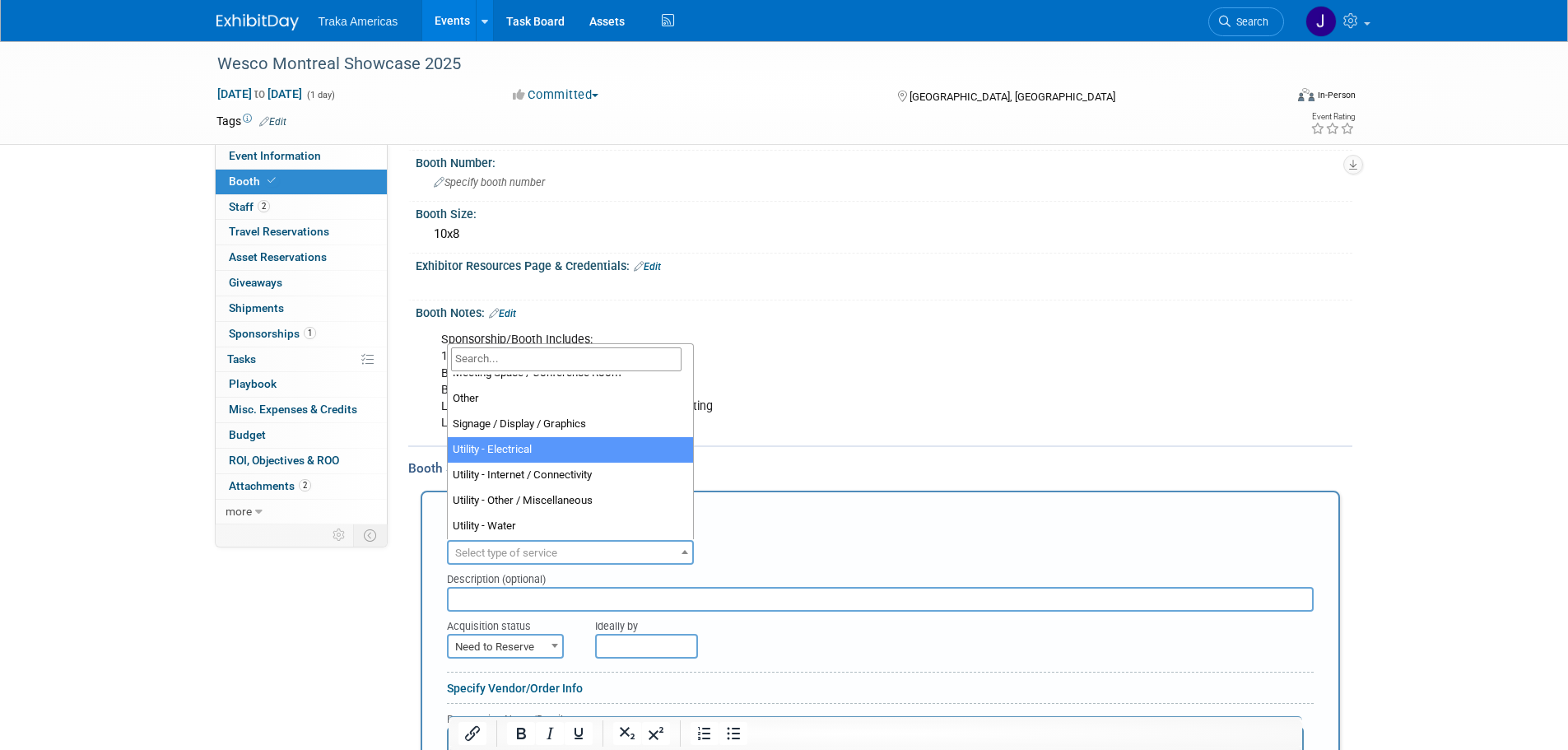
select select "8"
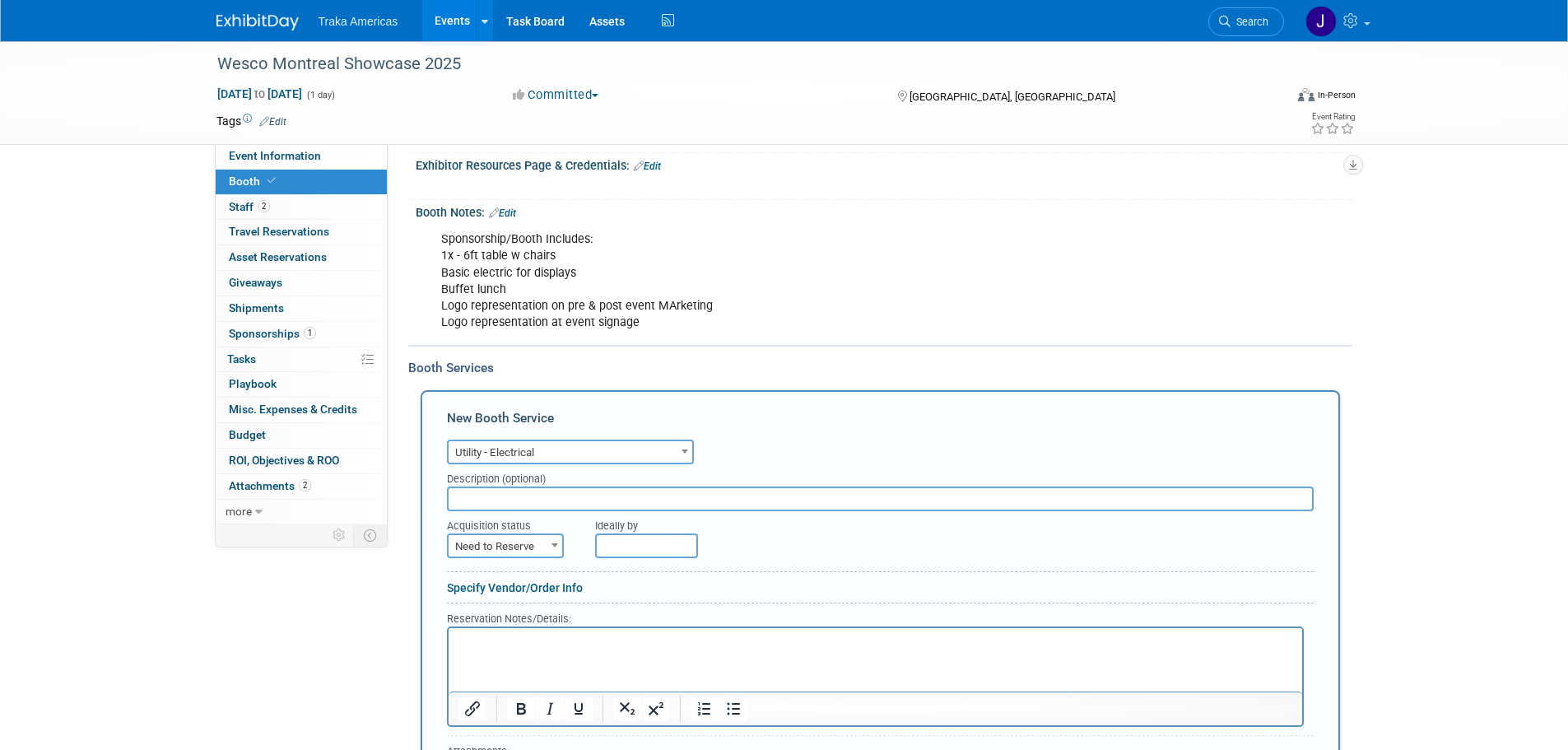
scroll to position [331, 0]
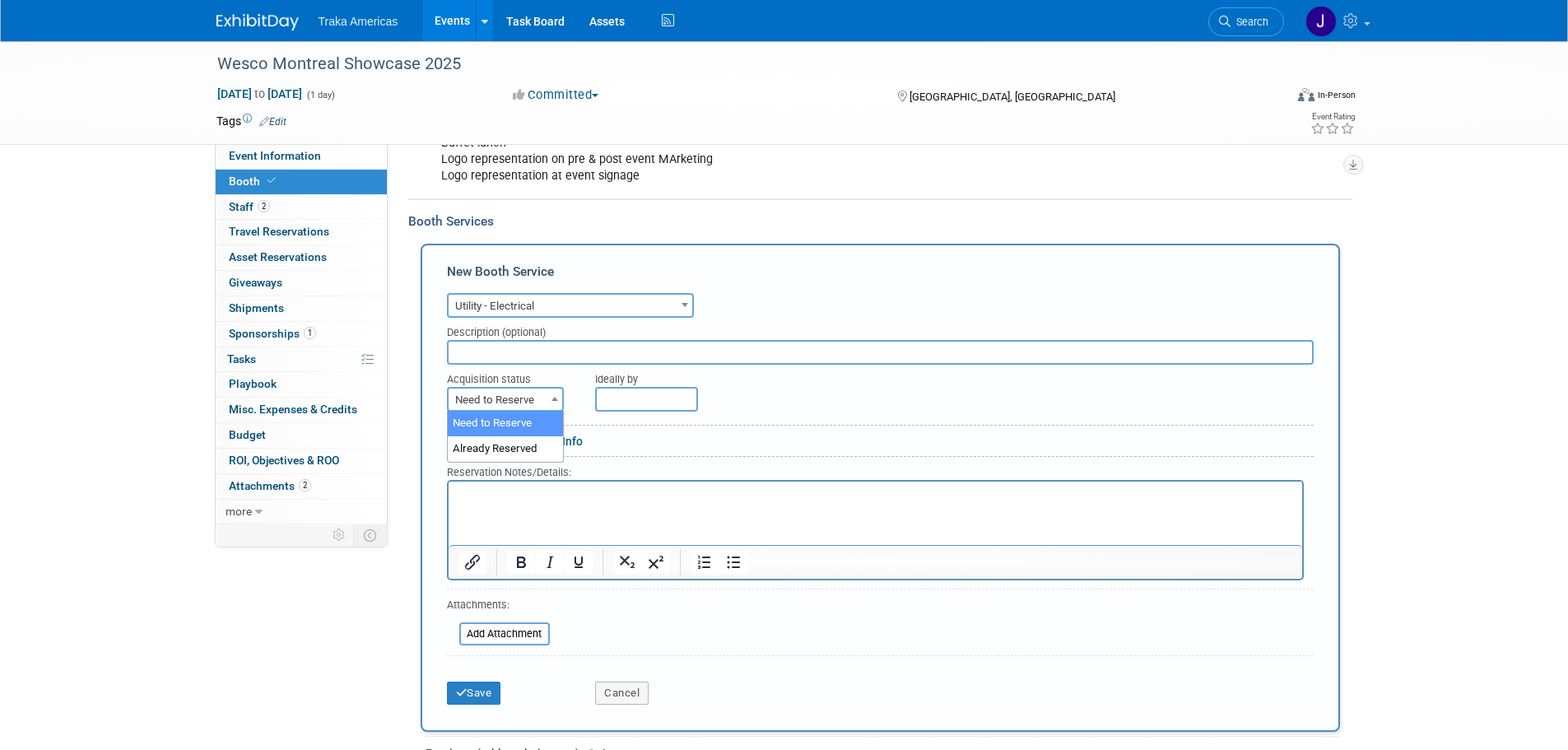
click at [547, 402] on span at bounding box center [554, 398] width 16 height 21
select select "2"
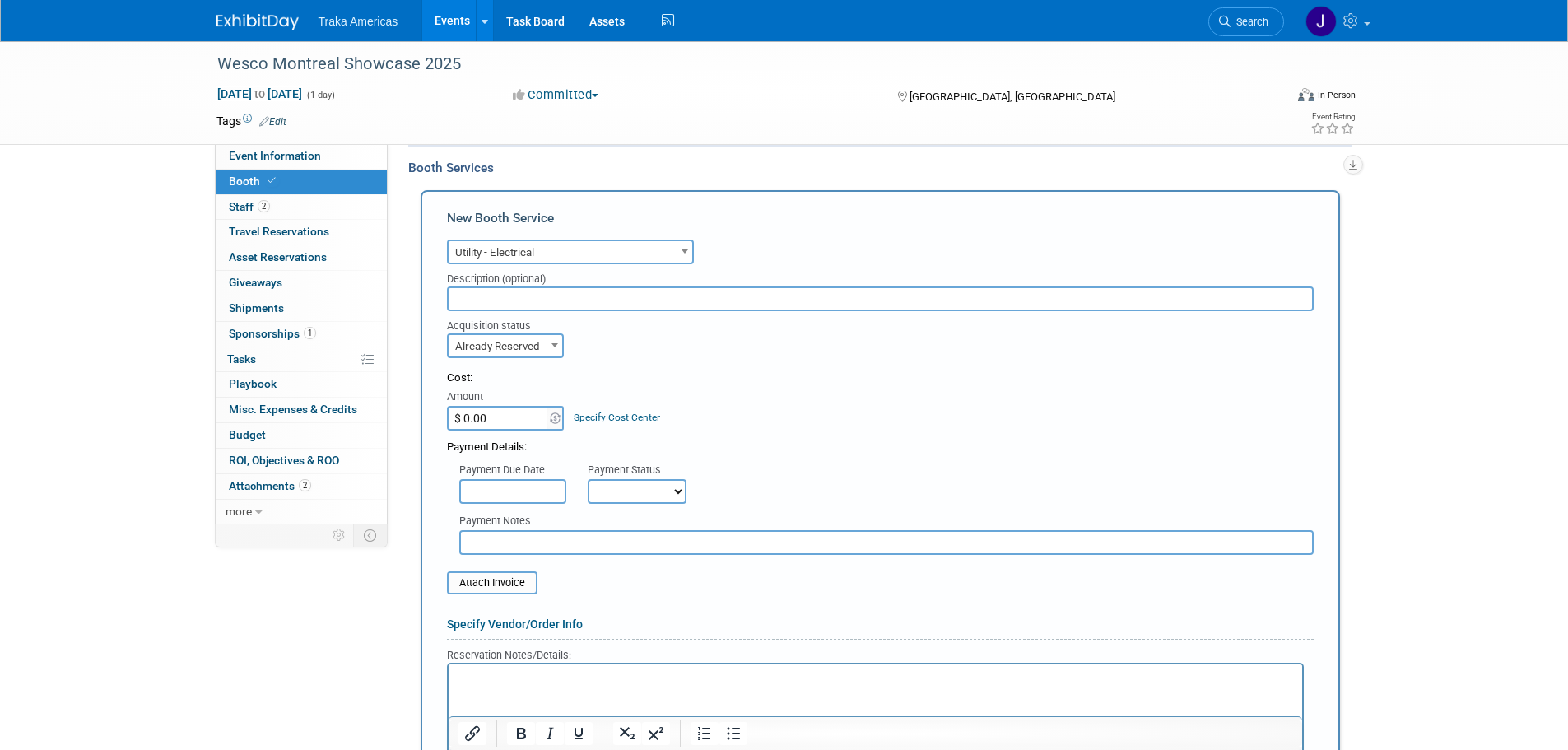
scroll to position [413, 0]
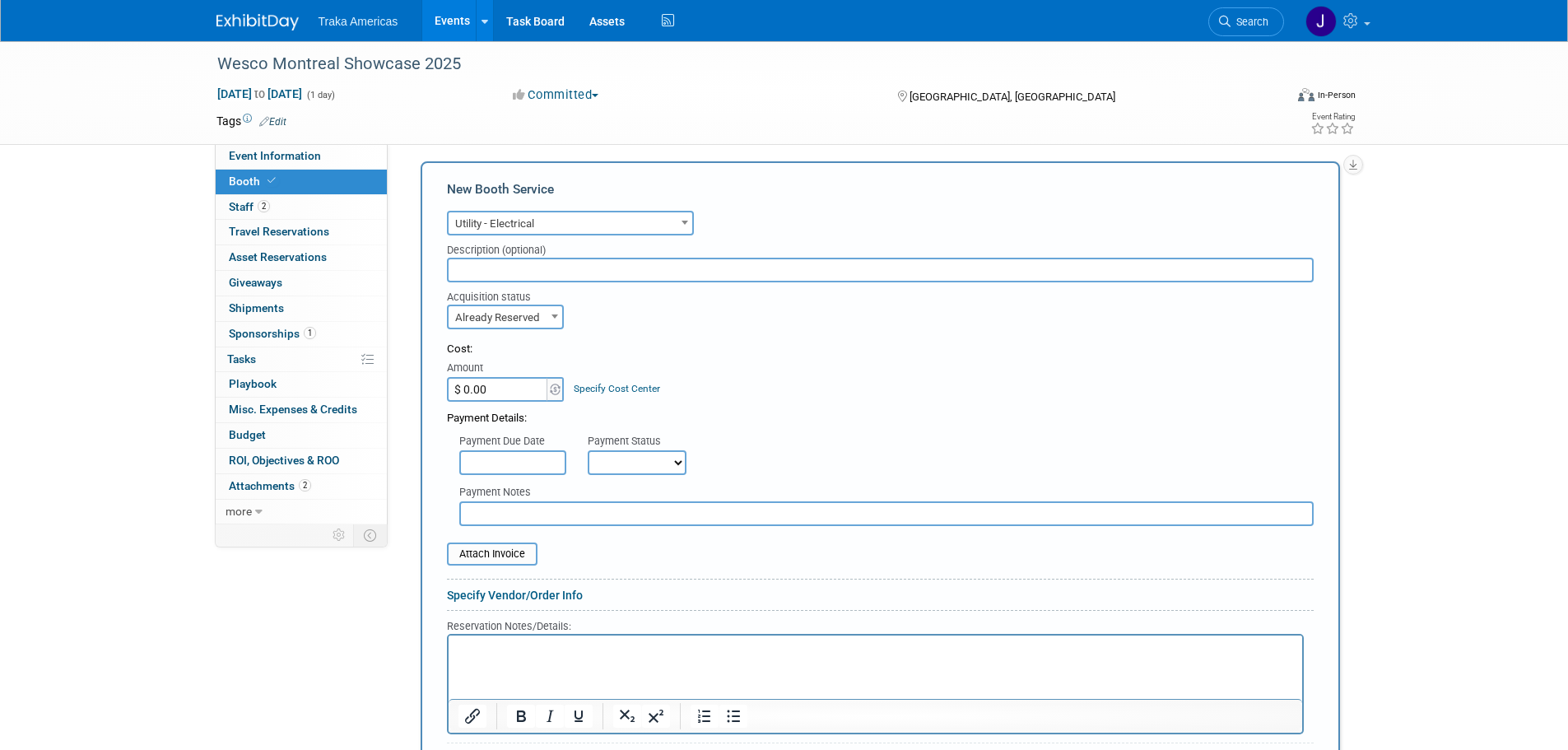
click at [550, 652] on p "Rich Text Area. Press ALT-0 for help." at bounding box center [875, 648] width 835 height 15
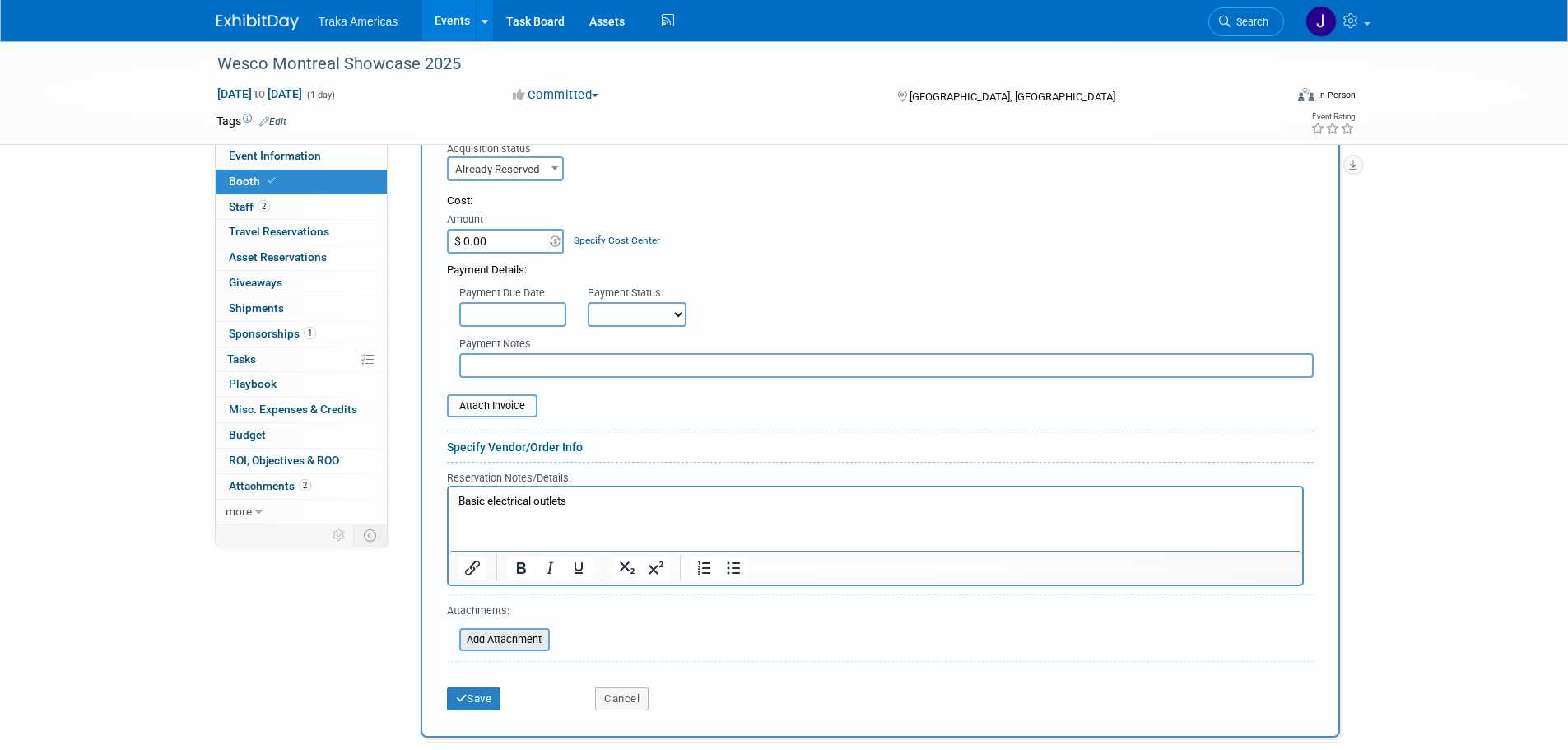
scroll to position [578, 0]
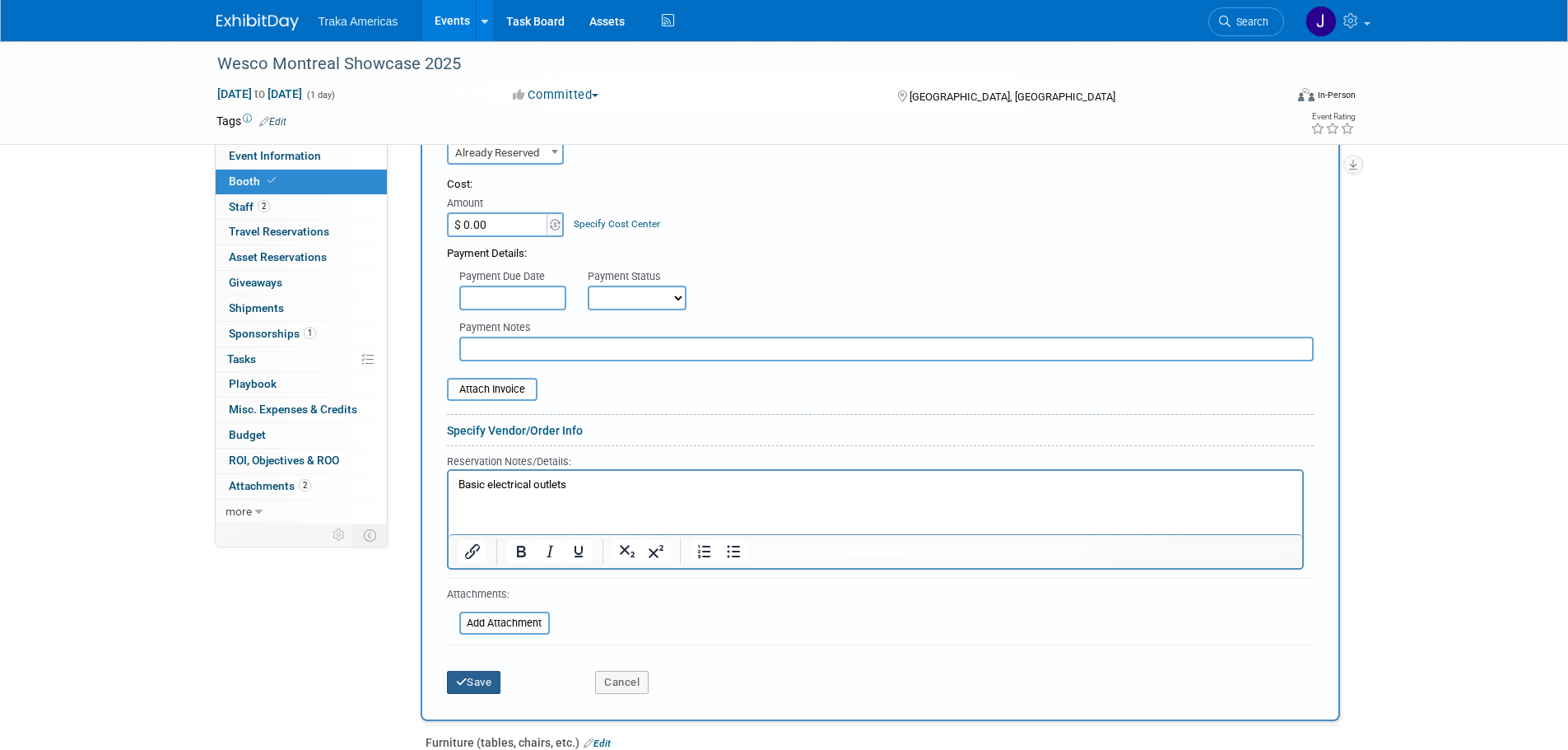
click at [487, 683] on button "Save" at bounding box center [475, 682] width 55 height 23
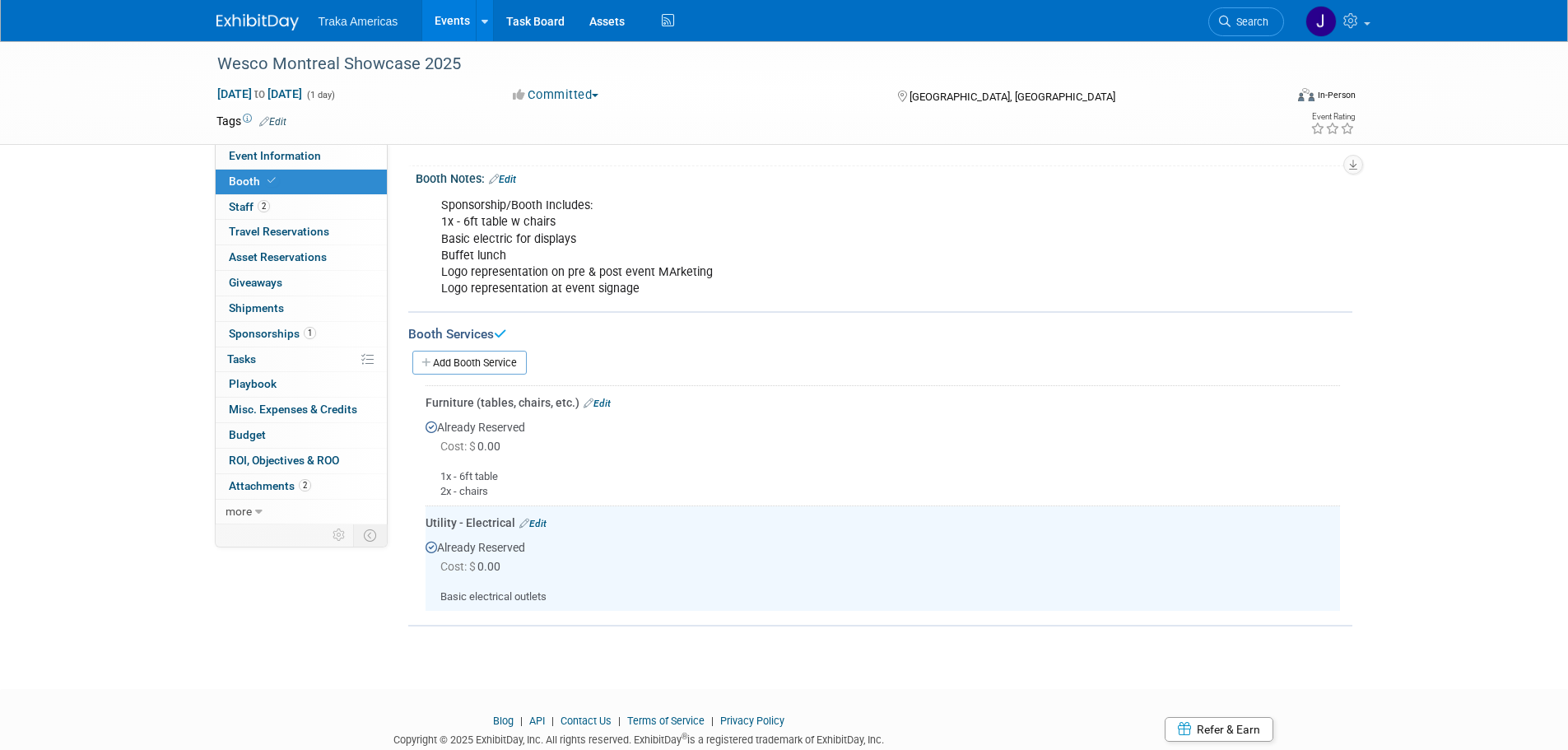
scroll to position [189, 0]
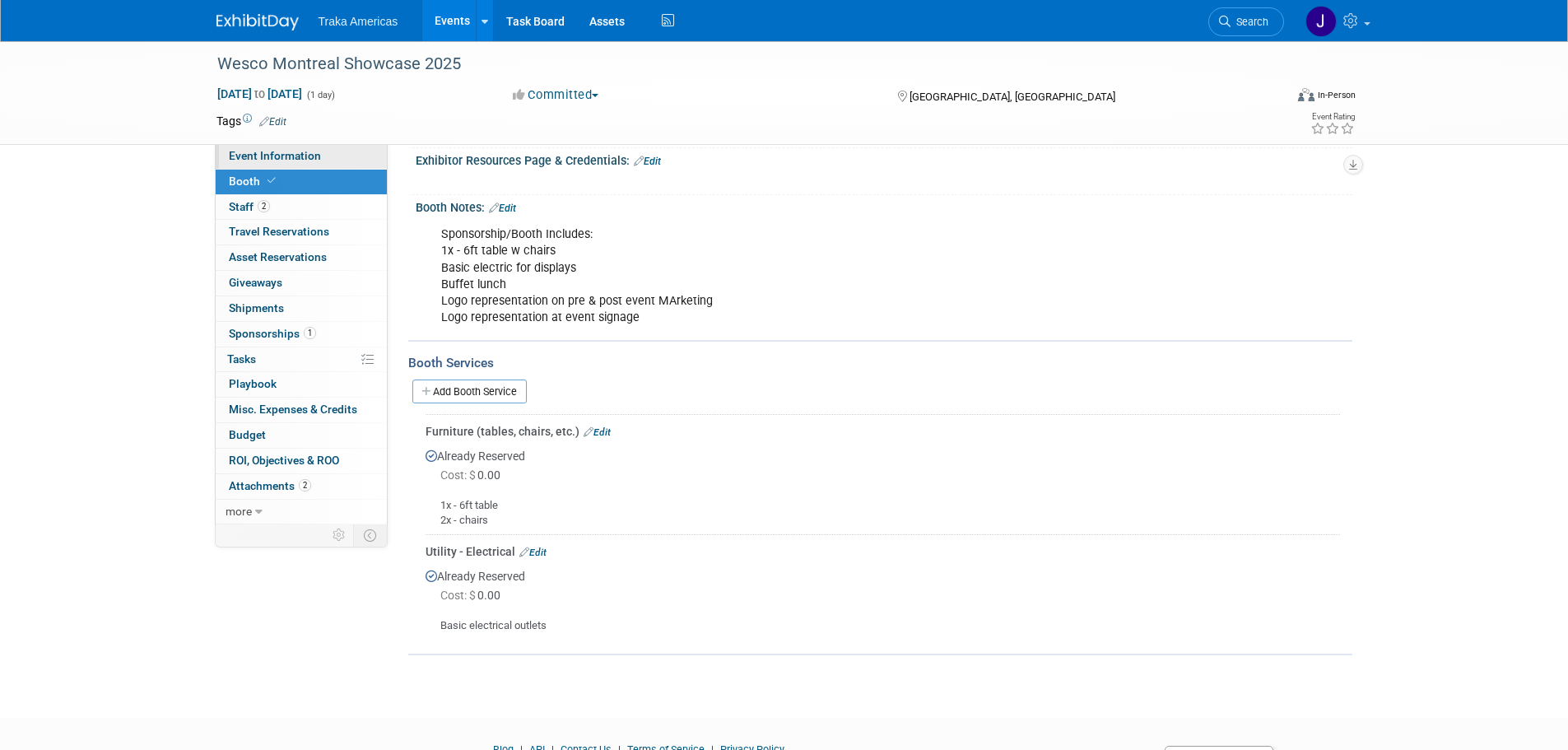
drag, startPoint x: 315, startPoint y: 144, endPoint x: 307, endPoint y: 146, distance: 8.2
click at [315, 144] on div "Wesco Montreal Showcase 2025 Nov 6, 2025 to Nov 6, 2025 (1 day) Nov 6, 2025 to …" at bounding box center [784, 92] width 1161 height 103
click at [289, 161] on span "Event Information" at bounding box center [275, 155] width 92 height 13
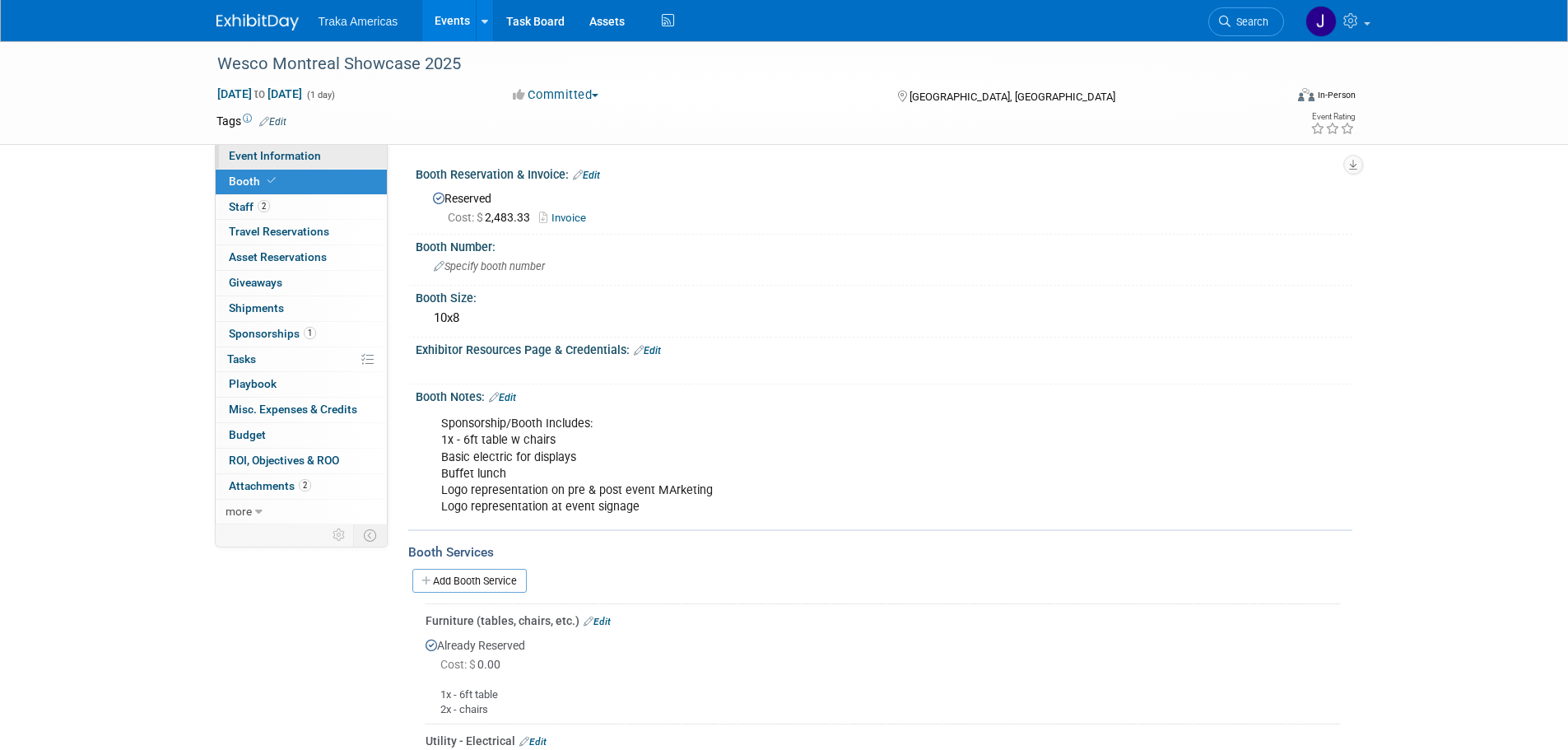
select select "Regional"
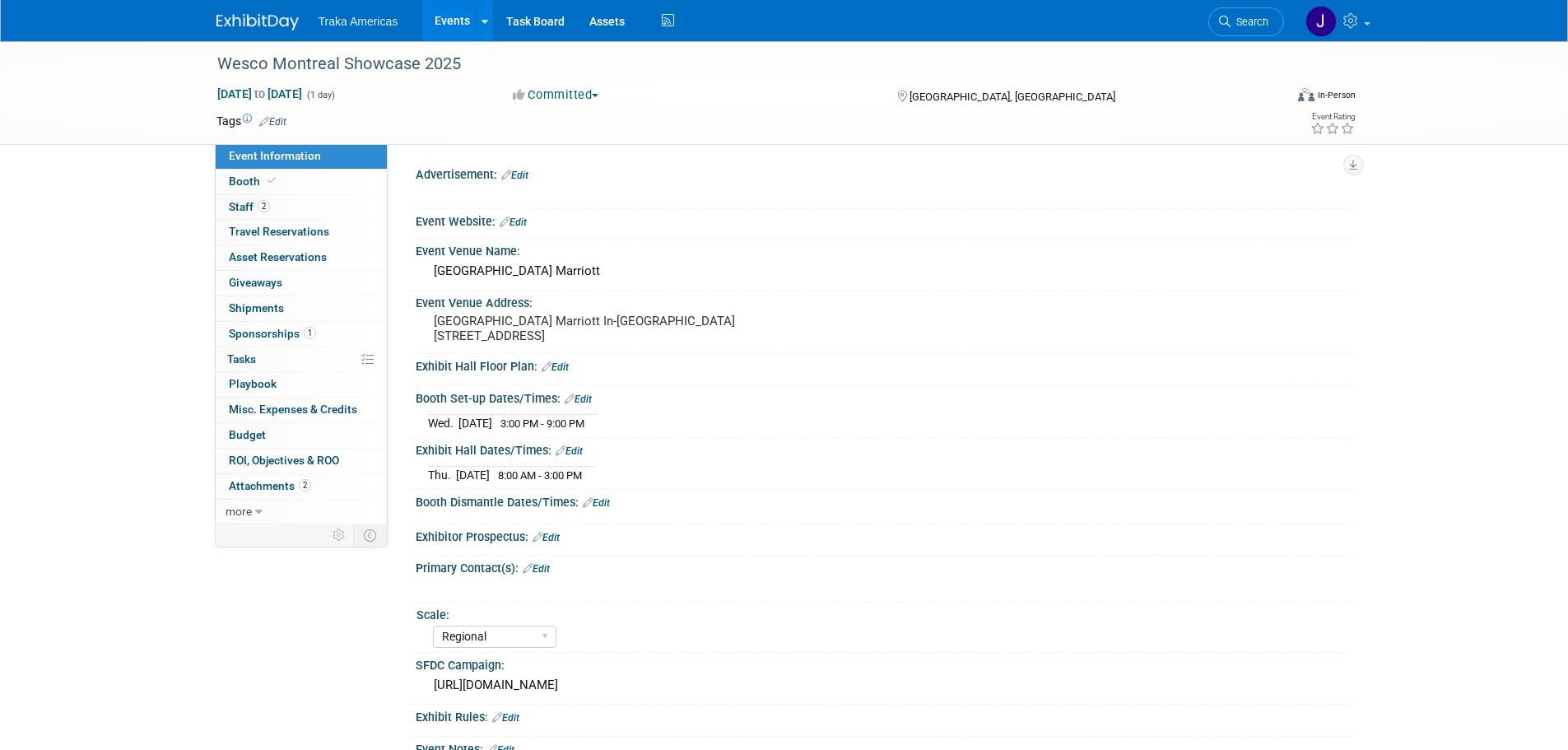
click at [259, 32] on div "Traka Americas Events Add Event Bulk Upload Events Shareable Event Boards Recen…" at bounding box center [784, 20] width 1136 height 41
click at [259, 19] on img at bounding box center [258, 21] width 82 height 16
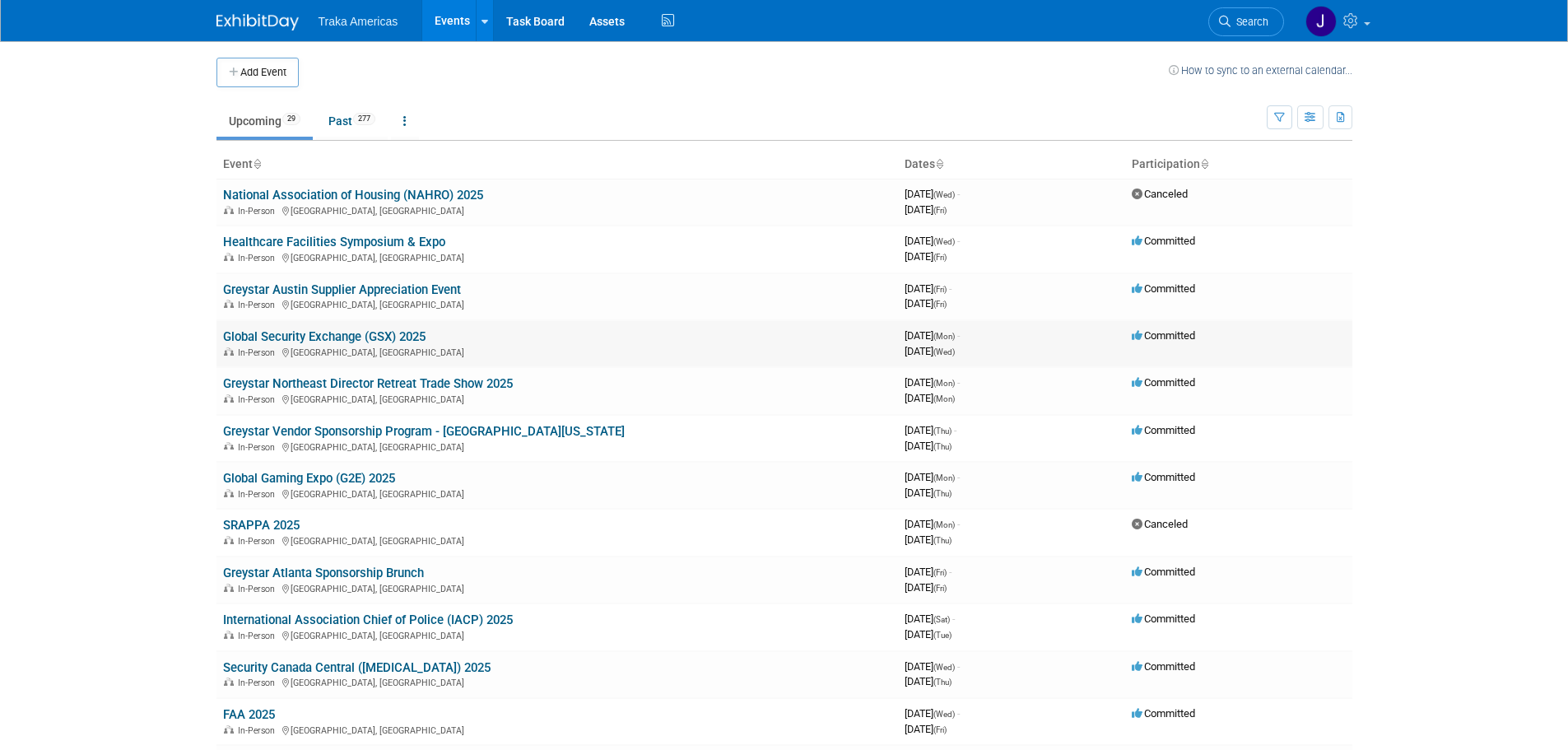
click at [353, 332] on link "Global Security Exchange (GSX) 2025" at bounding box center [324, 336] width 202 height 15
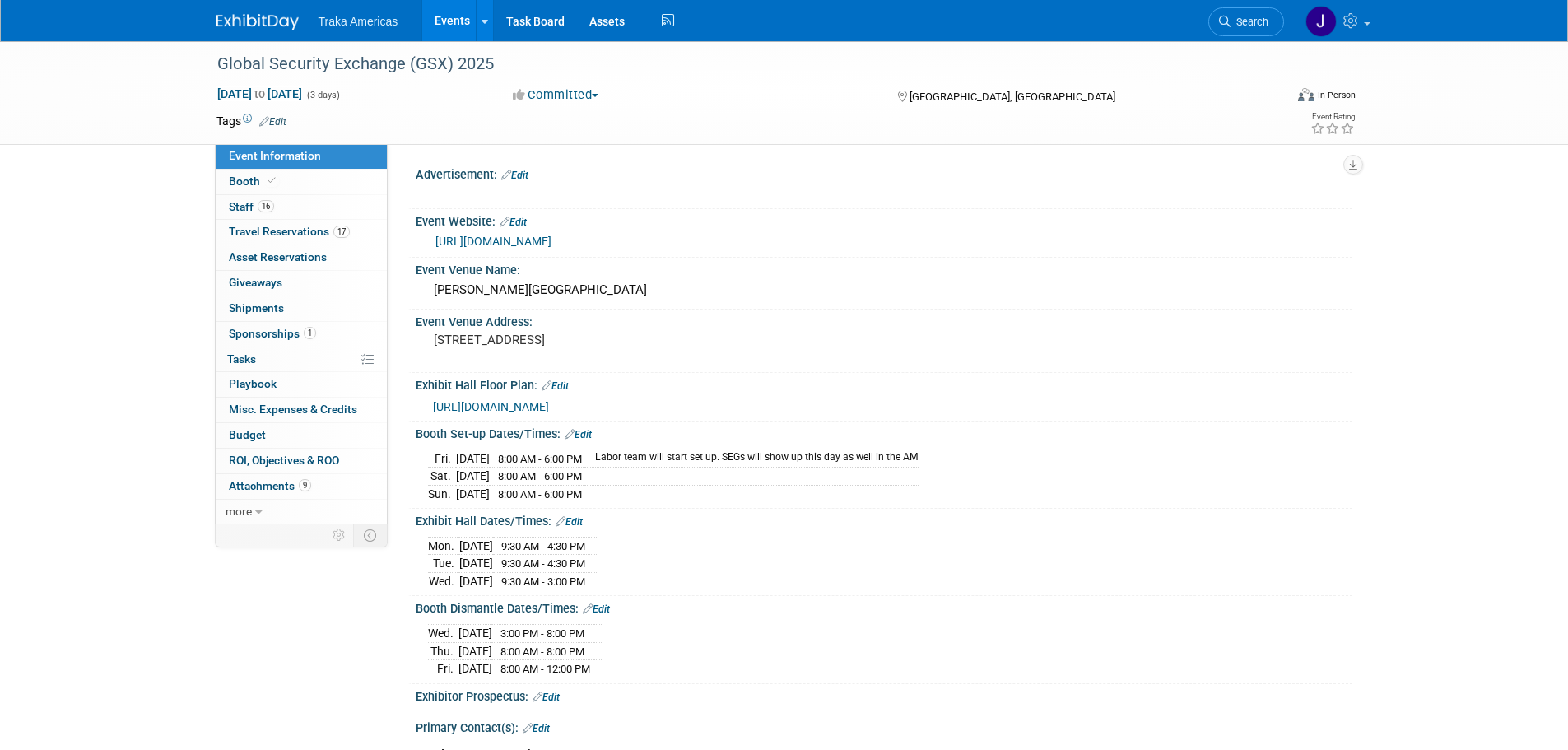
select select "National"
click at [289, 188] on link "Booth" at bounding box center [301, 182] width 172 height 25
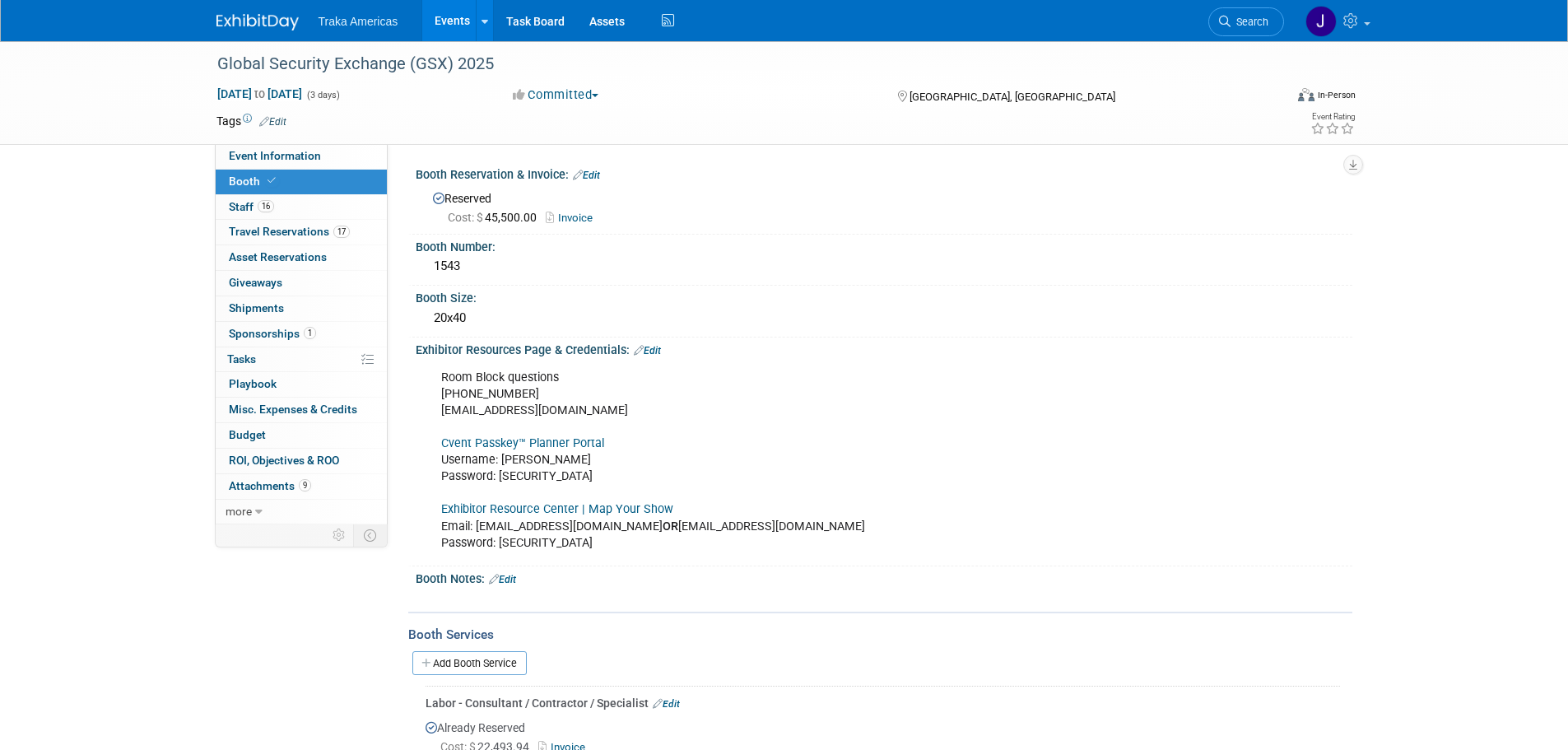
click at [513, 511] on link "Exhibitor Resource Center | Map Your Show" at bounding box center [557, 509] width 232 height 14
